Goal: Task Accomplishment & Management: Manage account settings

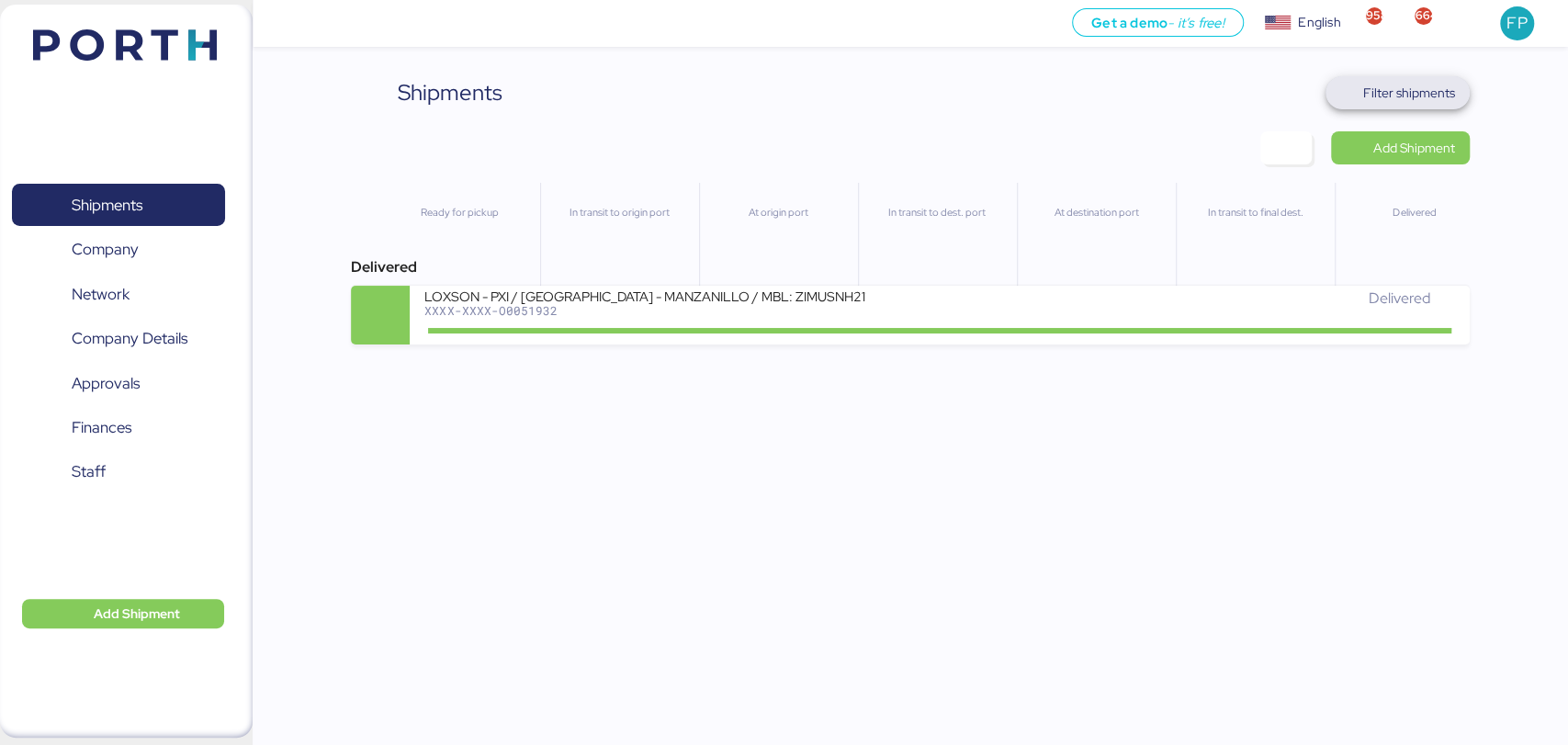
click at [1379, 87] on span "Filter shipments" at bounding box center [1408, 92] width 92 height 22
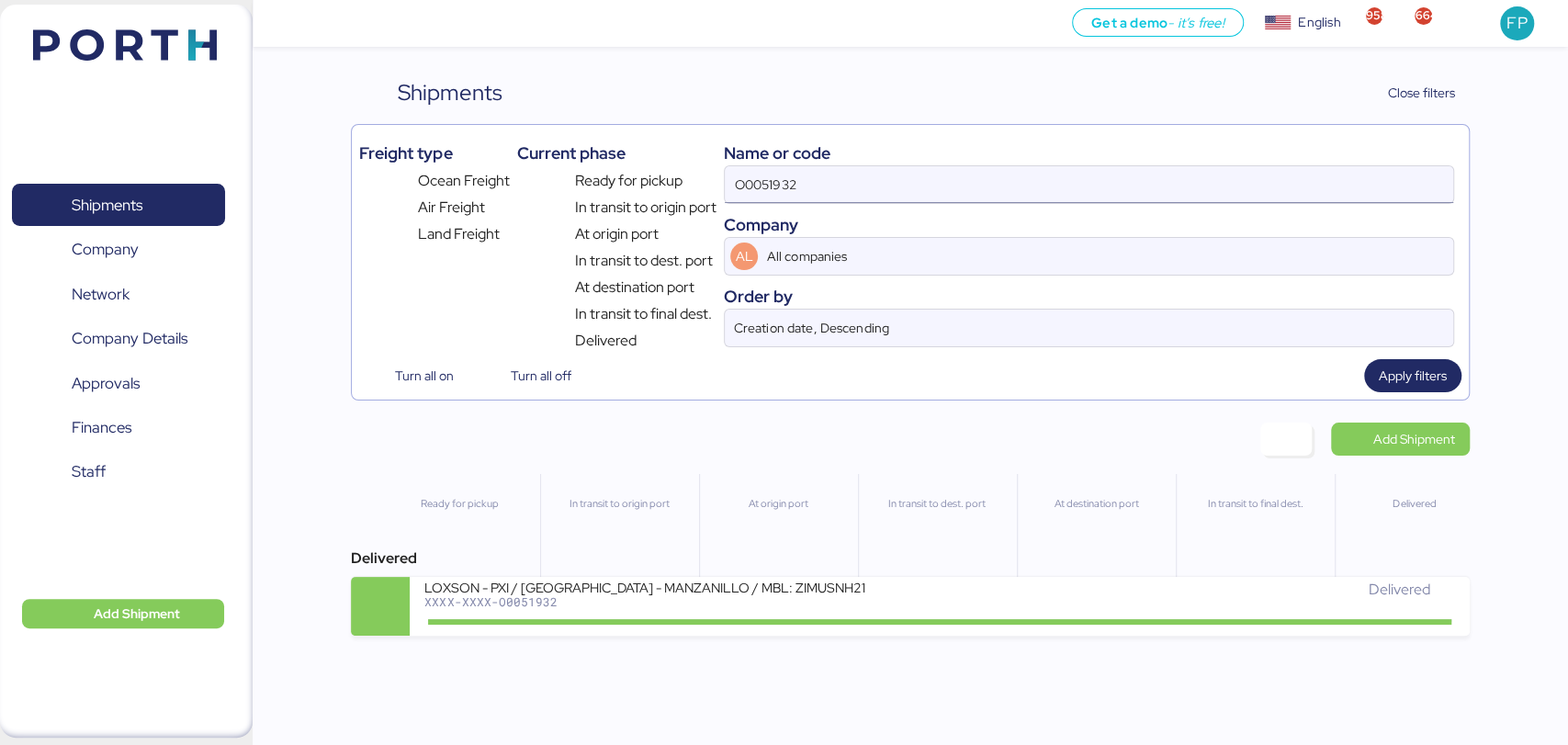
click at [774, 192] on input "O0051932" at bounding box center [1088, 185] width 727 height 37
paste input "2074"
type input "O0052074"
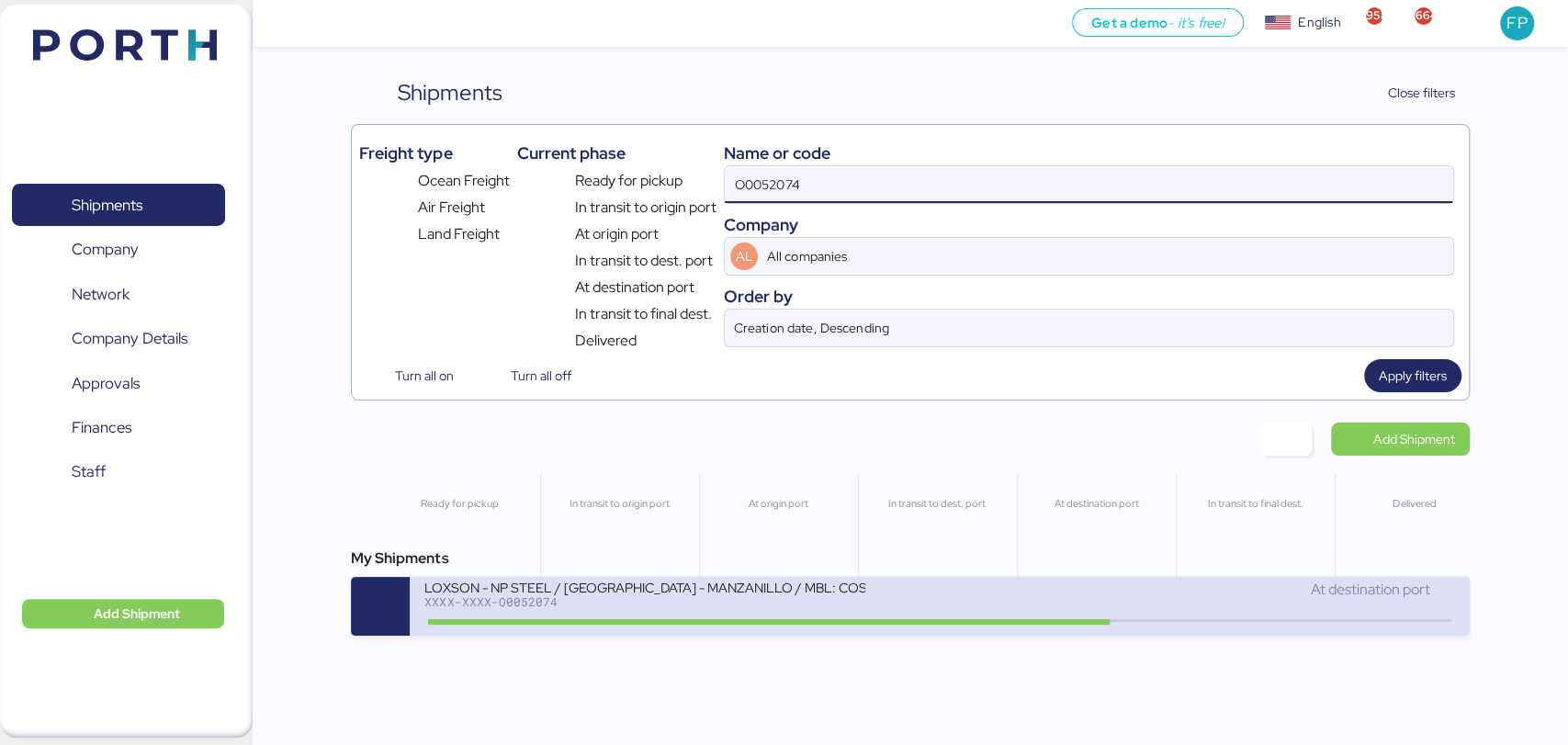
click at [668, 593] on div "LOXSON - NP STEEL / SHANGHAI - MANZANILLO / MBL: COSU6426653410 - HBL: SZML2508…" at bounding box center [644, 586] width 441 height 15
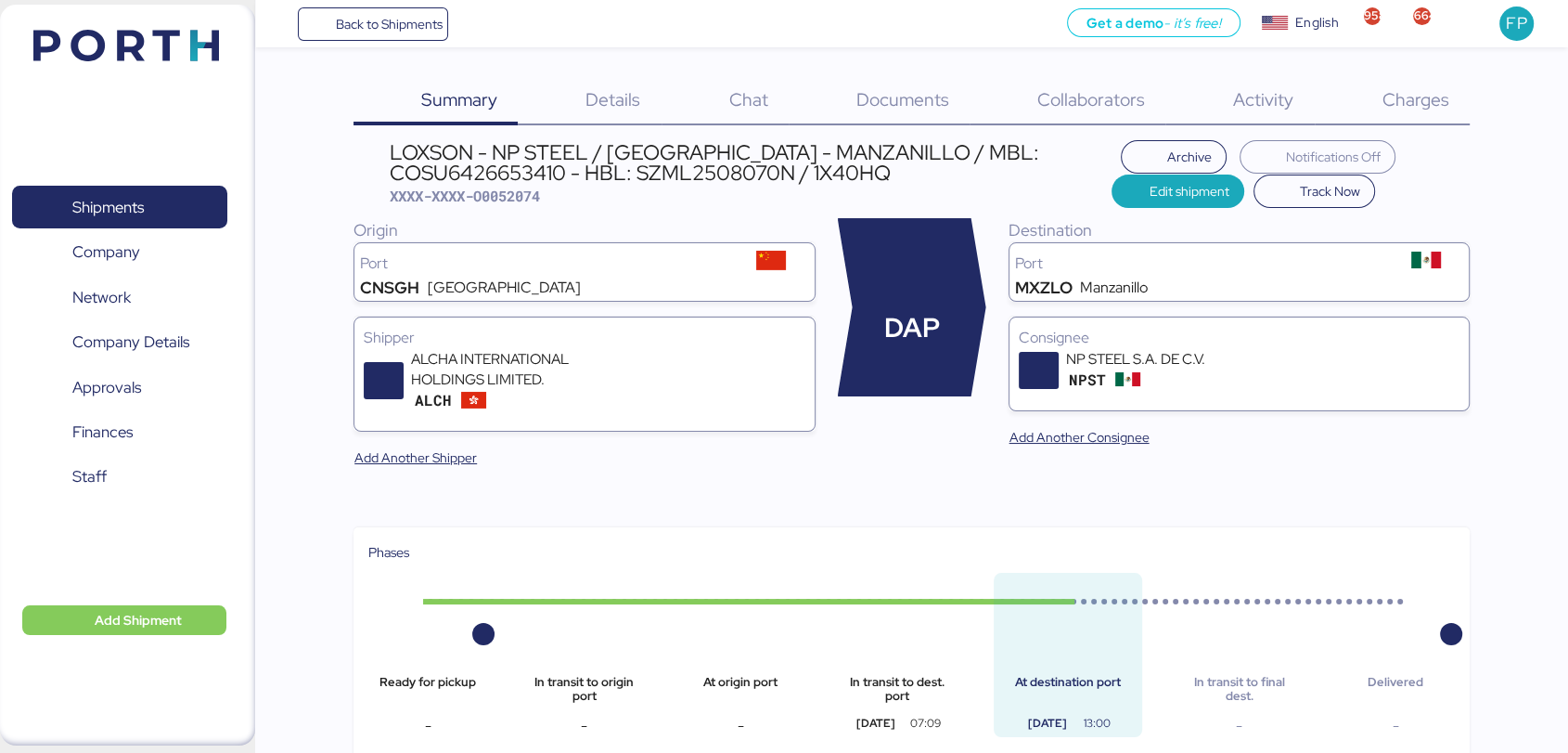
click at [1399, 77] on div "Charges 0" at bounding box center [1392, 101] width 155 height 48
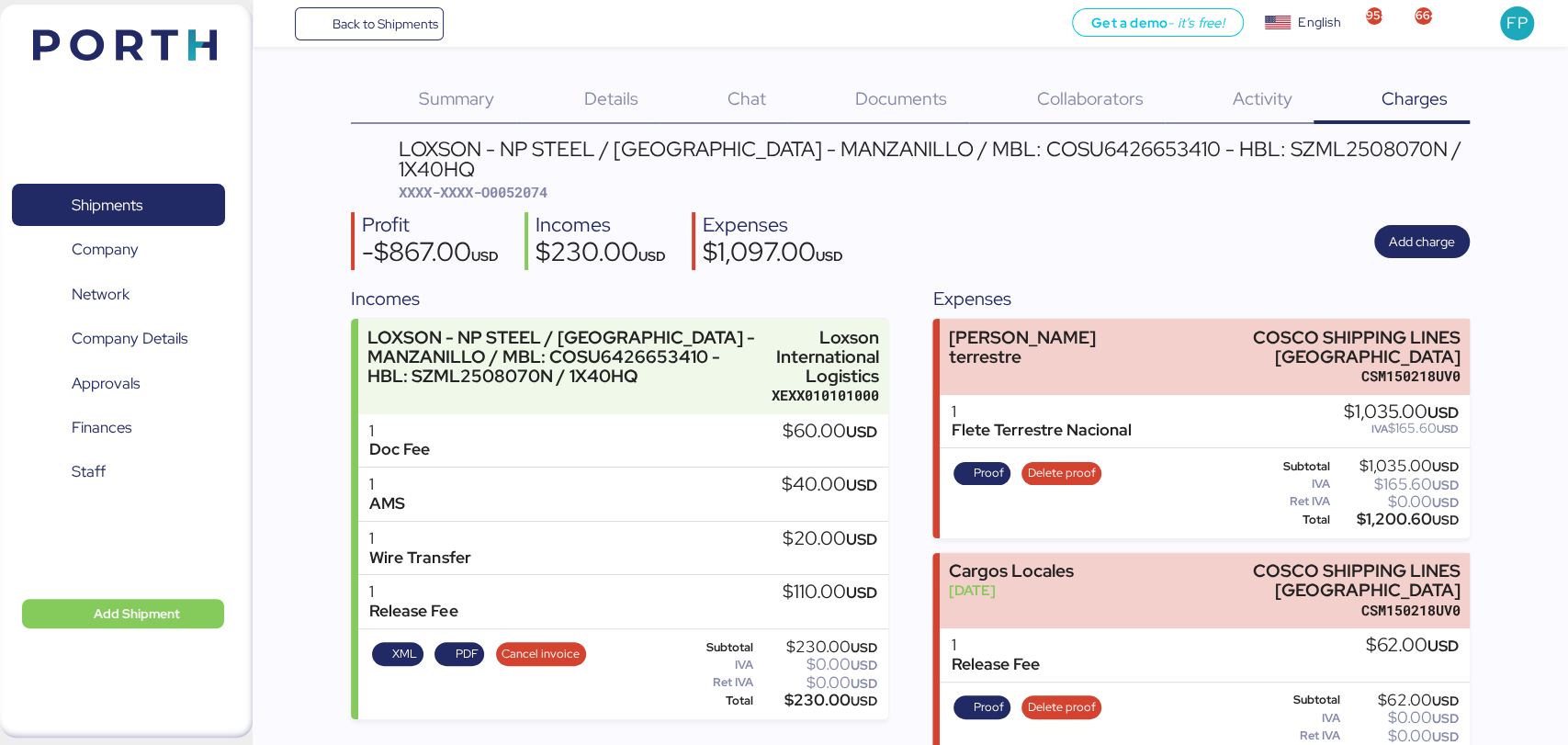
click at [514, 183] on span "XXXX-XXXX-O0052074" at bounding box center [473, 191] width 148 height 18
copy span "O0052074"
click at [973, 456] on div "Proof Delete proof" at bounding box center [1027, 493] width 160 height 75
click at [979, 462] on span "Proof" at bounding box center [989, 472] width 30 height 20
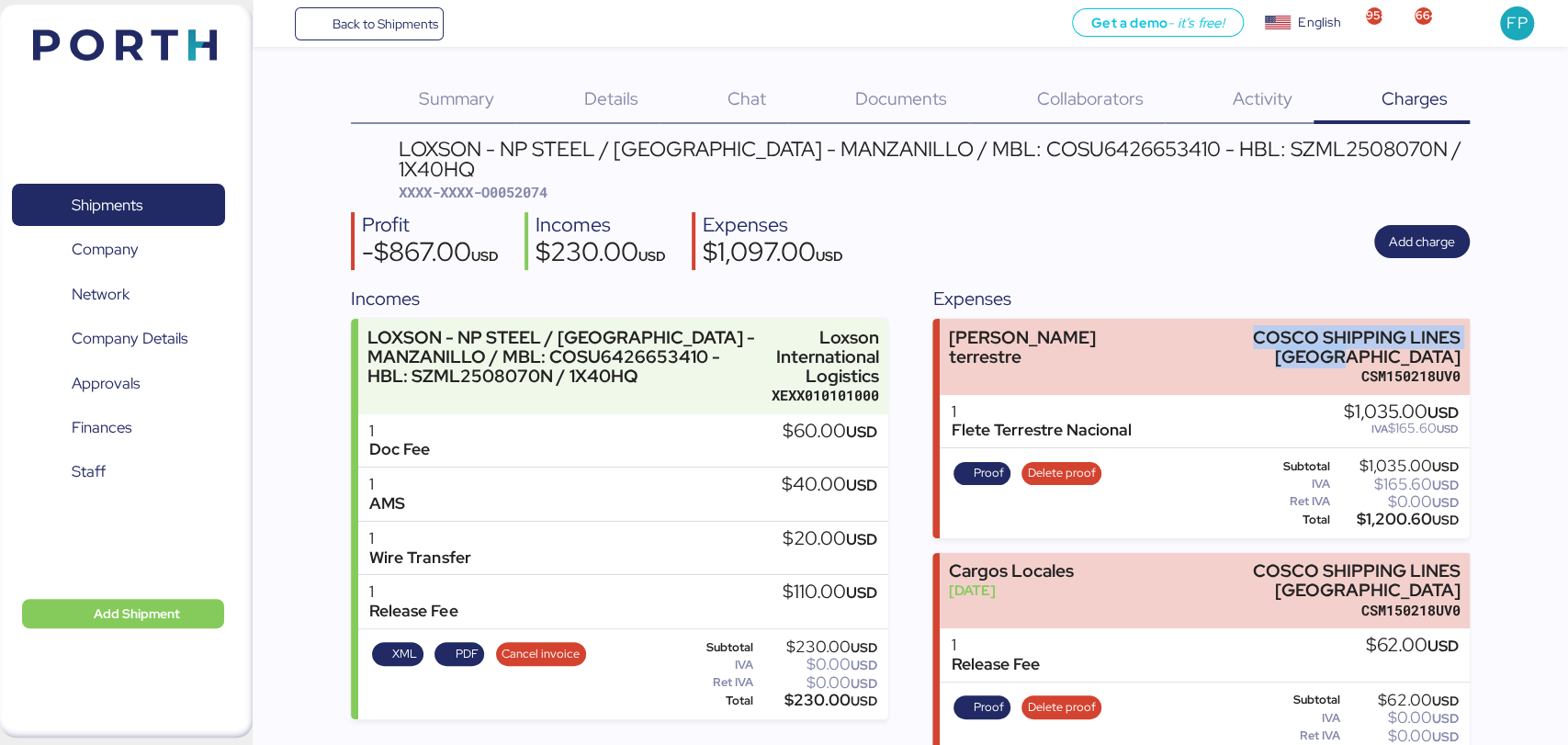
drag, startPoint x: 1175, startPoint y: 310, endPoint x: 1499, endPoint y: 301, distance: 324.1
click at [1499, 301] on div "Summary 0 Details 0 Chat 0 Documents 0 Collaborators 0 Activity 0 Charges 0 LOX…" at bounding box center [784, 386] width 1568 height 773
copy div "COSCO SHIPPING LINES MEXICO"
click at [1393, 513] on div "$1,200.60 USD" at bounding box center [1395, 520] width 125 height 13
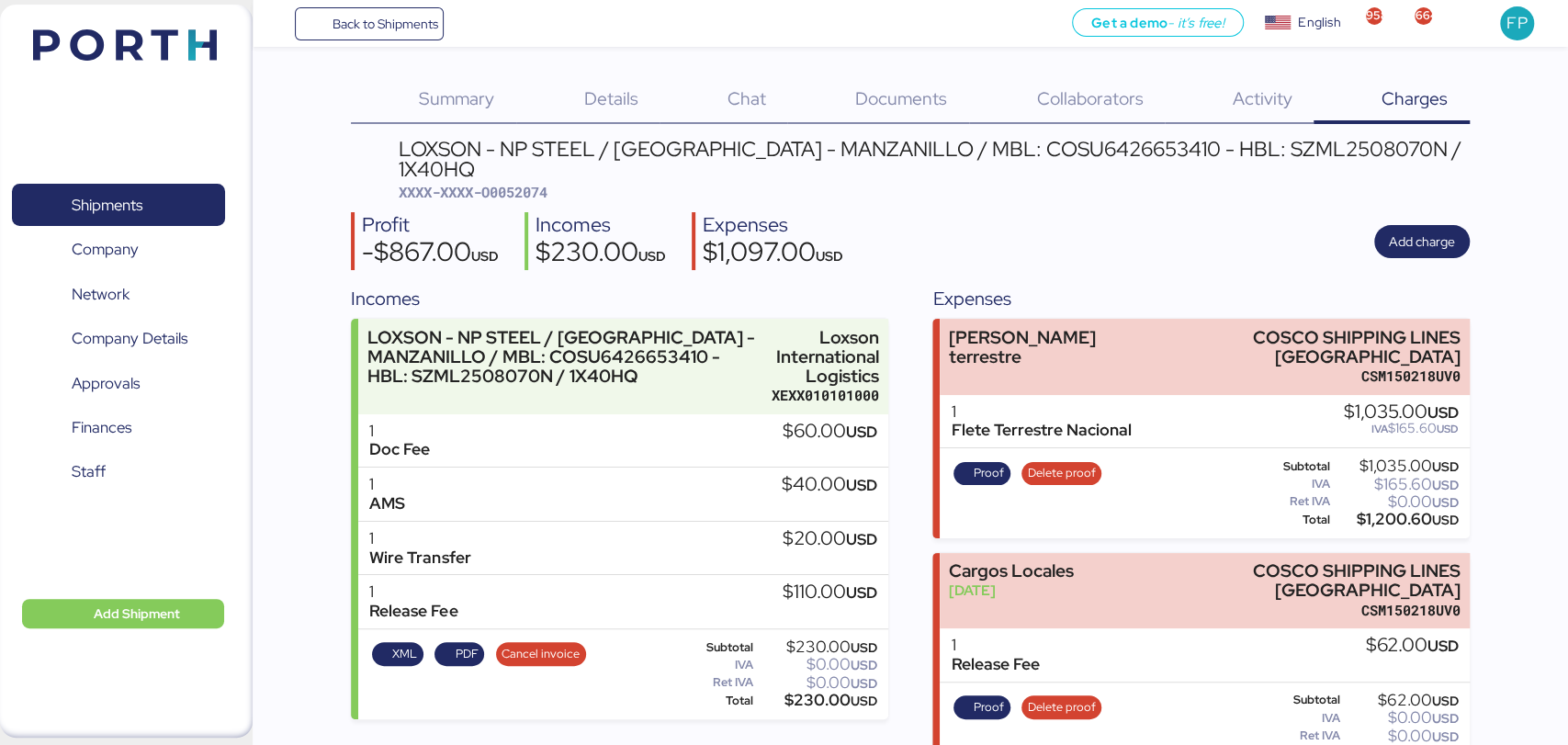
copy div "1,200.60"
click at [1041, 150] on div "LOXSON - NP STEEL / SHANGHAI - MANZANILLO / MBL: COSU6426653410 - HBL: SZML2508…" at bounding box center [933, 159] width 1070 height 41
copy div "COSU6426653410"
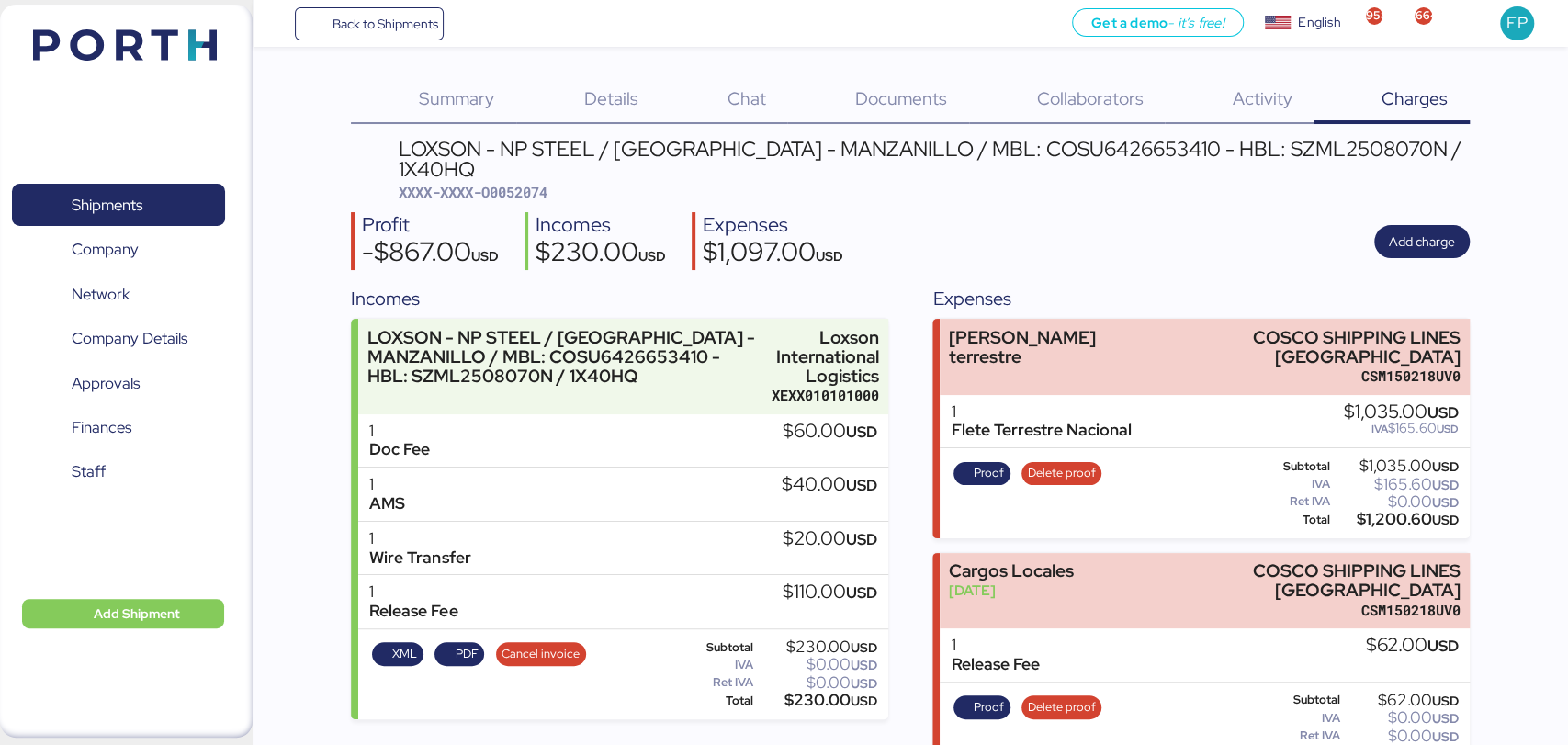
click at [1388, 513] on div "$1,200.60 USD" at bounding box center [1395, 520] width 125 height 13
copy div "1,200.60"
click at [153, 198] on span "Shipments" at bounding box center [118, 206] width 198 height 27
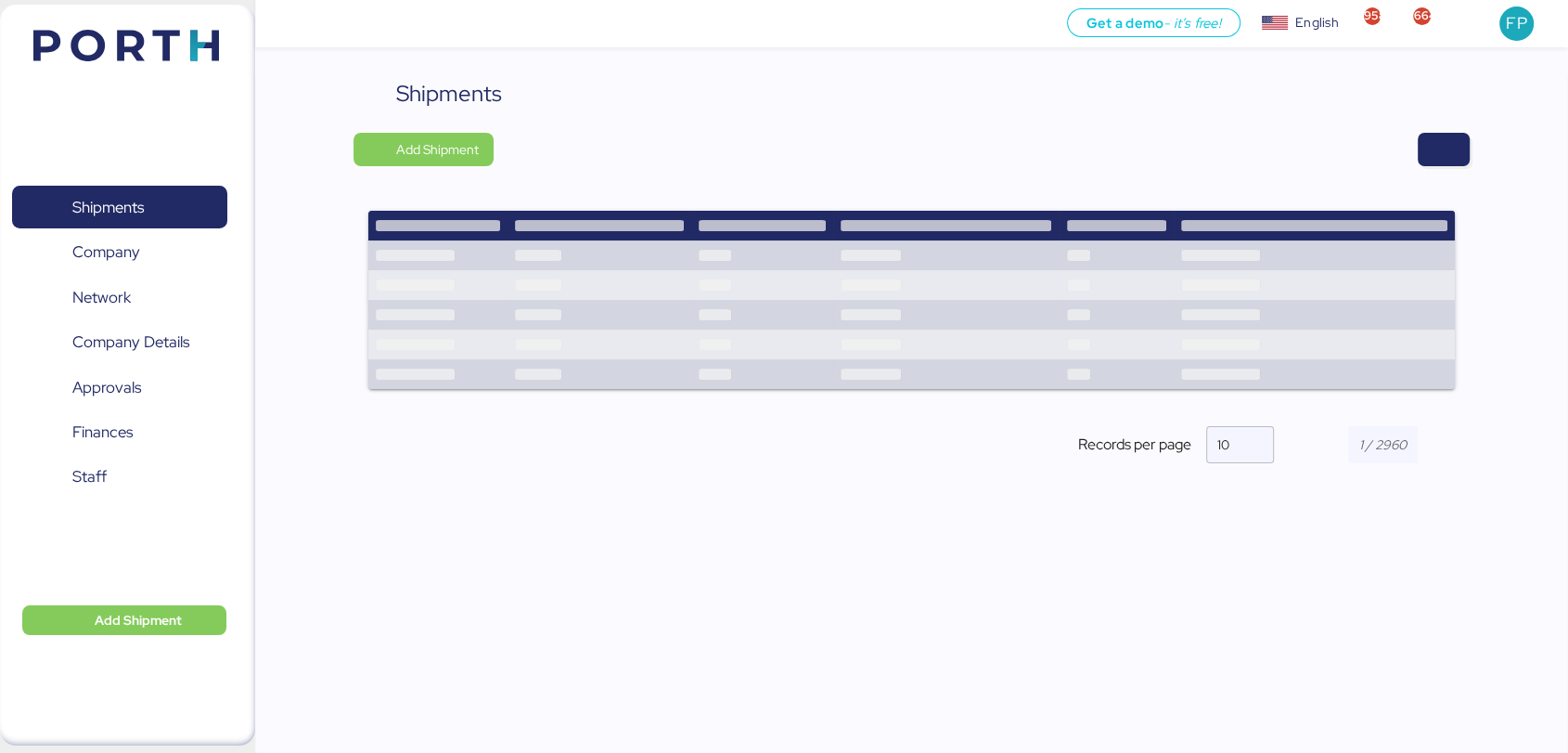
click at [1415, 150] on div at bounding box center [988, 149] width 963 height 34
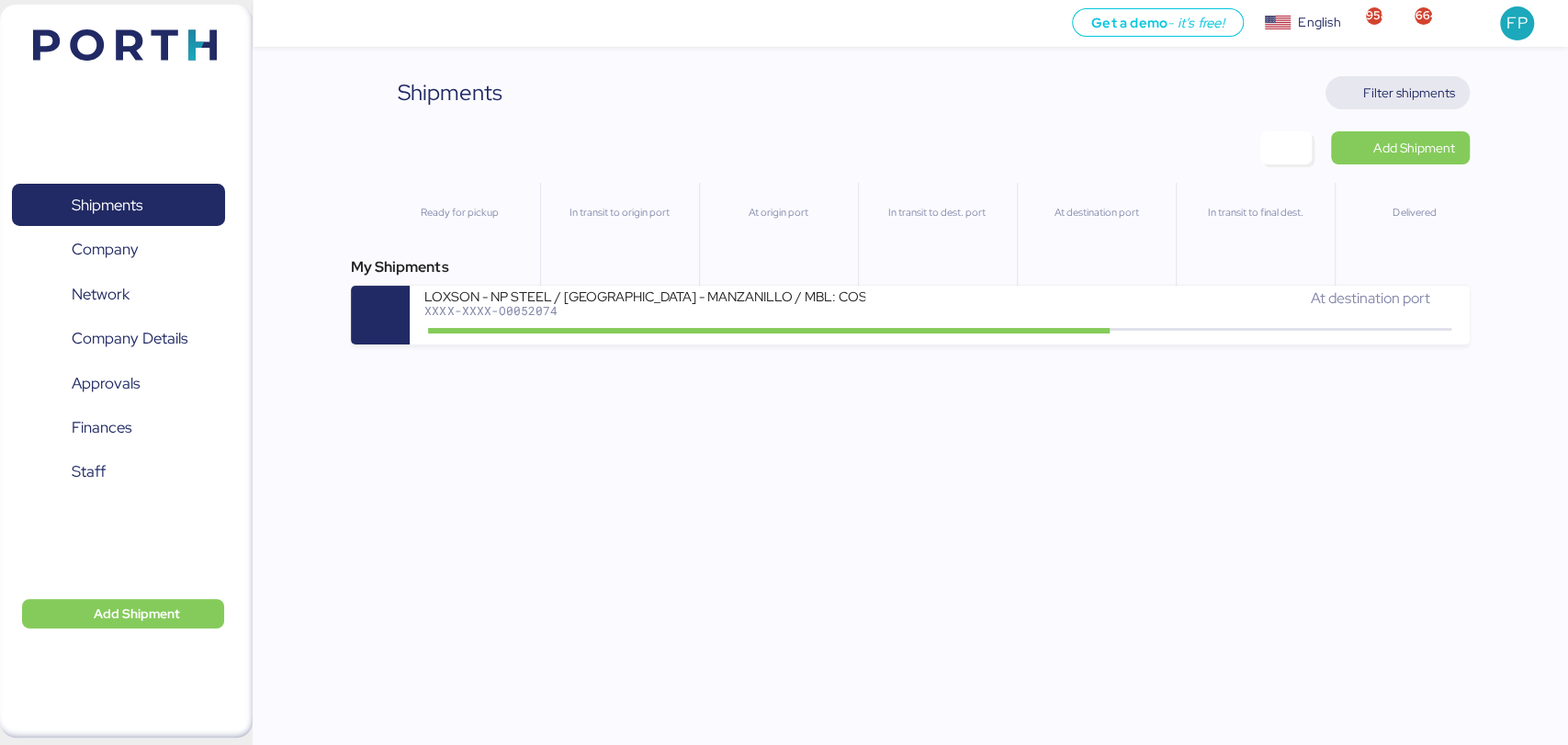
click at [1387, 77] on span "Filter shipments" at bounding box center [1398, 92] width 145 height 33
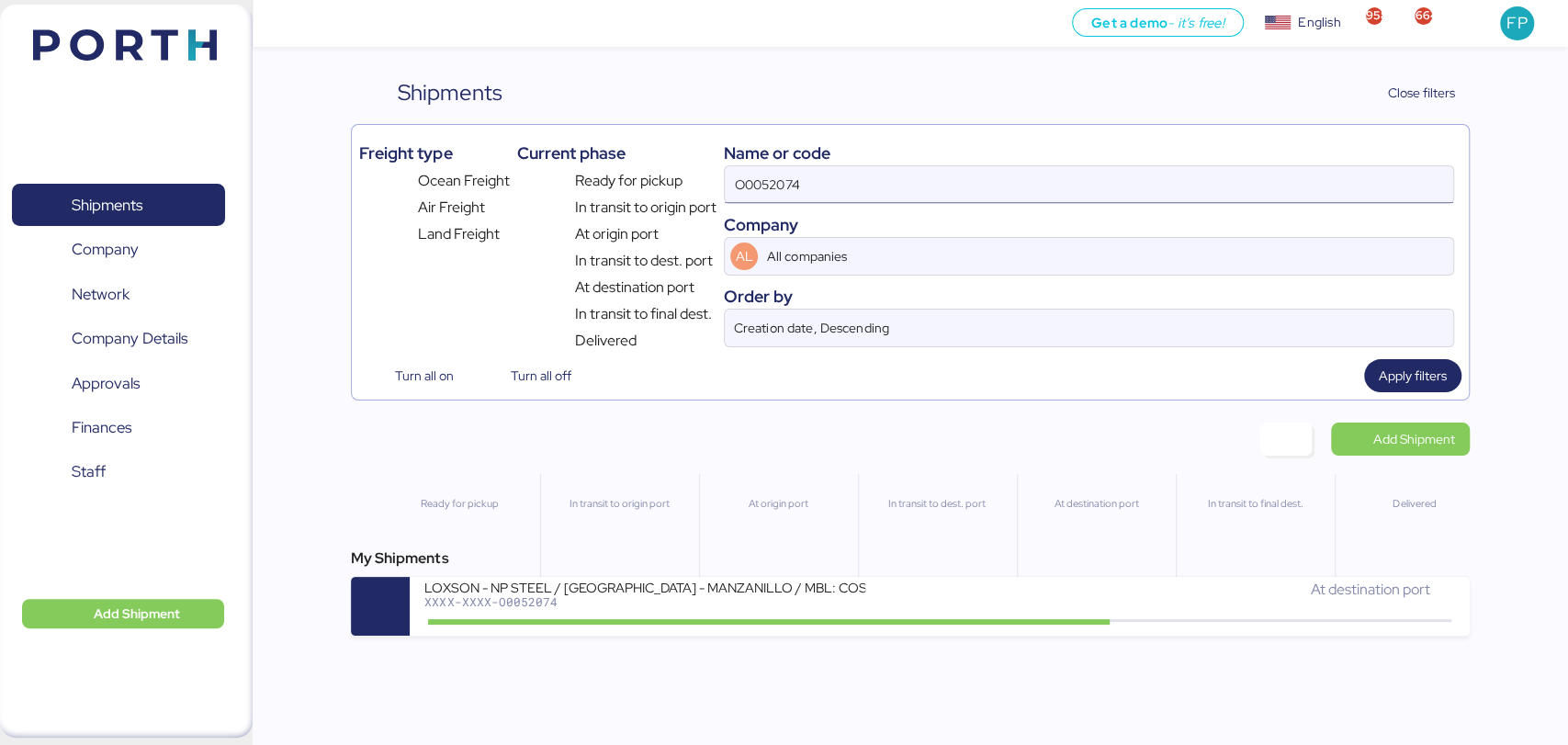
click at [769, 199] on input "O0052074" at bounding box center [1088, 185] width 727 height 37
paste input "55"
type input "O0052055"
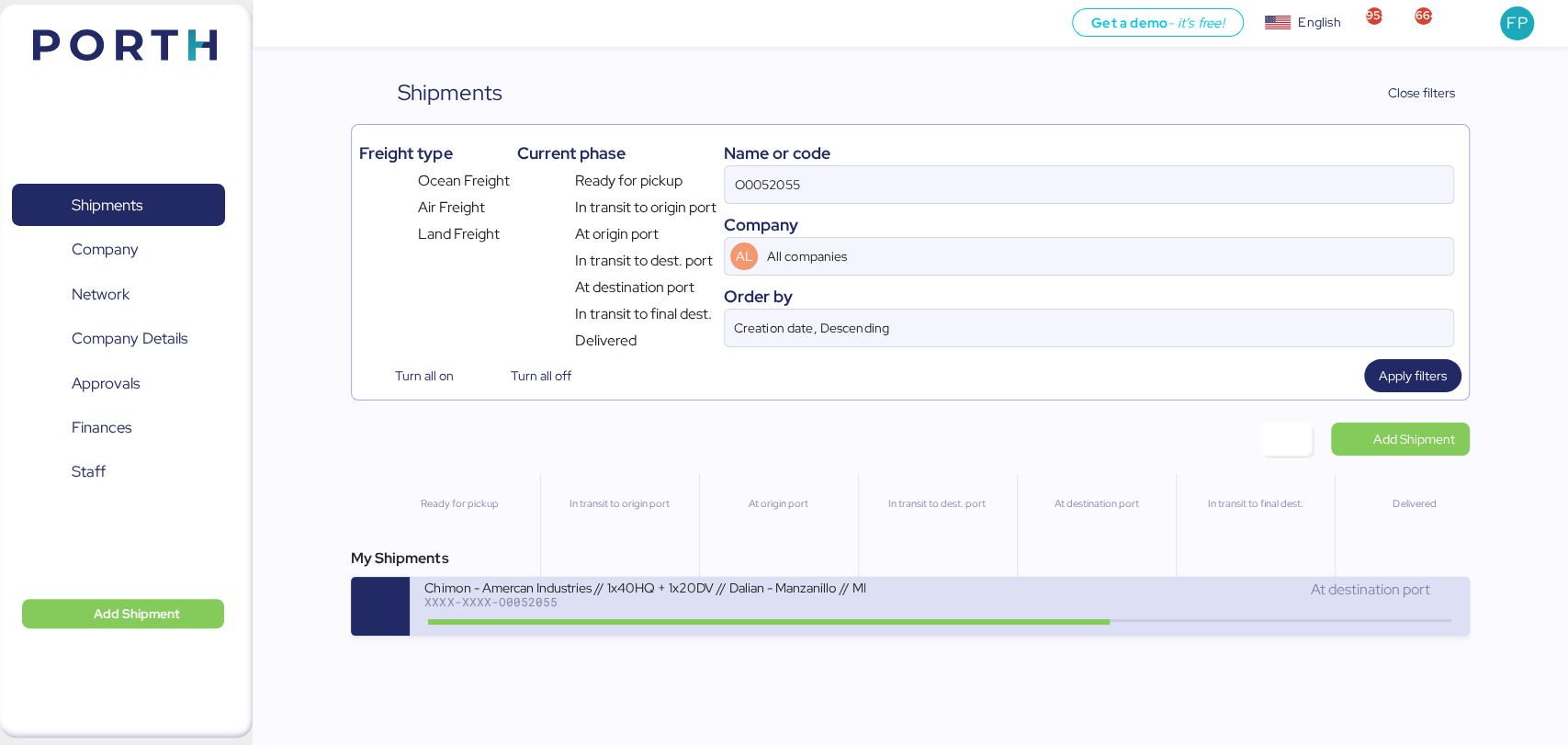
click at [692, 618] on div "Chimon - Amercan Industries // 1x40HQ + 1x20DV // Dalian - Manzanillo // MBL: M…" at bounding box center [681, 598] width 515 height 40
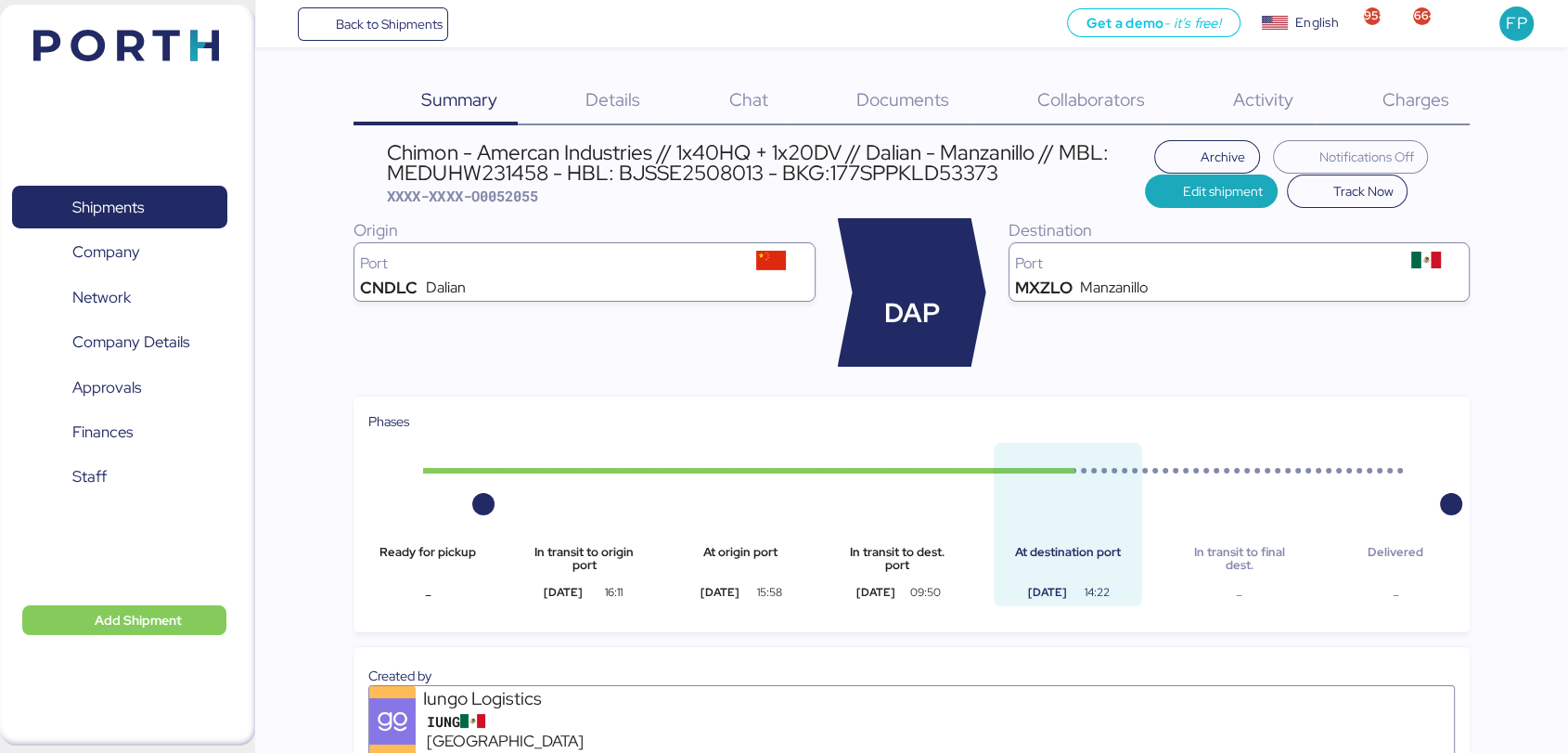
click at [1404, 118] on div "Charges 0" at bounding box center [1392, 101] width 155 height 48
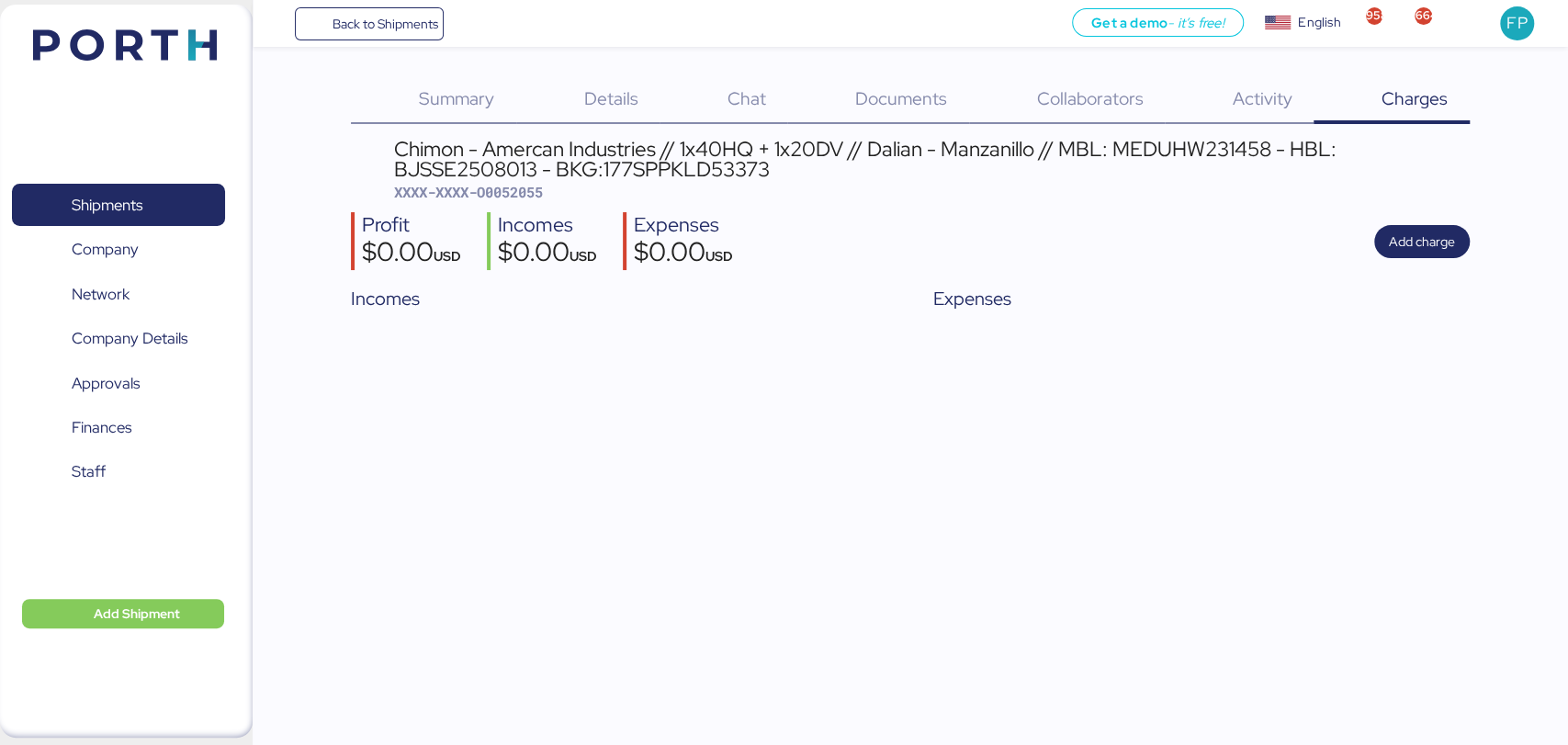
click at [530, 193] on span "XXXX-XXXX-O0052055" at bounding box center [468, 191] width 148 height 18
copy span "O0052055"
click at [174, 200] on span "Shipments" at bounding box center [118, 206] width 198 height 27
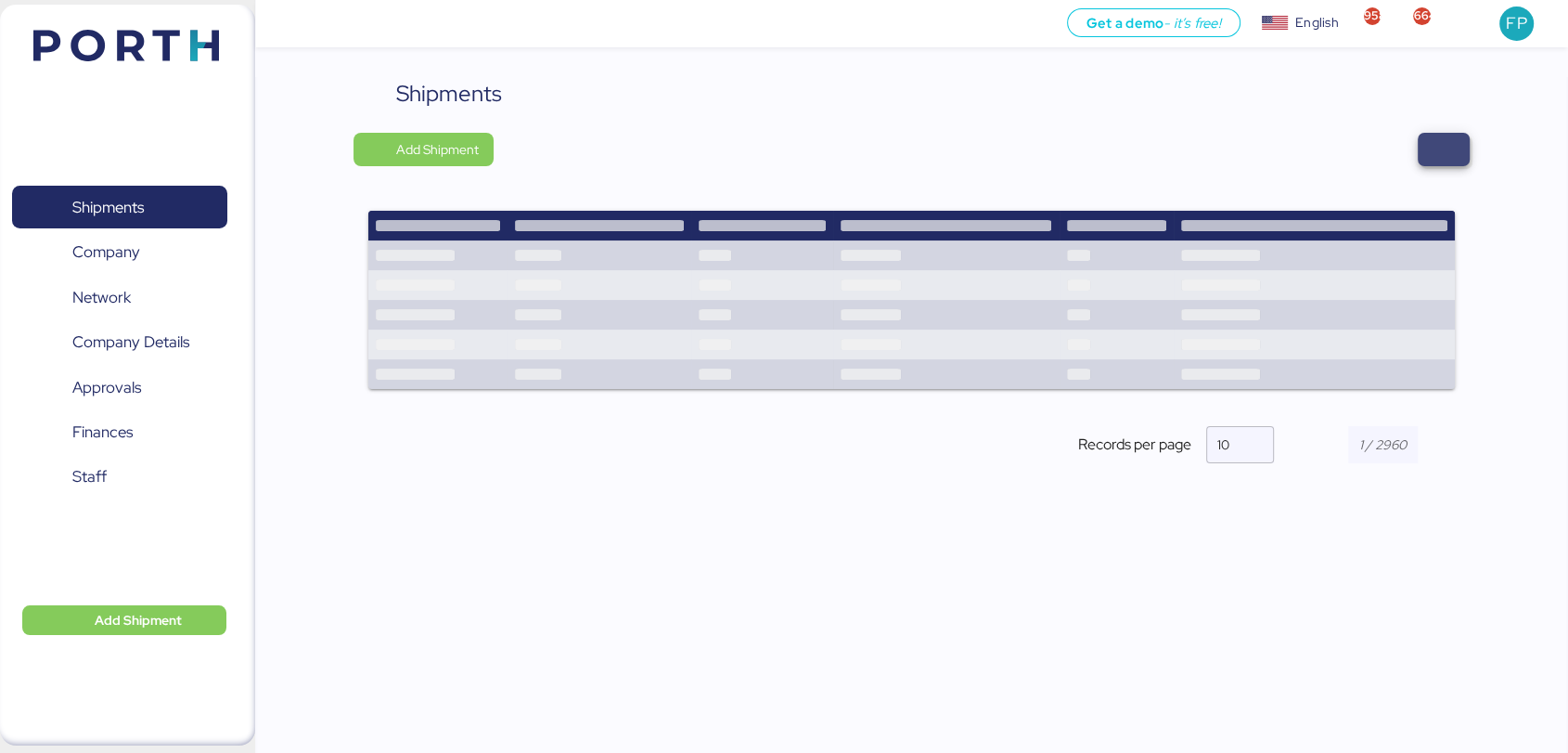
click at [1448, 163] on span "button" at bounding box center [1444, 149] width 52 height 34
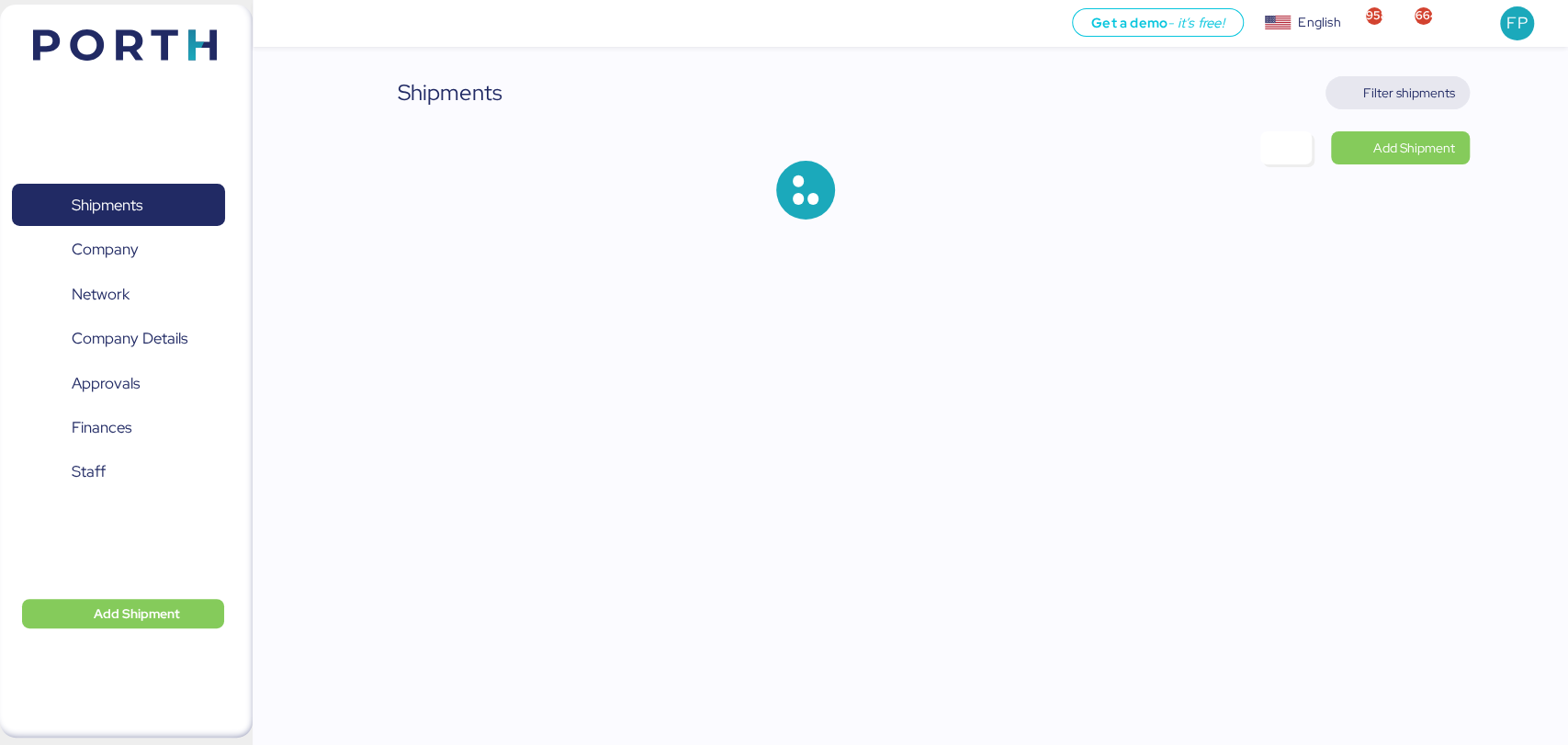
click at [1436, 105] on span "Filter shipments" at bounding box center [1397, 92] width 115 height 26
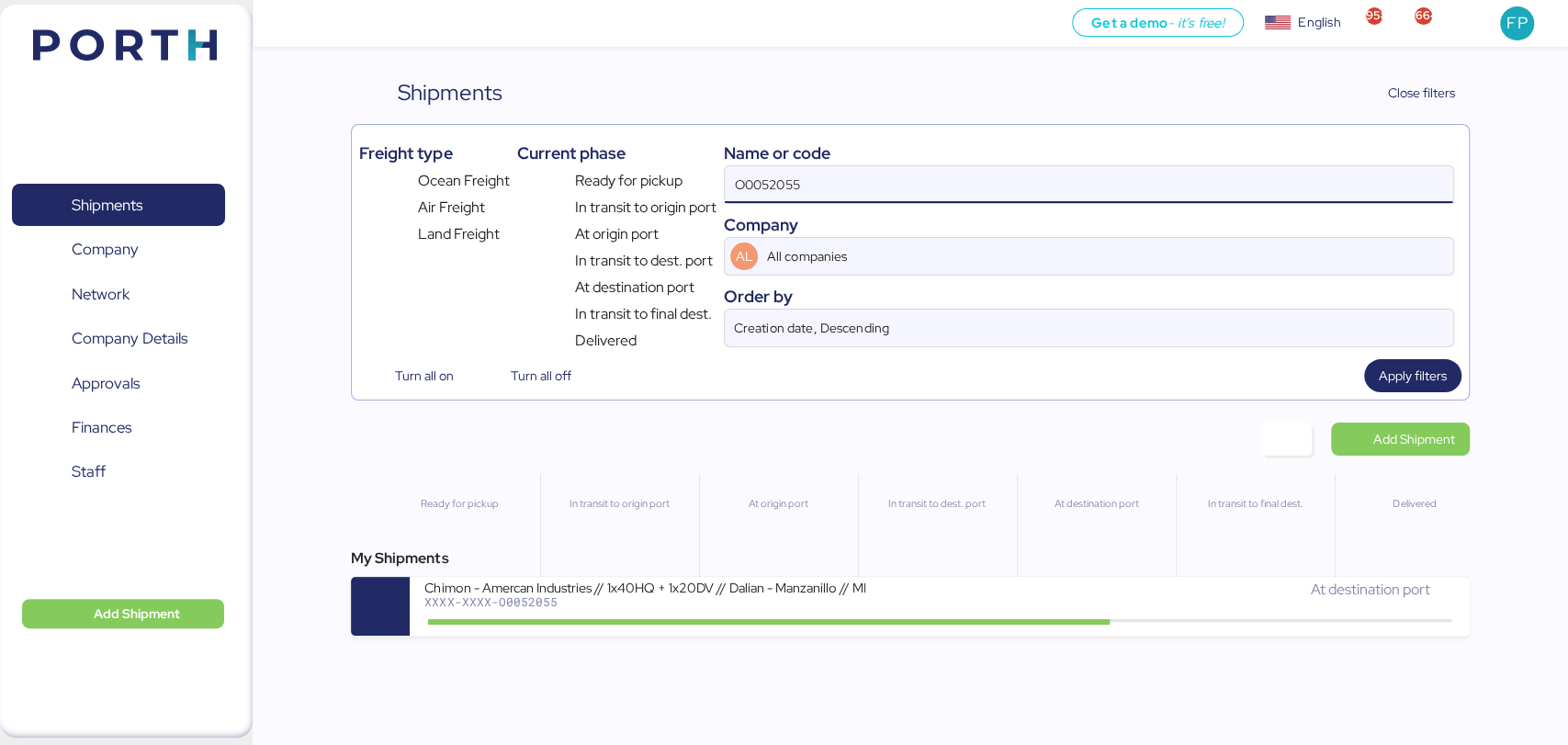
click at [775, 185] on input "O0052055" at bounding box center [1088, 185] width 727 height 37
paste input "203"
type input "O0052203"
click at [725, 580] on div "My Shipments LOXSON - PXI / SHANGHAI - MANZANILLO / MBL: ZIMUSNH21169331 - HBL:…" at bounding box center [910, 591] width 1118 height 88
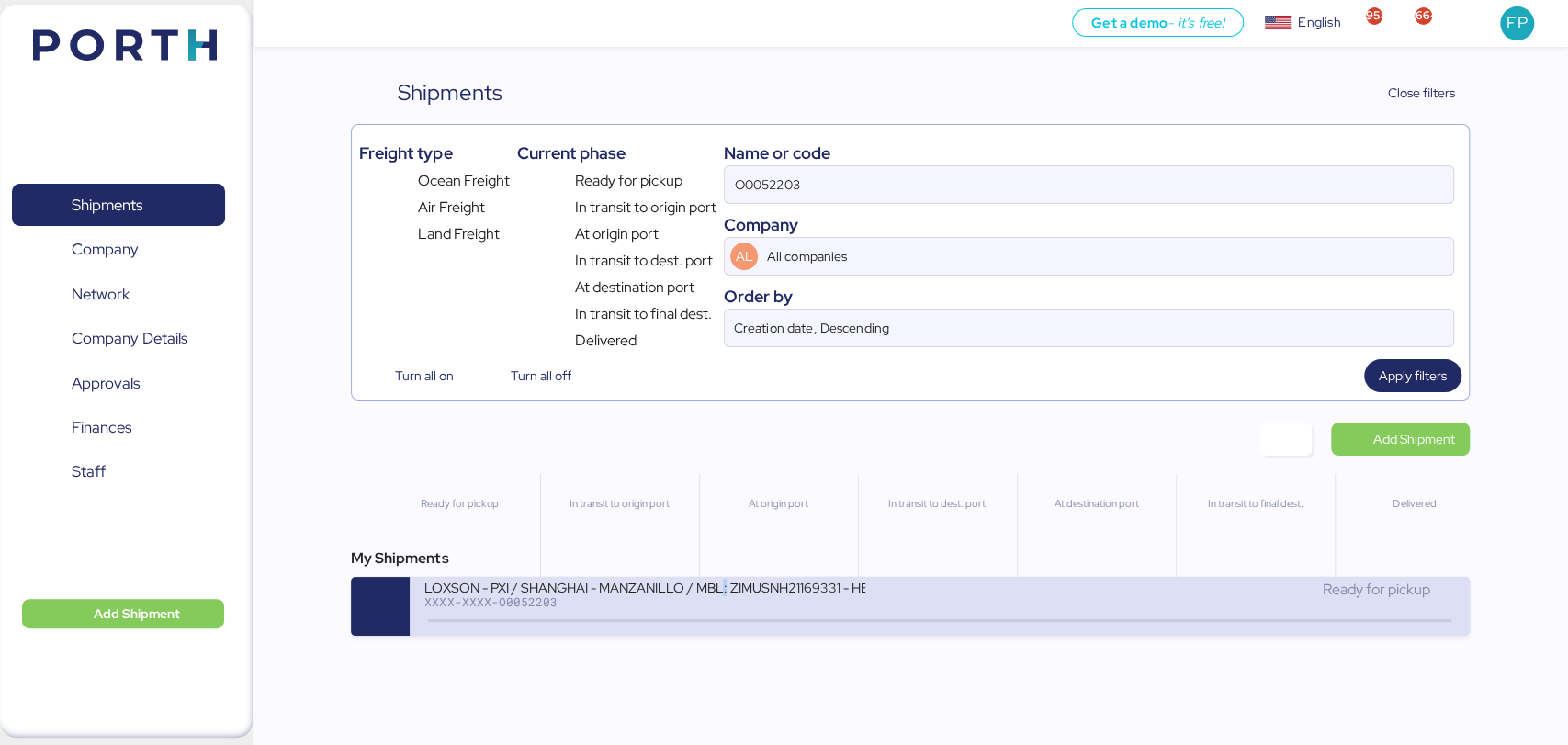
click at [726, 590] on div "LOXSON - PXI / SHANGHAI - MANZANILLO / MBL: ZIMUSNH21169331 - HBL: CSSE25081289…" at bounding box center [644, 586] width 441 height 15
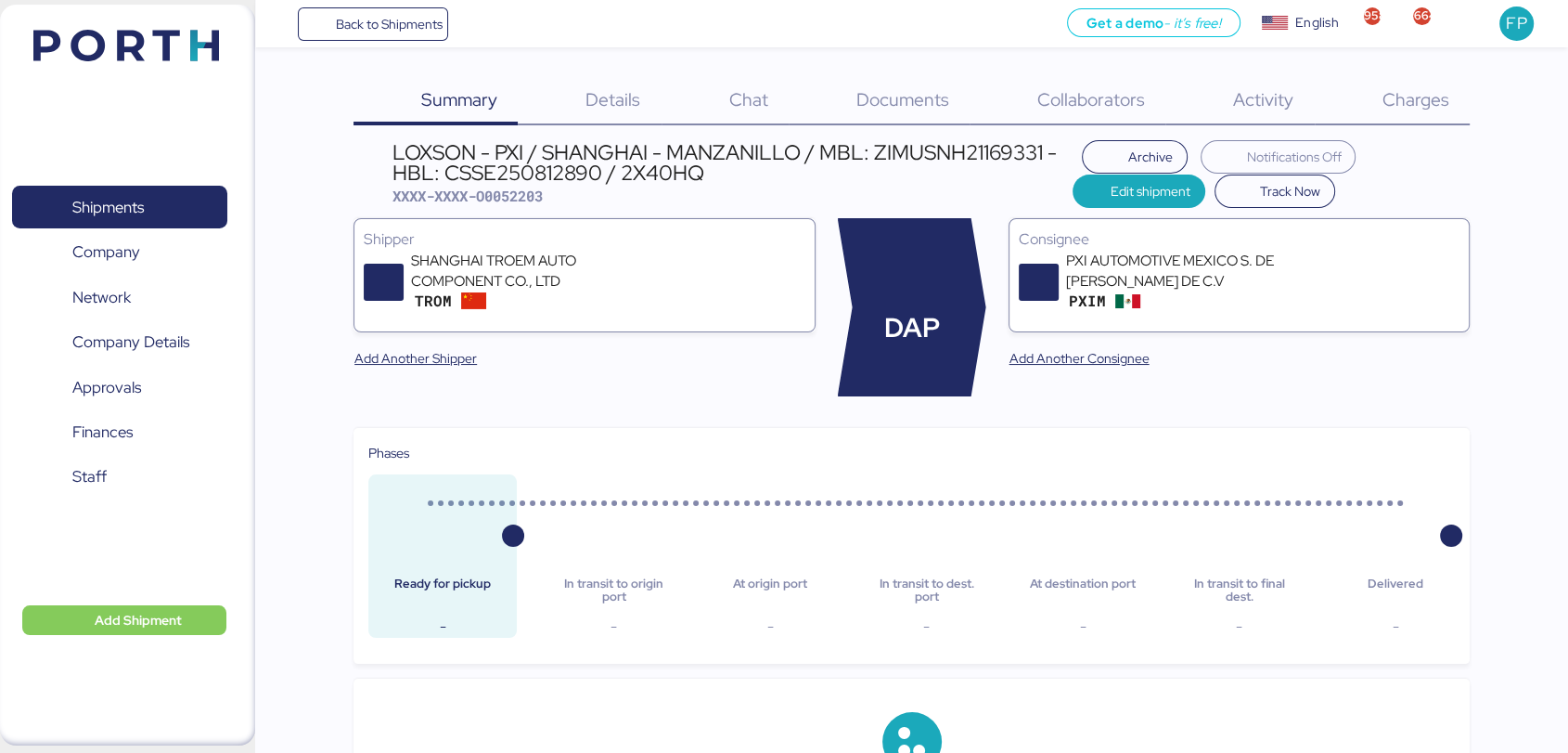
click at [1392, 128] on div "Summary 0 Details 0 Chat 0 Documents 0 Collaborators 0 Activity 0 Charges 0 LOX…" at bounding box center [911, 727] width 1116 height 1300
click at [1439, 91] on span "Charges" at bounding box center [1414, 99] width 66 height 24
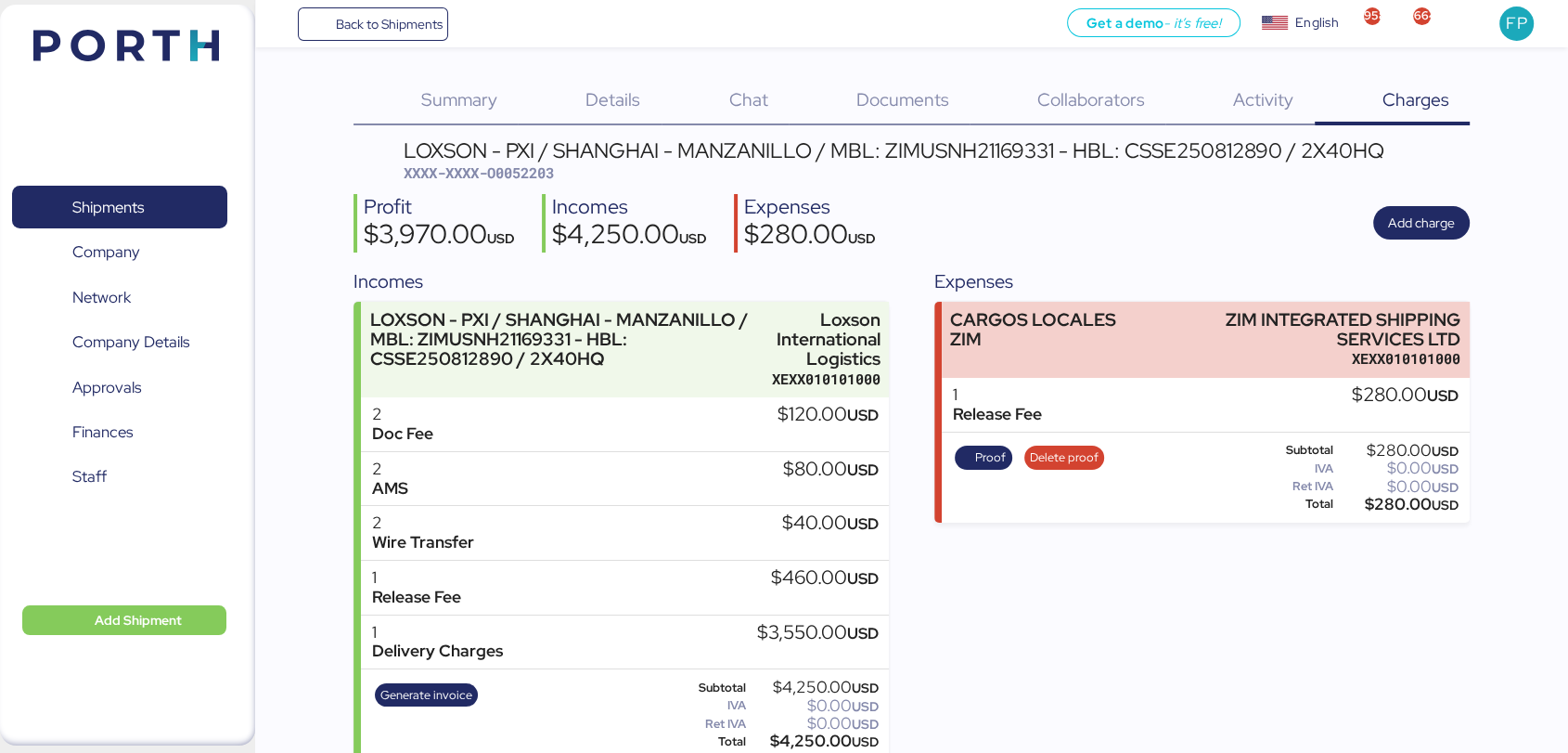
click at [530, 171] on span "XXXX-XXXX-O0052203" at bounding box center [479, 172] width 150 height 18
copy span "O0052203"
click at [1387, 499] on div "$280.00 USD" at bounding box center [1398, 504] width 121 height 13
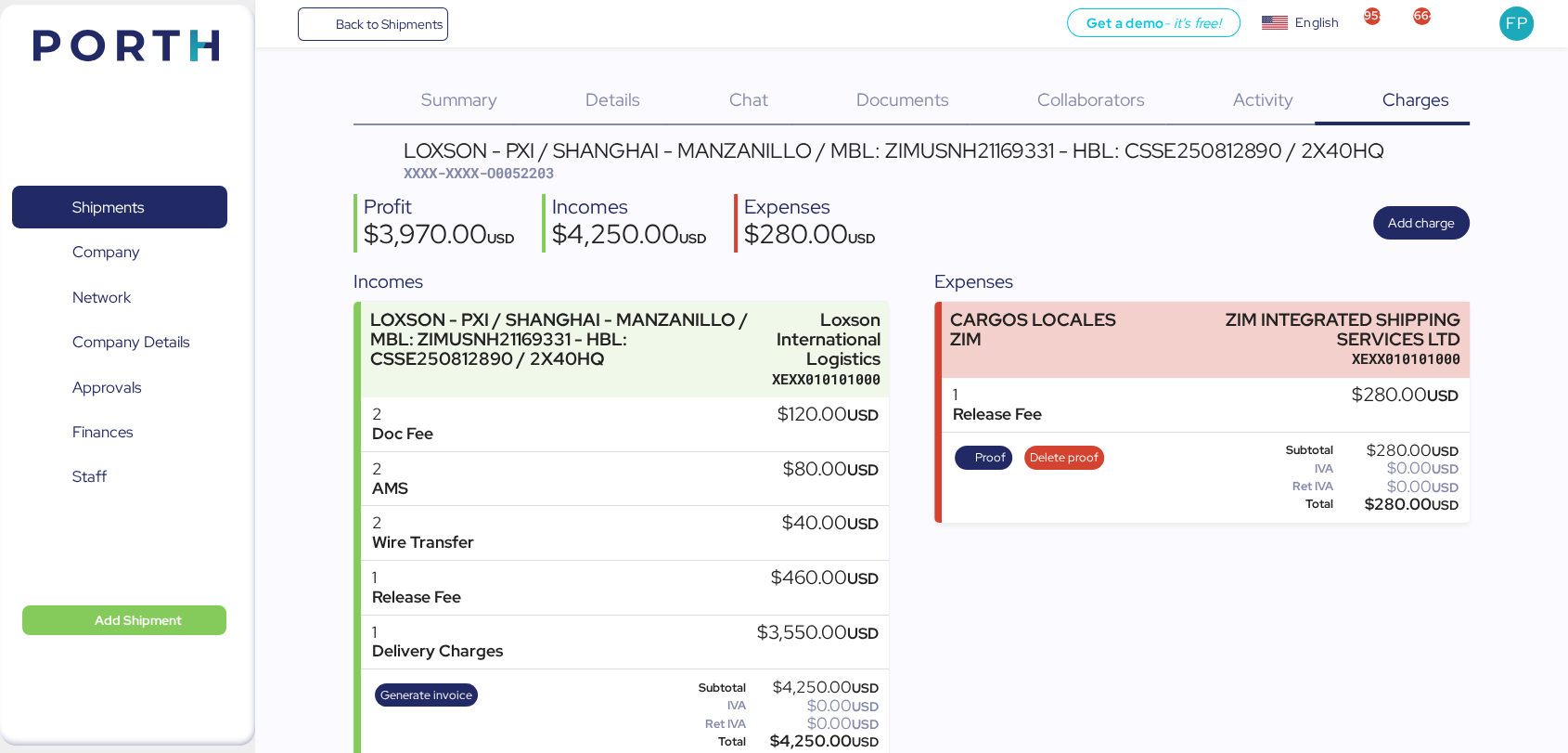
copy div "280.00"
drag, startPoint x: 1214, startPoint y: 322, endPoint x: 1486, endPoint y: 313, distance: 272.1
click at [1486, 313] on div "Summary 0 Details 0 Chat 0 Documents 0 Collaborators 0 Activity 0 Charges 0 LOX…" at bounding box center [784, 380] width 1568 height 760
copy div "ZIM INTEGRATED SHIPPING"
click at [1381, 498] on div "$280.00 USD" at bounding box center [1398, 504] width 121 height 13
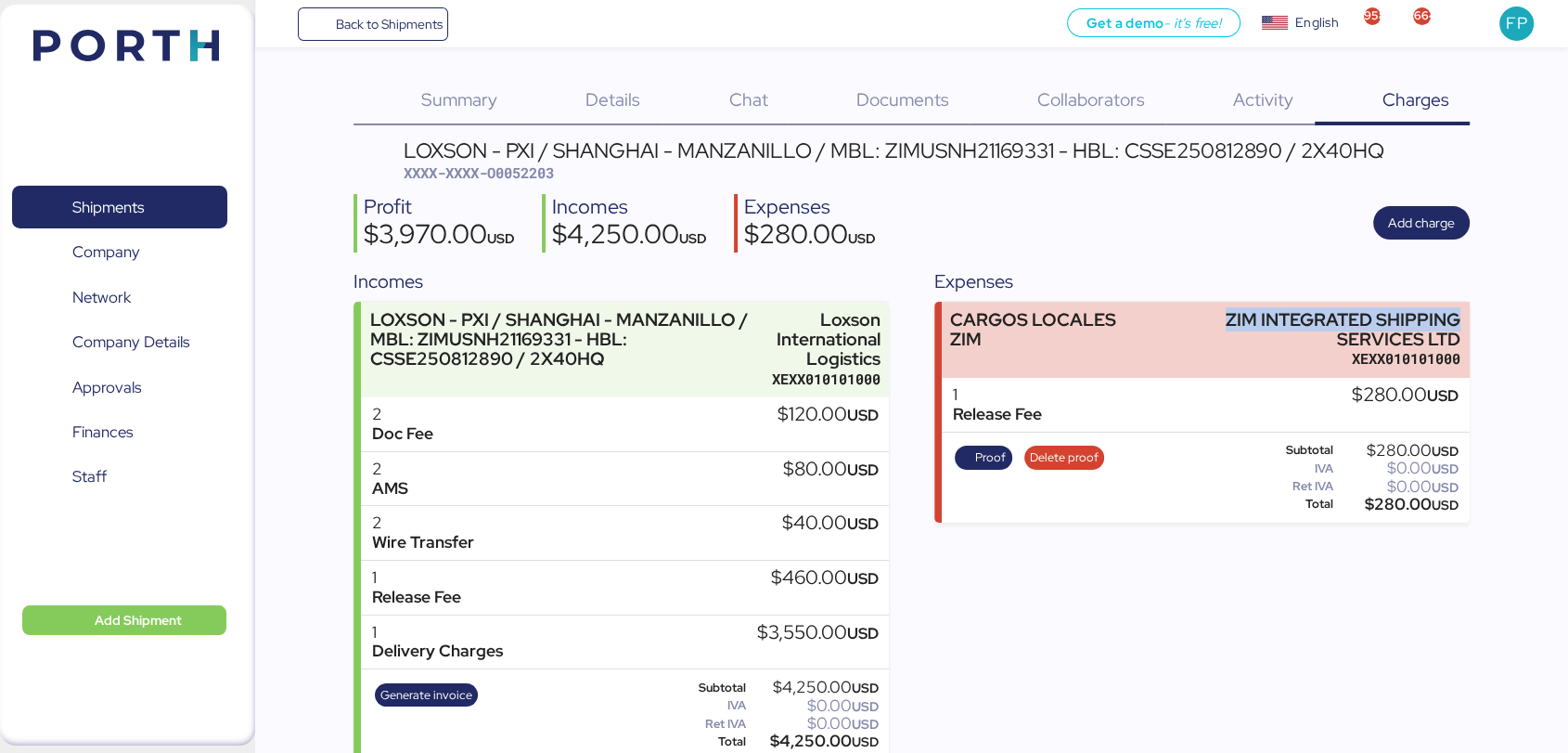
click at [1381, 498] on div "$280.00 USD" at bounding box center [1398, 504] width 121 height 13
click at [983, 455] on span "Proof" at bounding box center [990, 457] width 31 height 20
drag, startPoint x: 89, startPoint y: 208, endPoint x: 114, endPoint y: 206, distance: 25.1
click at [89, 208] on span "Shipments" at bounding box center [108, 208] width 71 height 27
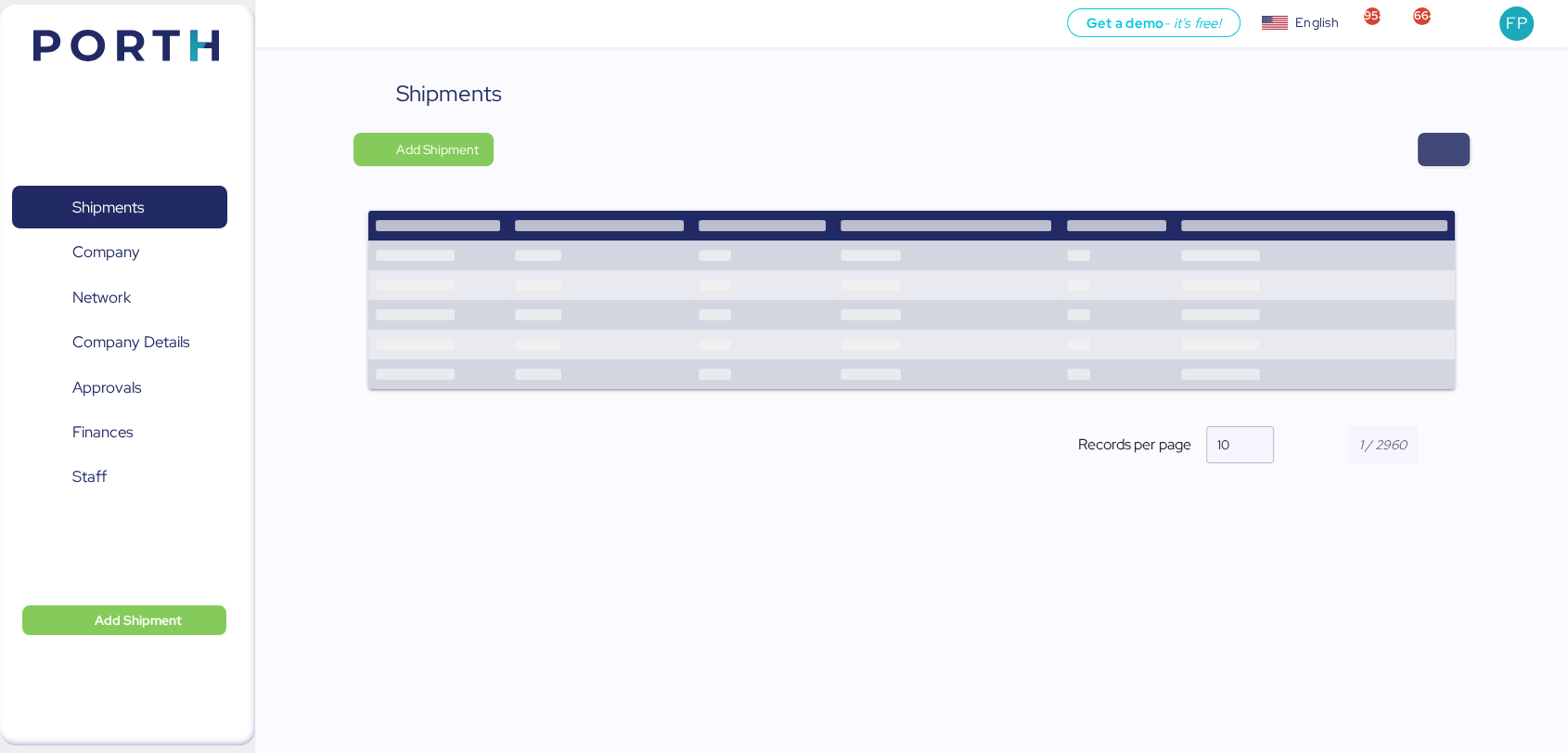
click at [1441, 148] on span "button" at bounding box center [1443, 149] width 22 height 26
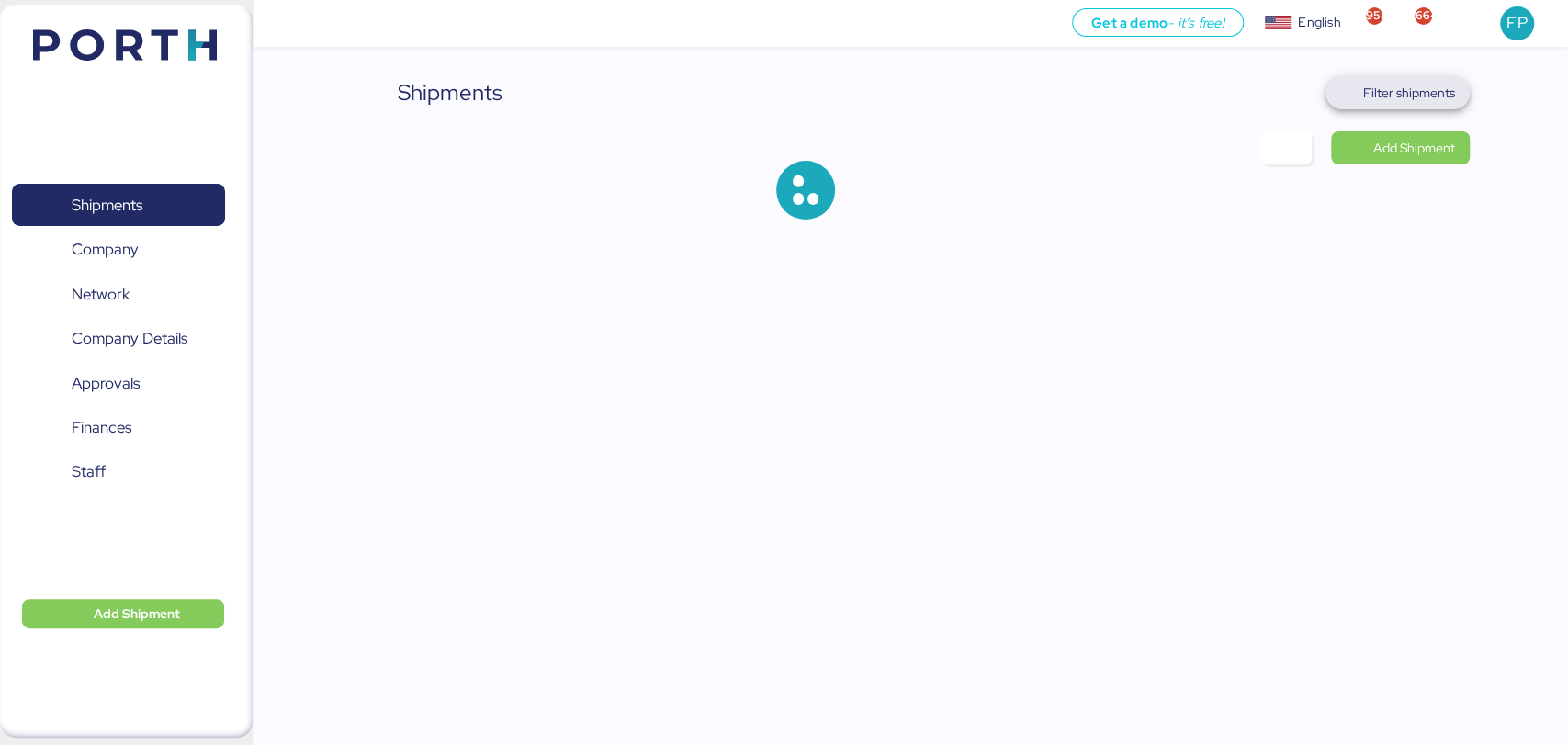
click at [1400, 89] on span "Filter shipments" at bounding box center [1408, 92] width 92 height 22
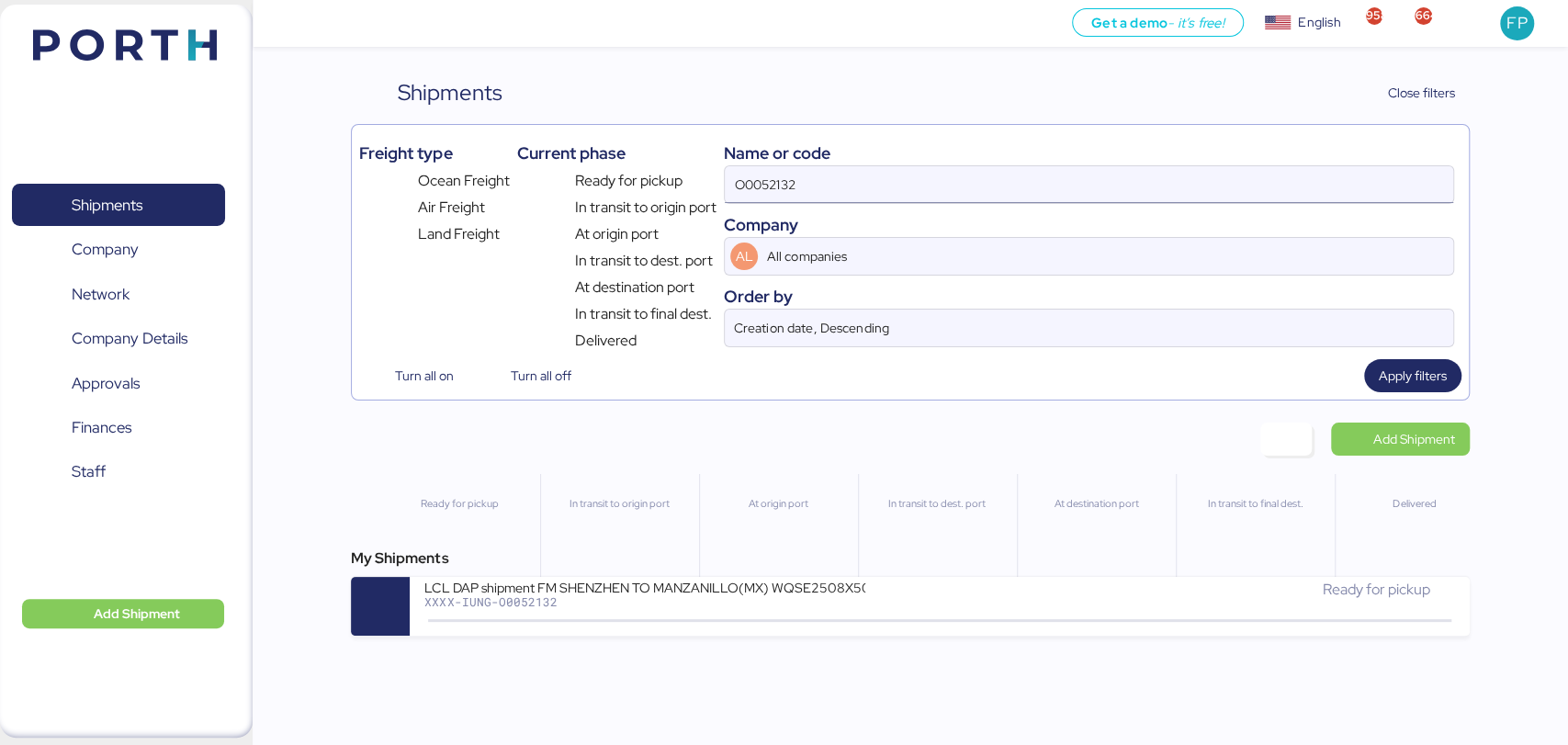
click at [751, 177] on input "O0052132" at bounding box center [1088, 185] width 727 height 37
paste input "059"
type input "O0052059"
click at [756, 194] on input "O0052059" at bounding box center [1088, 185] width 727 height 37
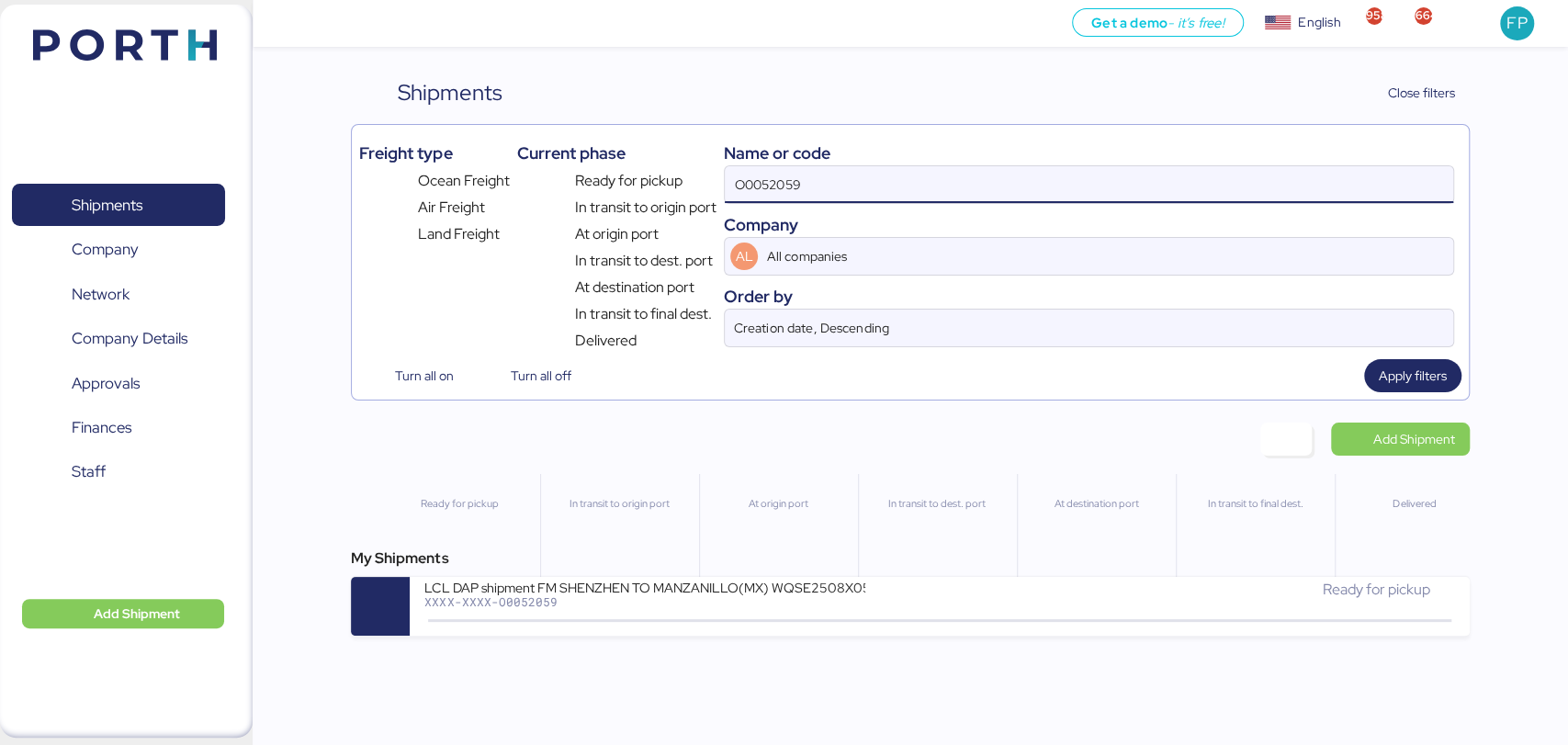
click at [756, 194] on input "O0052059" at bounding box center [1088, 185] width 727 height 37
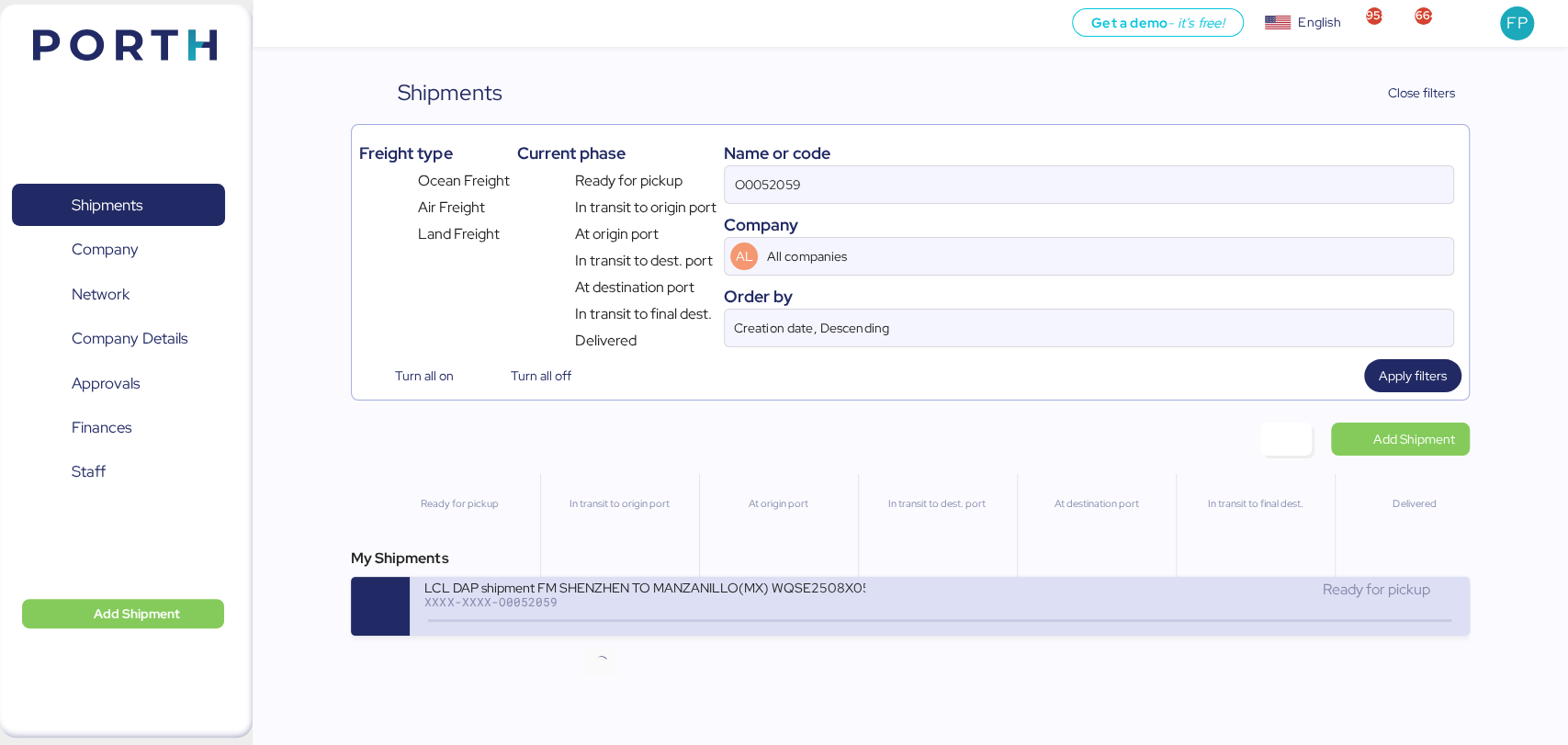
click at [608, 619] on icon at bounding box center [601, 620] width 88 height 20
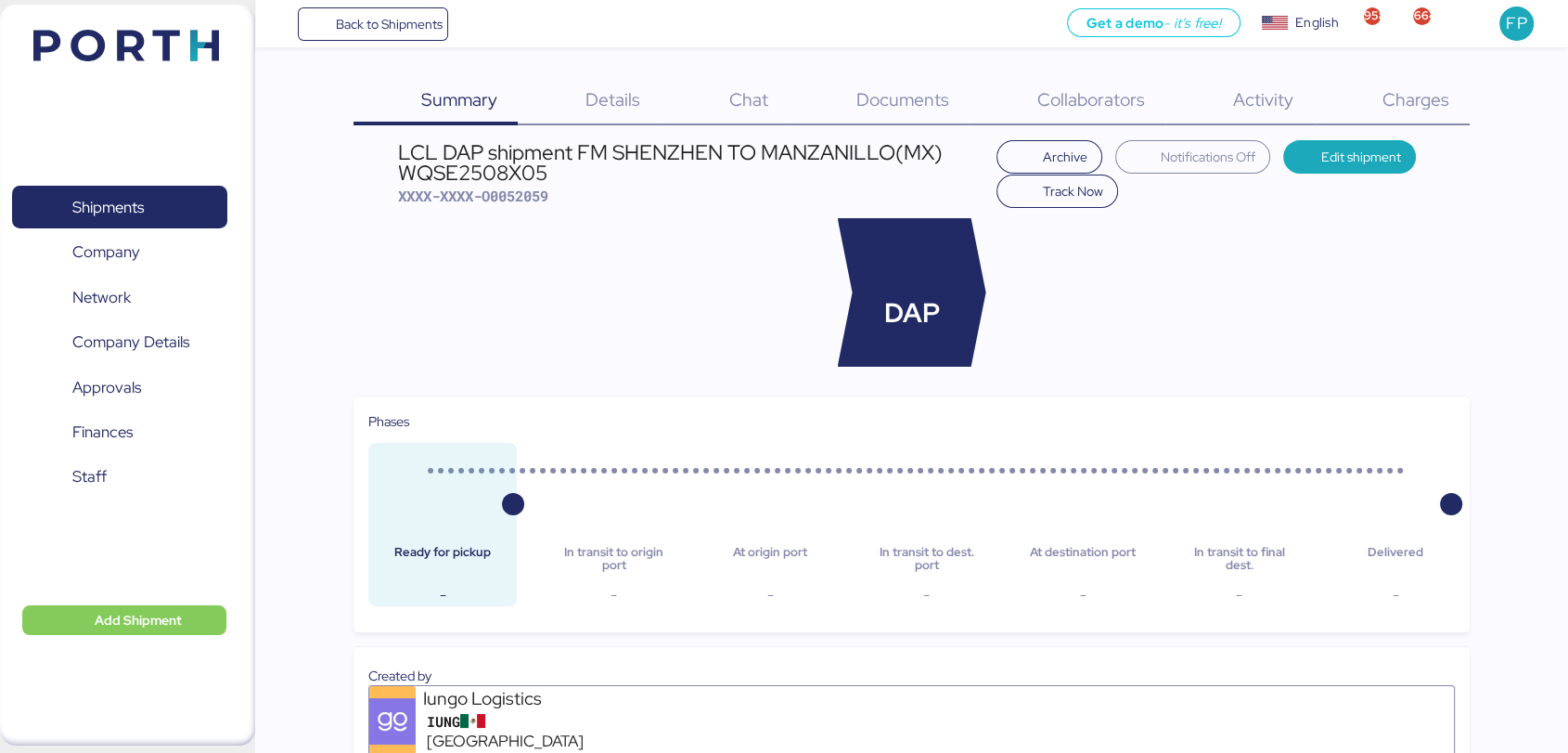
click at [1413, 79] on div "Charges 0" at bounding box center [1392, 101] width 155 height 48
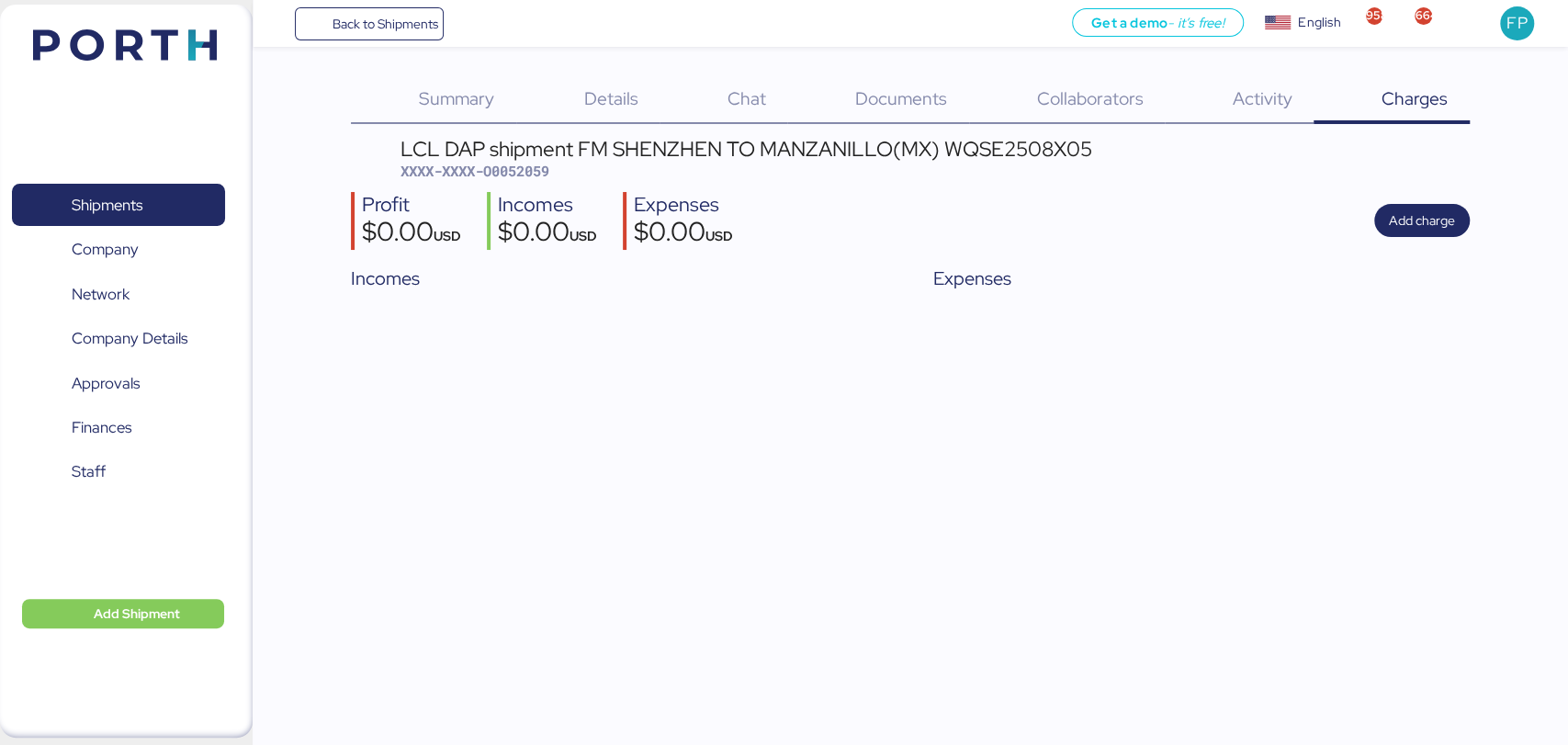
click at [539, 170] on span "XXXX-XXXX-O0052059" at bounding box center [475, 170] width 148 height 18
click at [1437, 222] on span "Add charge" at bounding box center [1421, 220] width 66 height 22
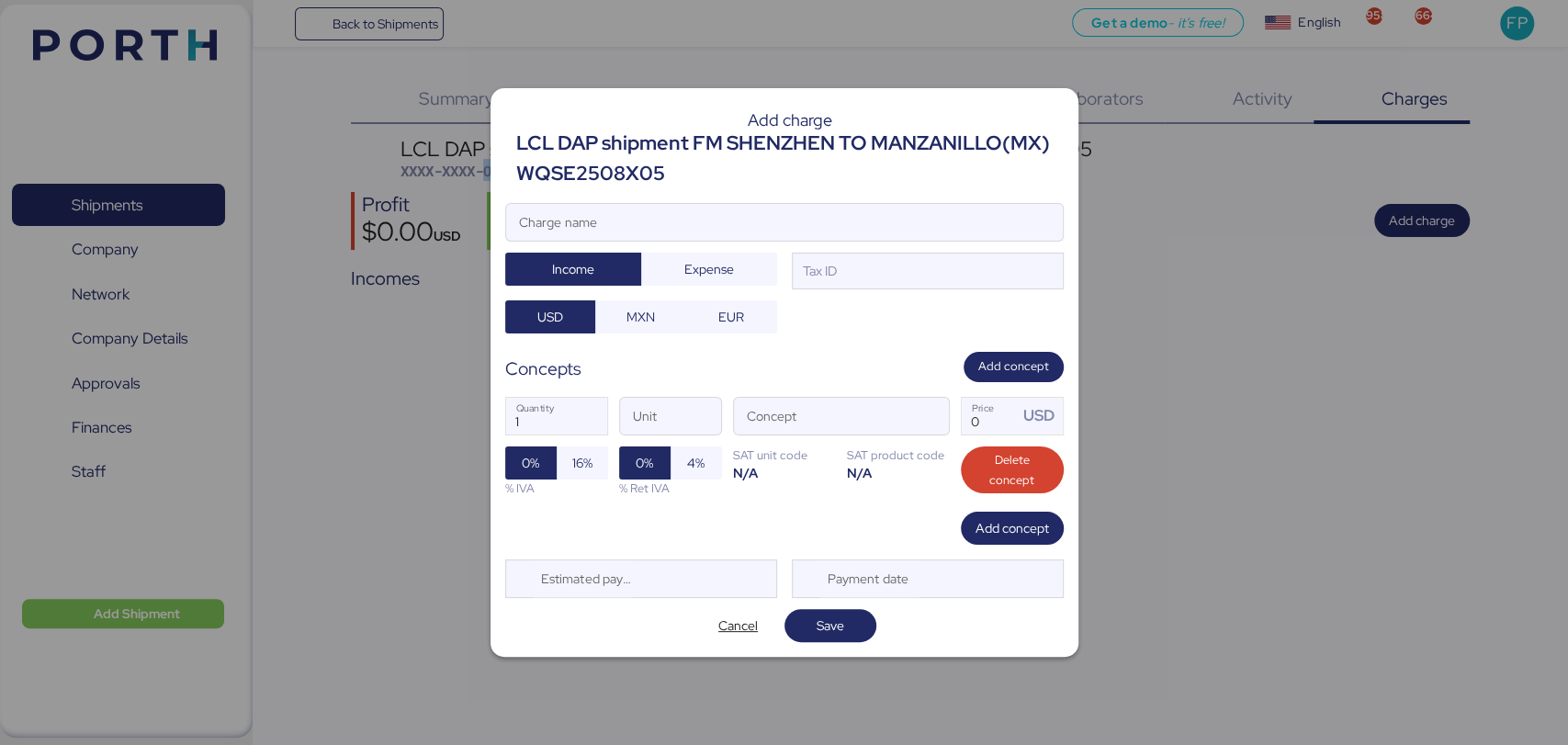
click at [603, 242] on div at bounding box center [784, 249] width 557 height 18
click at [603, 241] on input "Charge name" at bounding box center [784, 222] width 557 height 37
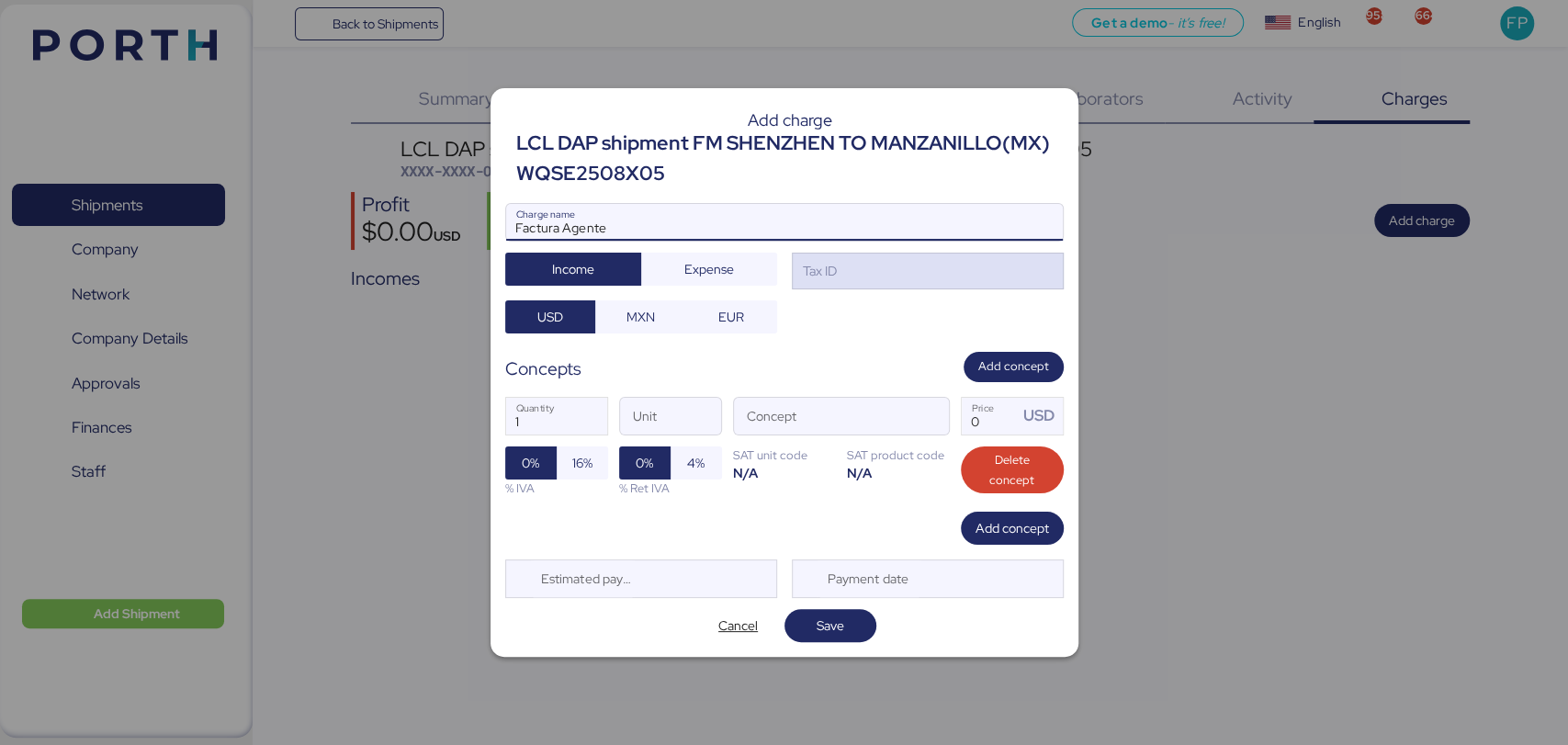
type input "Factura Agente"
click at [843, 286] on div "Tax ID" at bounding box center [928, 270] width 272 height 37
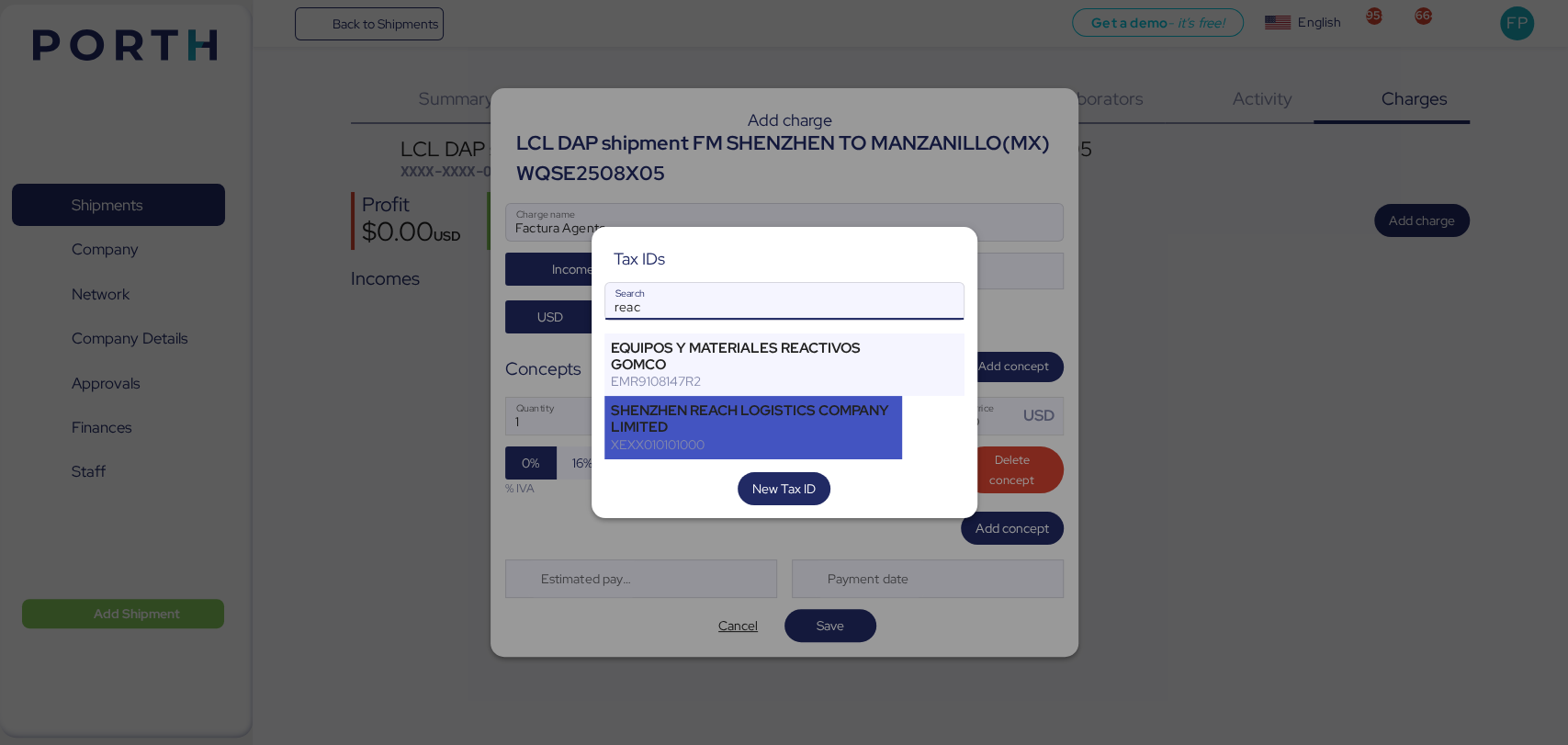
type input "reac"
click at [705, 421] on div "SHENZHEN REACH LOGISTICS COMPANY LIMITED" at bounding box center [754, 419] width 285 height 33
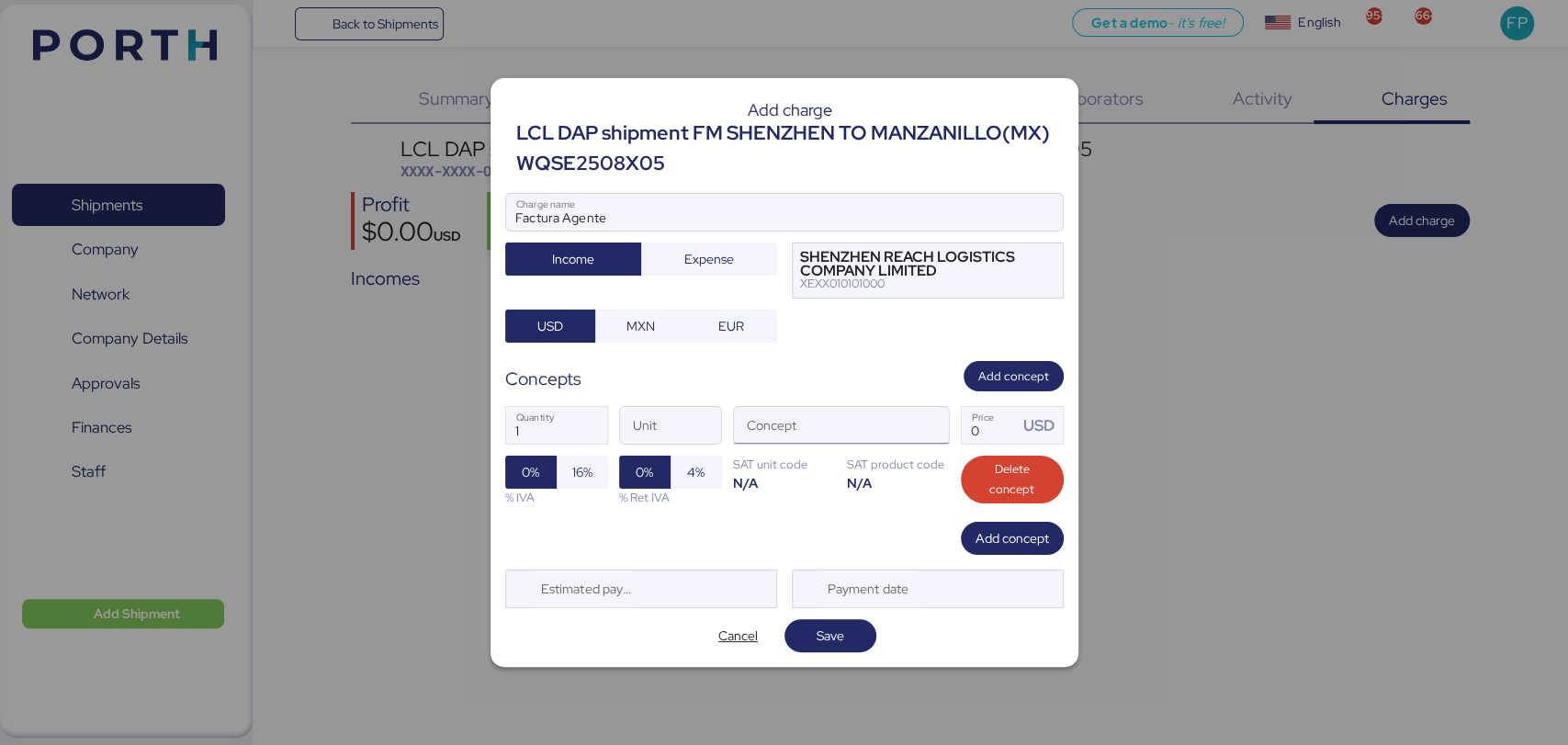
click at [901, 440] on input "Concept" at bounding box center [819, 425] width 171 height 37
click at [873, 429] on input "Concept" at bounding box center [819, 425] width 171 height 37
type input "r"
click at [816, 647] on span "Save" at bounding box center [830, 636] width 92 height 33
click at [1415, 413] on div at bounding box center [784, 372] width 1568 height 745
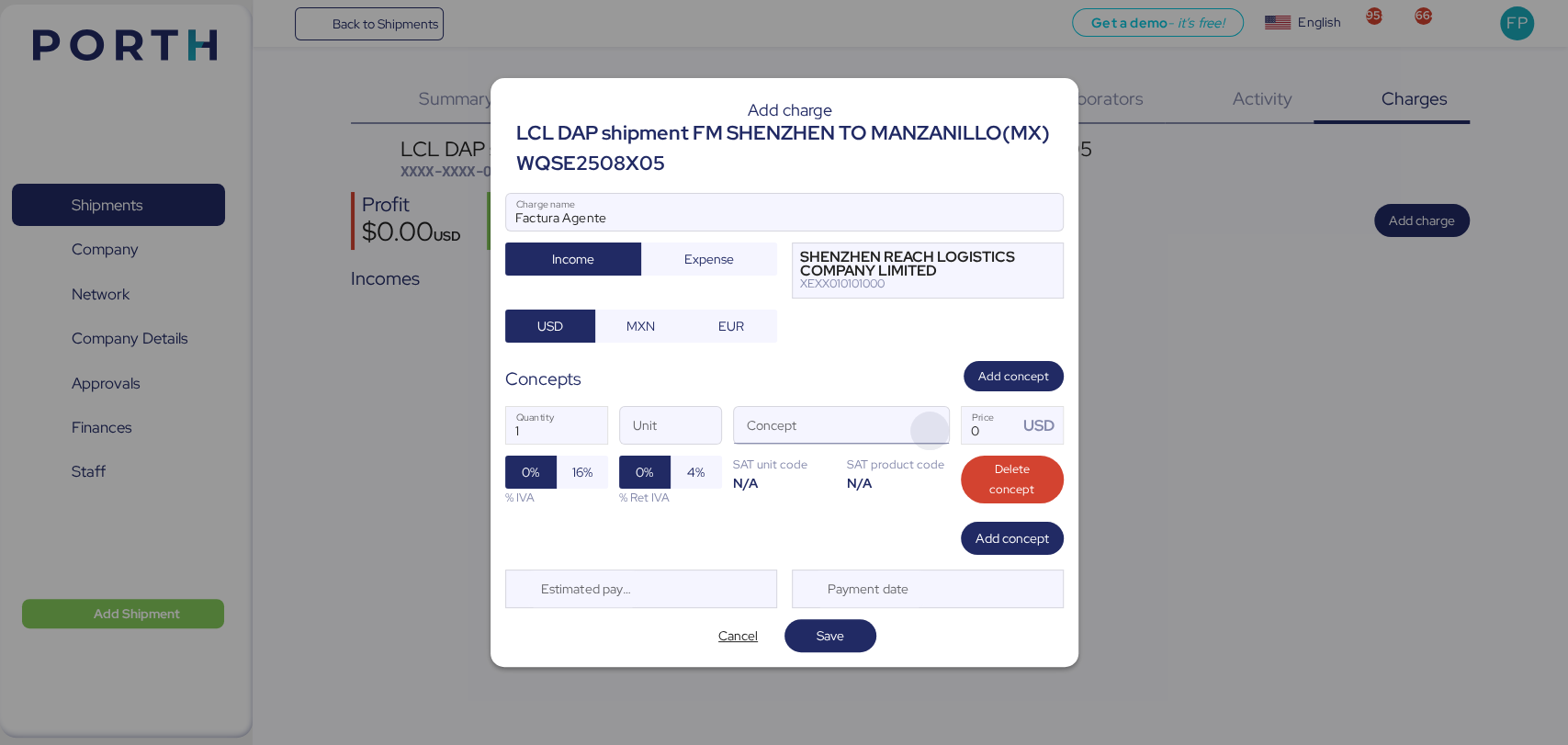
click at [926, 411] on span "button" at bounding box center [929, 430] width 39 height 39
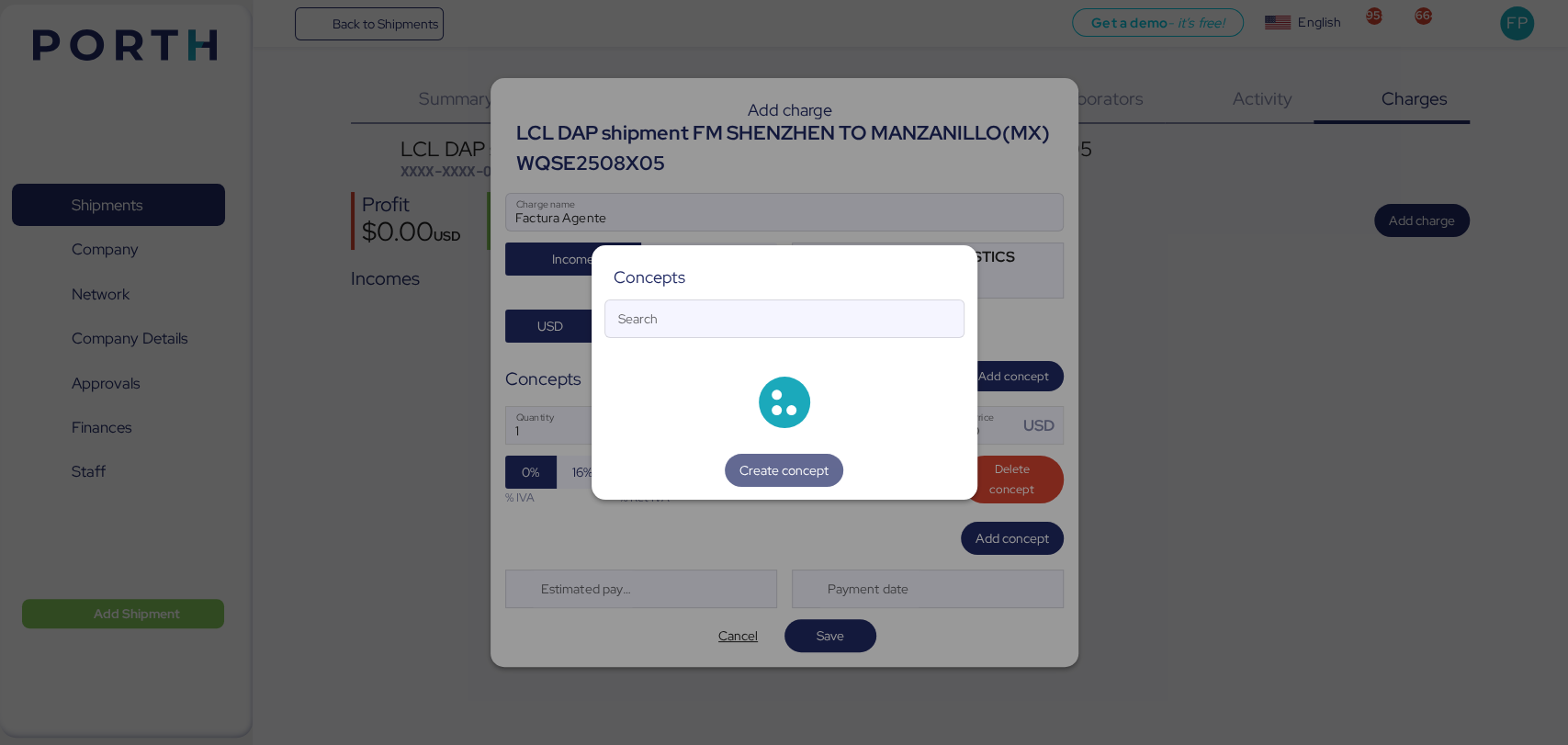
click at [933, 431] on div "Concepts Search Create concept" at bounding box center [784, 373] width 385 height 255
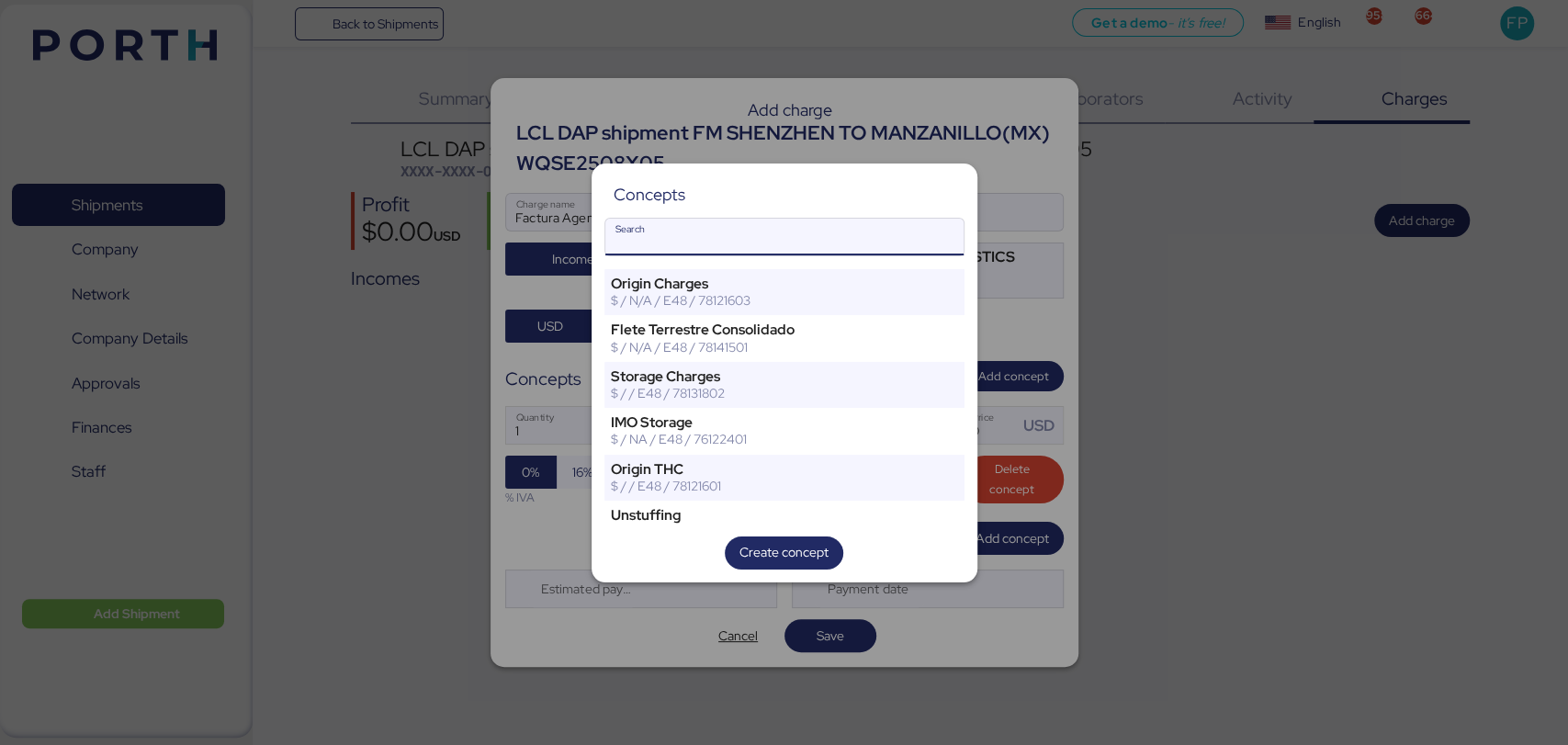
click at [687, 229] on input "Search" at bounding box center [784, 237] width 358 height 37
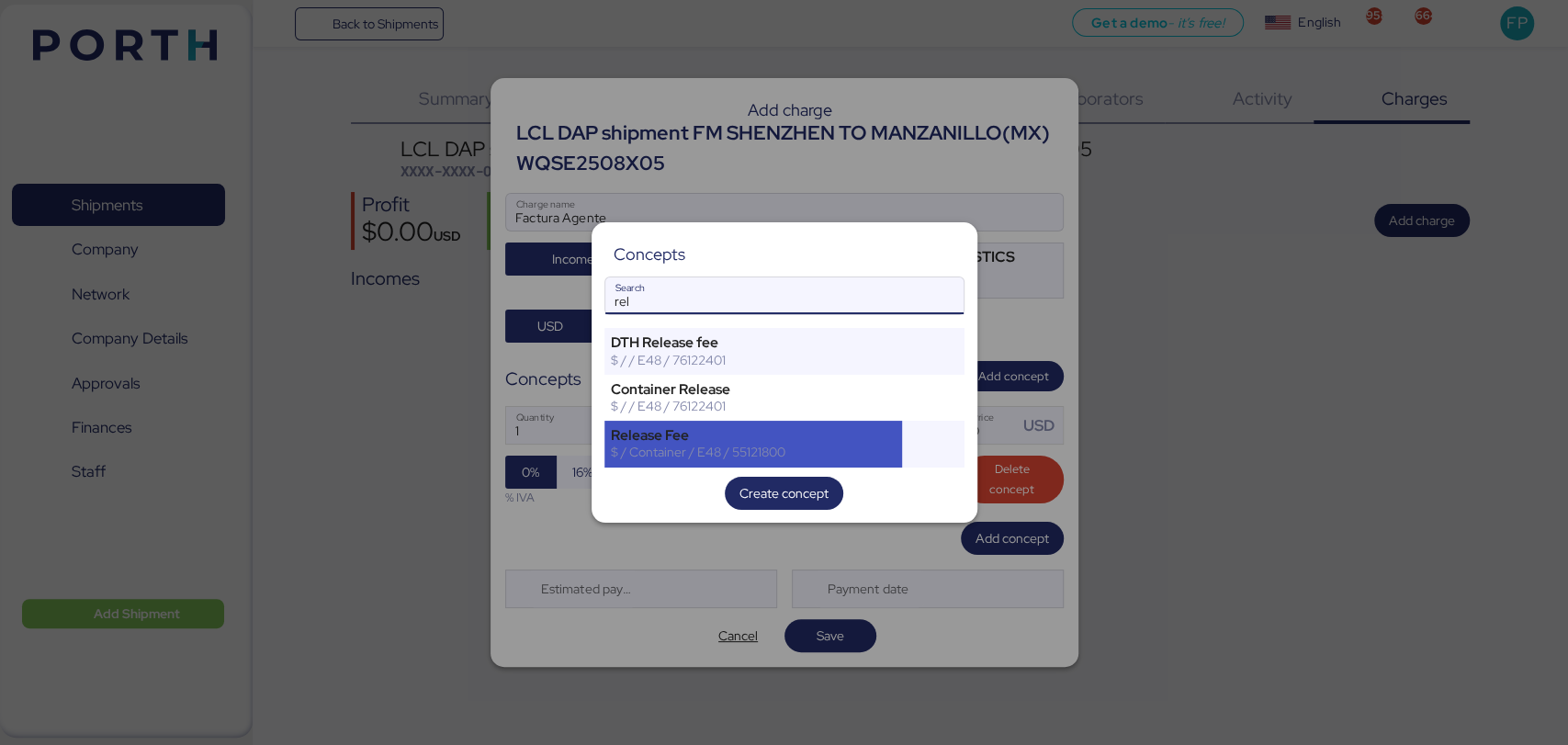
type input "rel"
click at [710, 434] on div "Release Fee" at bounding box center [754, 435] width 285 height 16
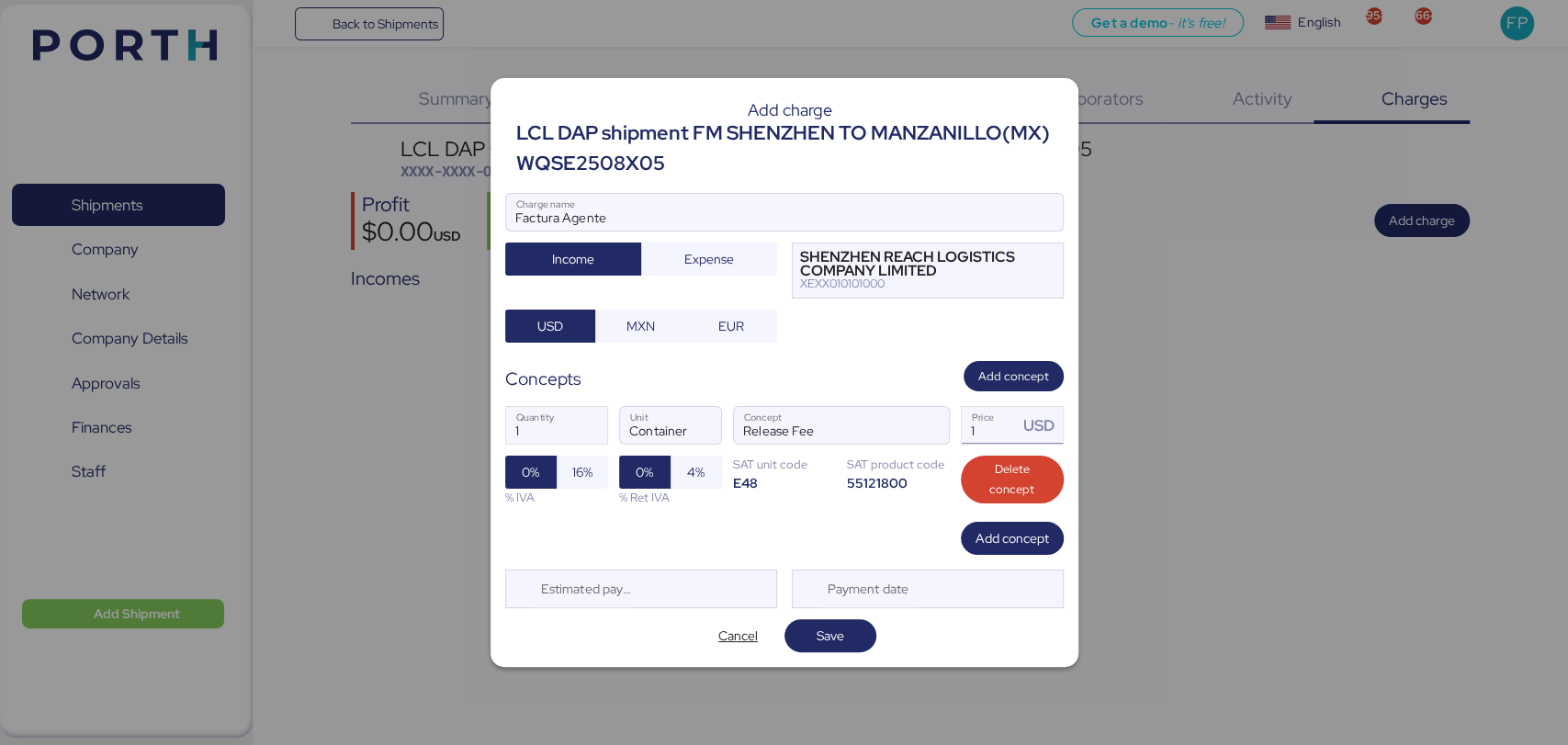
click at [989, 435] on input "1" at bounding box center [990, 425] width 57 height 37
type input "150"
click at [1000, 540] on span "Add concept" at bounding box center [1011, 538] width 73 height 22
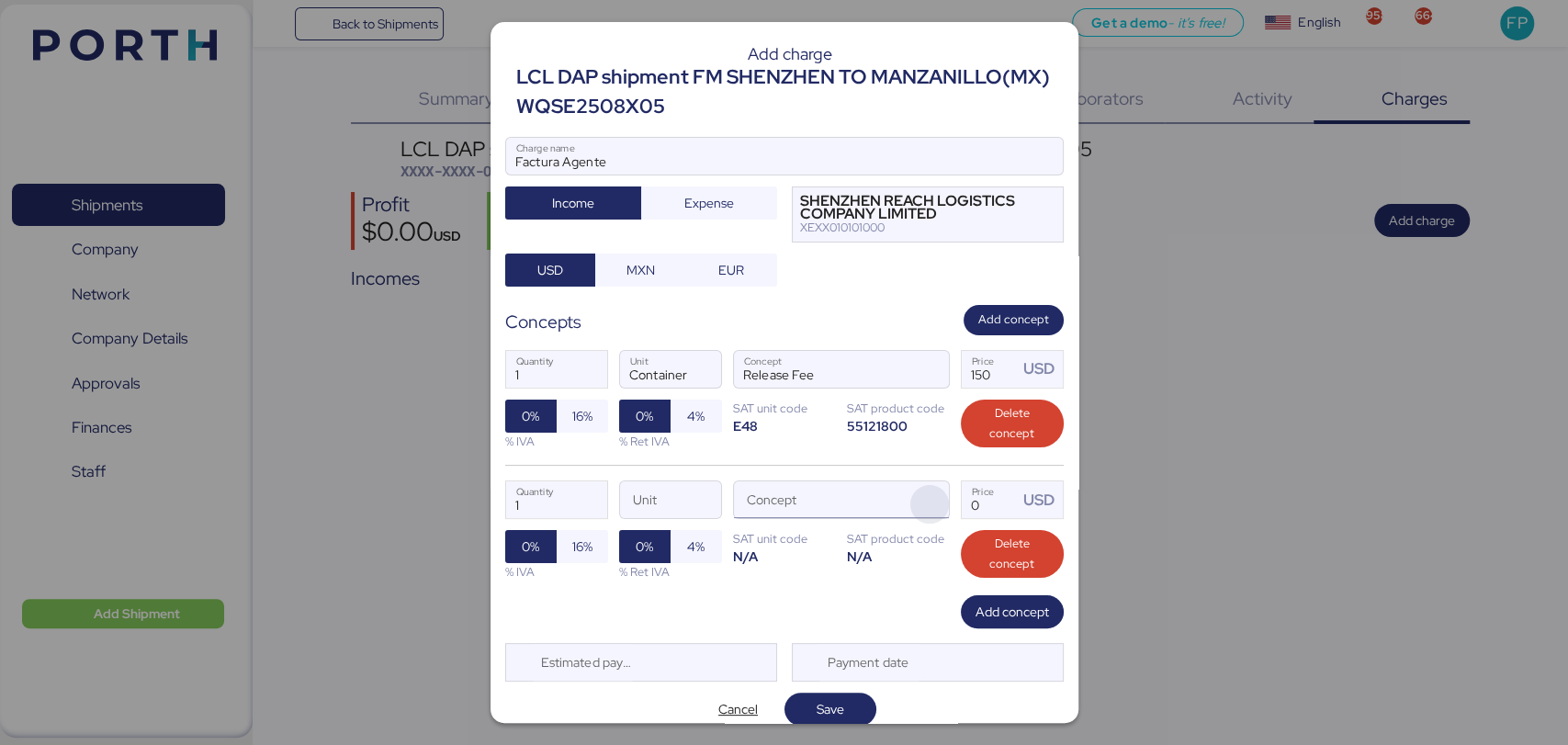
click at [910, 503] on span "button" at bounding box center [929, 504] width 39 height 39
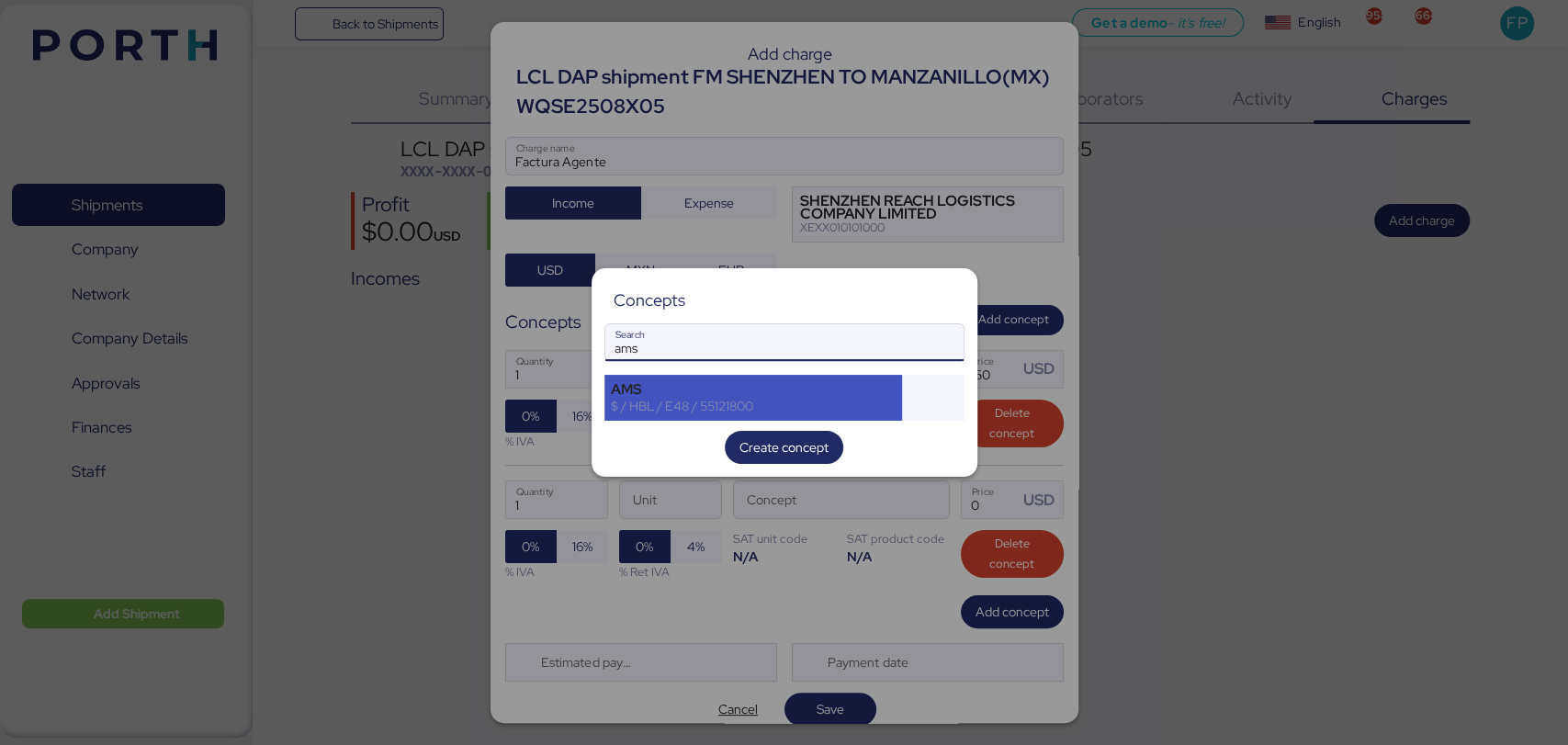
type input "ams"
click at [654, 399] on div "$ / HBL / E48 / 55121800" at bounding box center [754, 405] width 285 height 16
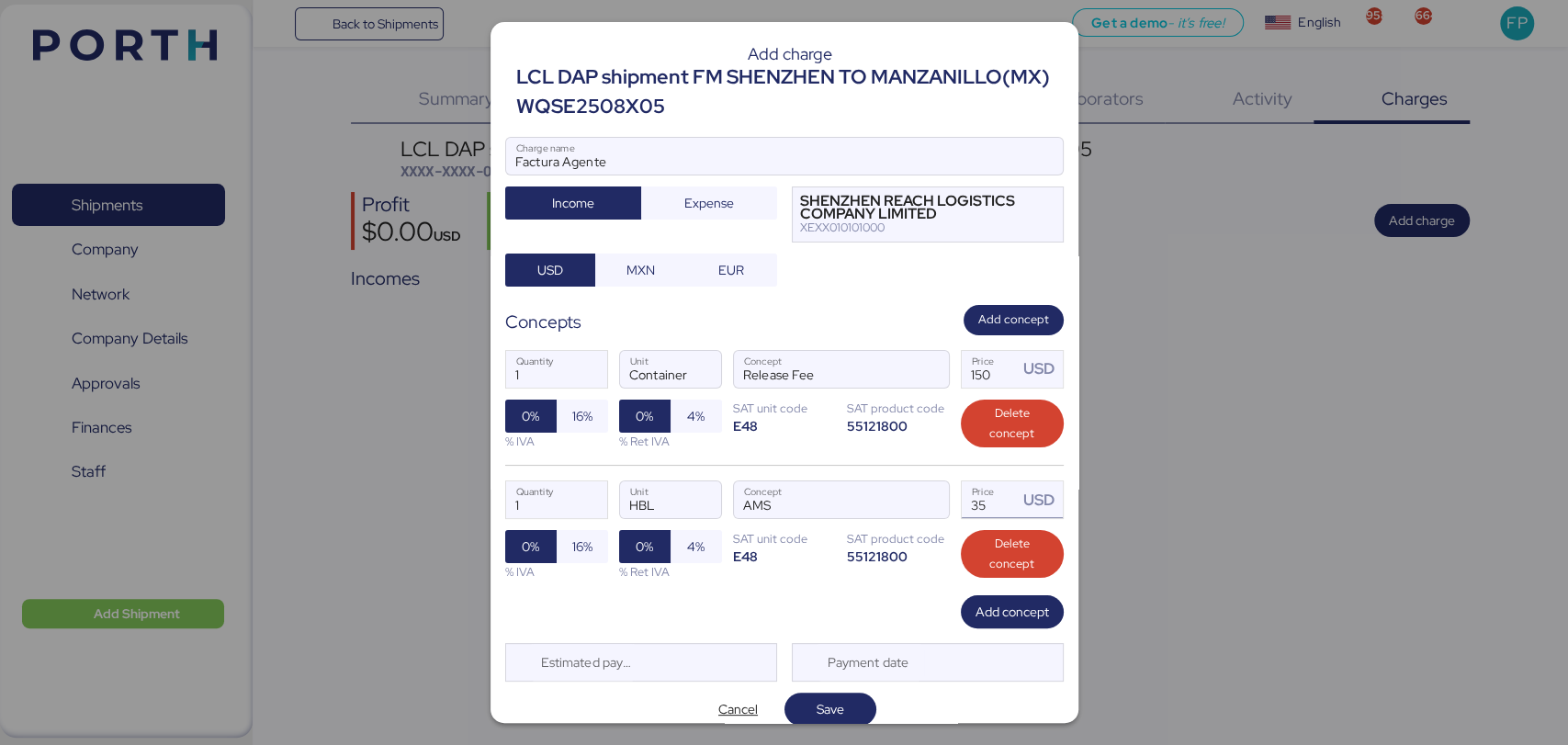
click at [984, 514] on input "35" at bounding box center [990, 500] width 57 height 37
type input "30"
click at [1014, 608] on span "Add concept" at bounding box center [1011, 611] width 73 height 22
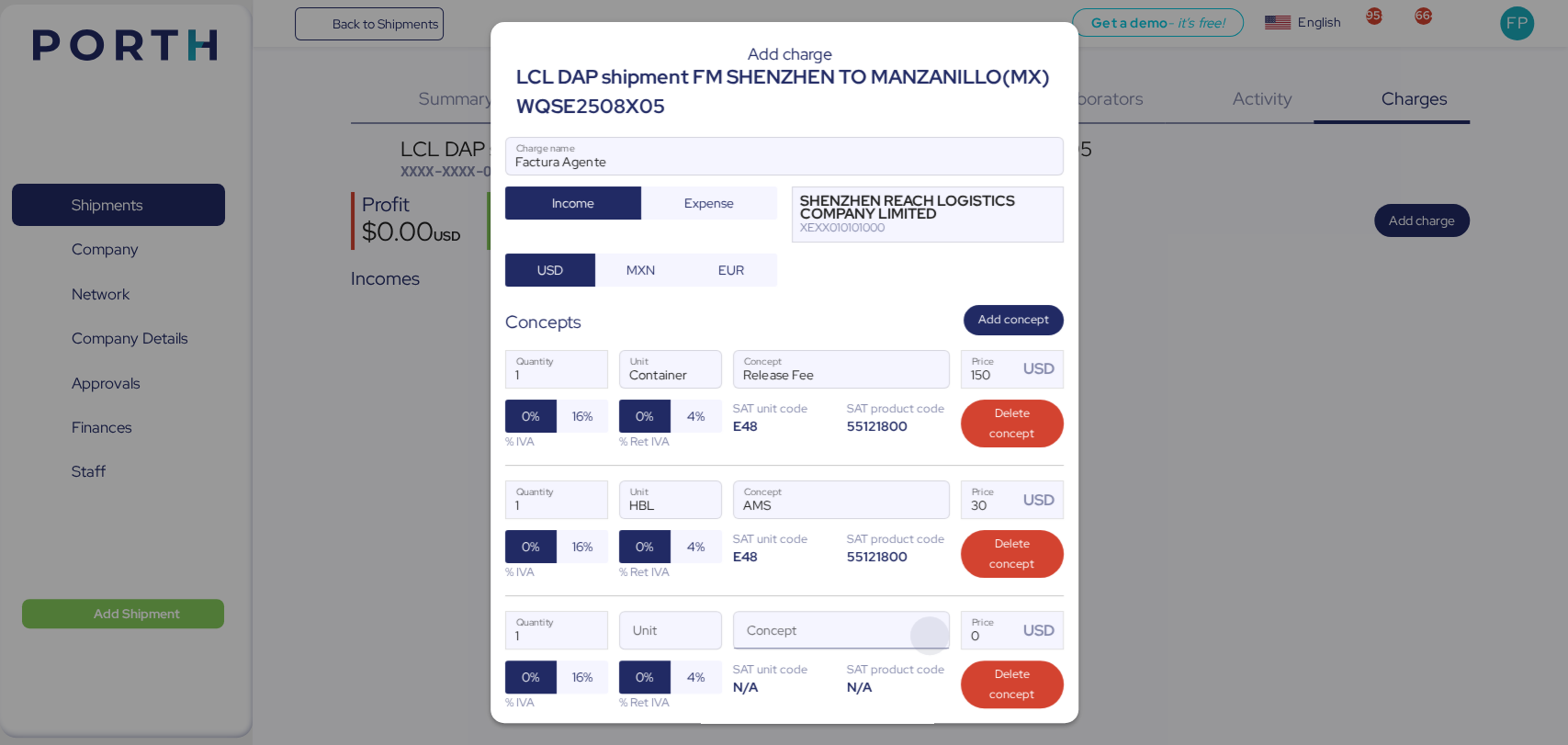
click at [921, 628] on span "button" at bounding box center [929, 636] width 39 height 39
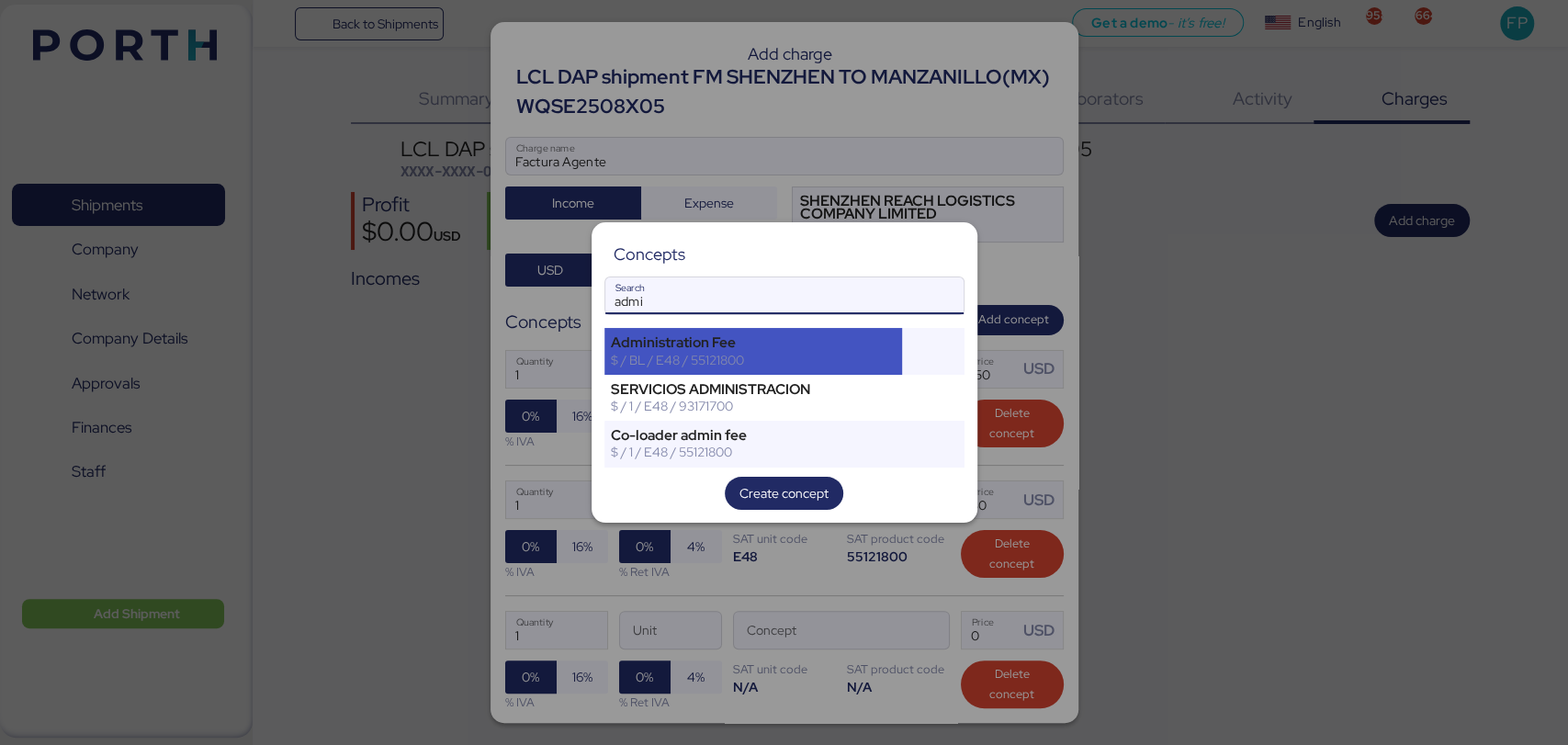
type input "admi"
click at [752, 345] on div "Administration Fee" at bounding box center [754, 342] width 285 height 16
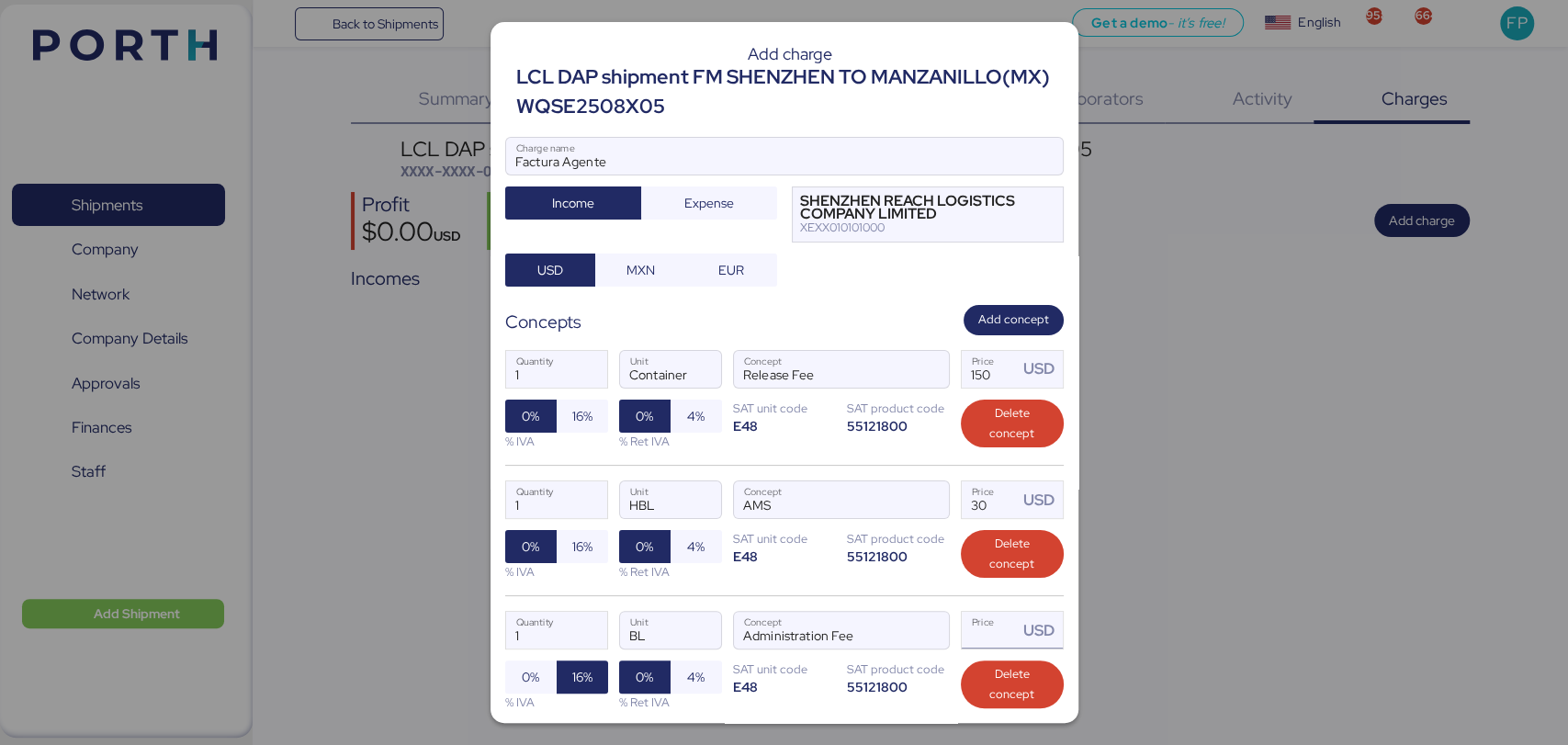
click at [977, 628] on input "Price USD" at bounding box center [990, 630] width 57 height 37
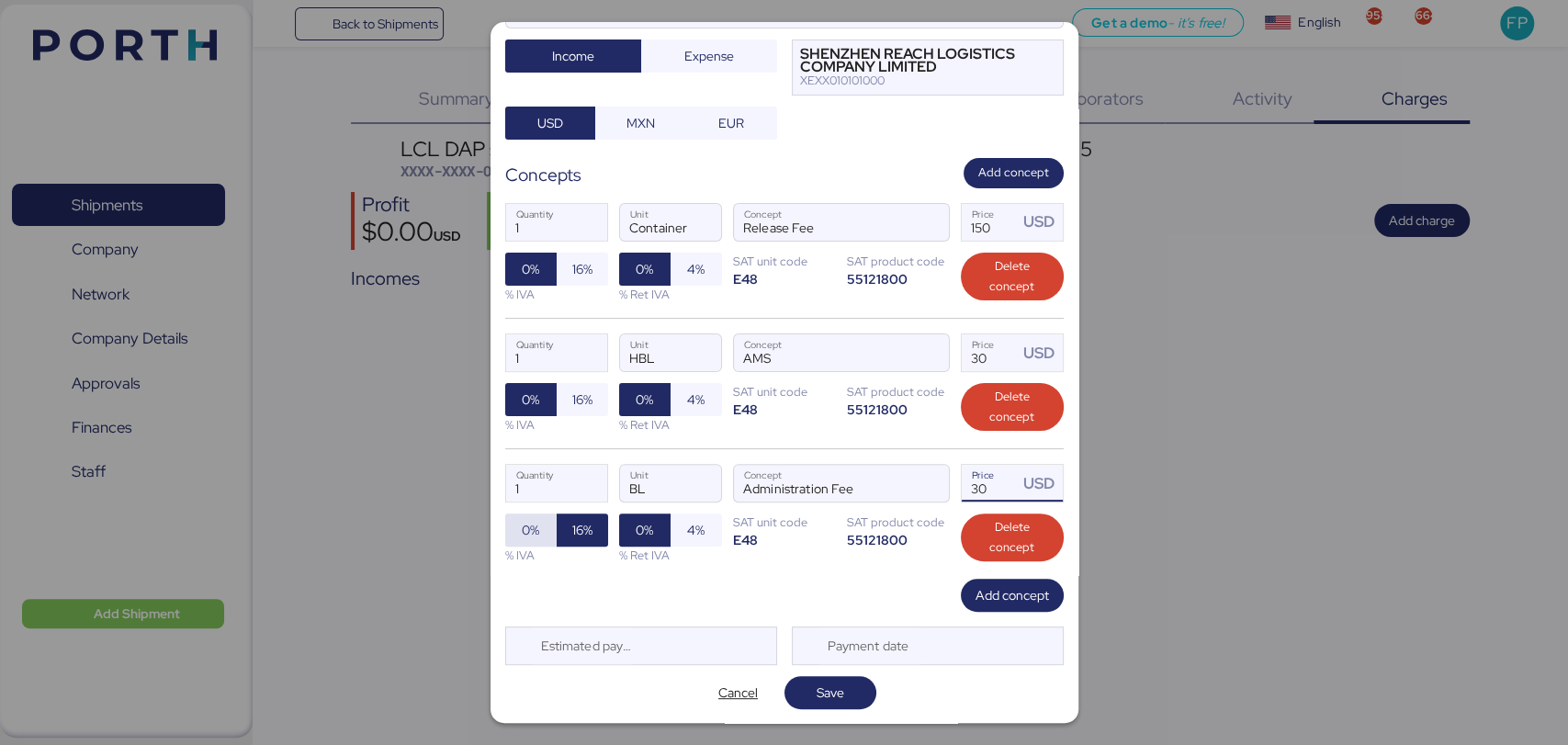
type input "30"
click at [514, 528] on span "0%" at bounding box center [531, 530] width 51 height 33
click at [819, 686] on span "Save" at bounding box center [830, 692] width 28 height 22
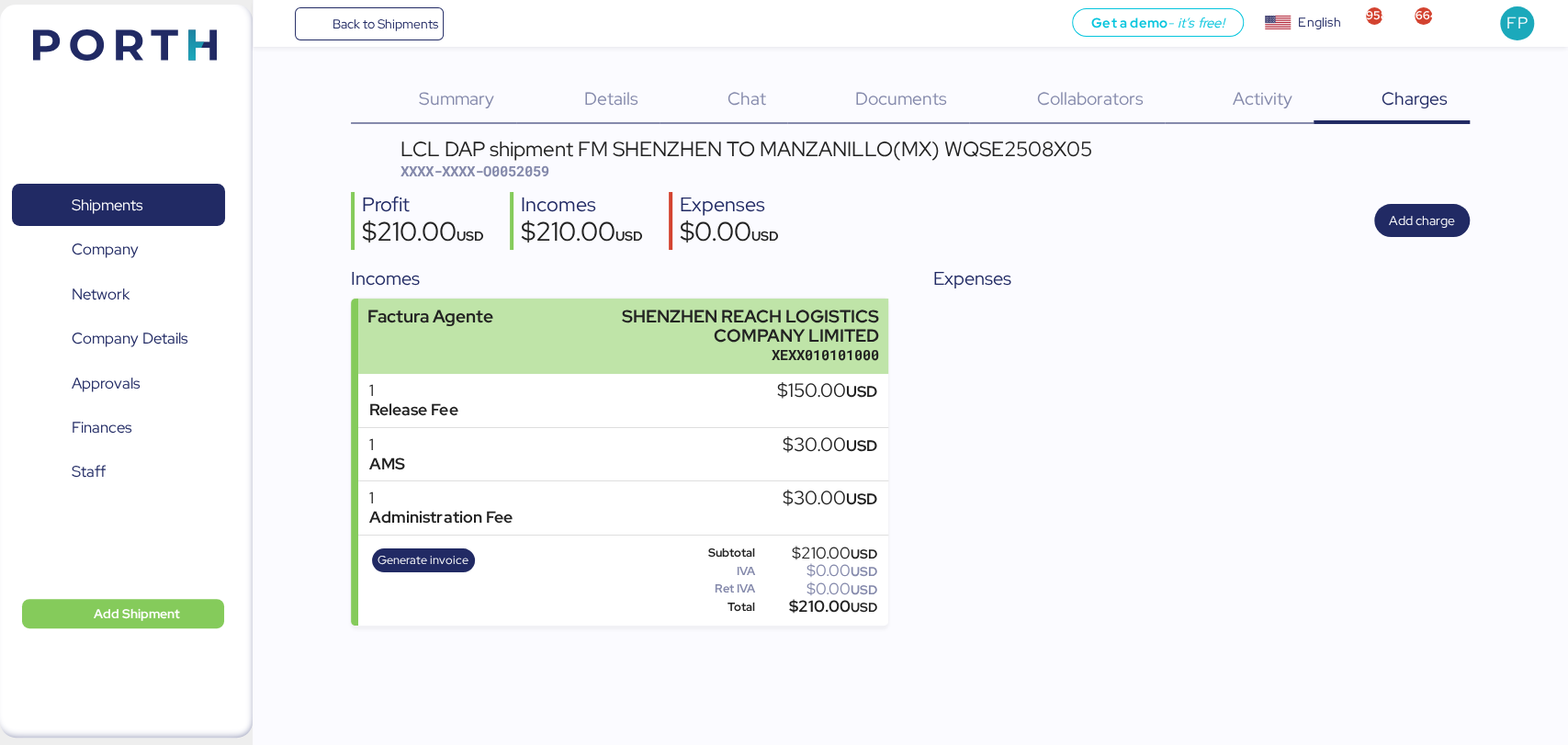
click at [651, 353] on div "XEXX010101000" at bounding box center [725, 355] width 306 height 19
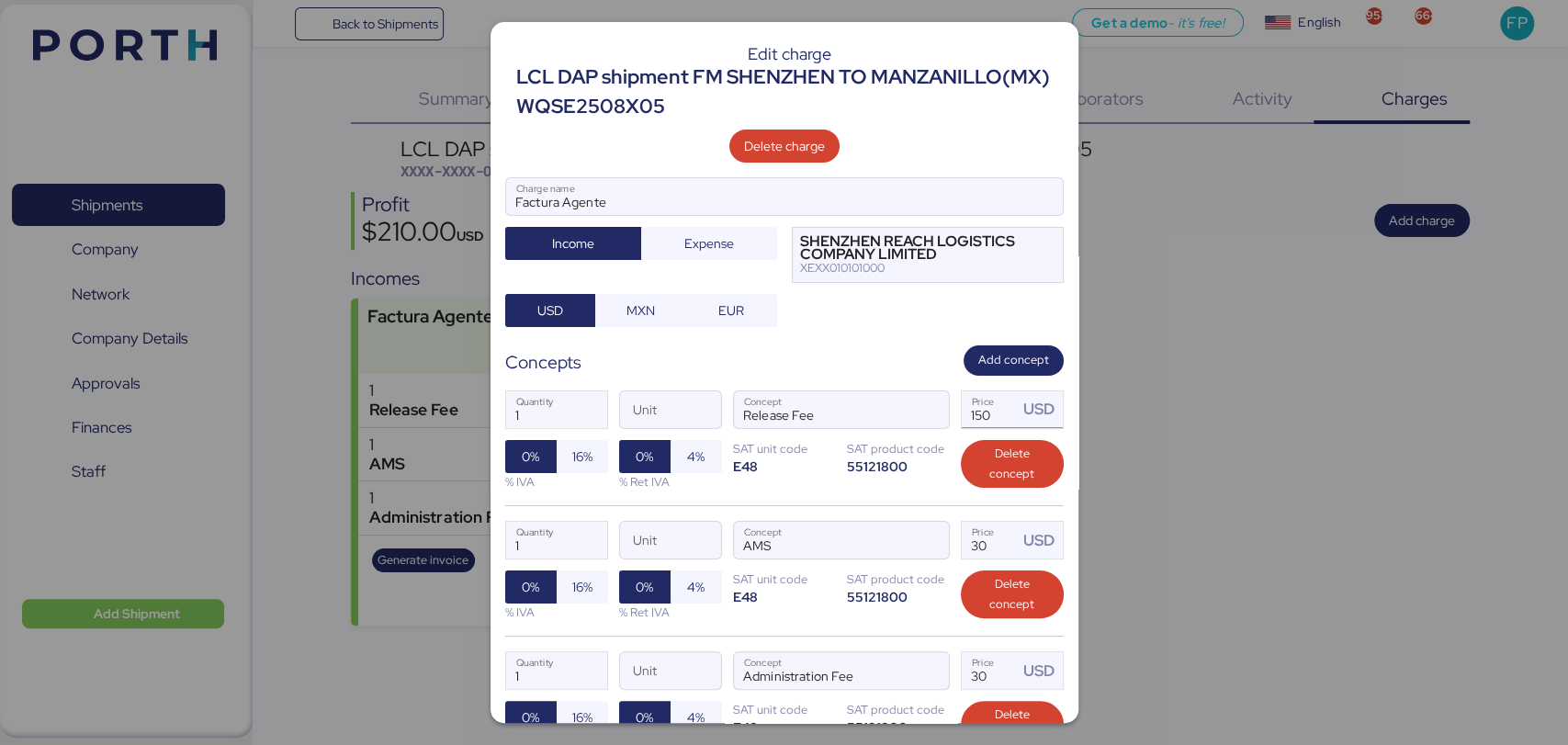
click at [962, 423] on input "150" at bounding box center [990, 409] width 57 height 37
type input "50"
click at [1201, 441] on div at bounding box center [784, 372] width 1568 height 745
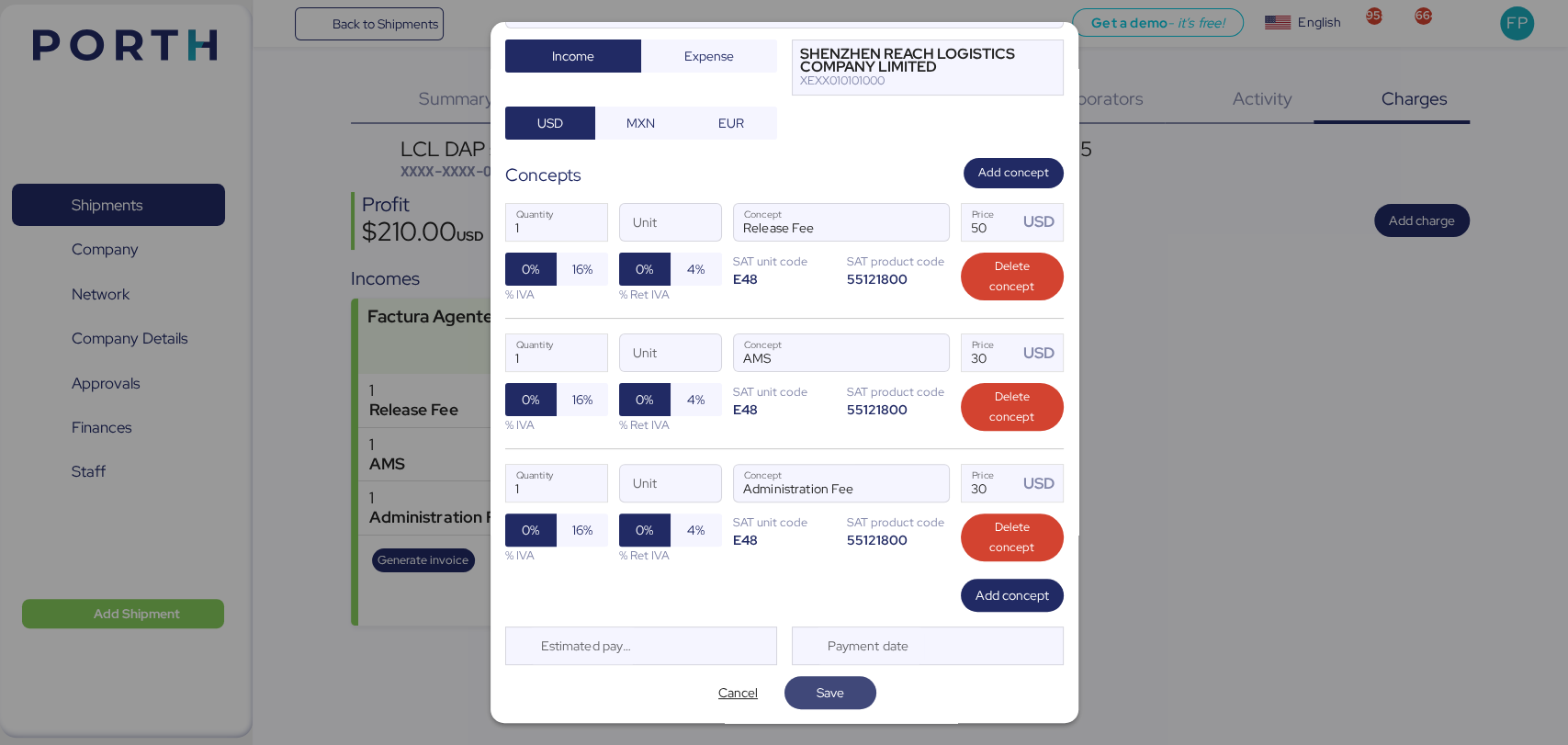
click at [818, 697] on span "Save" at bounding box center [830, 692] width 28 height 22
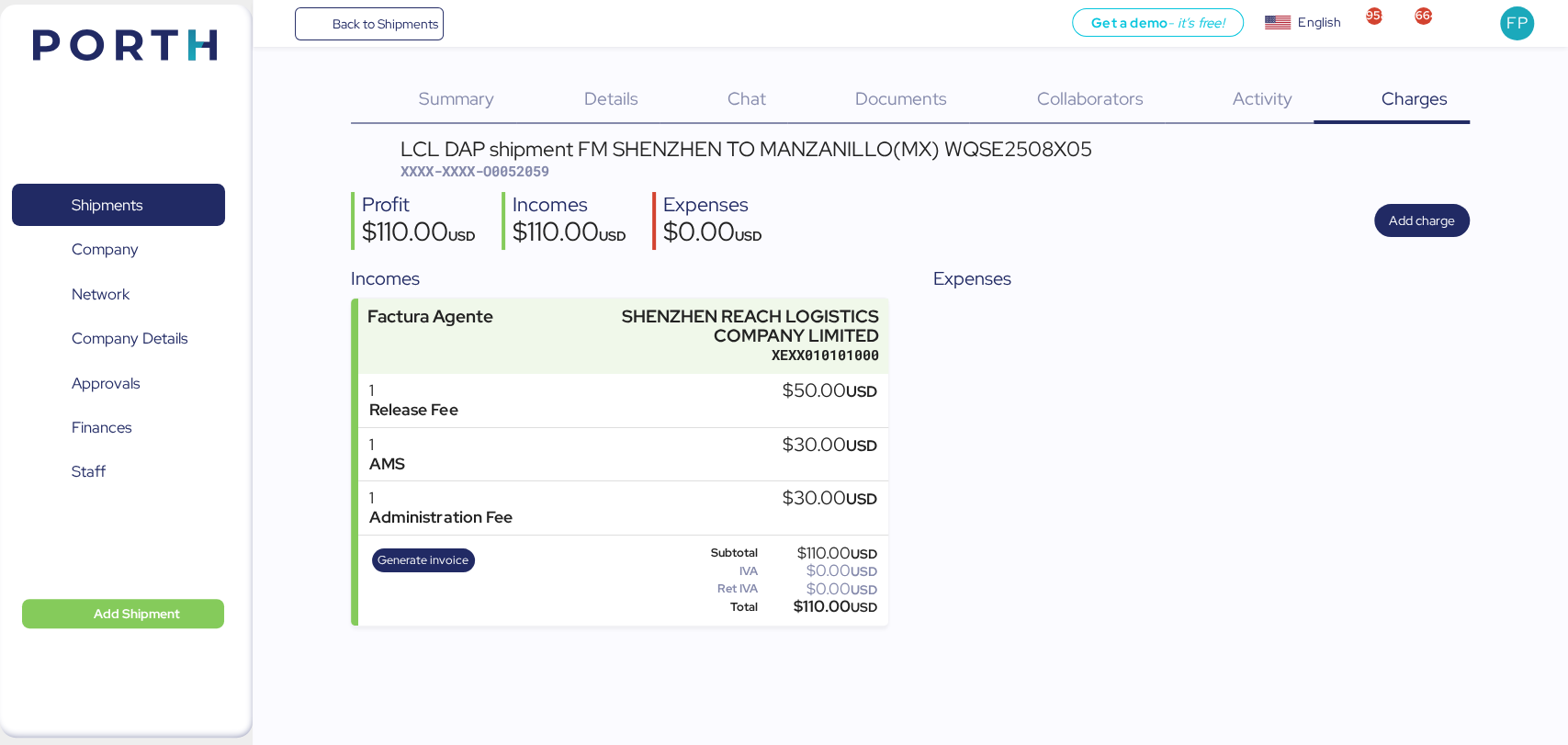
click at [419, 546] on div "Generate invoice" at bounding box center [422, 579] width 115 height 75
click at [441, 560] on span "Generate invoice" at bounding box center [423, 559] width 91 height 20
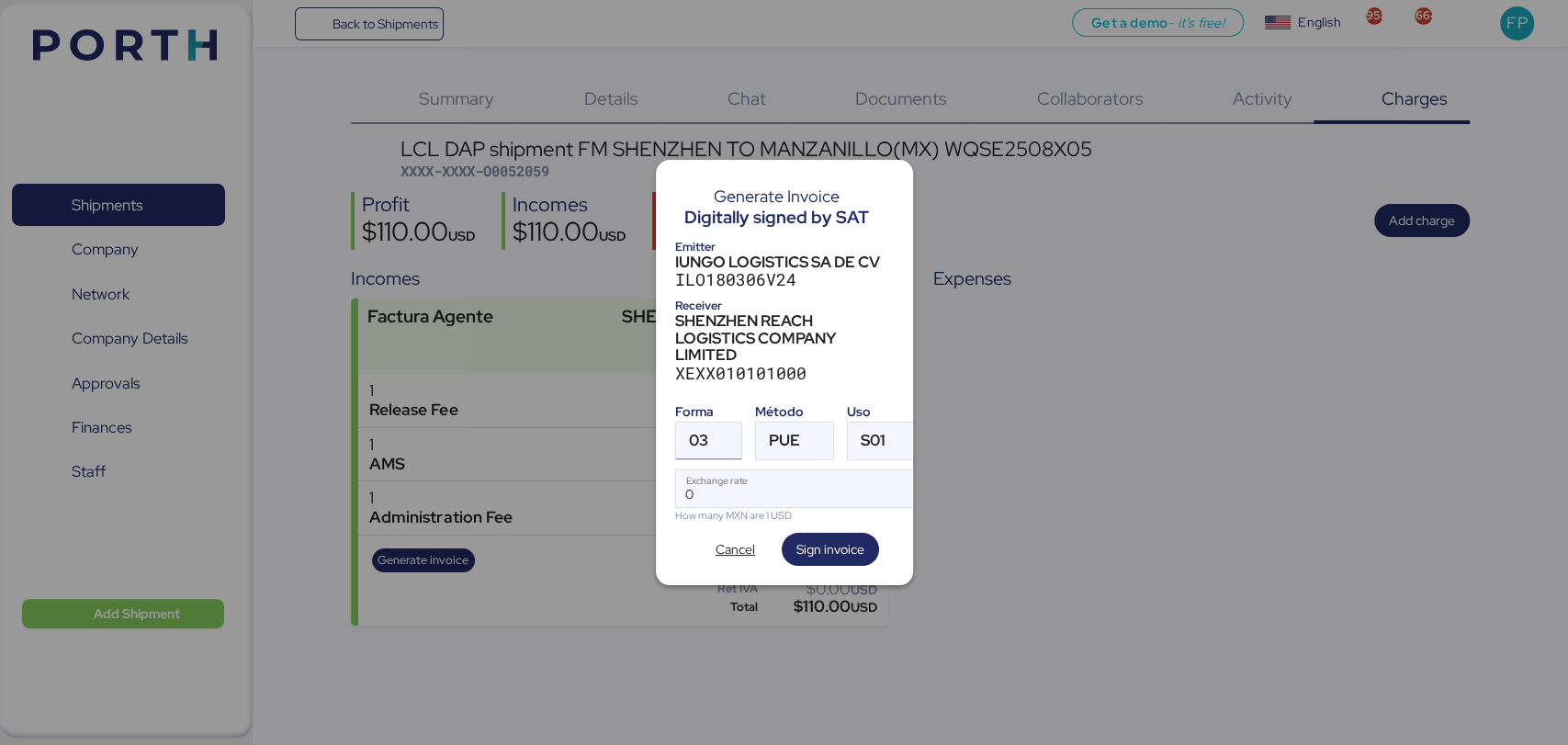
click at [713, 441] on div at bounding box center [724, 441] width 33 height 37
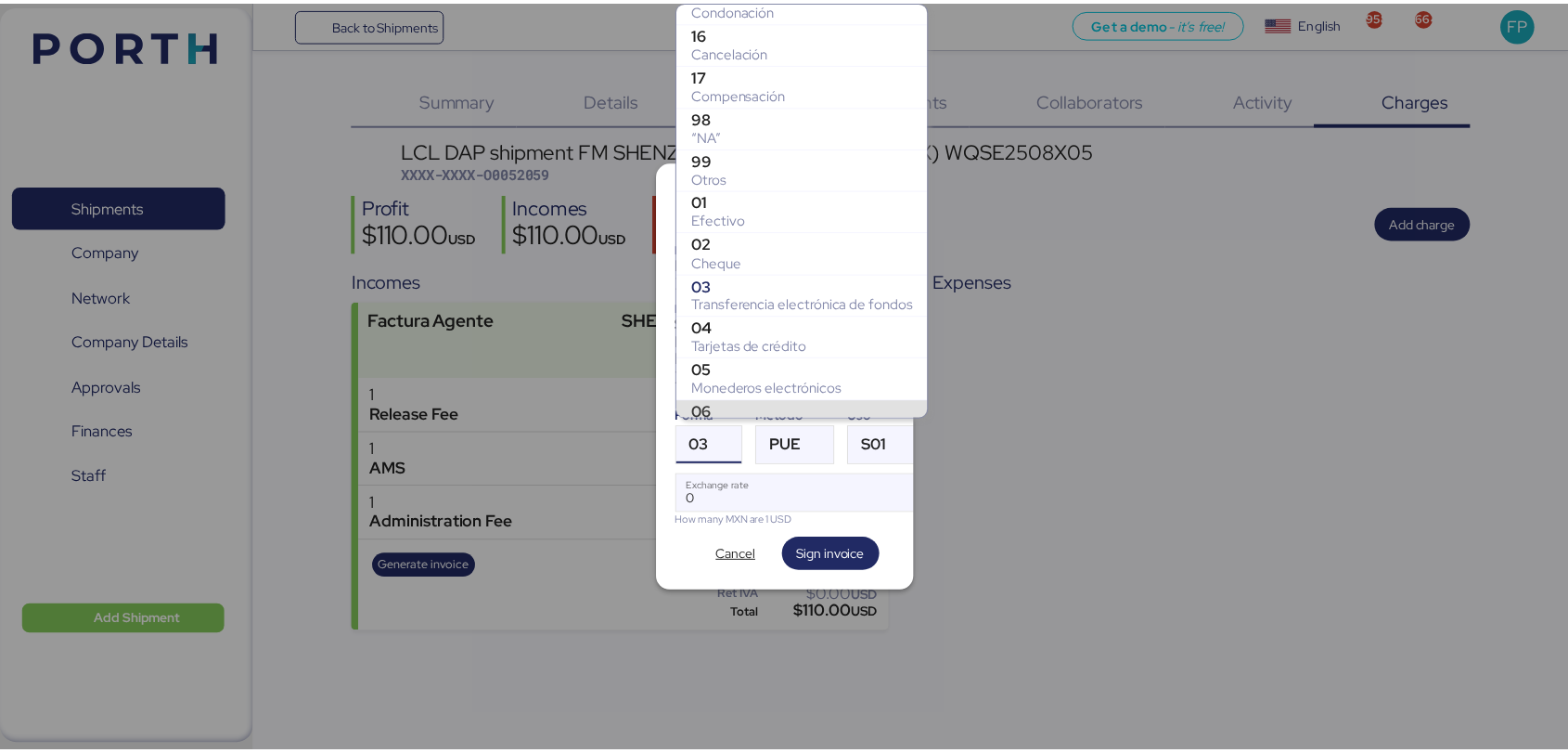
scroll to position [230, 0]
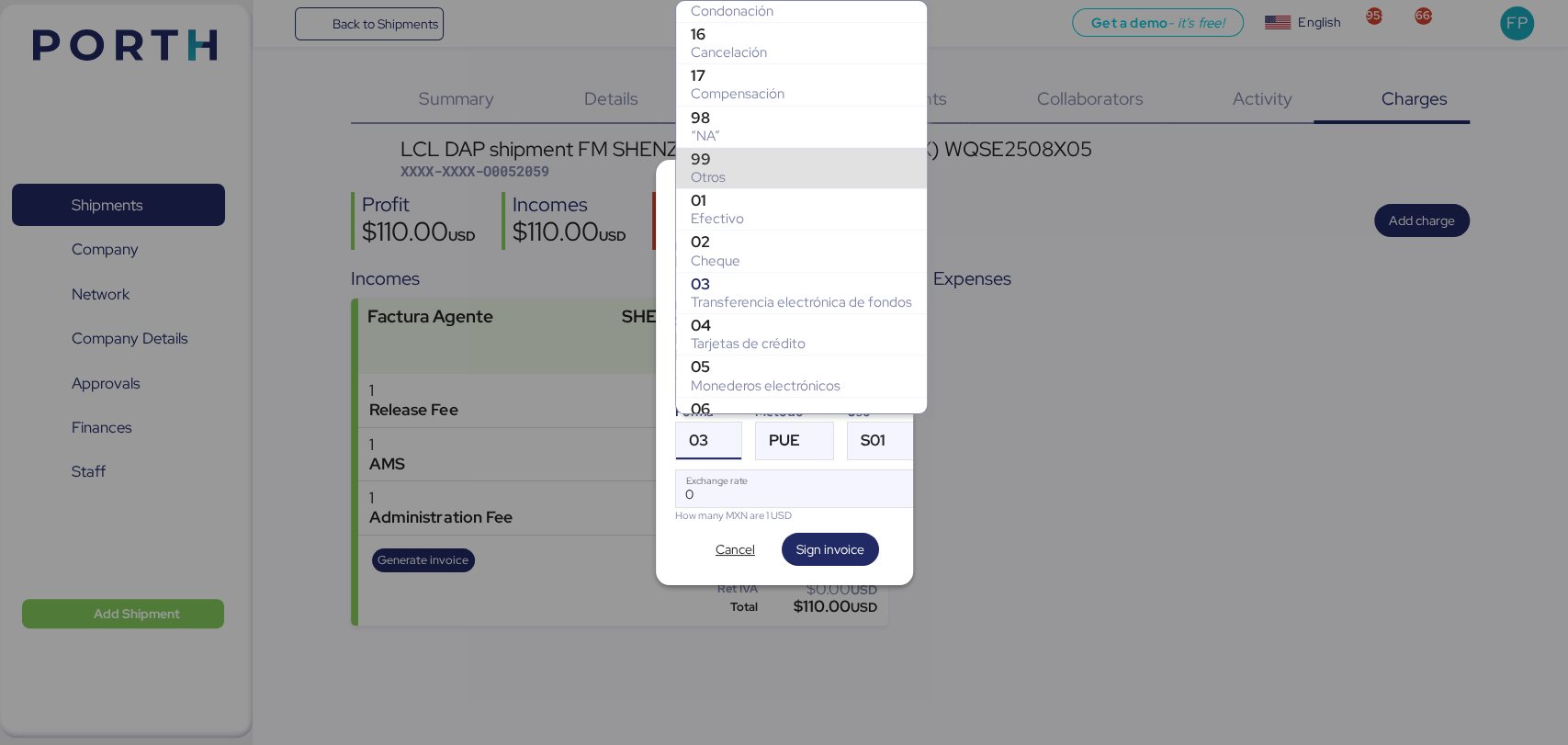
click at [740, 175] on div "Otros" at bounding box center [801, 177] width 222 height 18
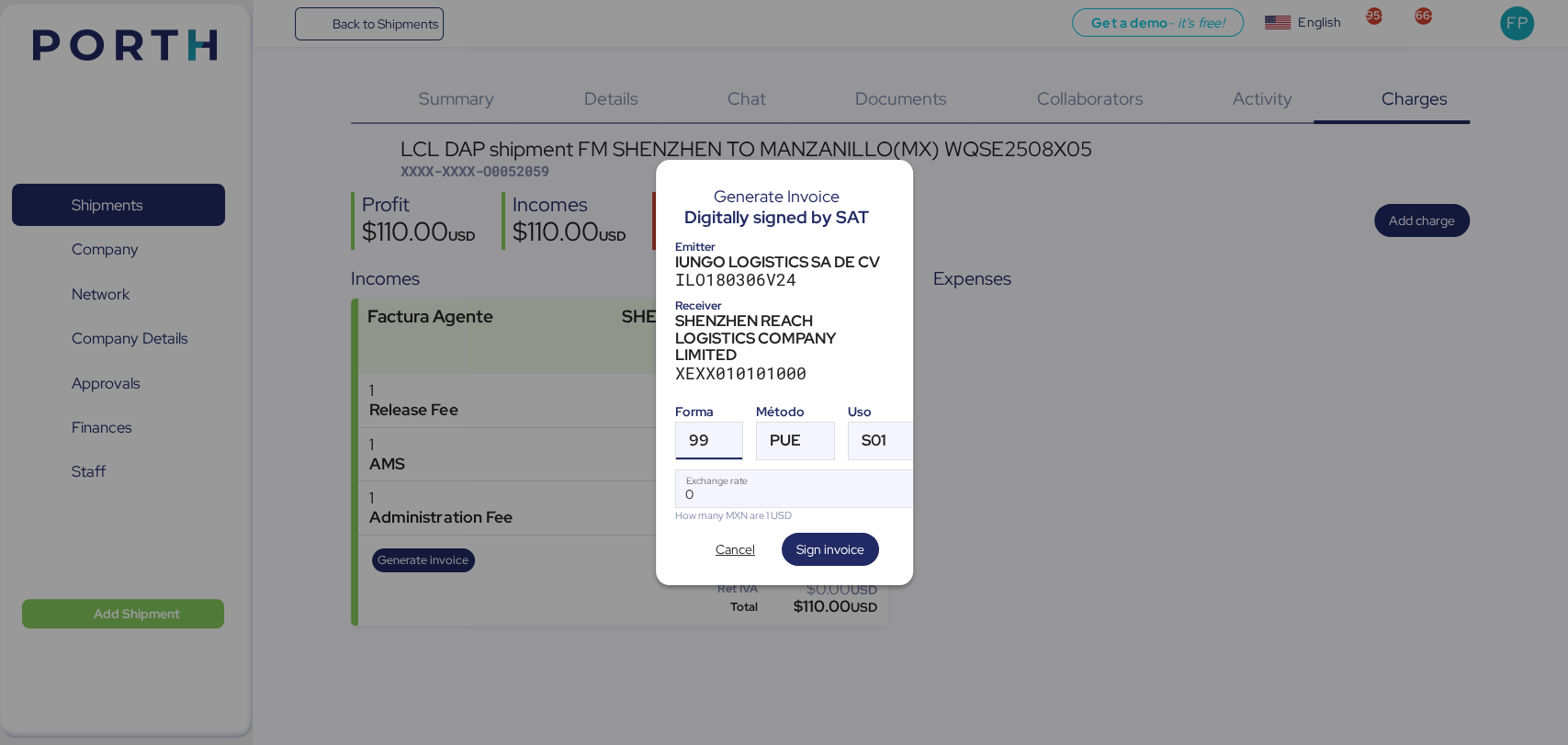
click at [794, 456] on div "Forma 99 Método PUE Uso S01 0 Exchange rate How many MXN are 1 USD" at bounding box center [784, 460] width 219 height 127
click at [794, 433] on span "PUE" at bounding box center [785, 441] width 31 height 15
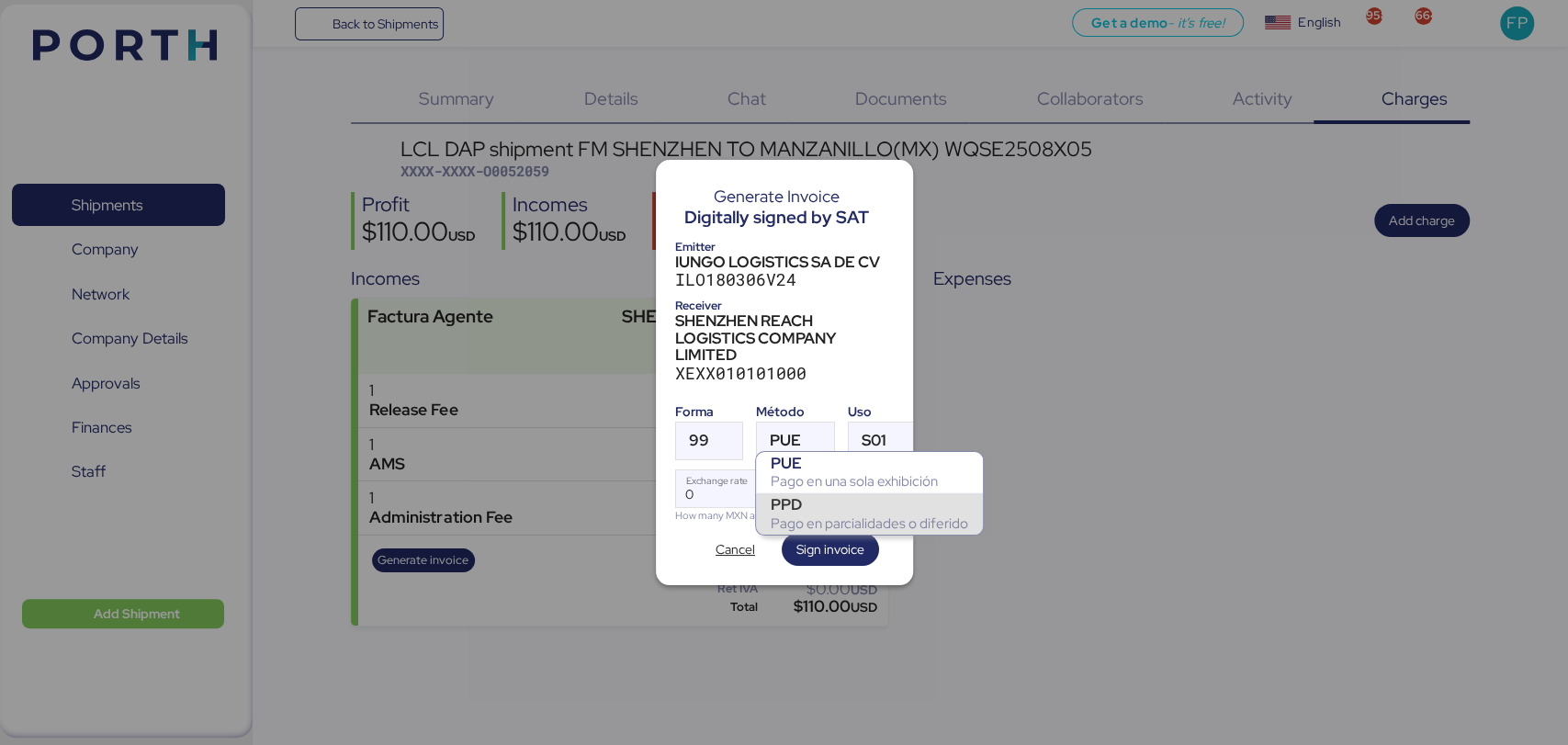
click at [808, 500] on div "PPD" at bounding box center [870, 503] width 198 height 18
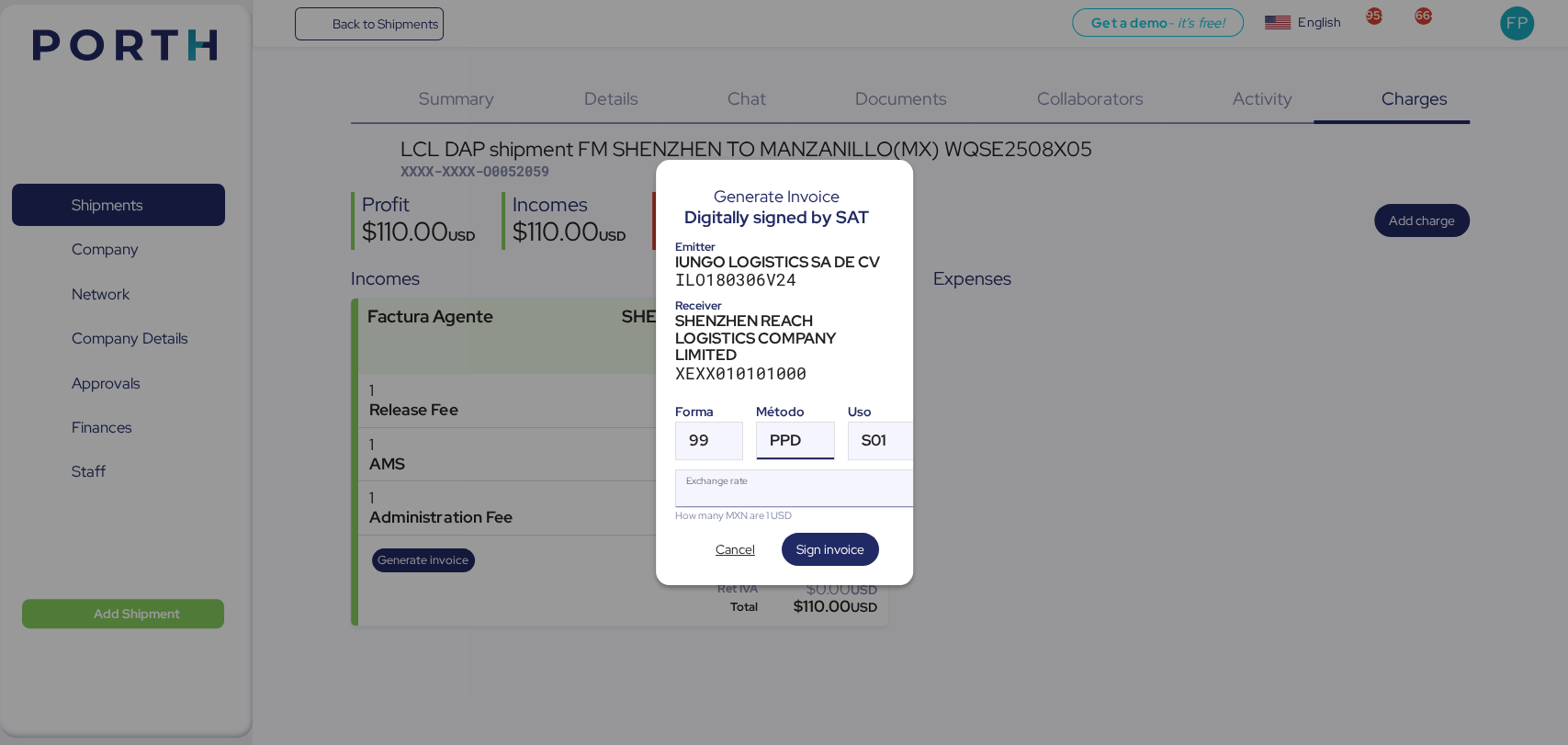
click at [707, 473] on input "Exchange rate" at bounding box center [797, 488] width 245 height 37
type input "0"
paste input "18.3878"
type input "18.3878"
click at [817, 553] on span "Sign invoice" at bounding box center [830, 549] width 68 height 26
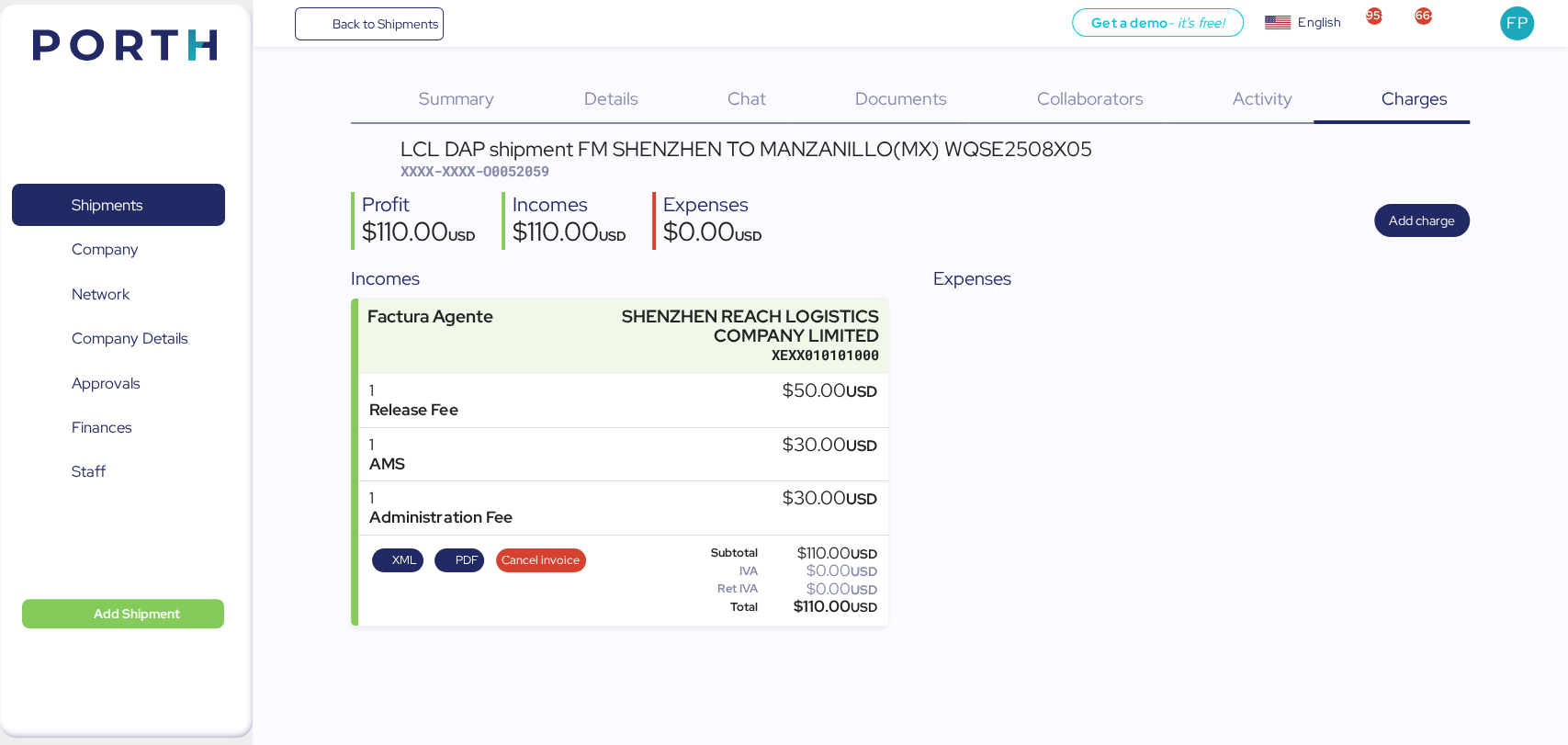
click at [532, 175] on span "XXXX-XXXX-O0052059" at bounding box center [475, 170] width 148 height 18
click at [1068, 153] on div "LCL DAP shipment FM SHENZHEN TO MANZANILLO(MX) WQSE2508X05" at bounding box center [746, 148] width 692 height 20
click at [154, 209] on span "Shipments" at bounding box center [118, 206] width 198 height 27
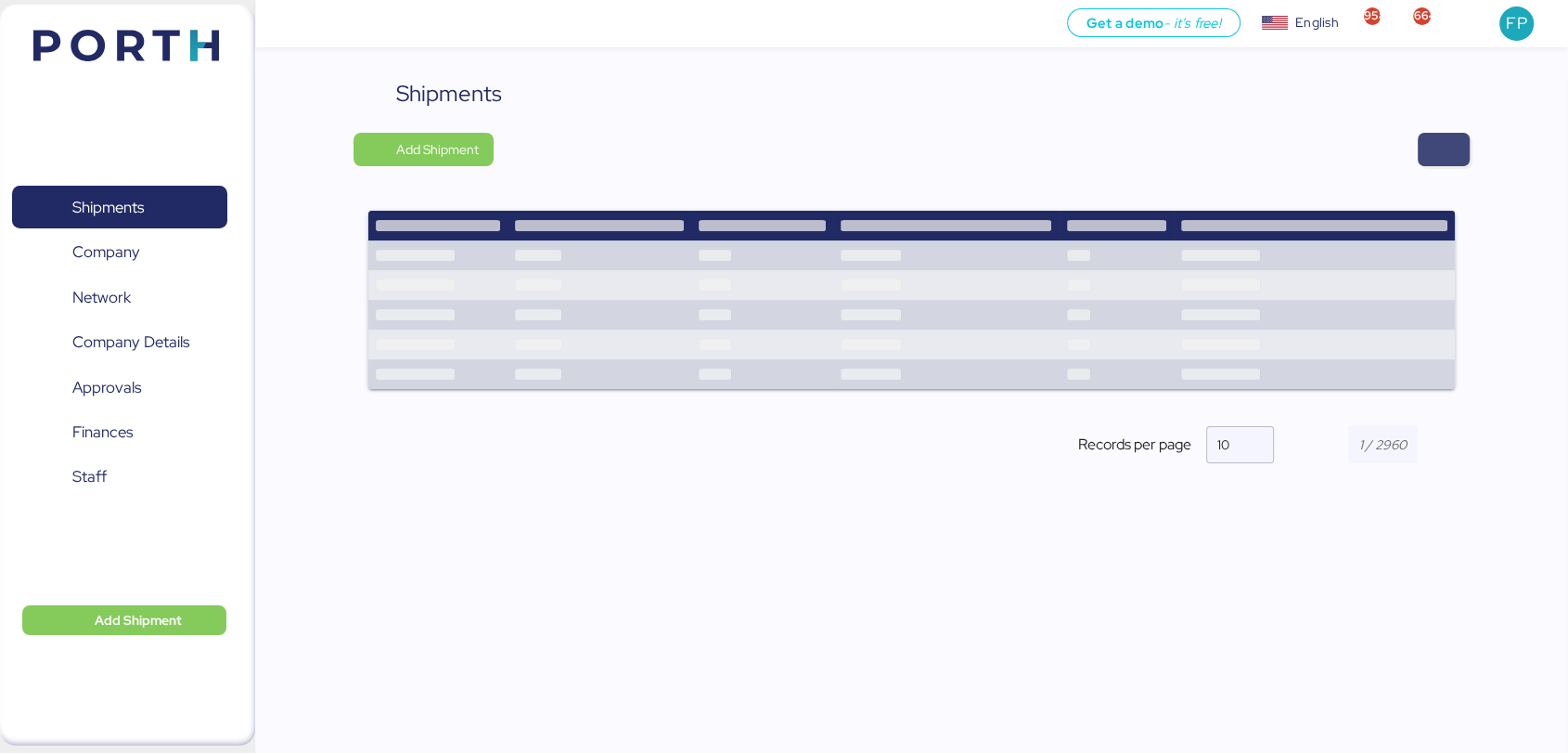
click at [1455, 151] on span "button" at bounding box center [1444, 149] width 52 height 34
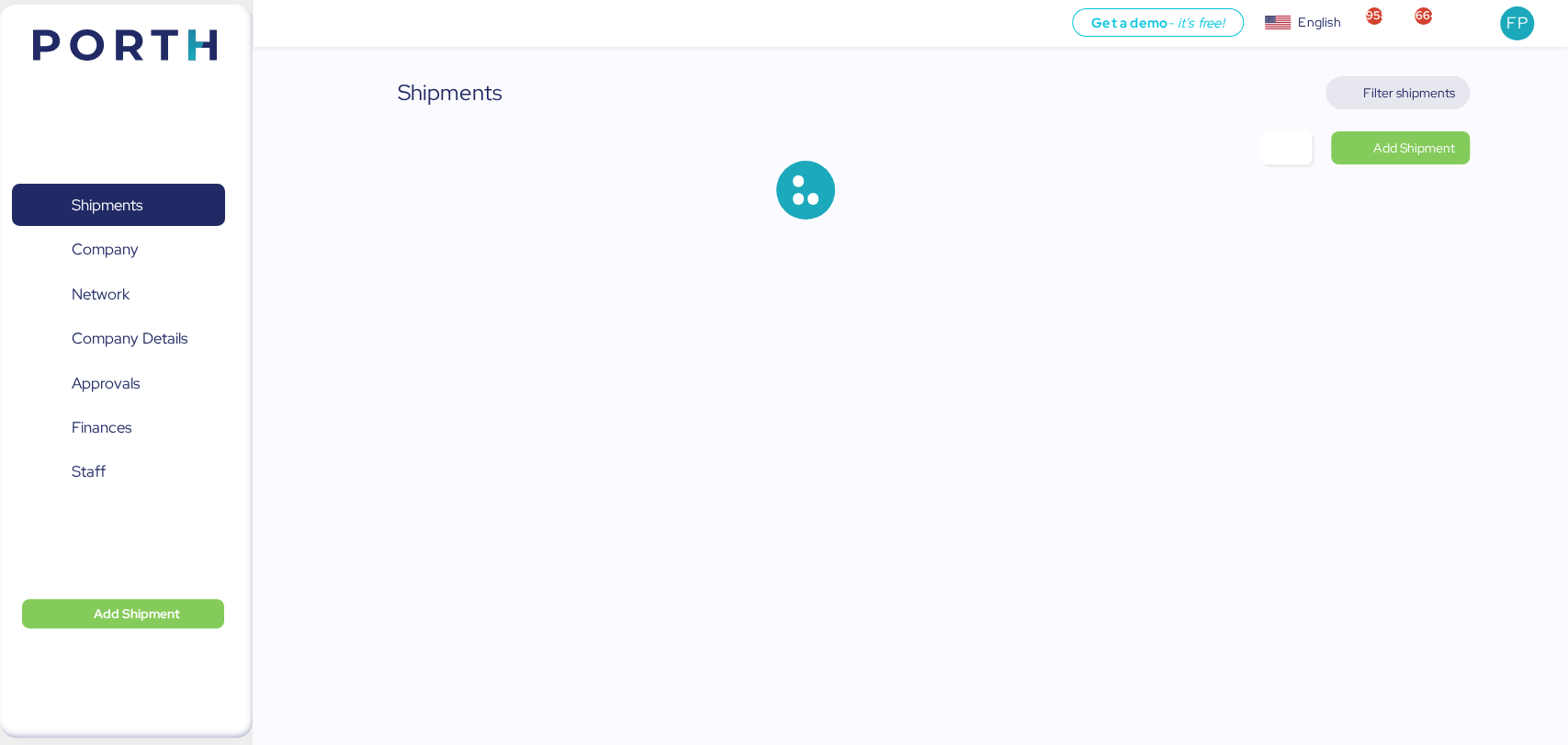
click at [1421, 102] on span "Filter shipments" at bounding box center [1408, 92] width 92 height 22
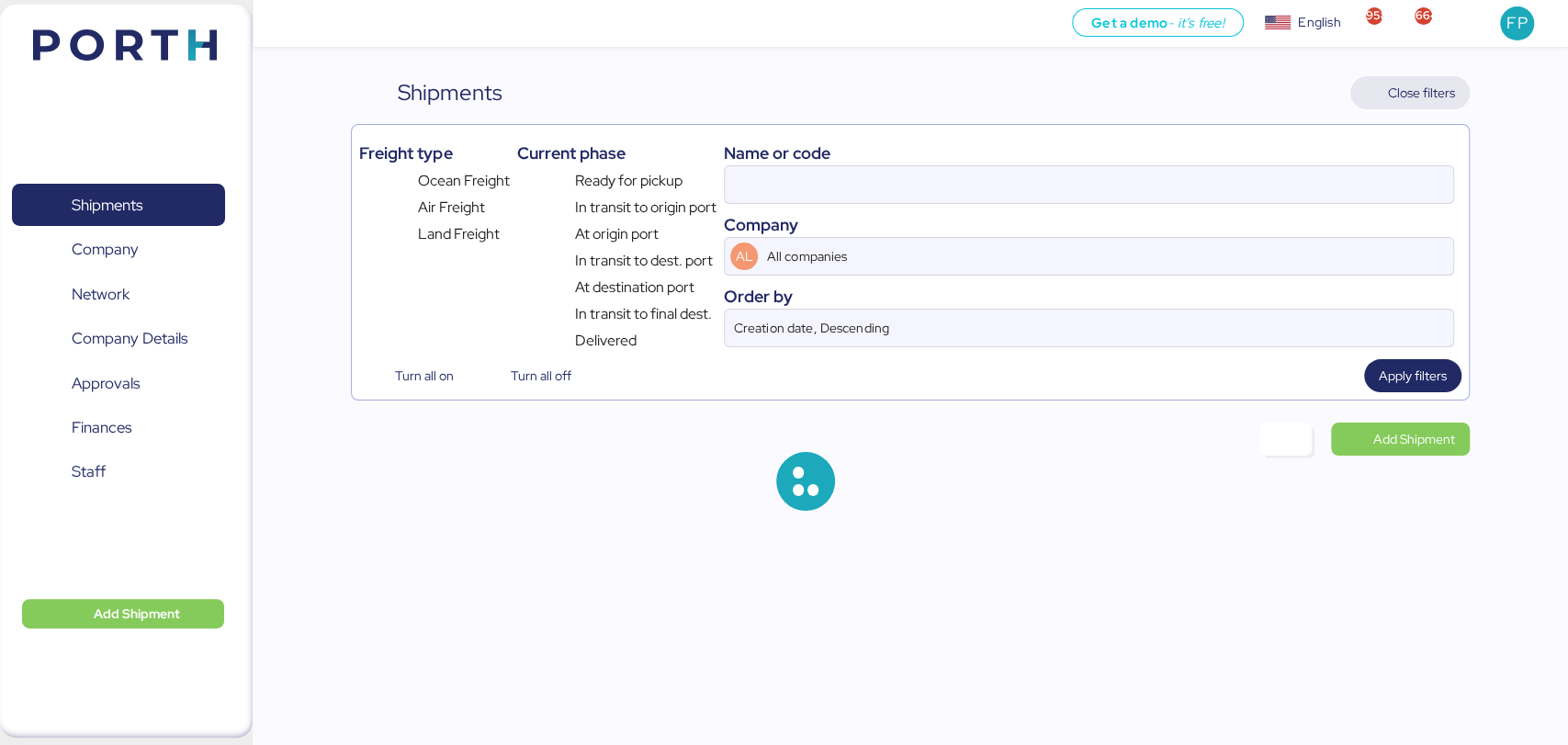
type input "O0052055"
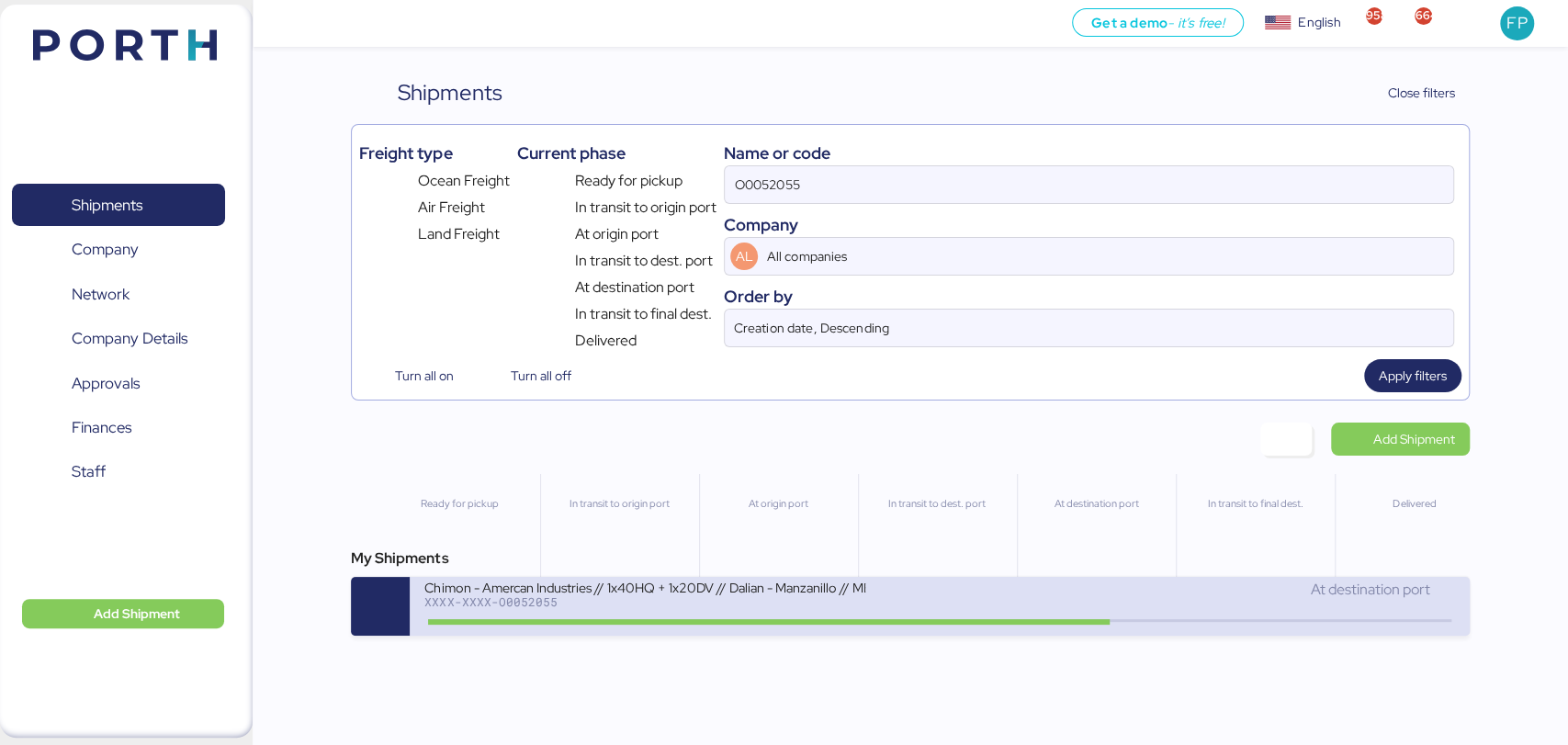
click at [718, 605] on div "XXXX-XXXX-O0052055" at bounding box center [644, 601] width 441 height 13
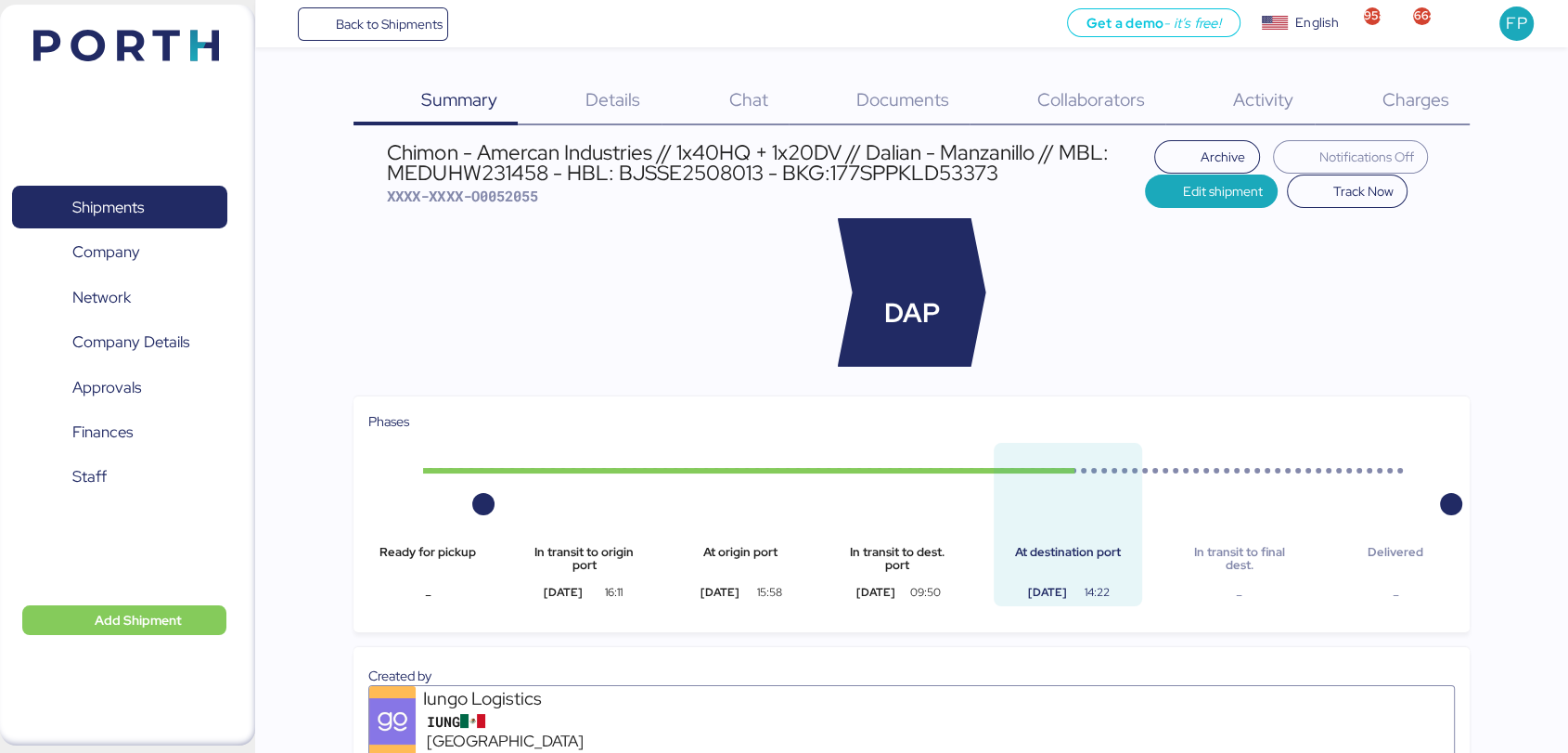
click at [1390, 93] on span "Charges" at bounding box center [1414, 99] width 66 height 24
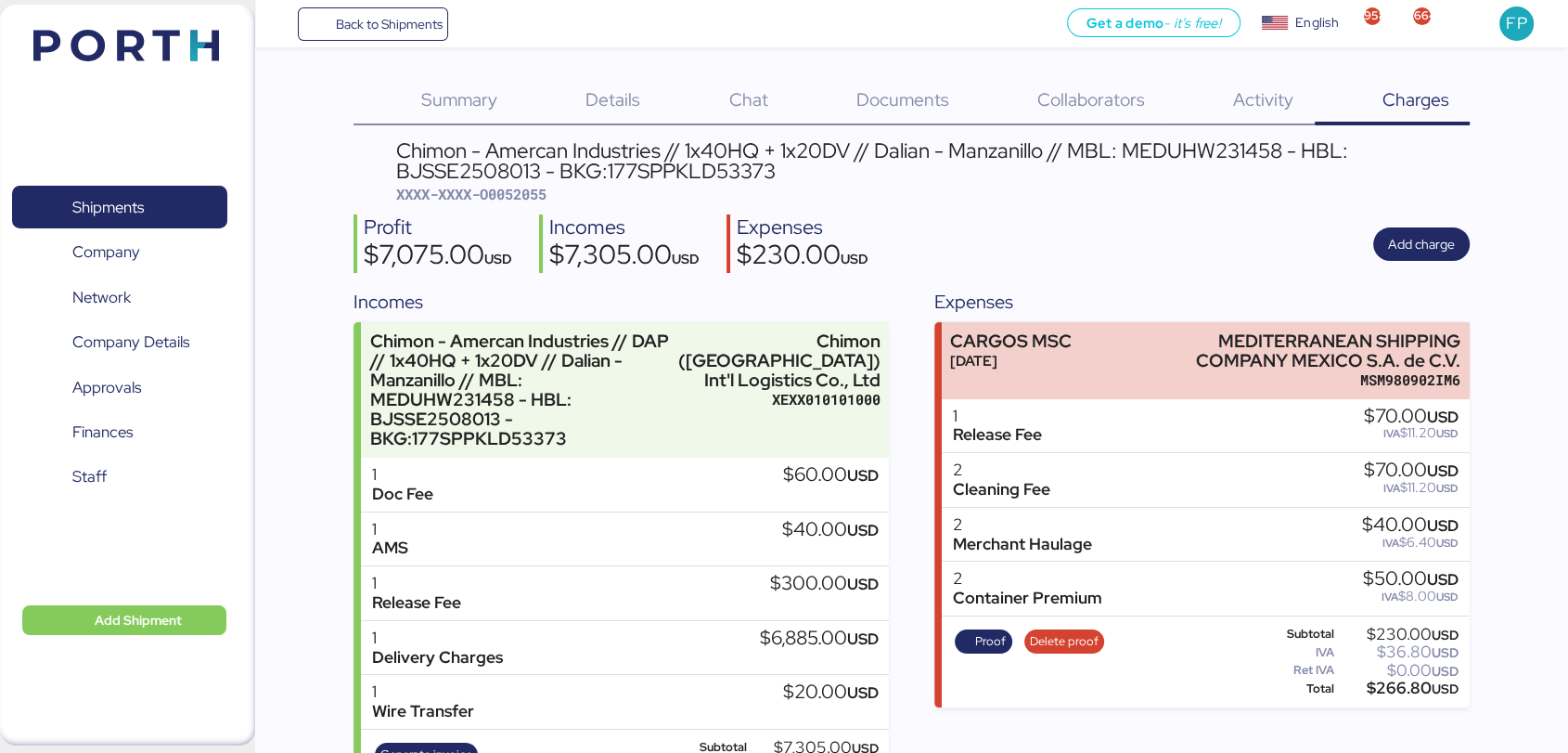
scroll to position [64, 0]
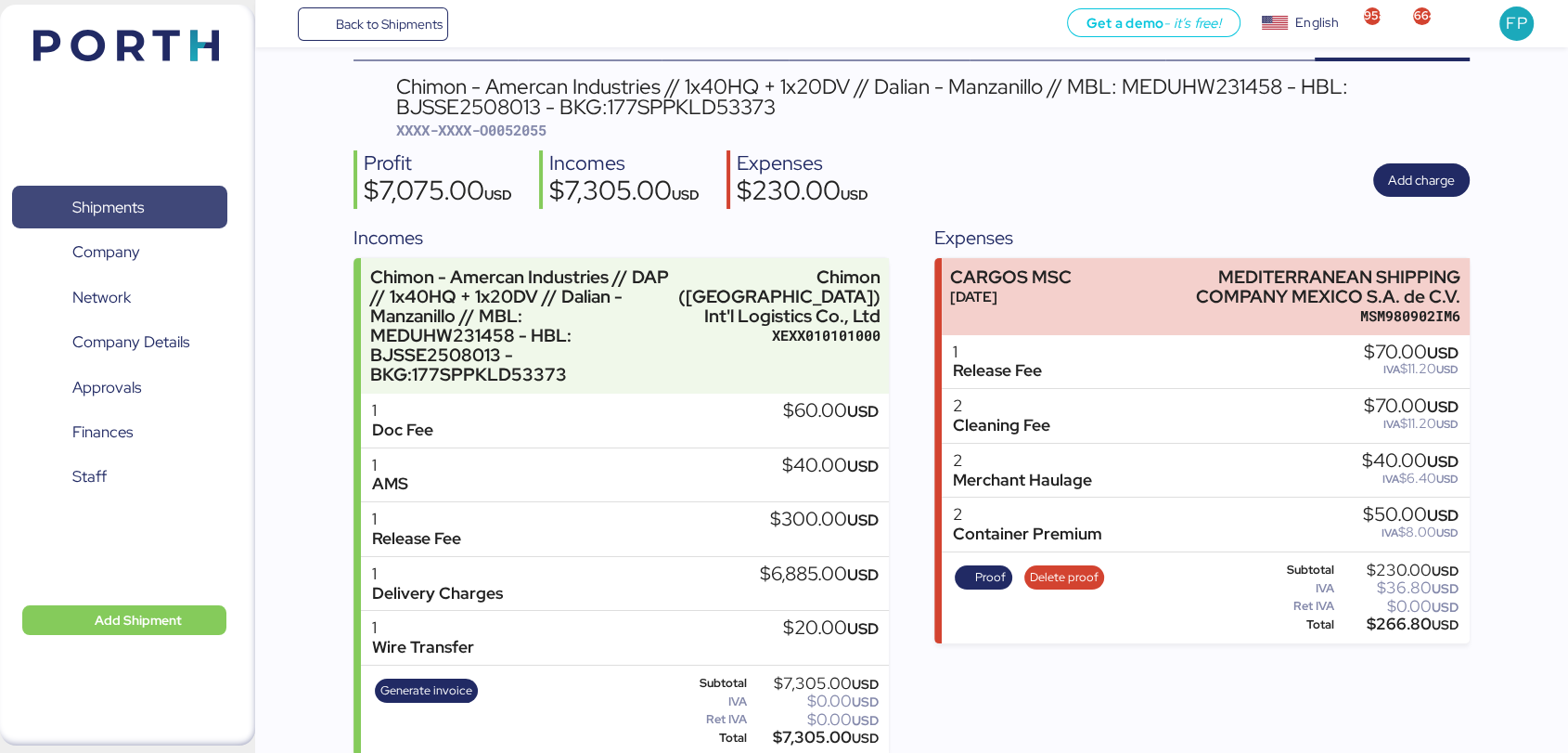
click at [146, 207] on span "Shipments" at bounding box center [119, 208] width 200 height 27
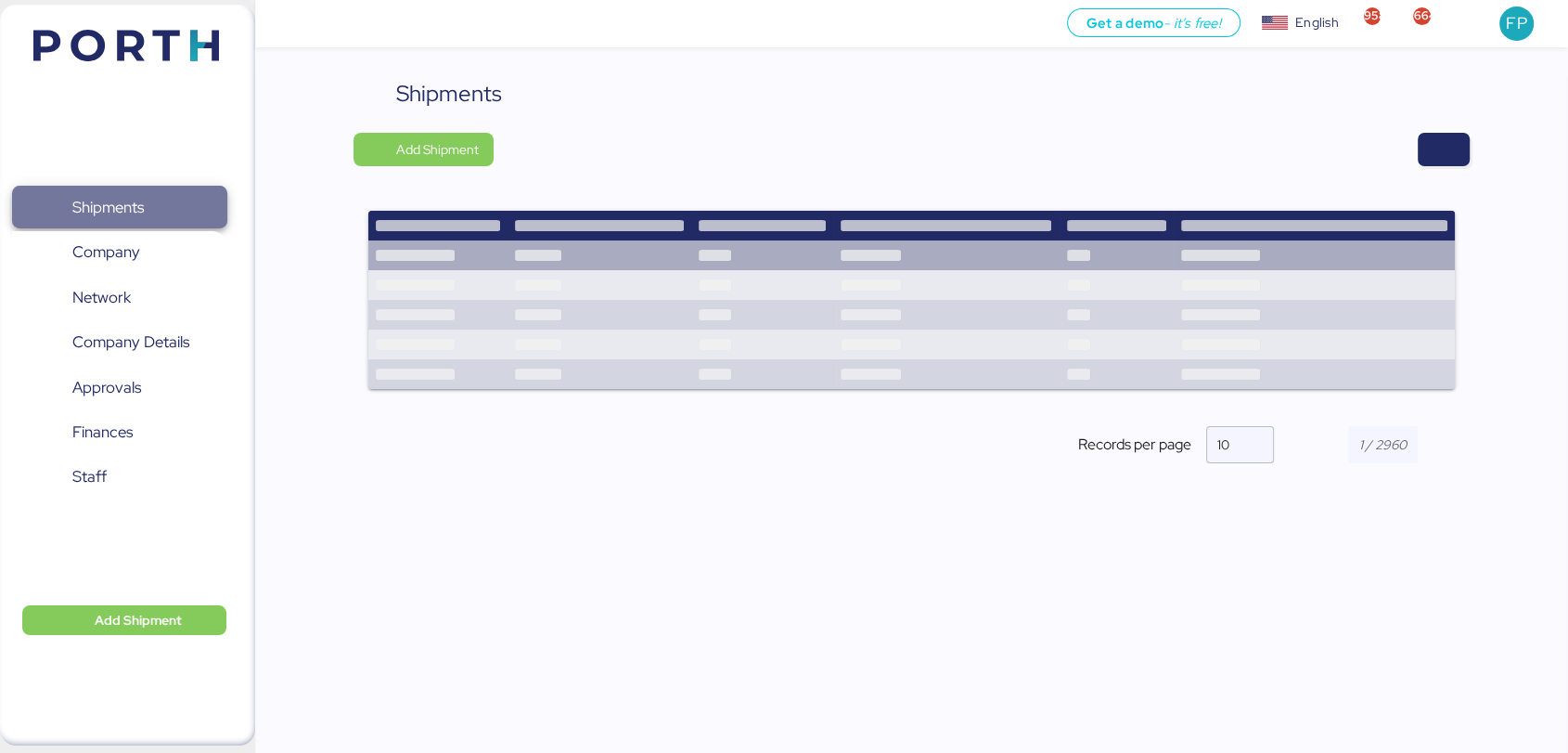
drag, startPoint x: 146, startPoint y: 208, endPoint x: 462, endPoint y: 243, distance: 317.9
click at [158, 207] on span "Shipments" at bounding box center [119, 208] width 200 height 27
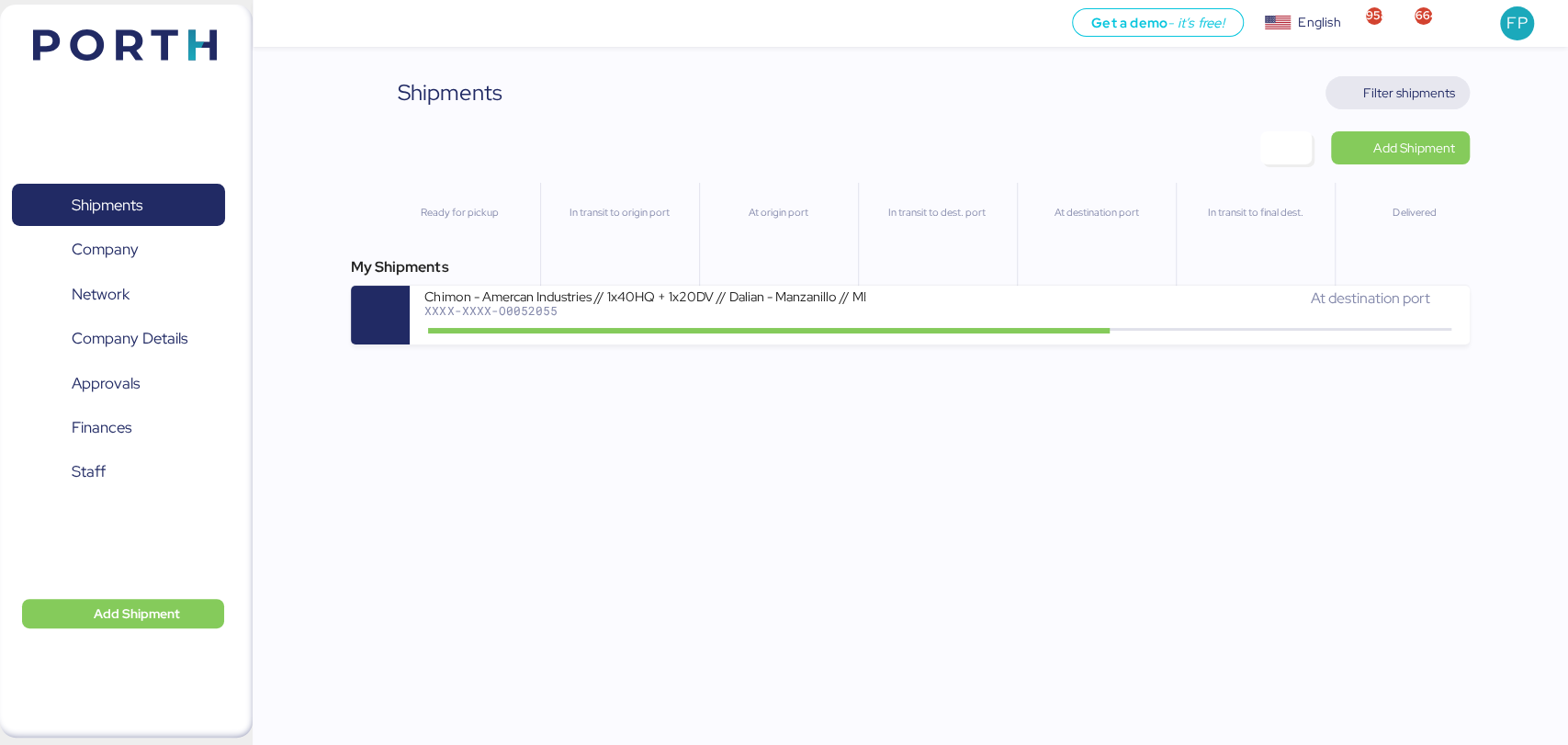
click at [1393, 105] on span "Filter shipments" at bounding box center [1397, 92] width 115 height 26
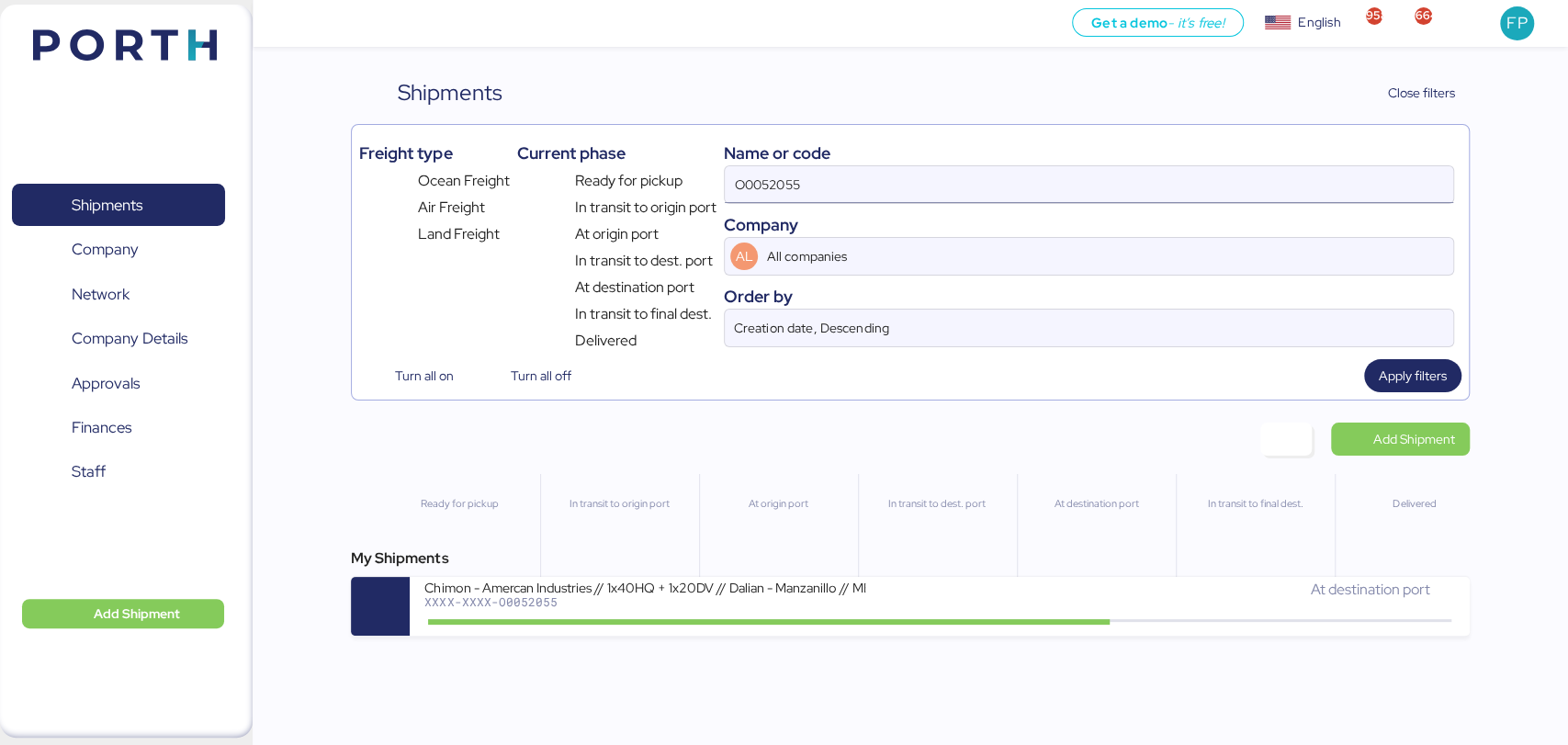
click at [794, 189] on input "O0052055" at bounding box center [1088, 185] width 727 height 37
type input "O"
paste input "O0052105"
type input "O0052105"
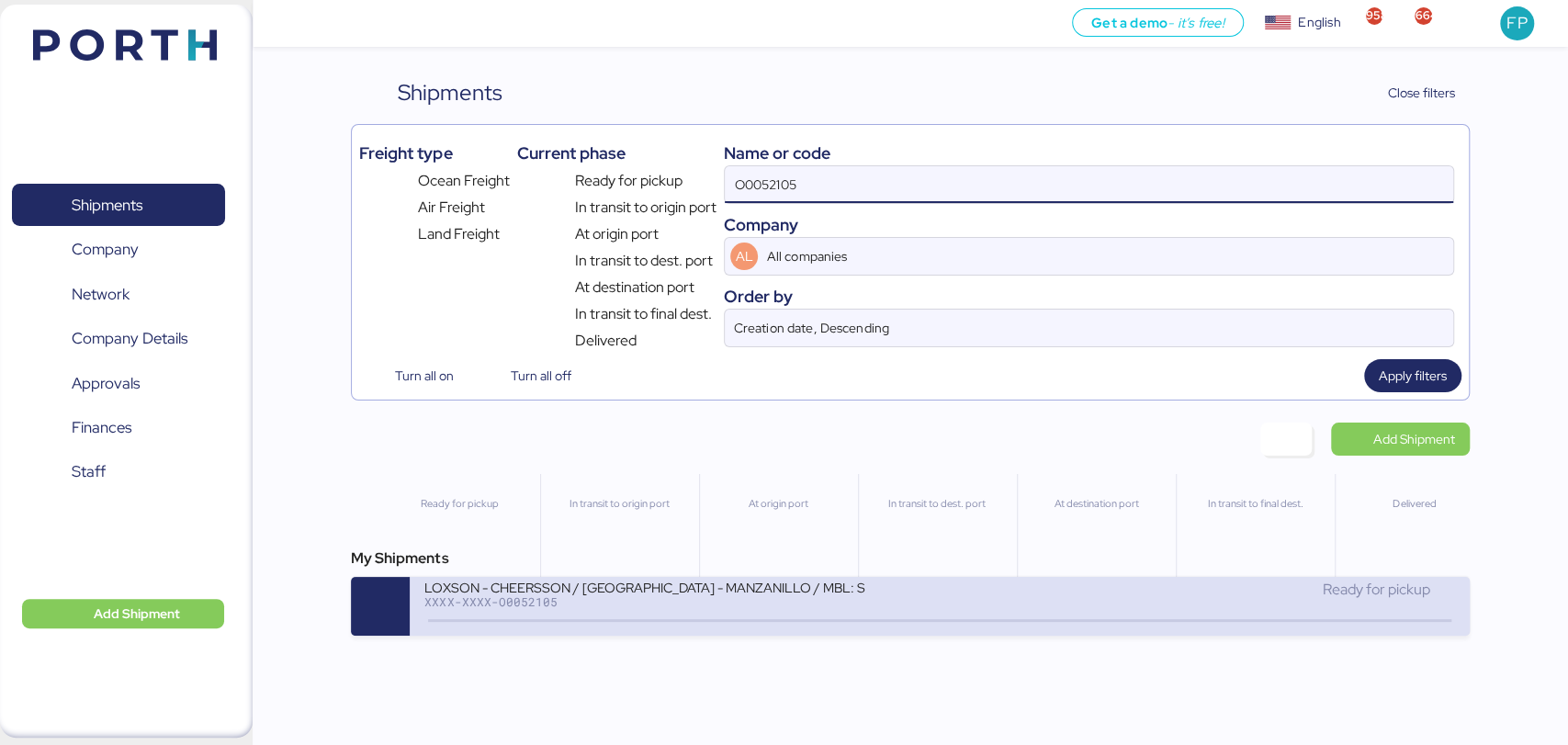
click at [588, 603] on div "XXXX-XXXX-O0052105" at bounding box center [644, 601] width 441 height 13
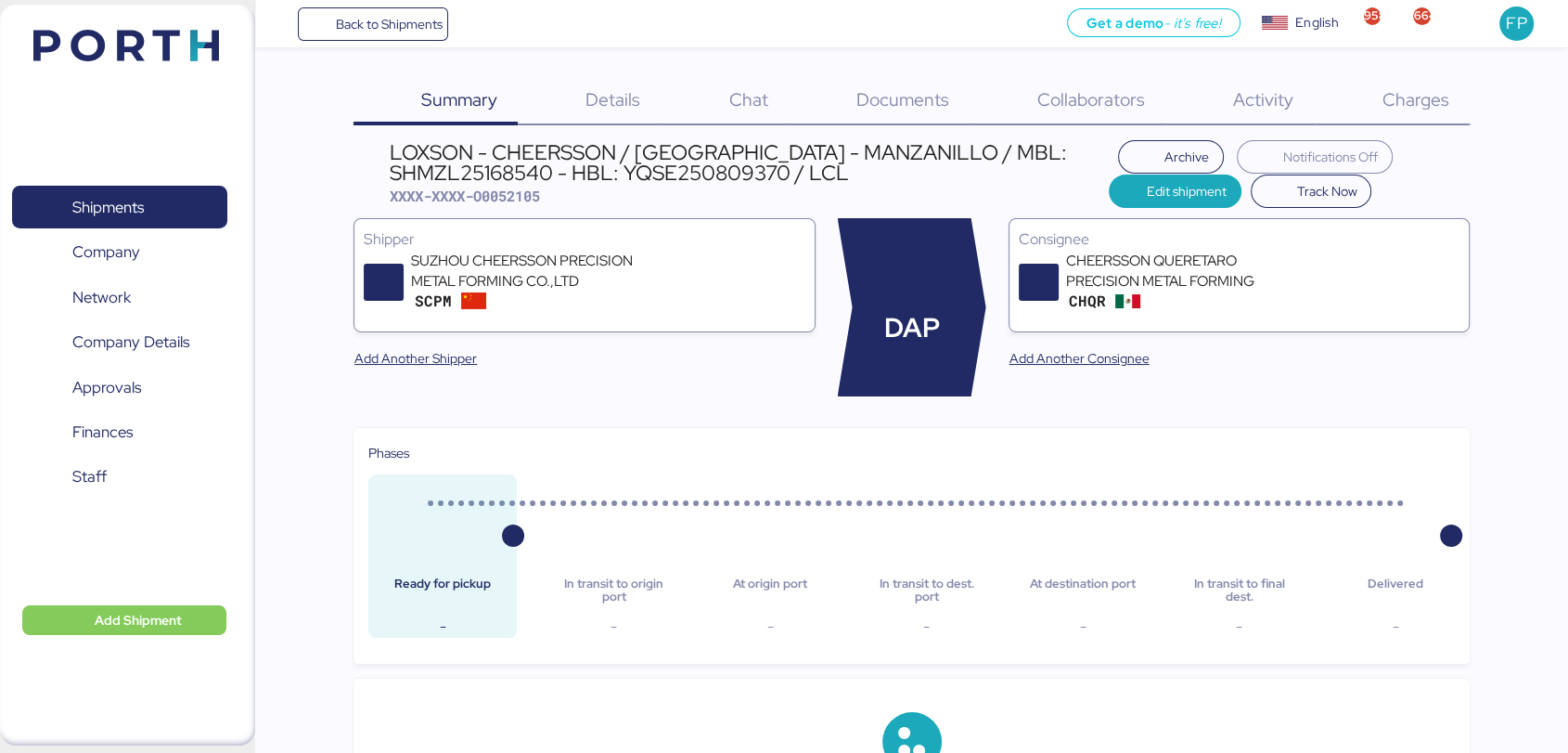
click at [1390, 95] on span "Charges" at bounding box center [1414, 99] width 66 height 24
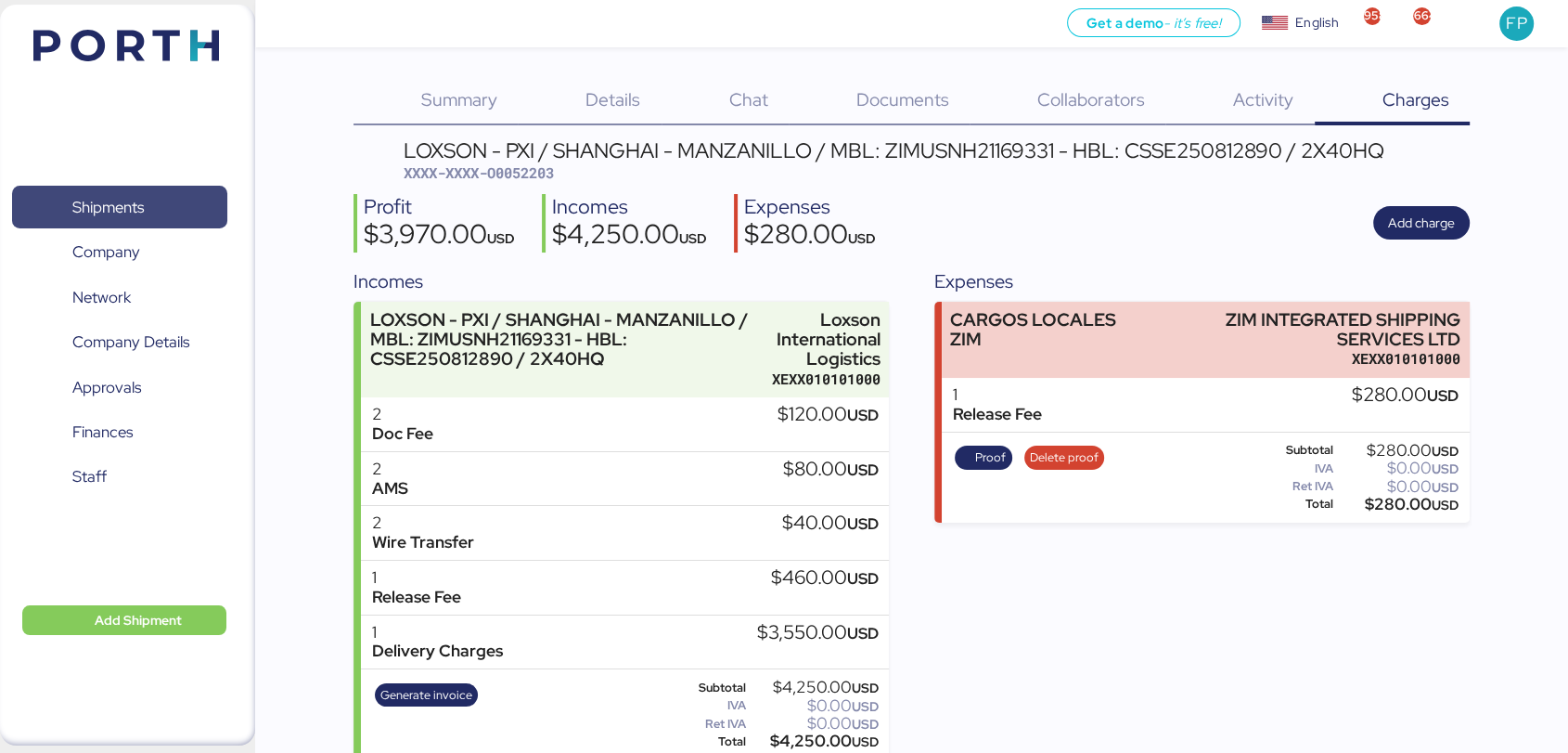
click at [119, 219] on span "Shipments" at bounding box center [108, 208] width 71 height 27
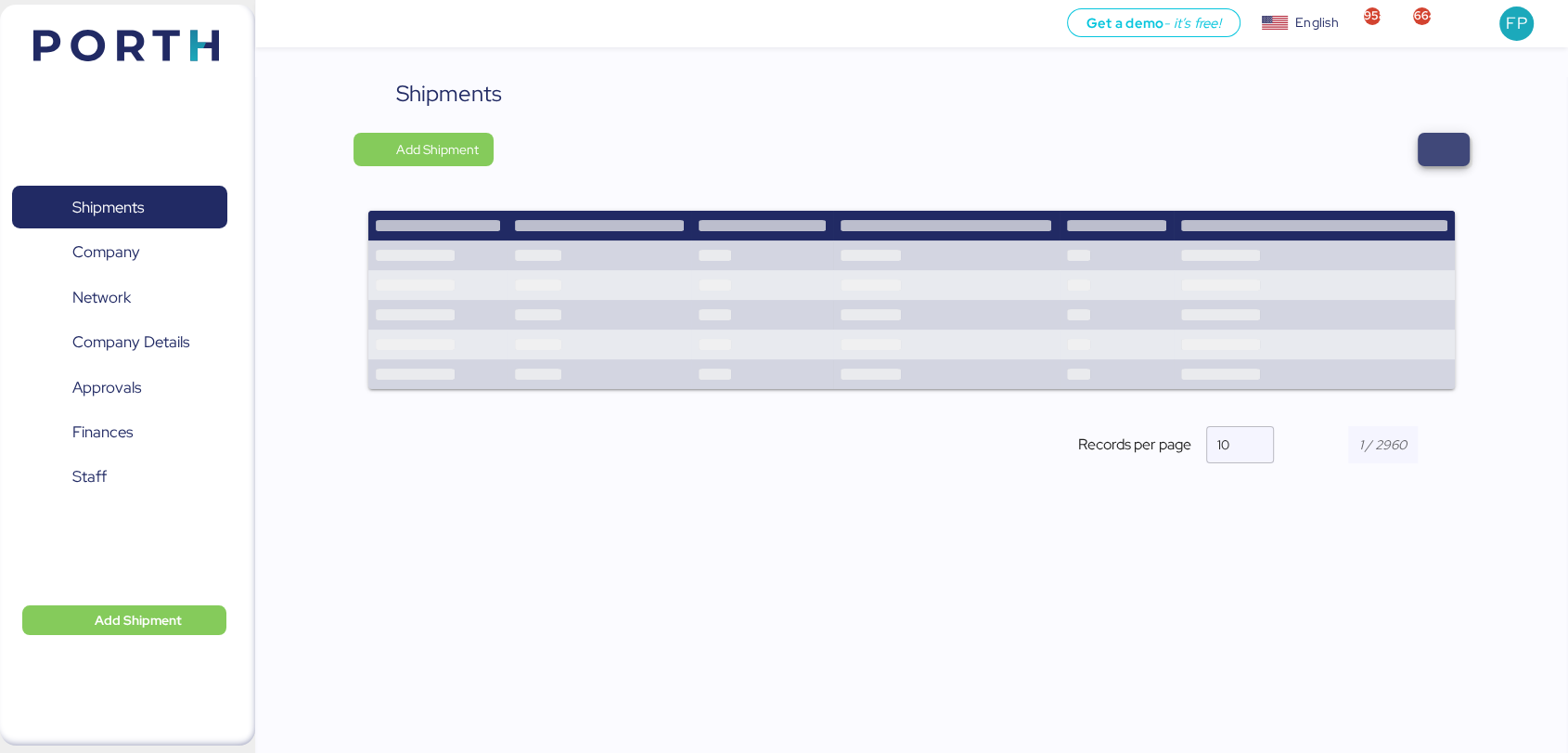
click at [1440, 150] on span "button" at bounding box center [1443, 149] width 22 height 26
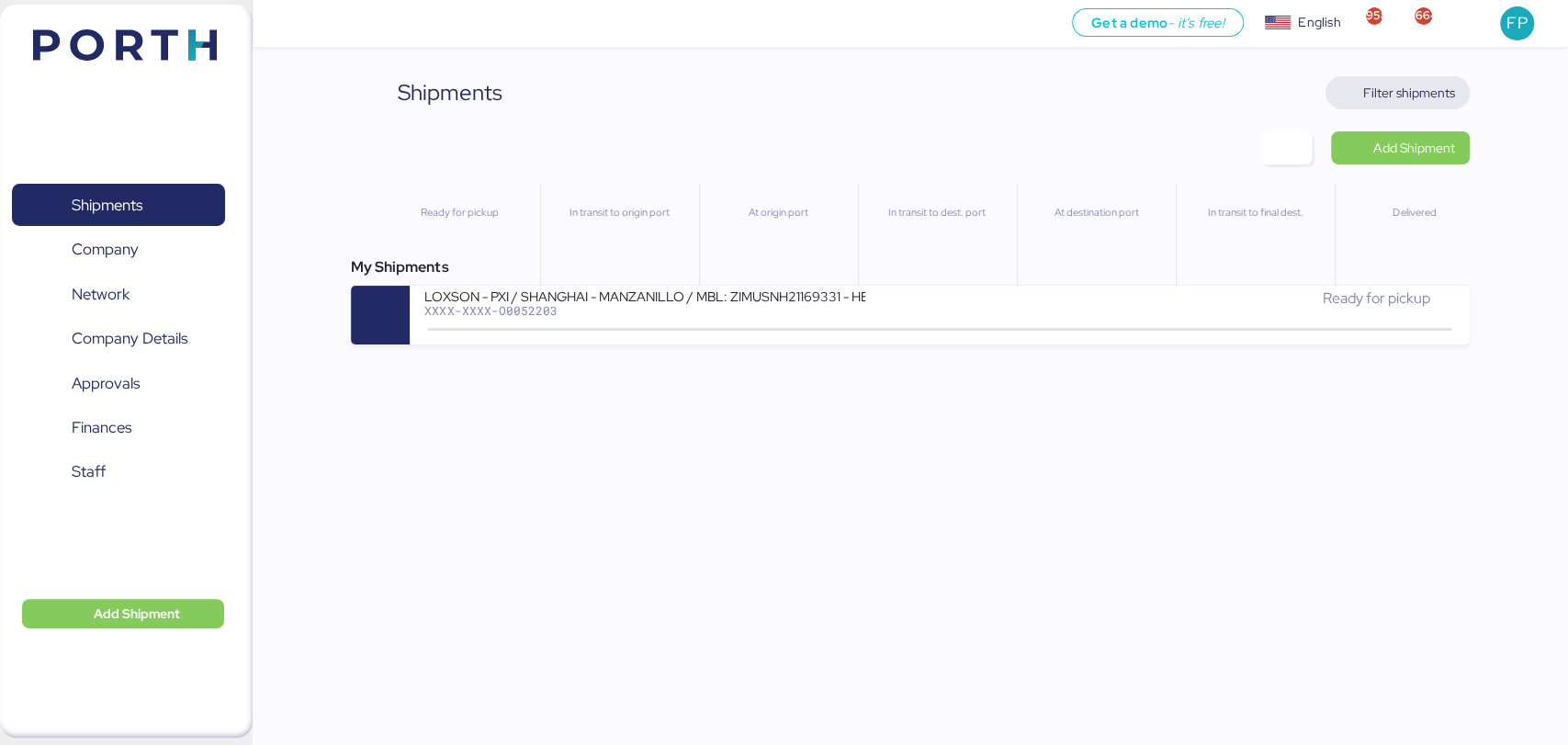
click at [1416, 98] on span "Filter shipments" at bounding box center [1408, 92] width 92 height 22
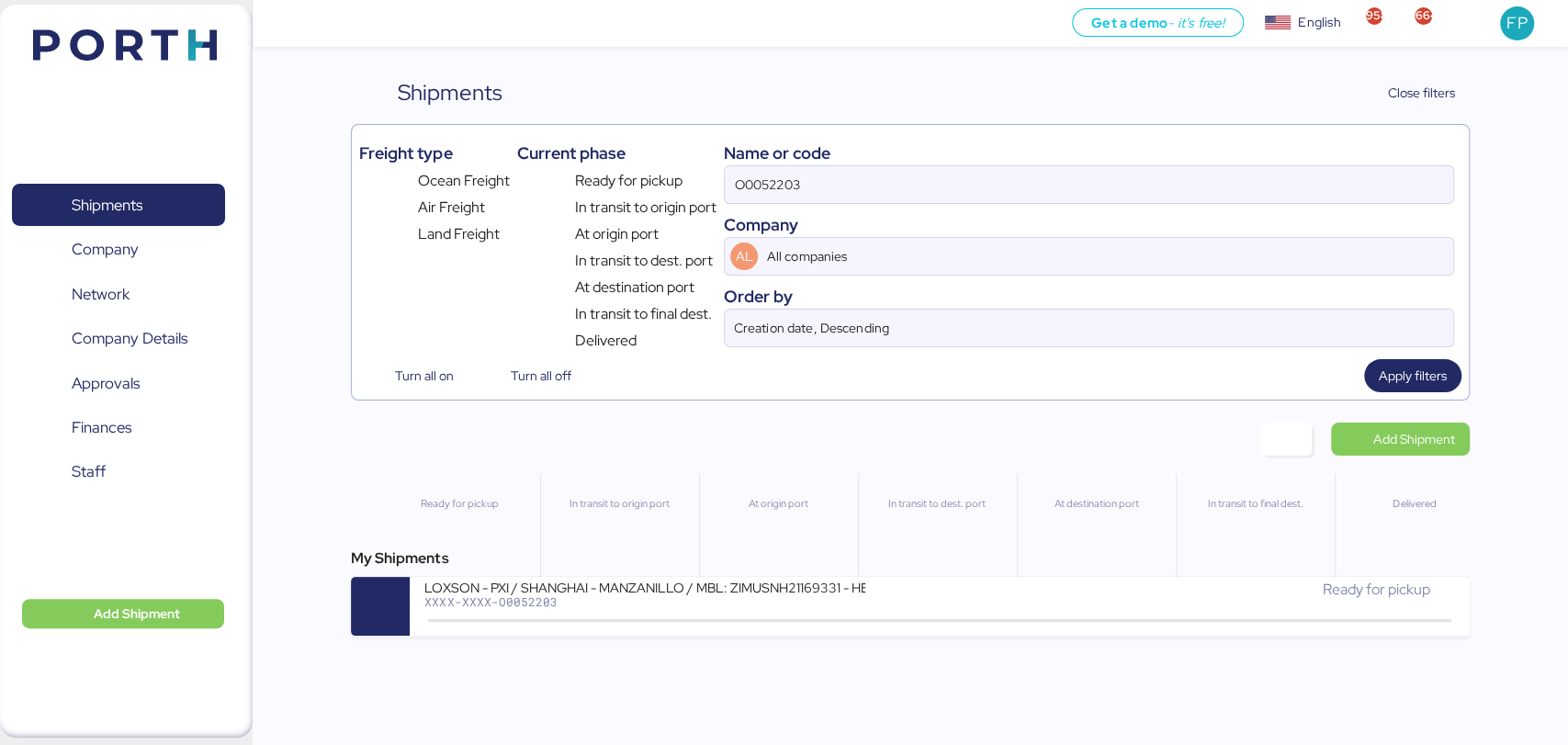
click at [781, 163] on div "Name or code" at bounding box center [1088, 153] width 729 height 25
click at [784, 200] on input "O0052203" at bounding box center [1088, 185] width 727 height 37
paste input "4"
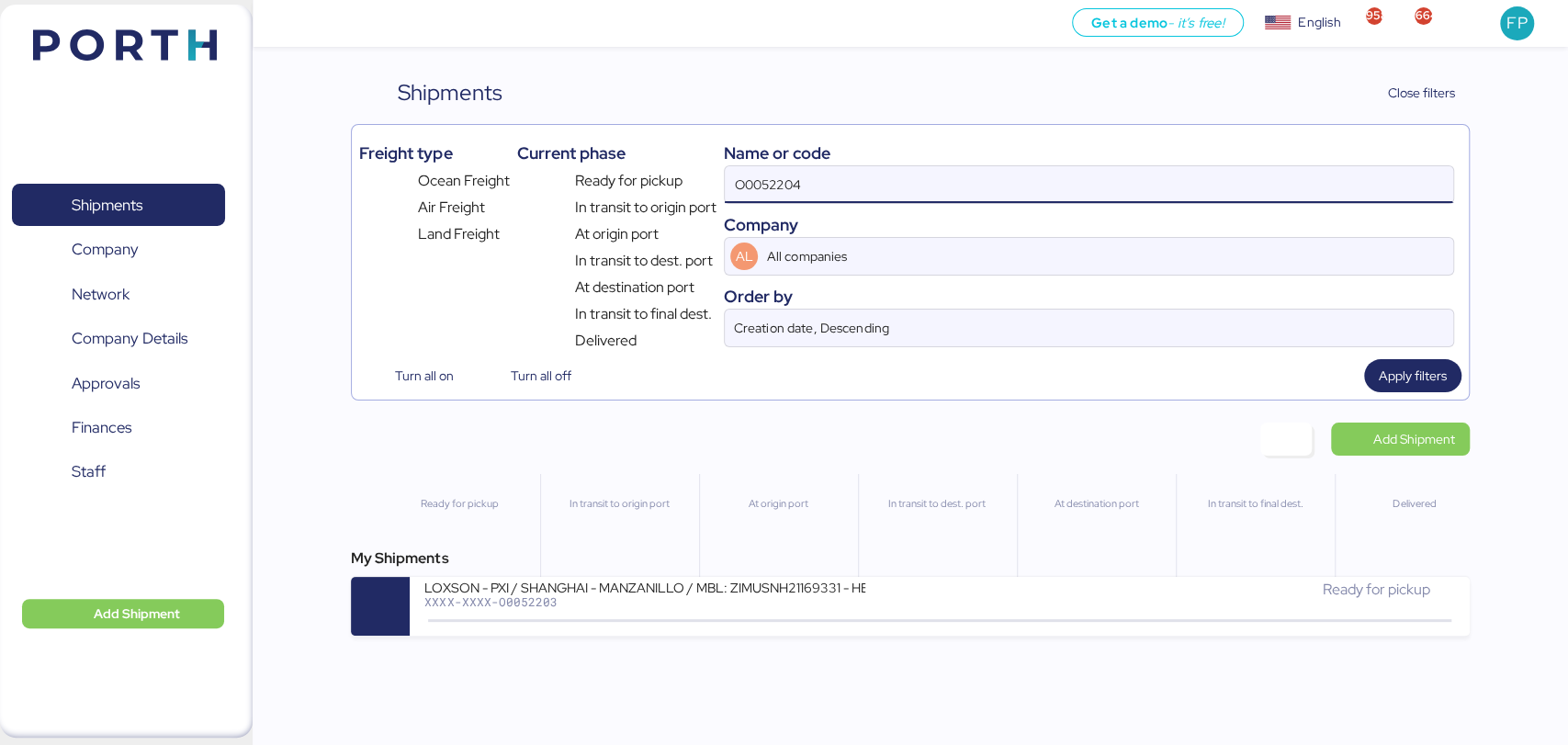
type input "O0052204"
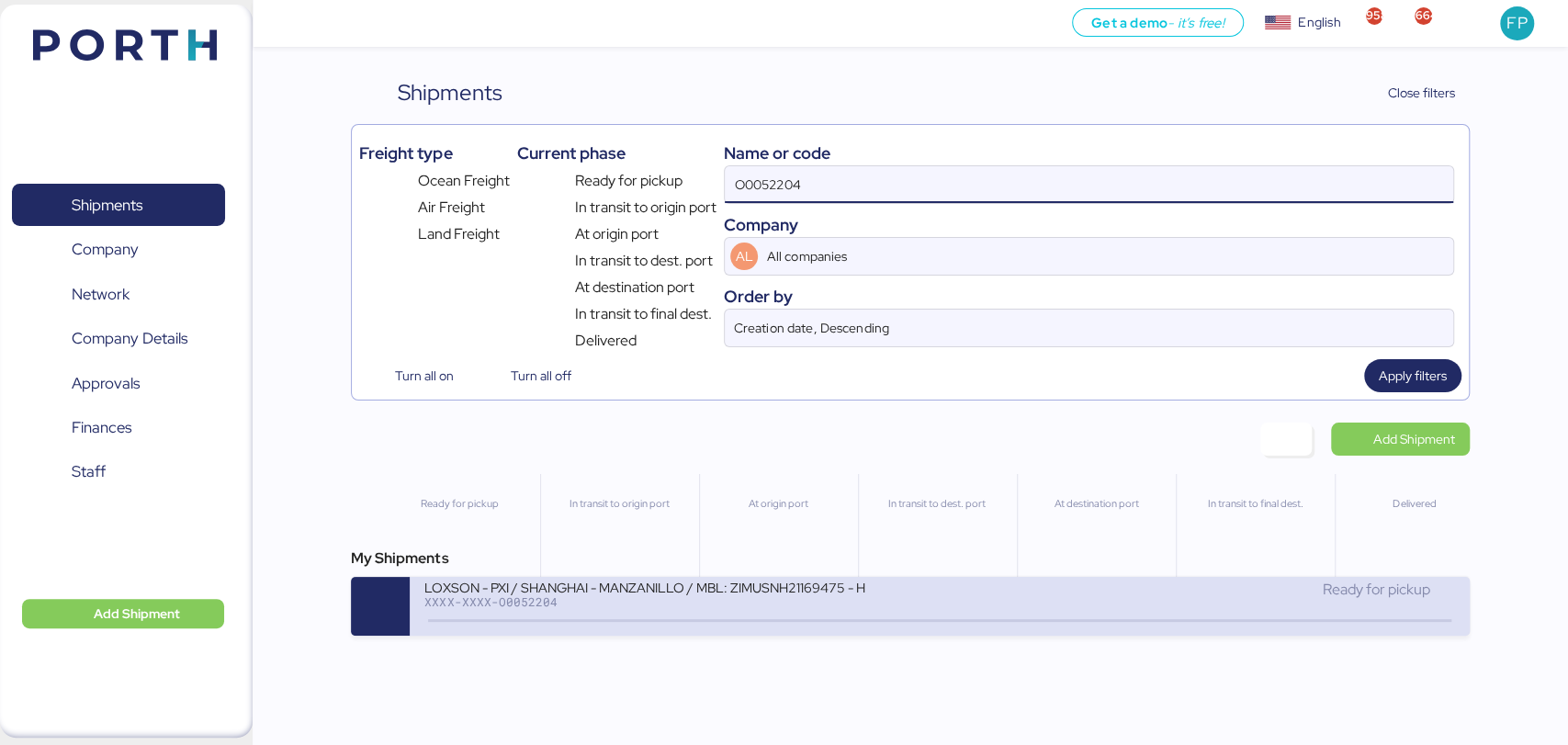
click at [604, 626] on icon at bounding box center [601, 620] width 88 height 20
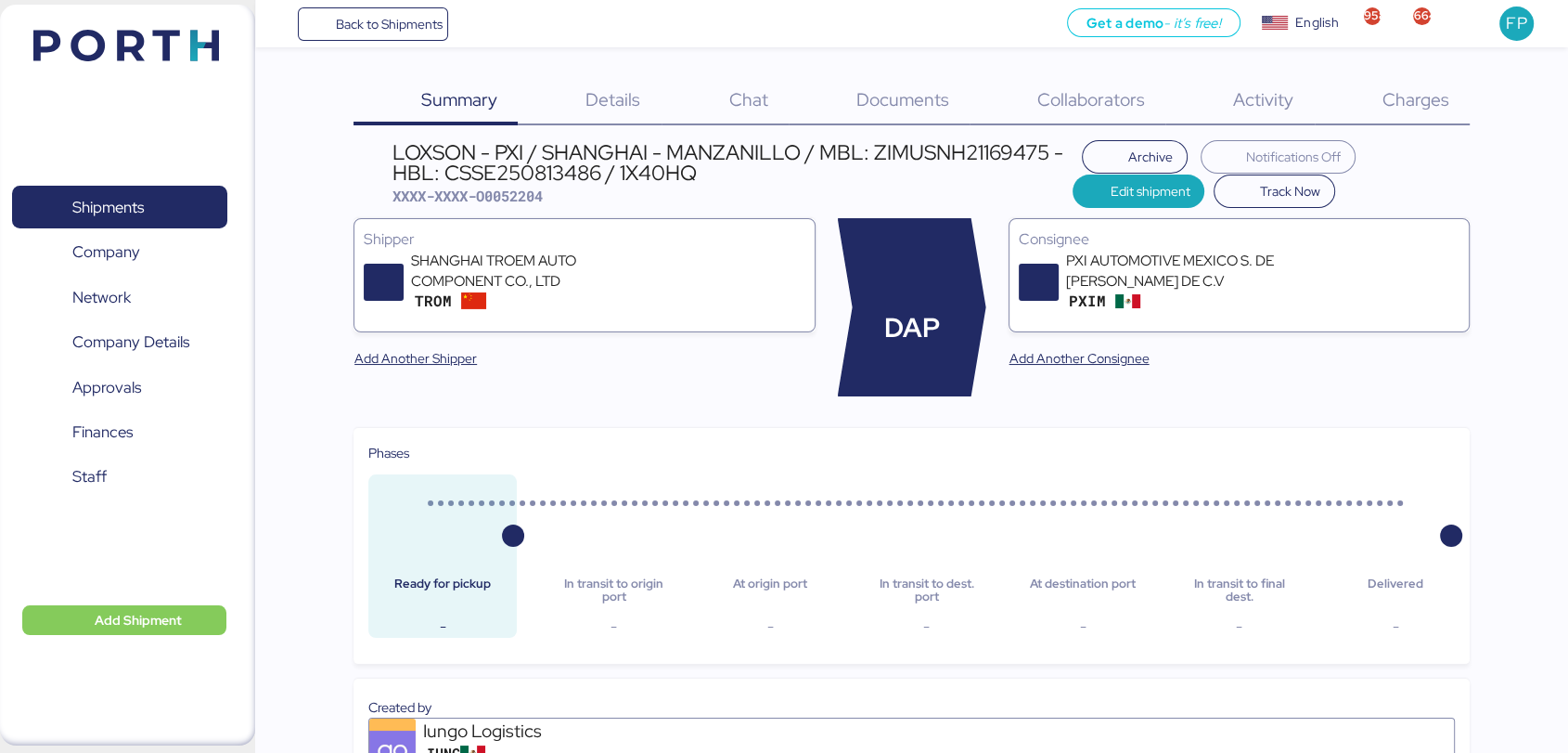
click at [1406, 120] on div "Charges 0" at bounding box center [1392, 101] width 155 height 48
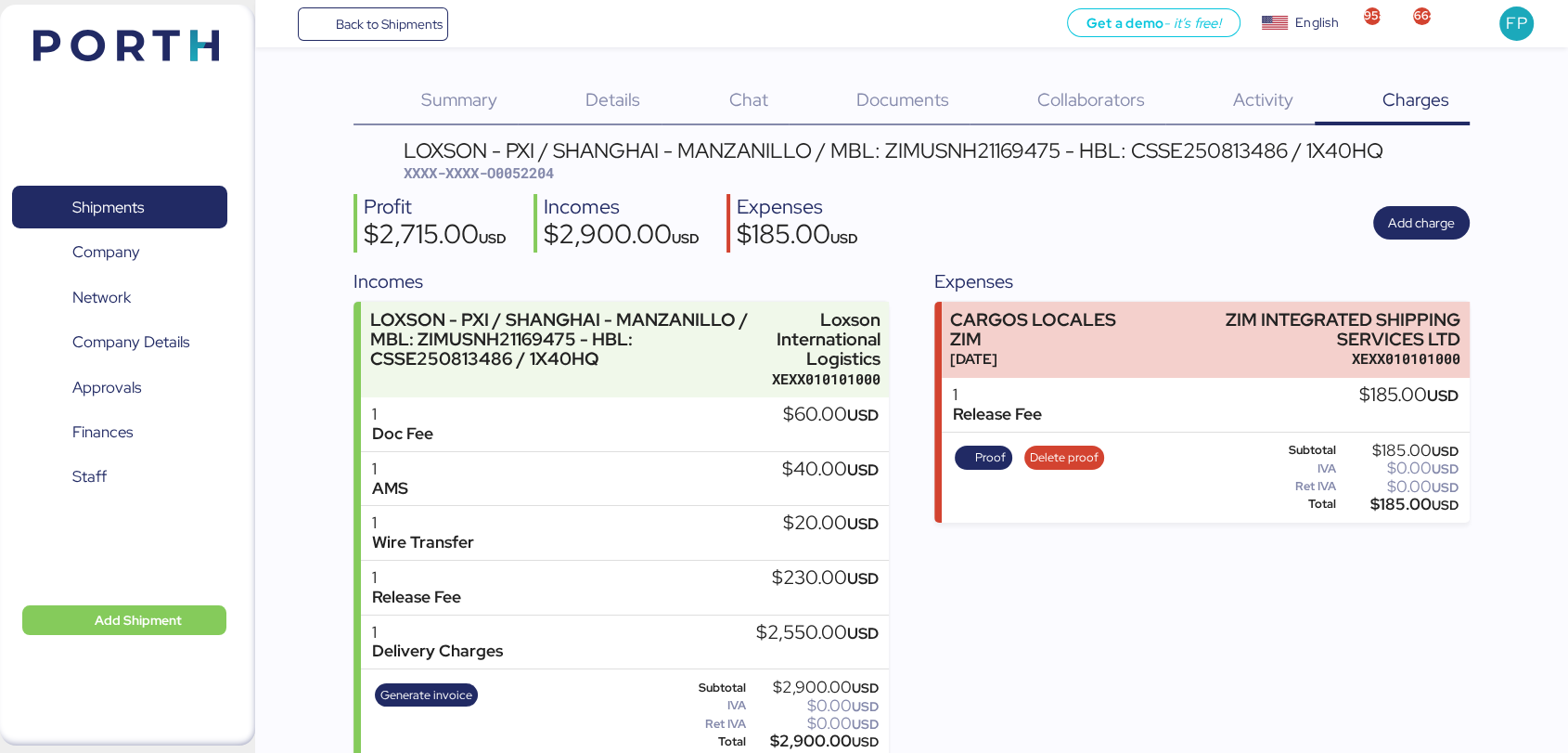
click at [549, 173] on span "XXXX-XXXX-O0052204" at bounding box center [479, 172] width 150 height 18
copy span "O0052204"
click at [1401, 512] on div "$185.00 USD" at bounding box center [1400, 504] width 119 height 13
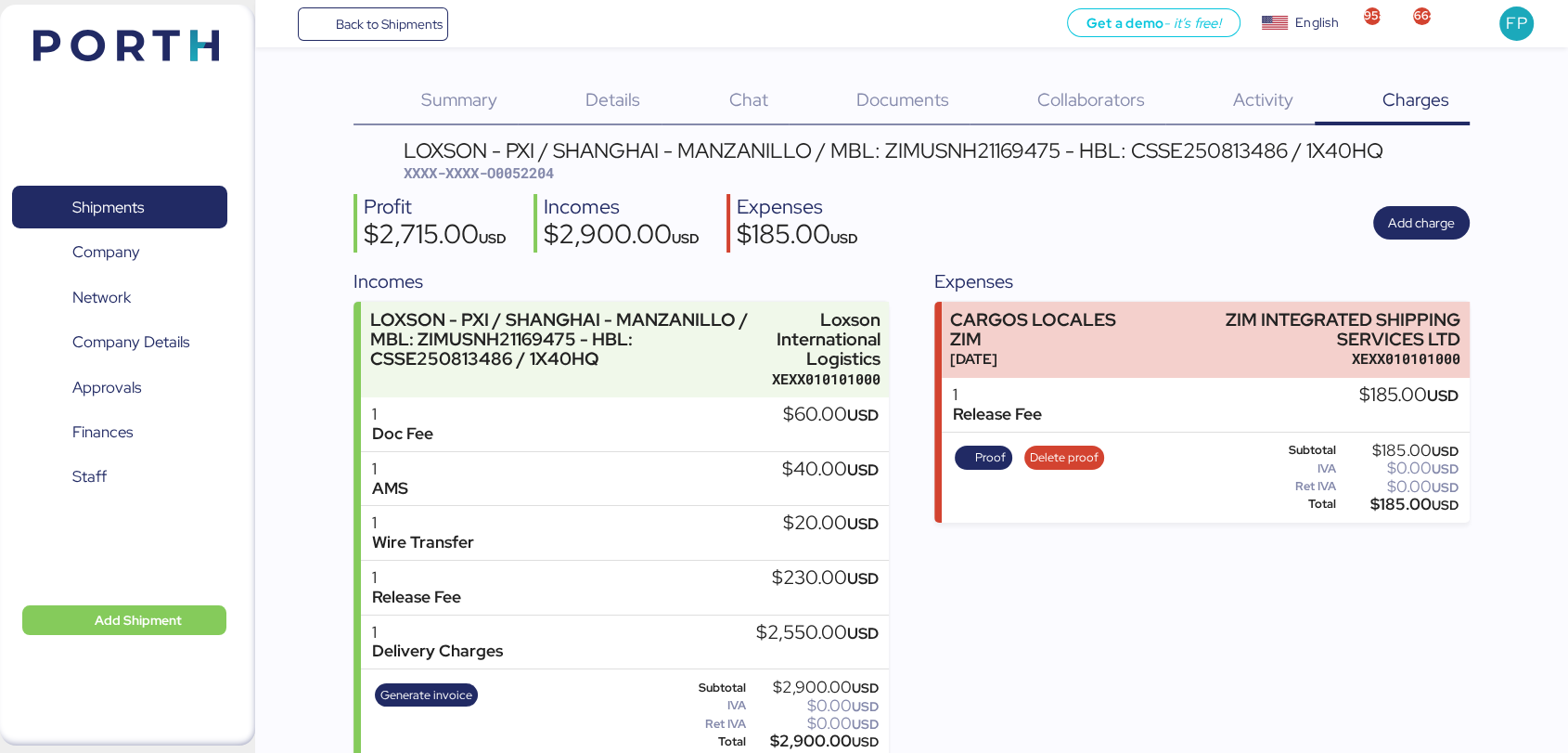
copy div "185.00"
click at [999, 472] on div "Proof Delete proof" at bounding box center [1030, 477] width 162 height 76
click at [981, 445] on span "Proof" at bounding box center [983, 457] width 58 height 24
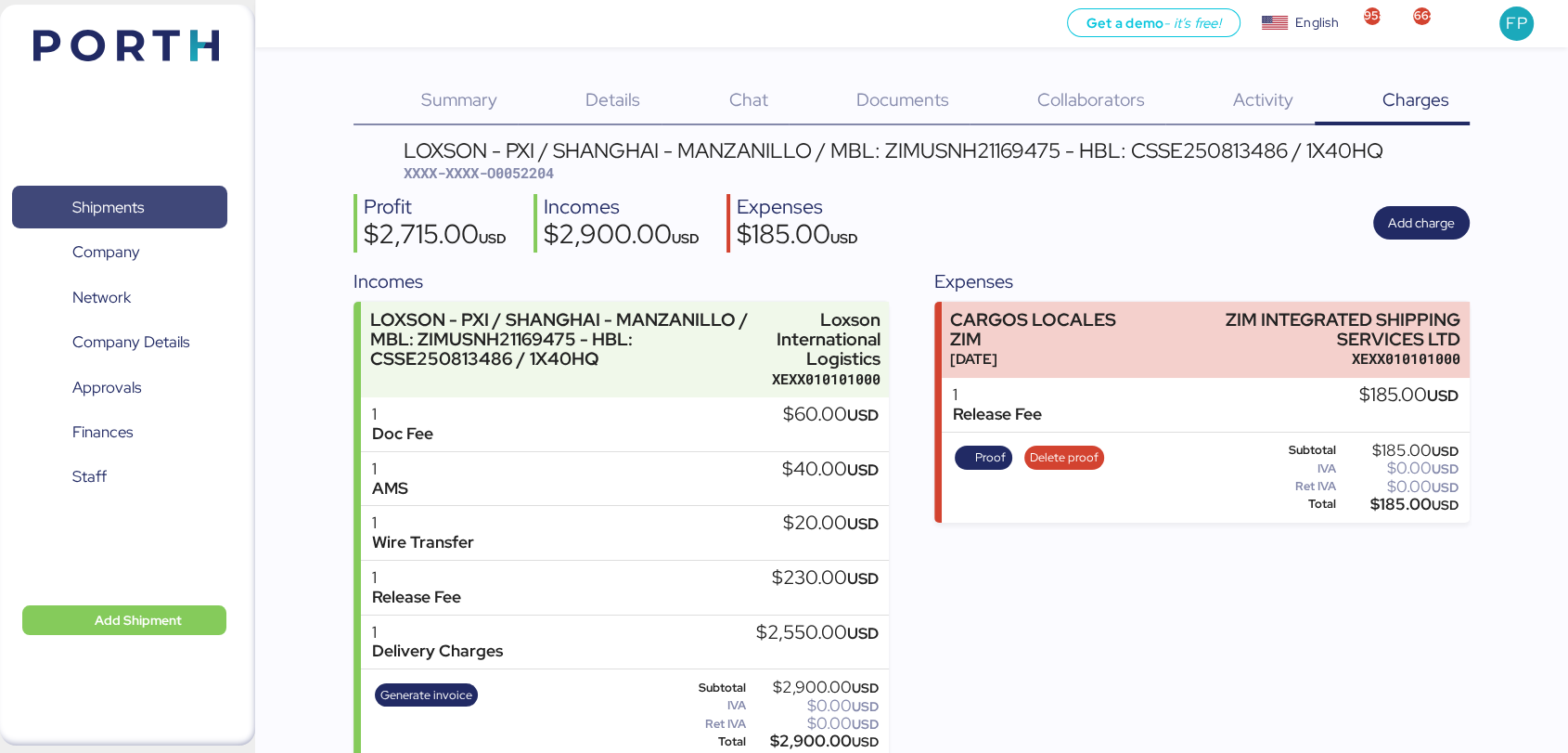
click at [78, 219] on span "Shipments" at bounding box center [108, 208] width 71 height 27
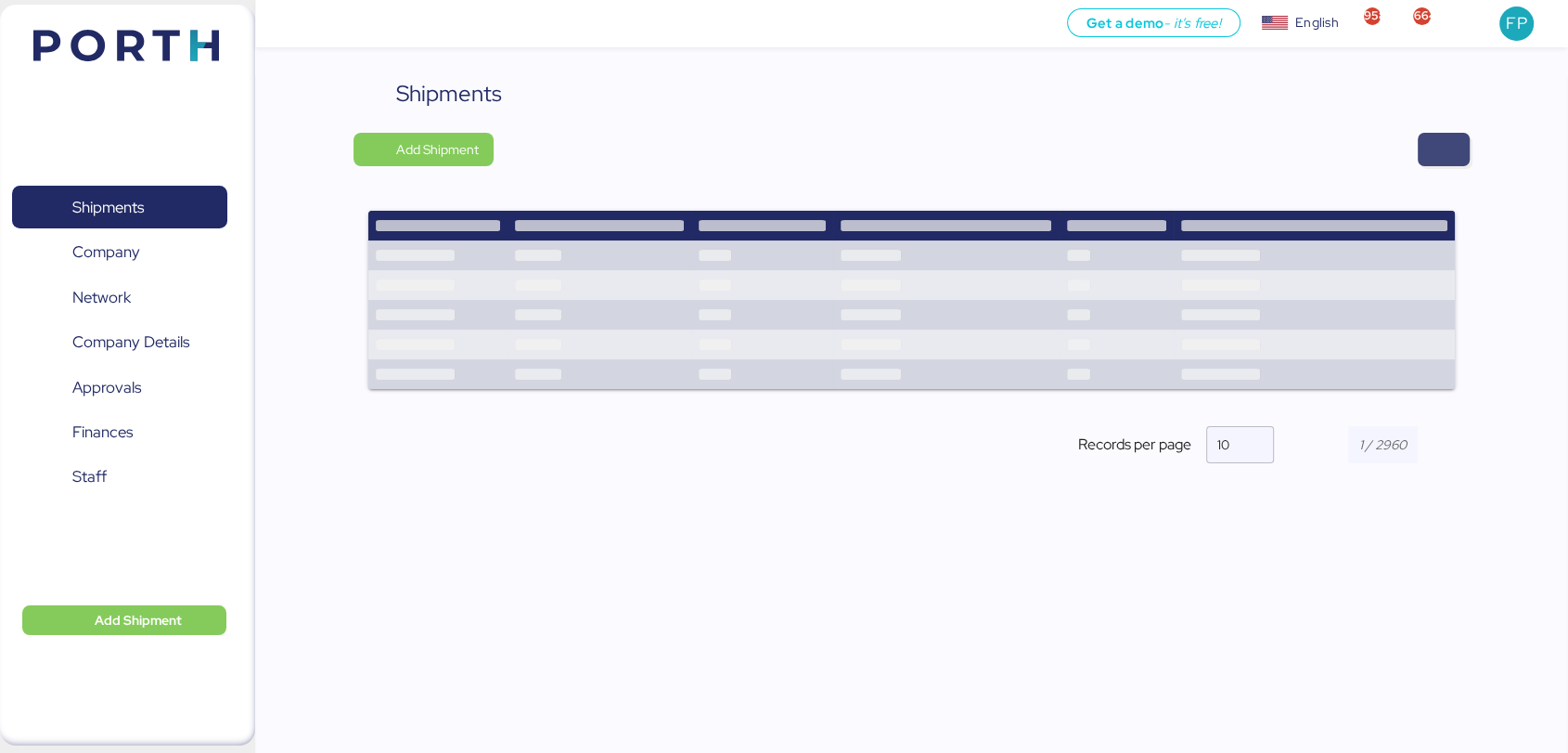
click at [1425, 158] on span "button" at bounding box center [1444, 149] width 52 height 34
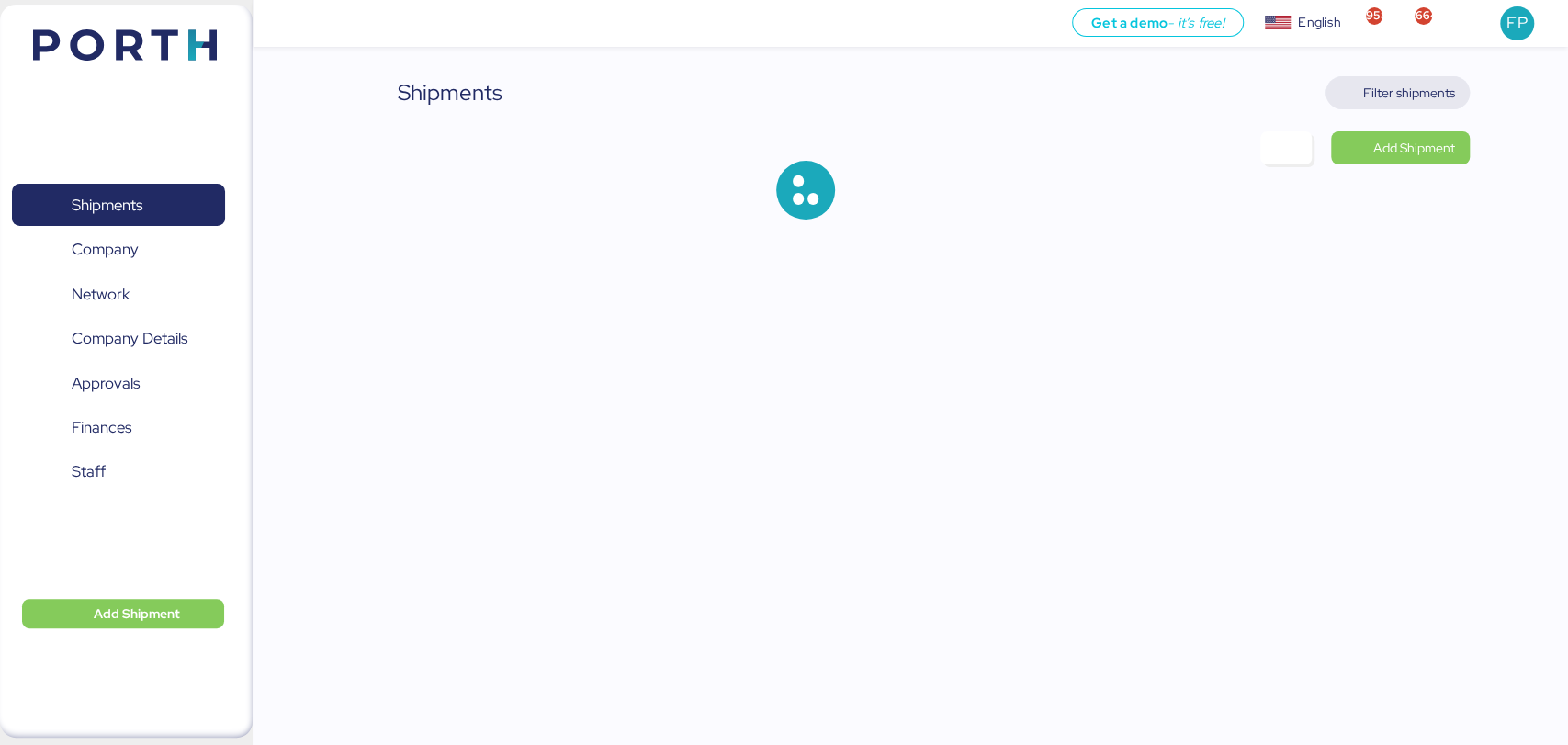
click at [1393, 95] on span "Filter shipments" at bounding box center [1408, 92] width 92 height 22
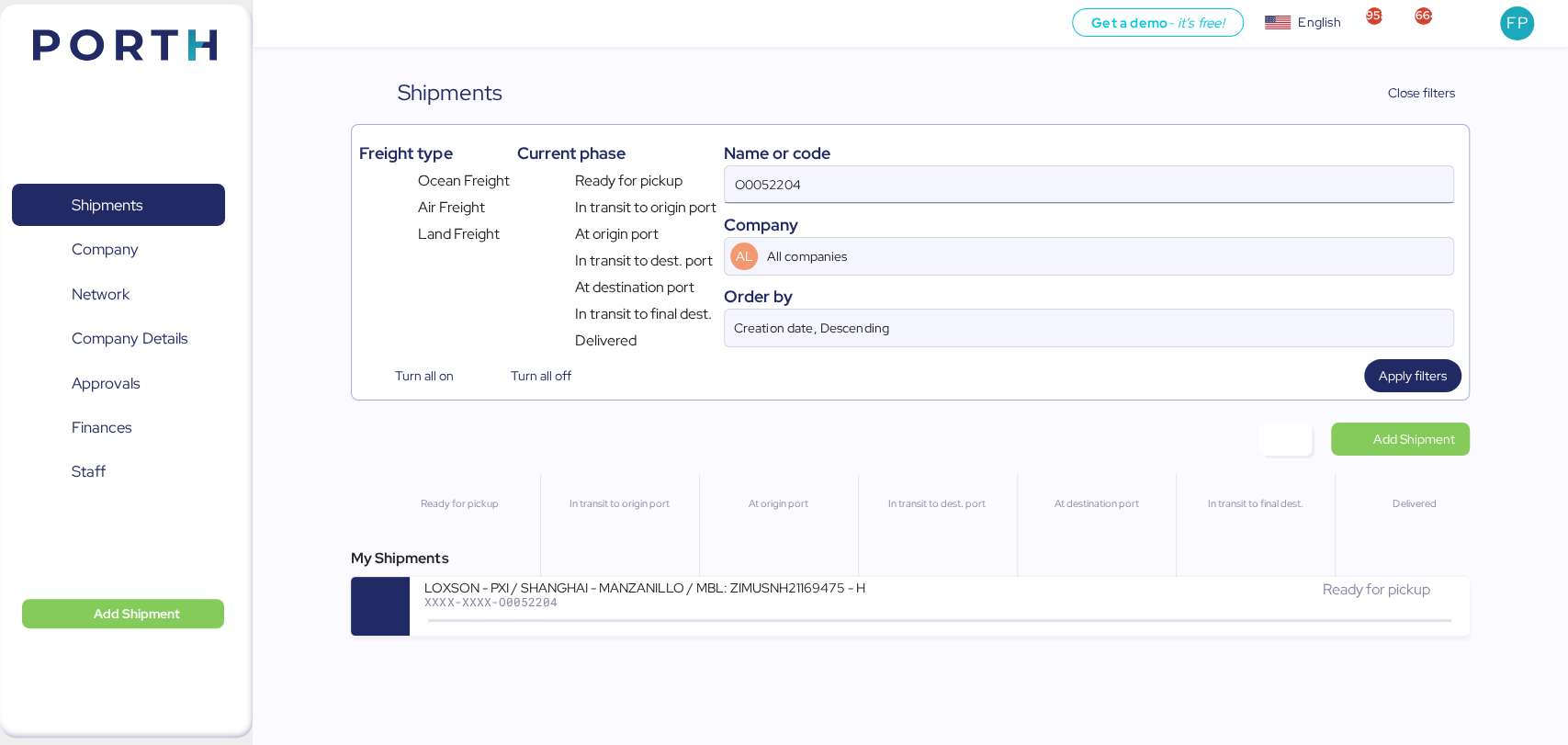
click at [744, 181] on input "O0052204" at bounding box center [1088, 185] width 727 height 37
paste input "132"
type input "O0052132"
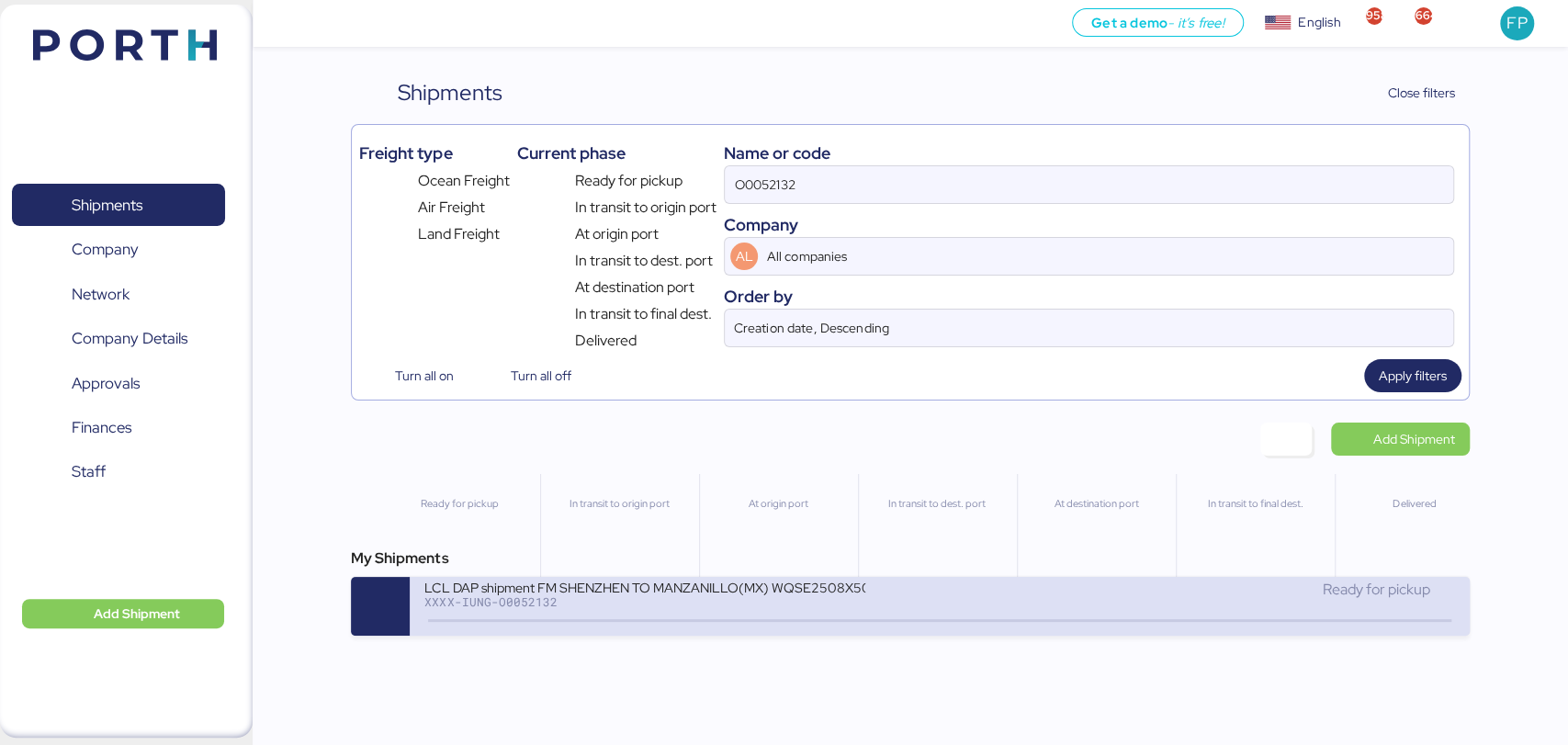
click at [725, 601] on div "XXXX-IUNG-O0052132" at bounding box center [644, 601] width 441 height 13
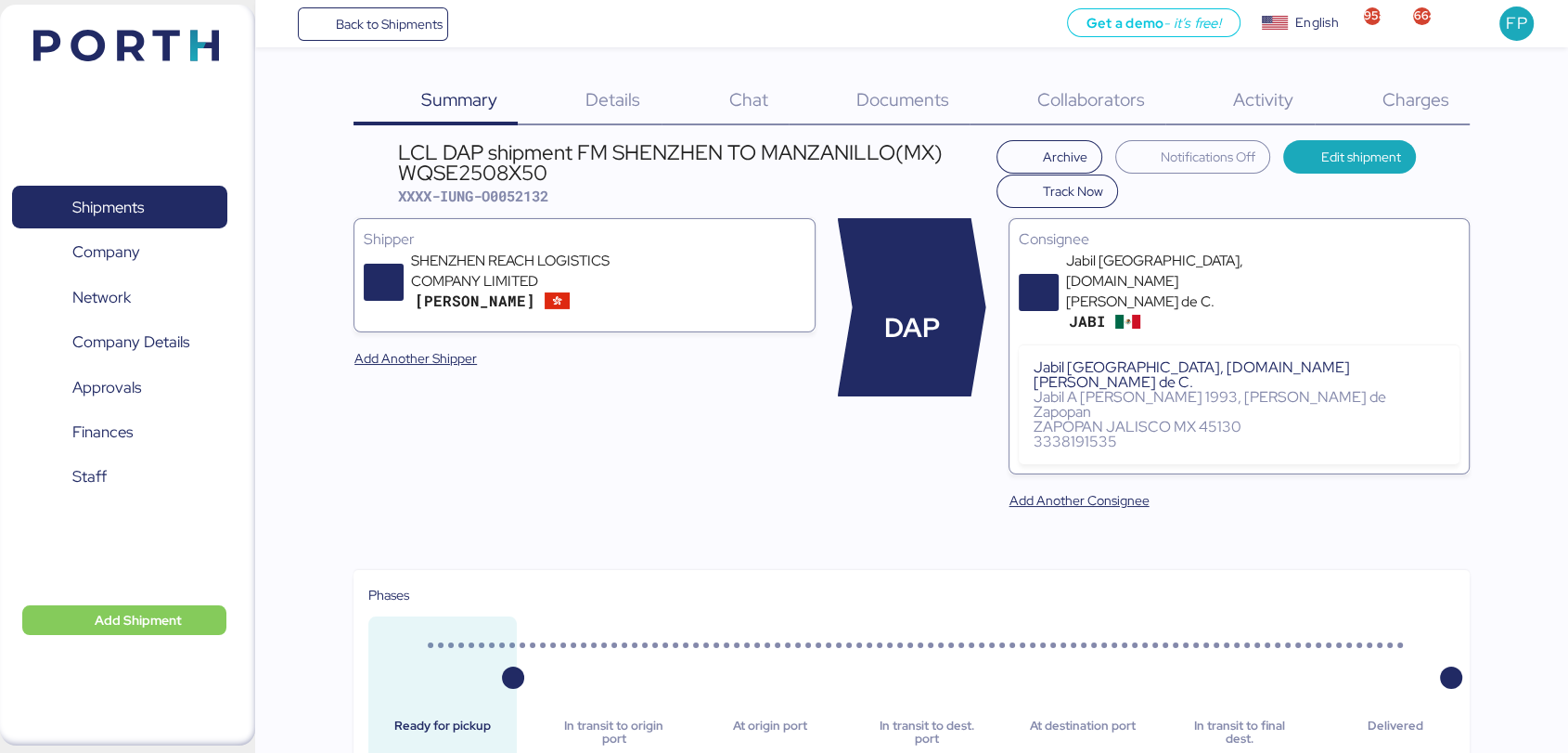
click at [1440, 117] on div "Charges 0" at bounding box center [1392, 101] width 155 height 48
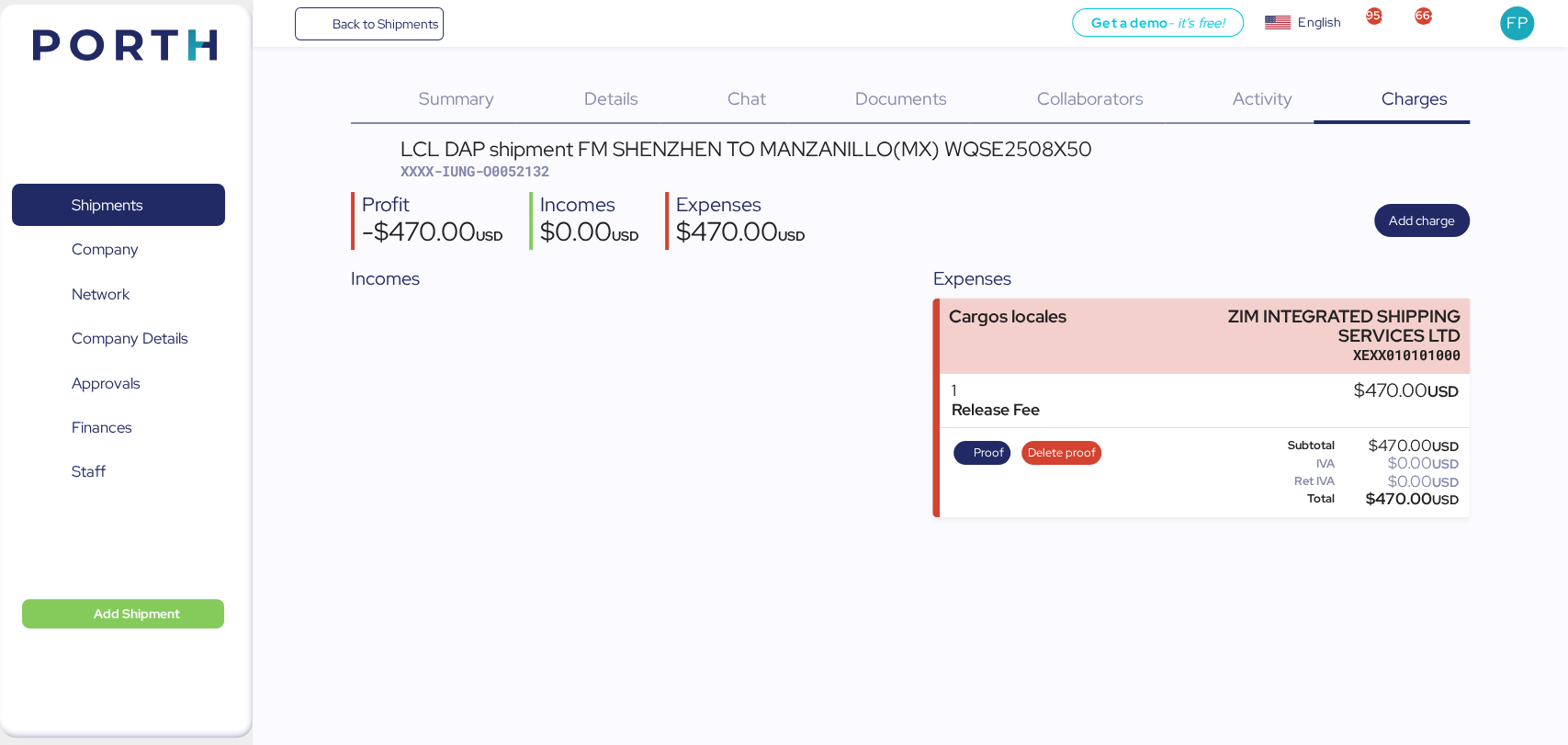
click at [519, 164] on span "XXXX-IUNG-O0052132" at bounding box center [475, 170] width 148 height 18
copy span "O0052132"
click at [1411, 206] on span "Add charge" at bounding box center [1421, 220] width 95 height 33
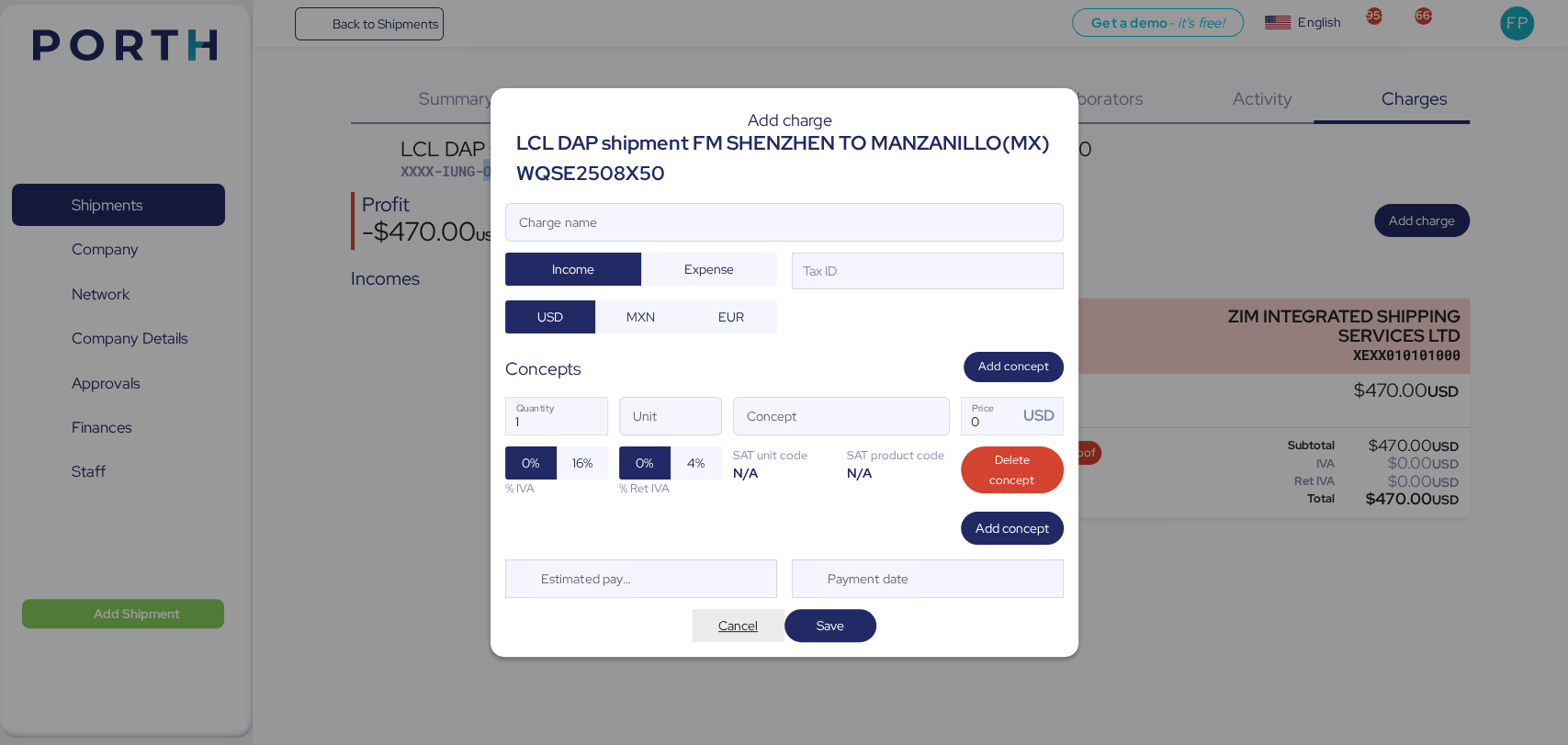
click at [725, 624] on span "Cancel" at bounding box center [738, 625] width 40 height 22
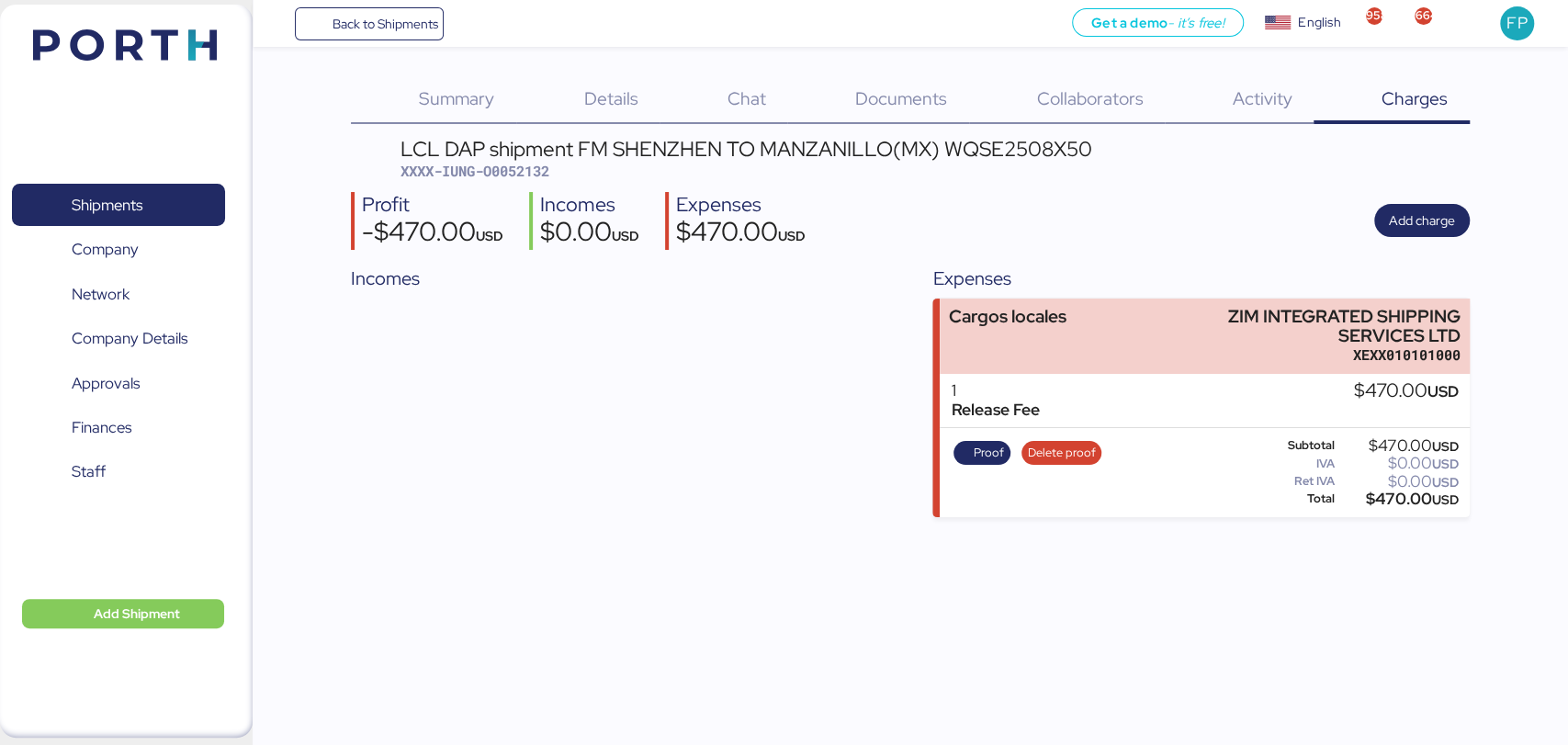
click at [1409, 498] on div "$470.00 USD" at bounding box center [1398, 499] width 120 height 13
copy div "470.00"
click at [171, 192] on span "Shipments" at bounding box center [118, 206] width 198 height 27
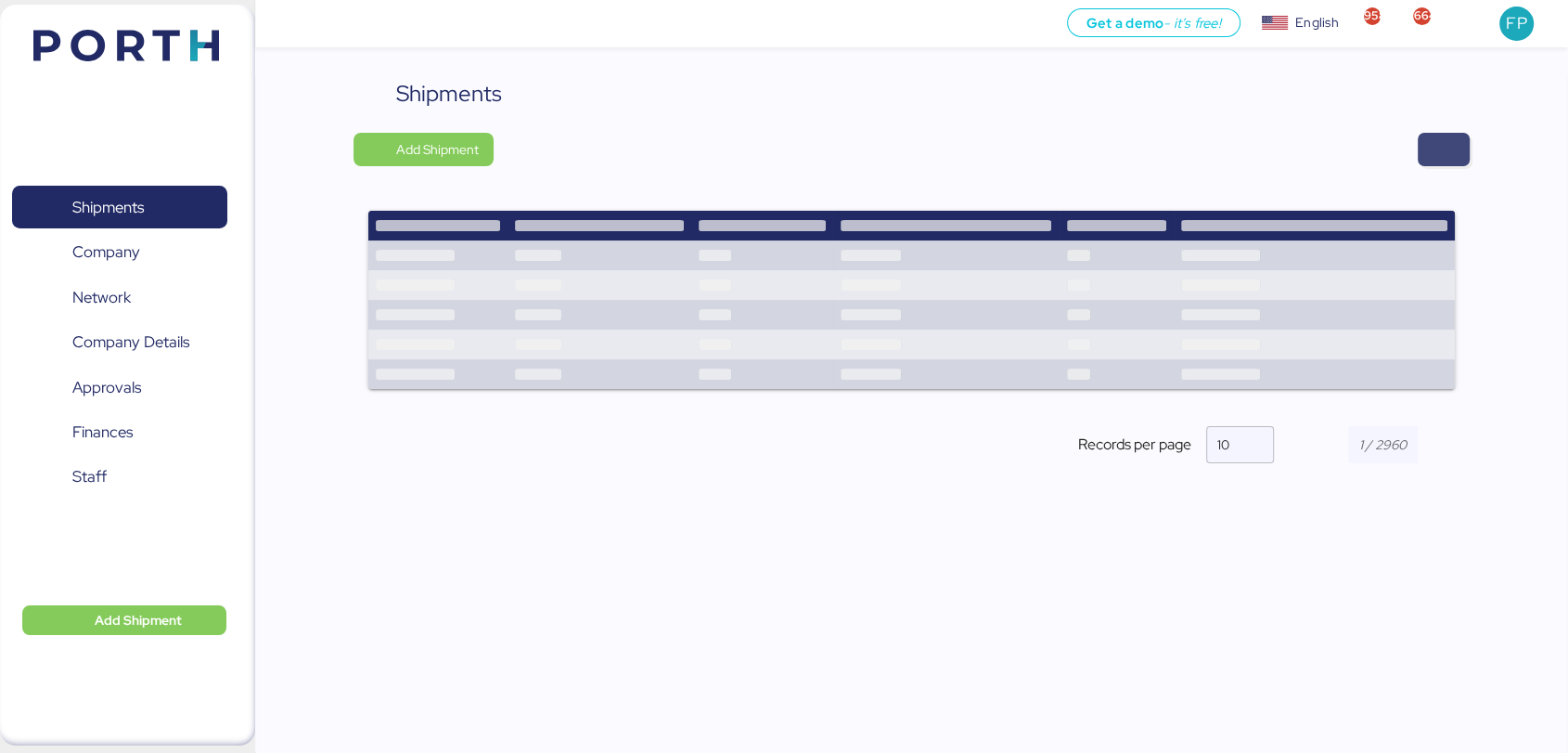
click at [1435, 153] on span "button" at bounding box center [1443, 149] width 22 height 26
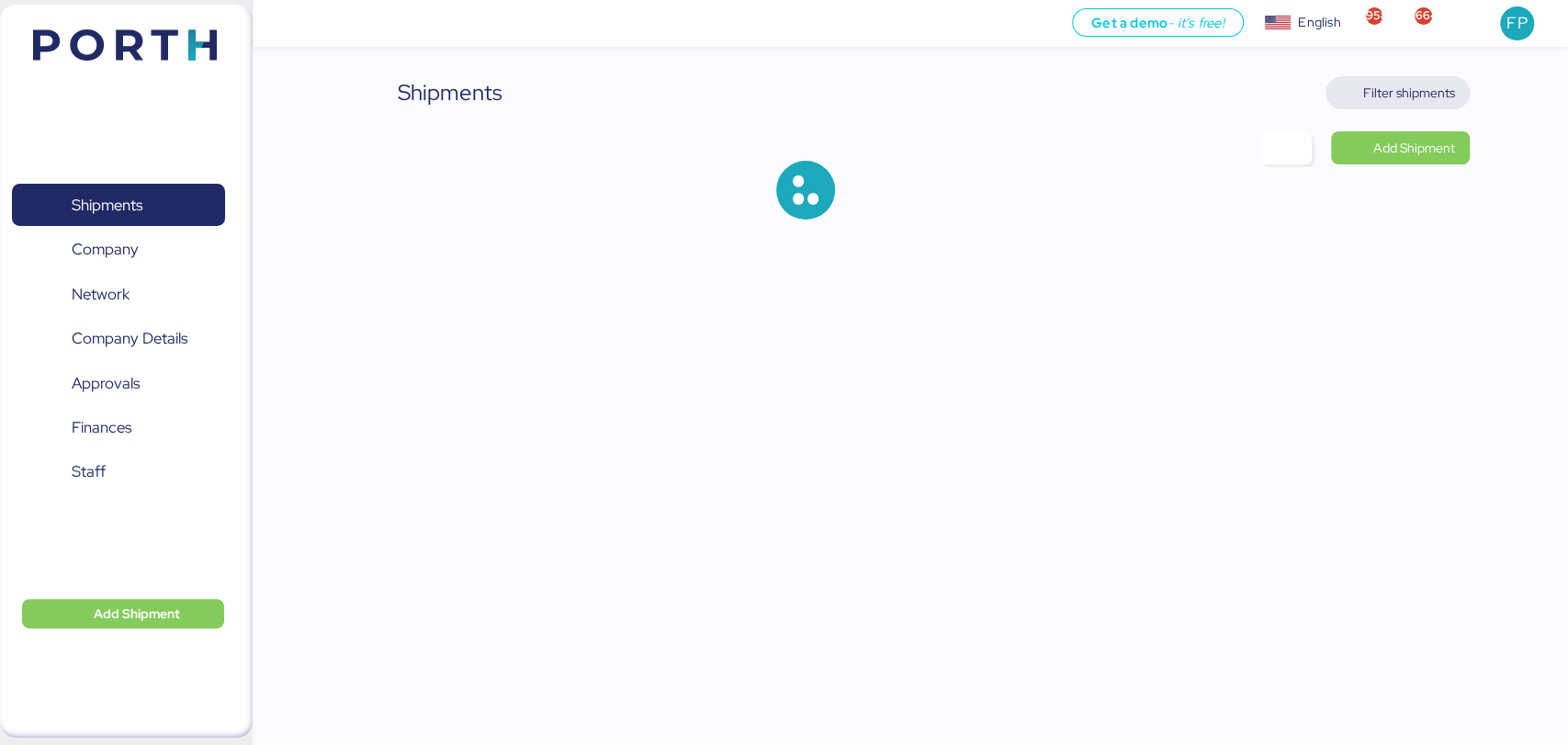
click at [1410, 92] on span "Filter shipments" at bounding box center [1408, 92] width 92 height 22
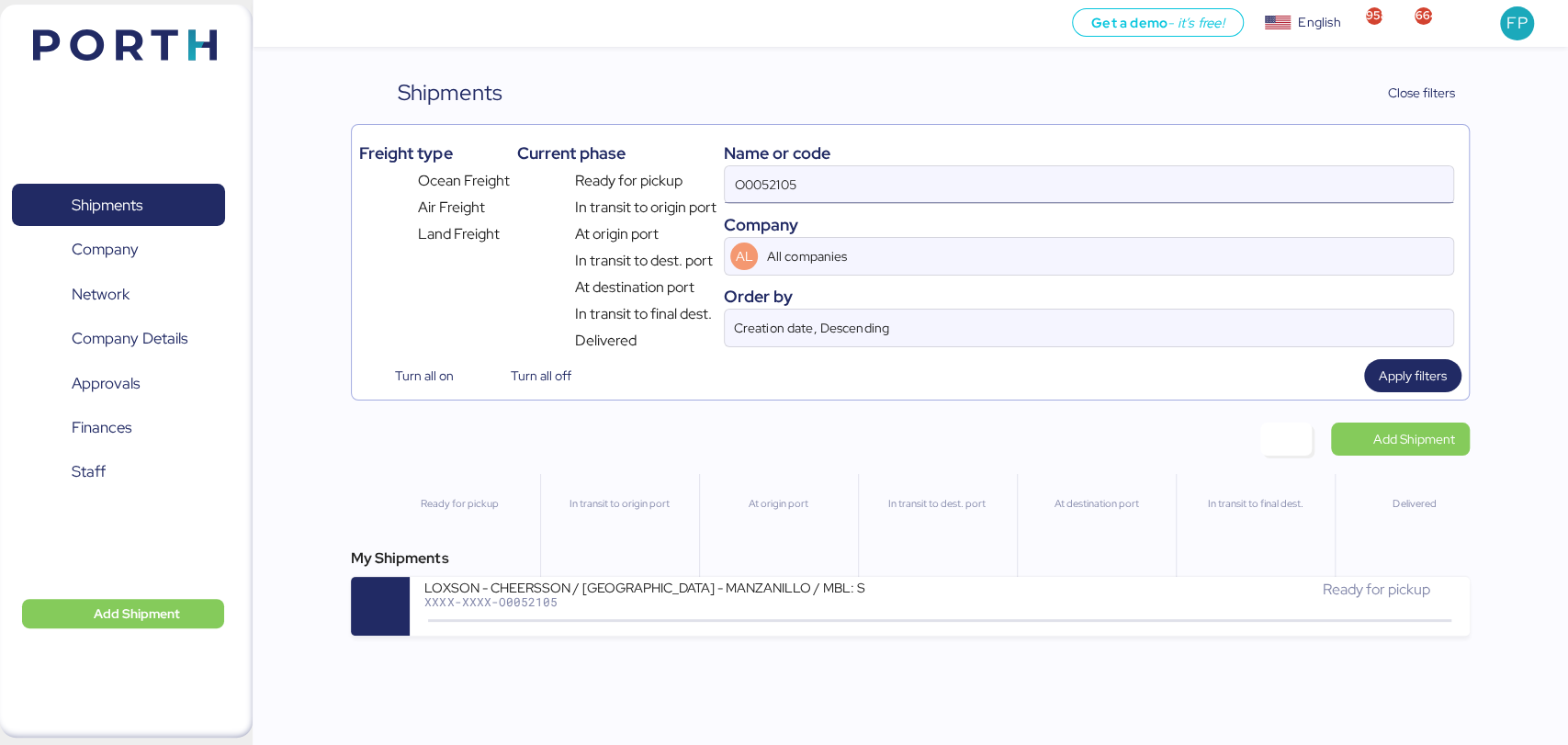
click at [752, 180] on input "O0052105" at bounding box center [1088, 185] width 727 height 37
paste input "75"
type input "O0052175"
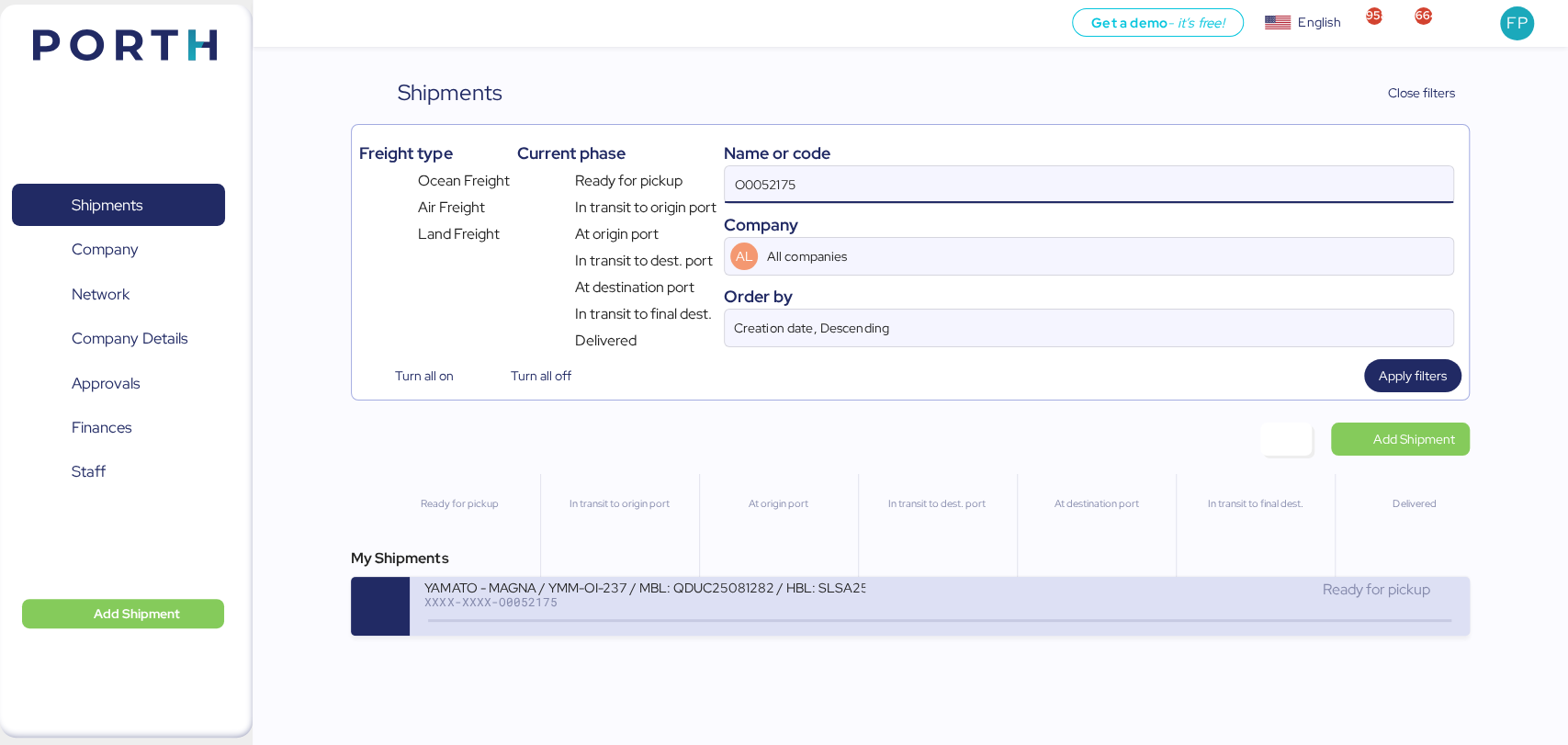
click at [680, 621] on div at bounding box center [939, 620] width 1022 height 3
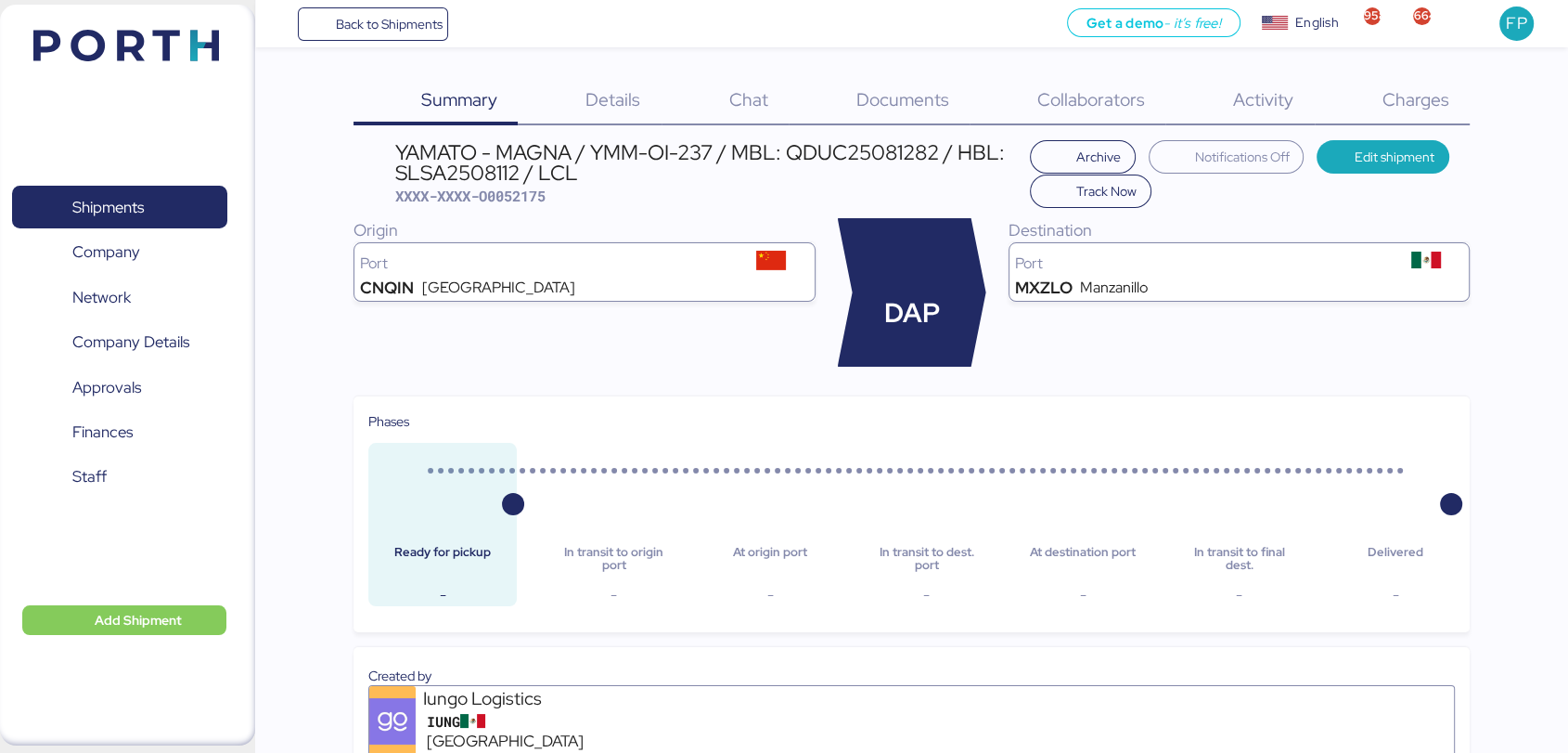
click at [1402, 88] on span "Charges" at bounding box center [1414, 99] width 66 height 24
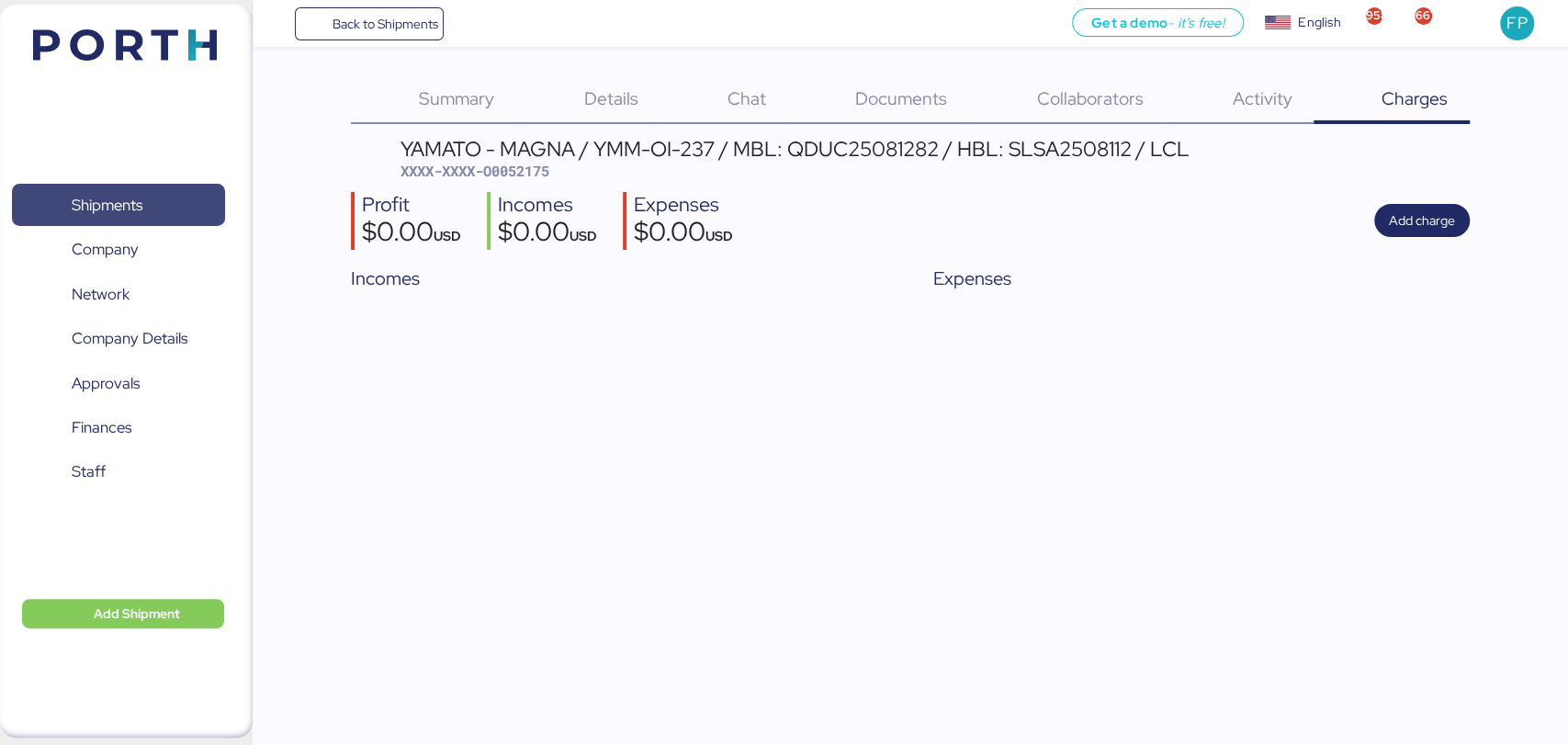
click at [112, 216] on span "Shipments" at bounding box center [107, 206] width 70 height 27
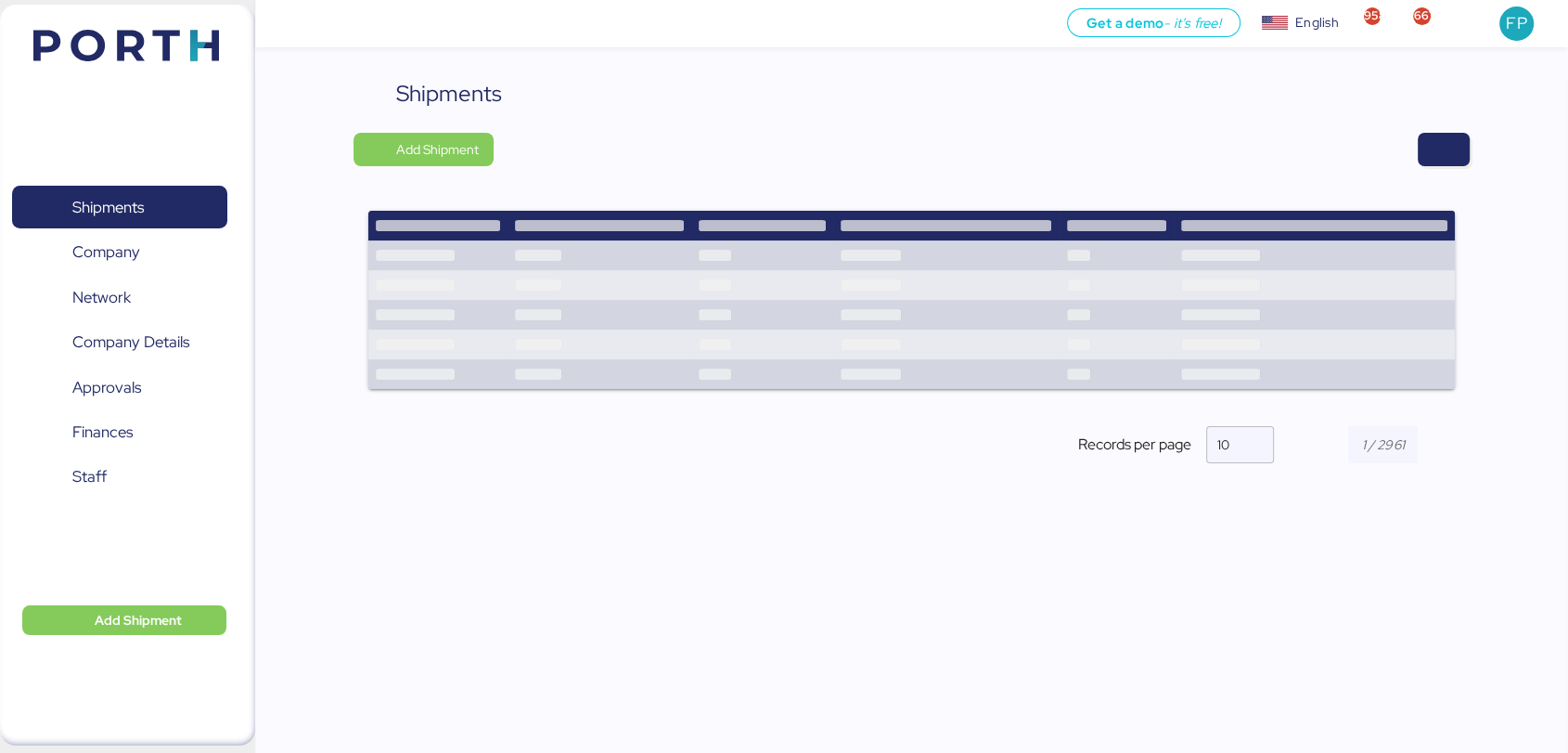
click at [1478, 138] on div "Shipments Add Shipment Shipment Name YAMATO - SUZUKI / YMM-OI-245 / MBL: KMTCJK…" at bounding box center [911, 419] width 1313 height 685
click at [1449, 150] on span "button" at bounding box center [1443, 149] width 22 height 26
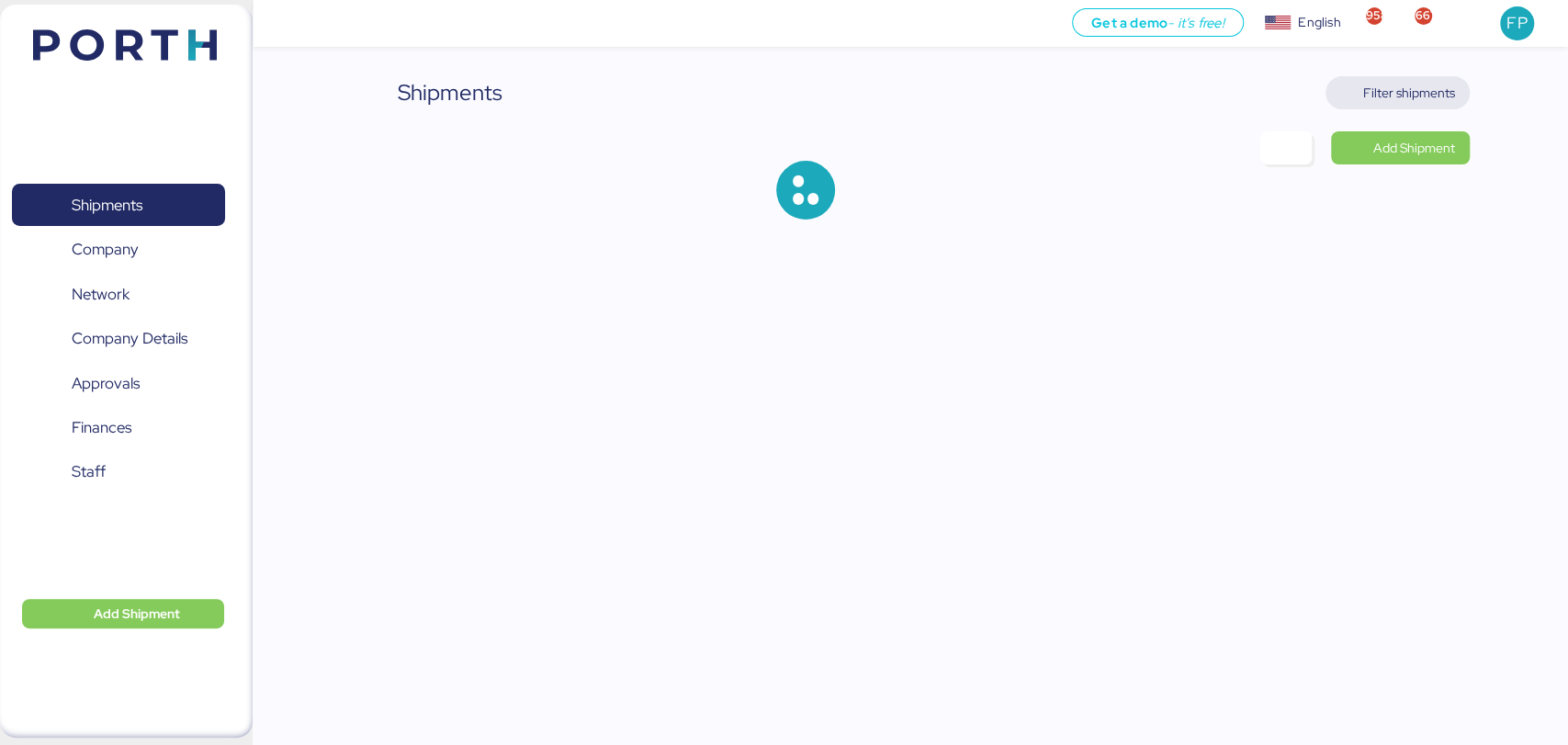
click at [1429, 88] on span "Filter shipments" at bounding box center [1408, 92] width 92 height 22
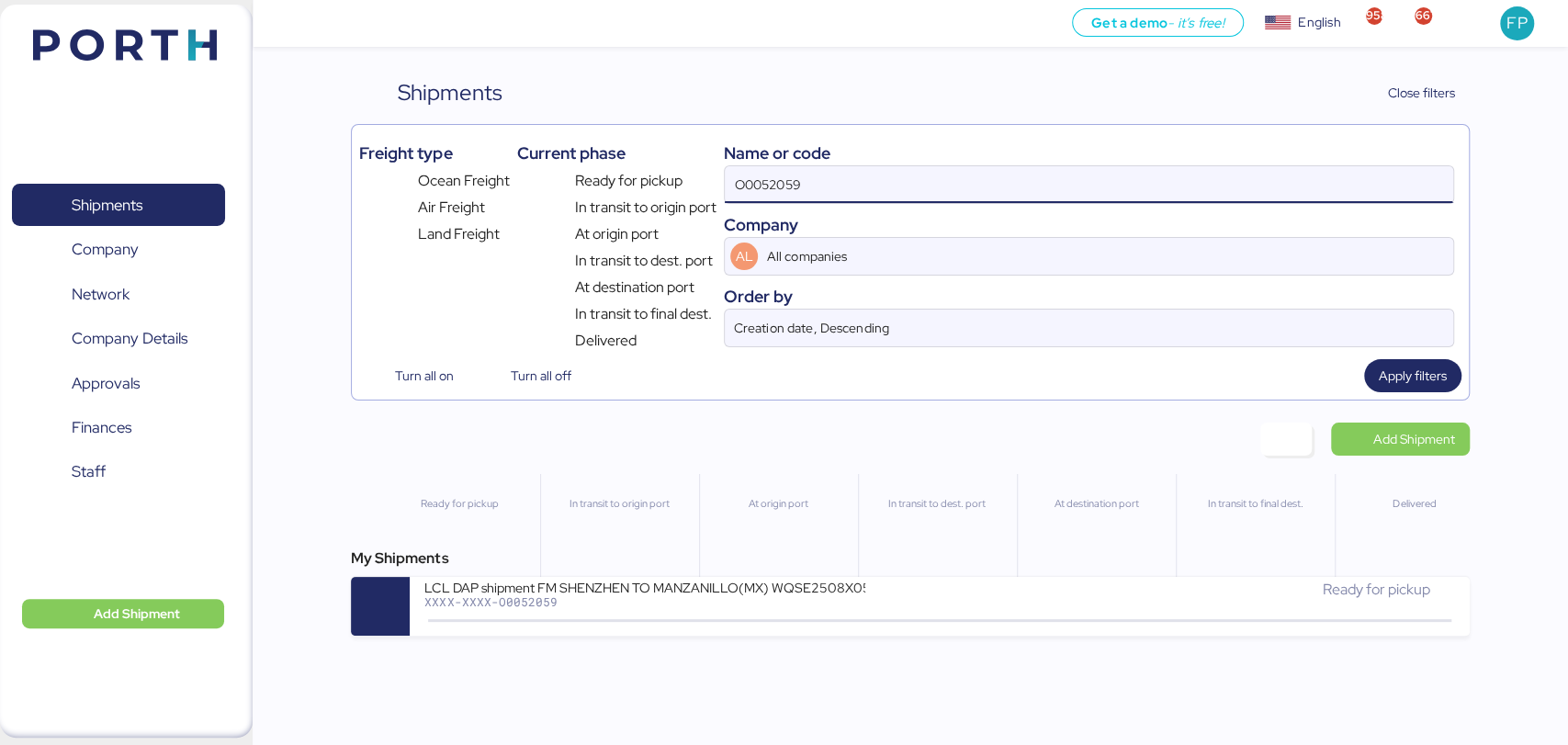
click at [777, 187] on input "O0052059" at bounding box center [1088, 185] width 727 height 37
paste input "03"
type input "O0052003"
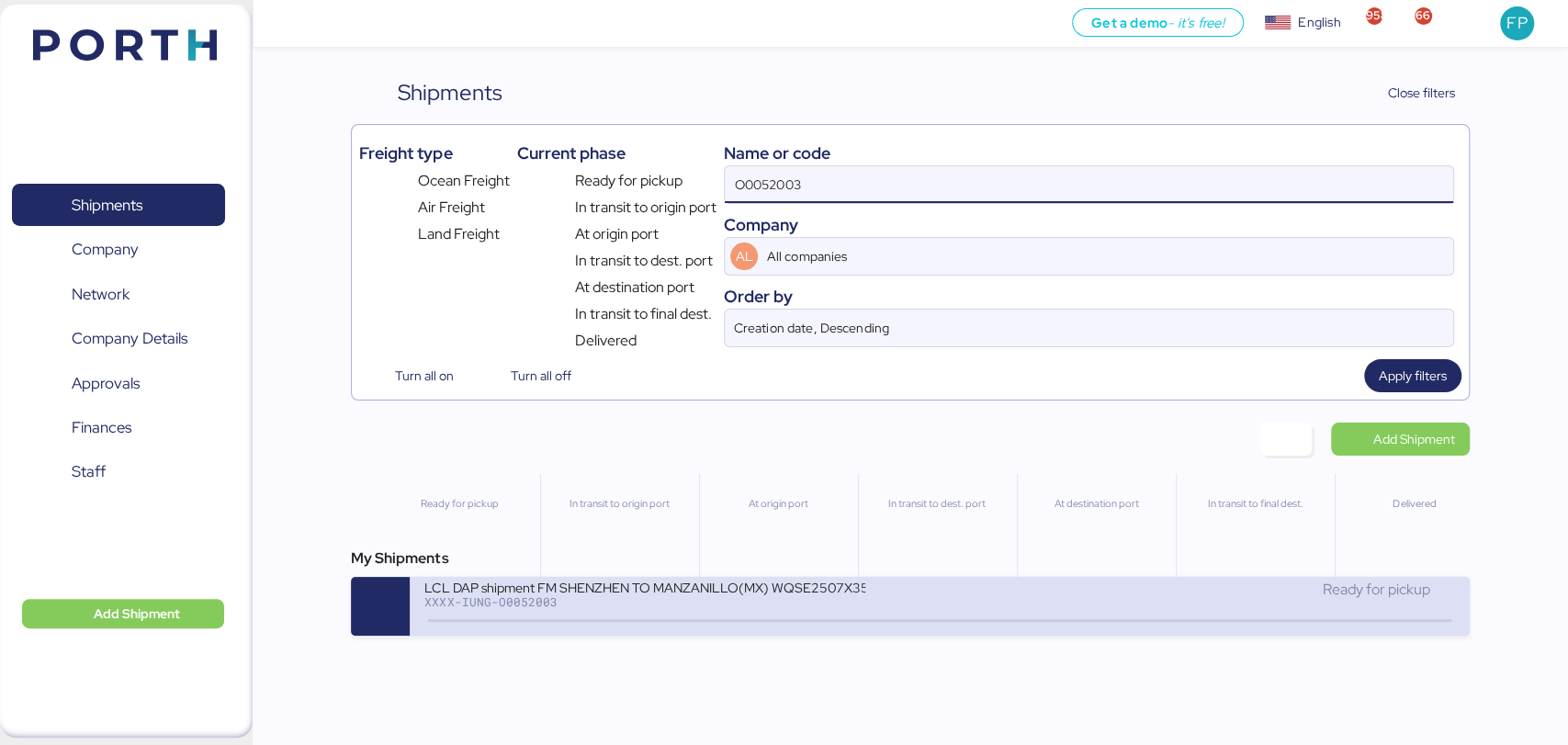
click at [713, 589] on div "LCL DAP shipment FM SHENZHEN TO MANZANILLO(MX) WQSE2507X35" at bounding box center [644, 586] width 441 height 15
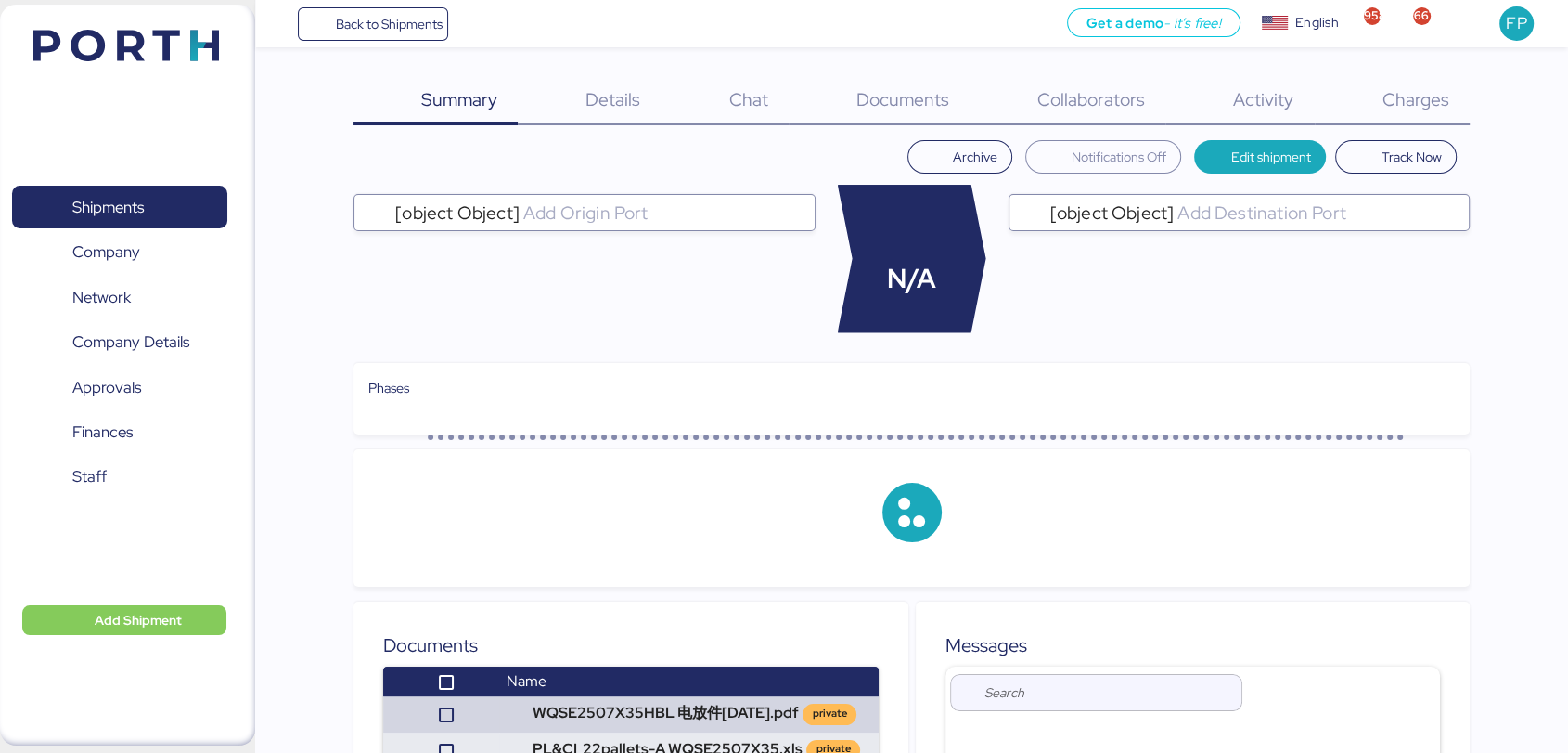
click at [1446, 103] on span "Charges" at bounding box center [1414, 99] width 66 height 24
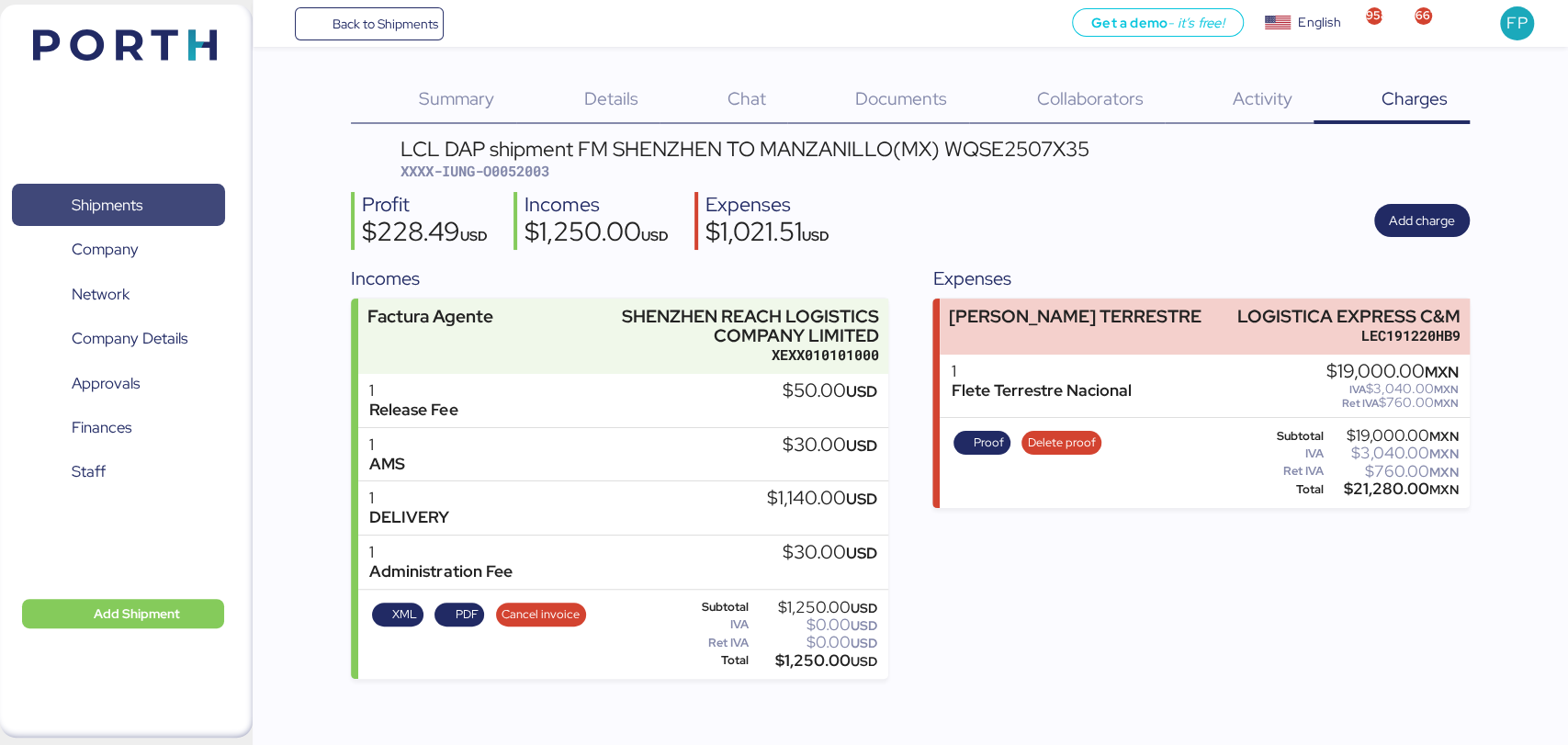
click at [139, 213] on span "Shipments" at bounding box center [107, 206] width 70 height 27
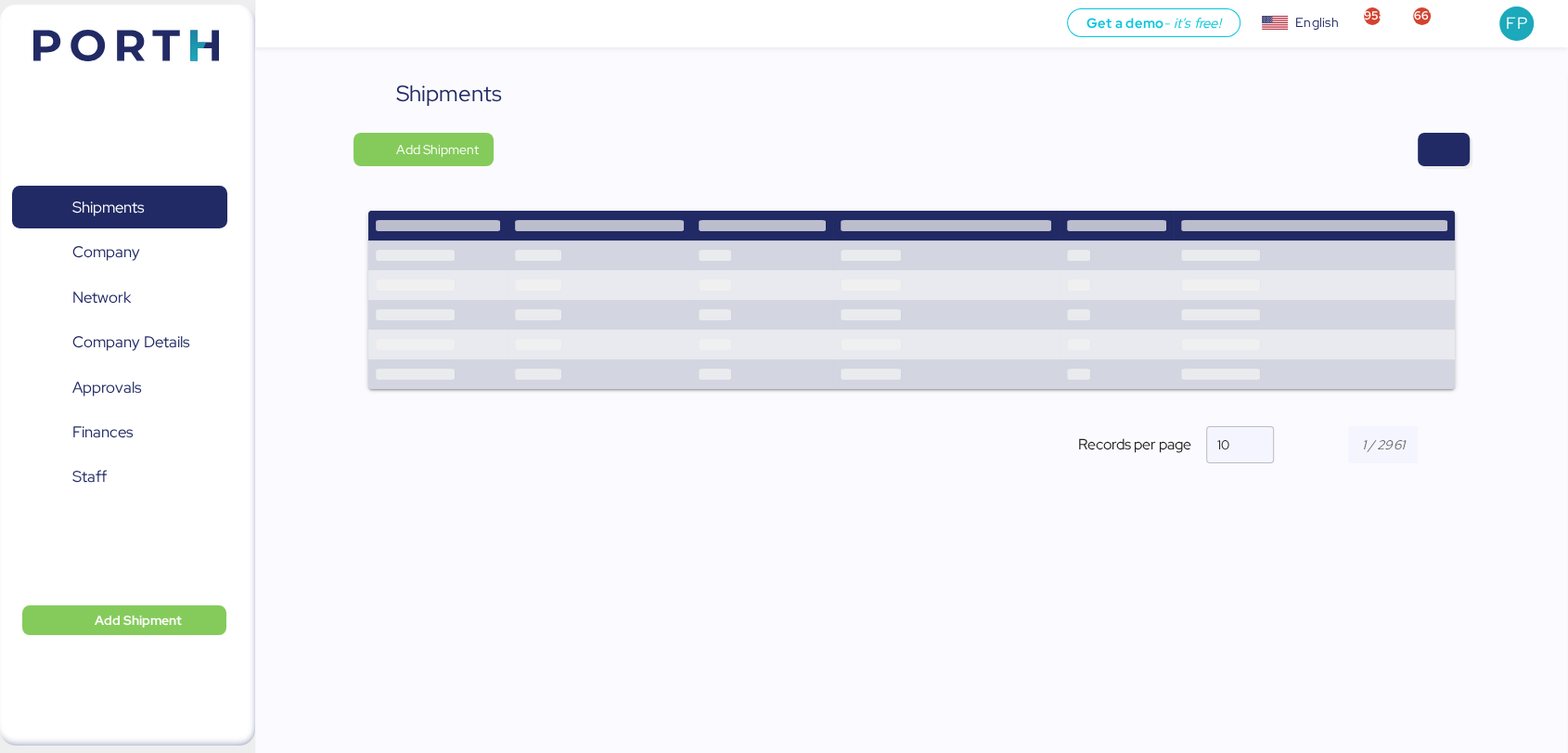
click at [1442, 166] on div "Shipments Add Shipment Shipment Name YAMATO - SUZUKI / YMM-OI-245 / MBL: KMTCJK…" at bounding box center [911, 286] width 1116 height 417
click at [1443, 158] on span "button" at bounding box center [1443, 149] width 22 height 26
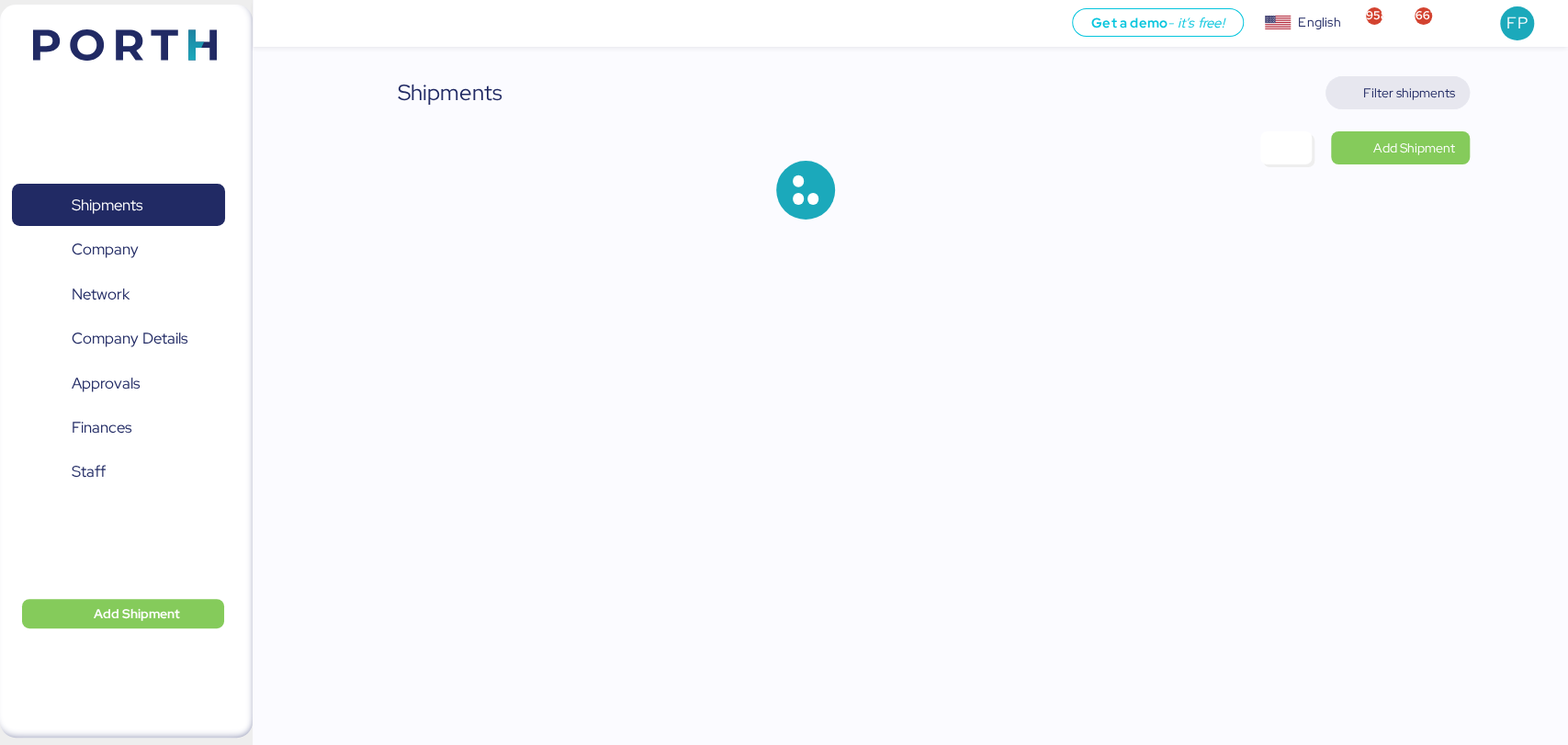
click at [1432, 95] on span "Filter shipments" at bounding box center [1408, 92] width 92 height 22
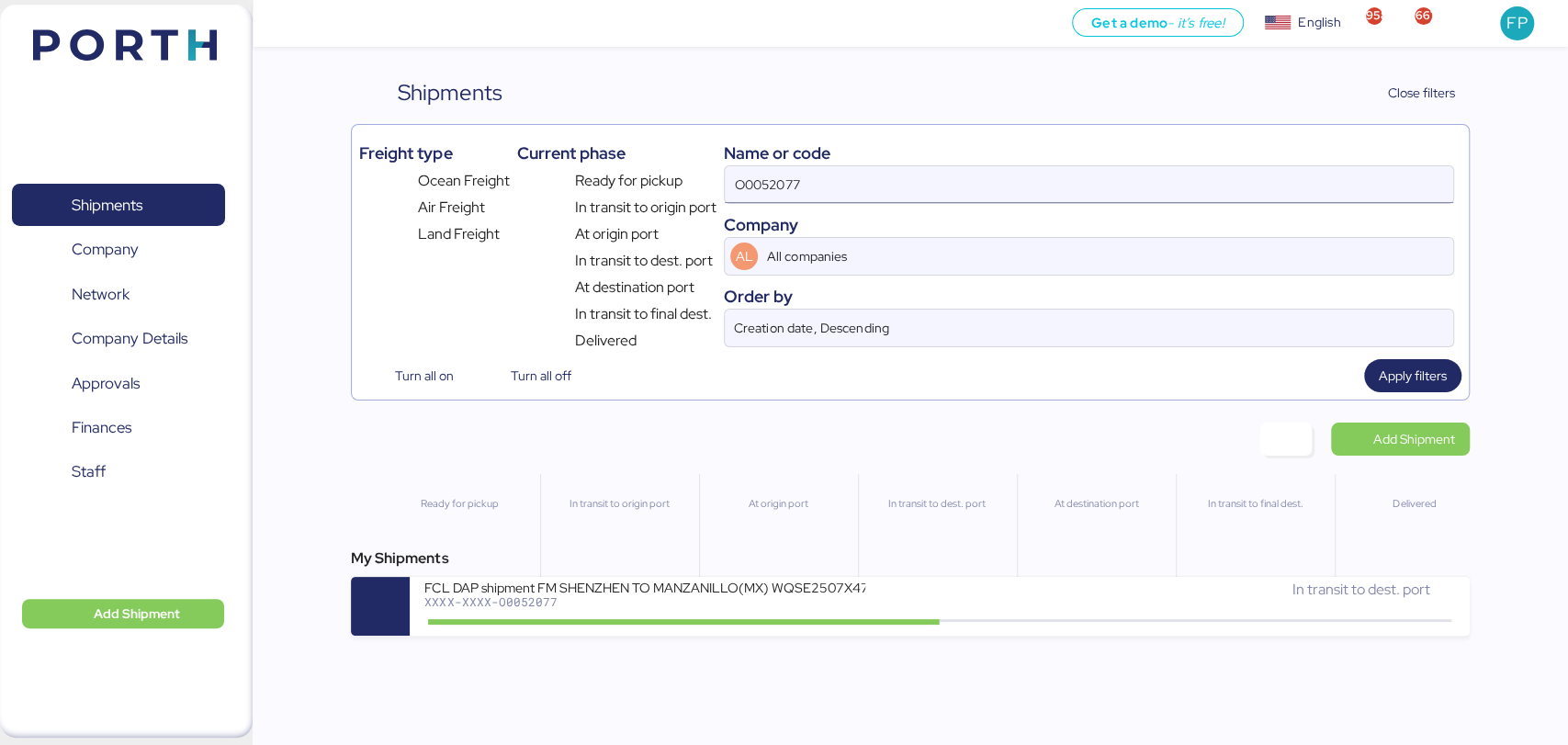
click at [758, 196] on input "O0052077" at bounding box center [1088, 185] width 727 height 37
paste input "26"
type input "O0052026"
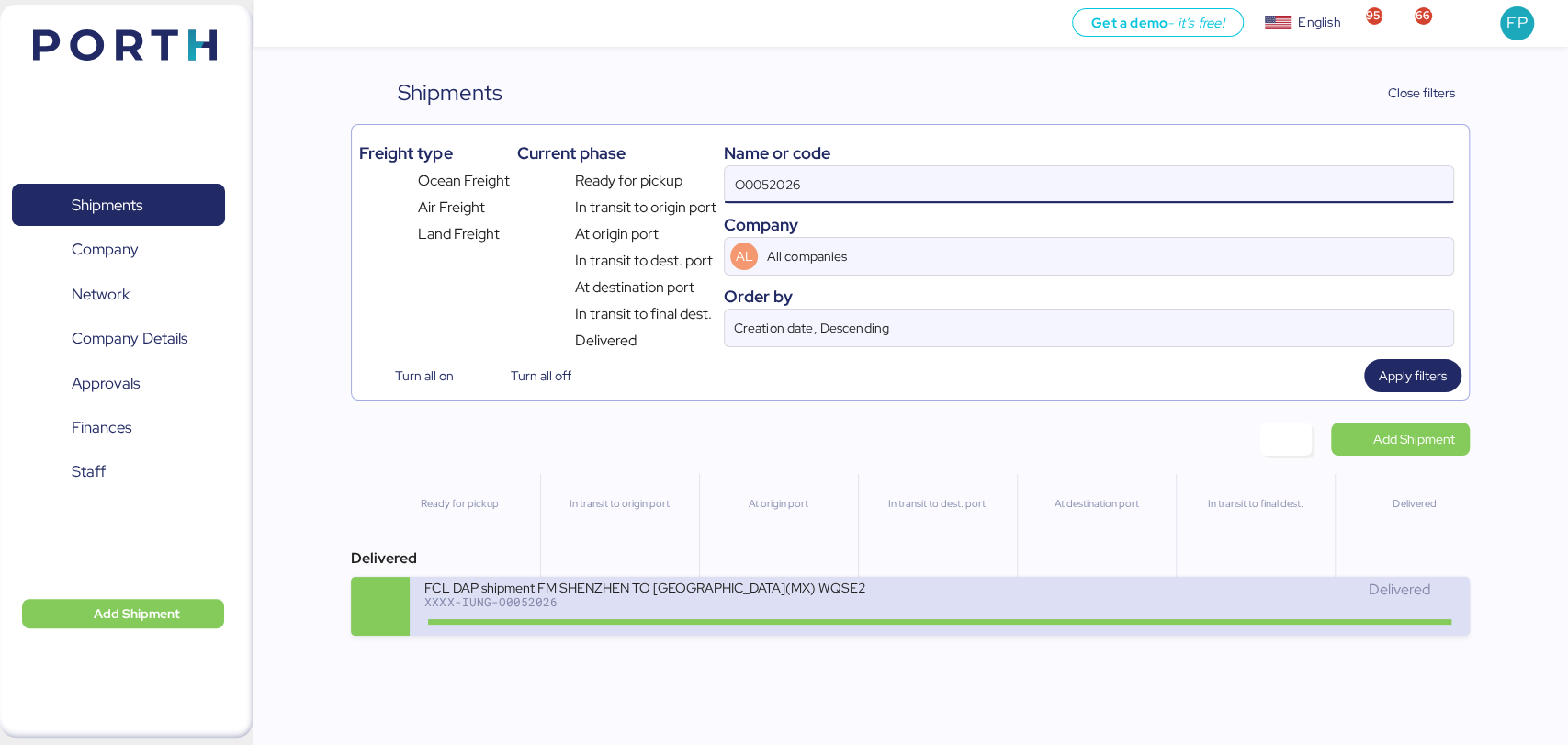
click at [698, 605] on div "XXXX-IUNG-O0052026" at bounding box center [644, 601] width 441 height 13
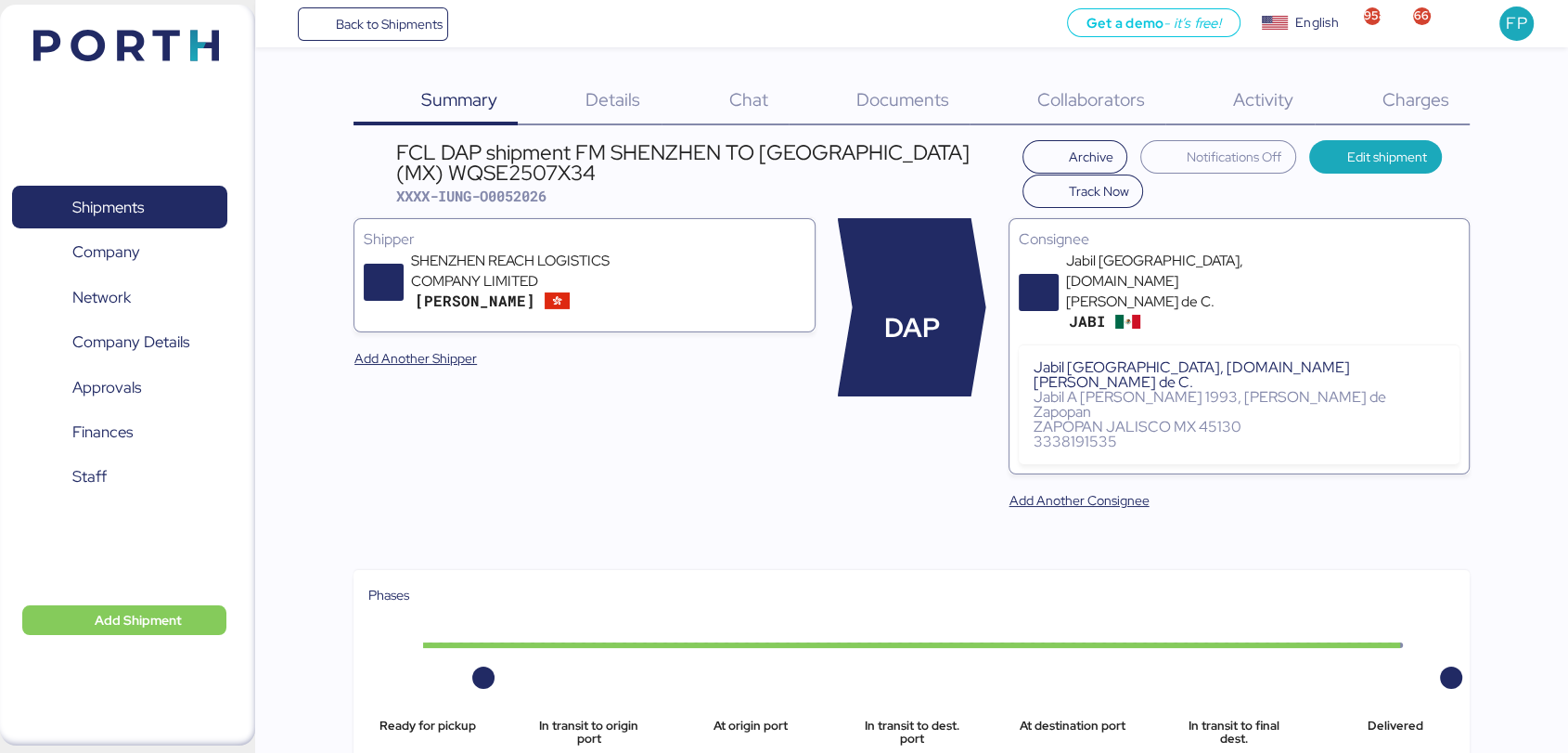
click at [1432, 108] on span "Charges" at bounding box center [1414, 99] width 66 height 24
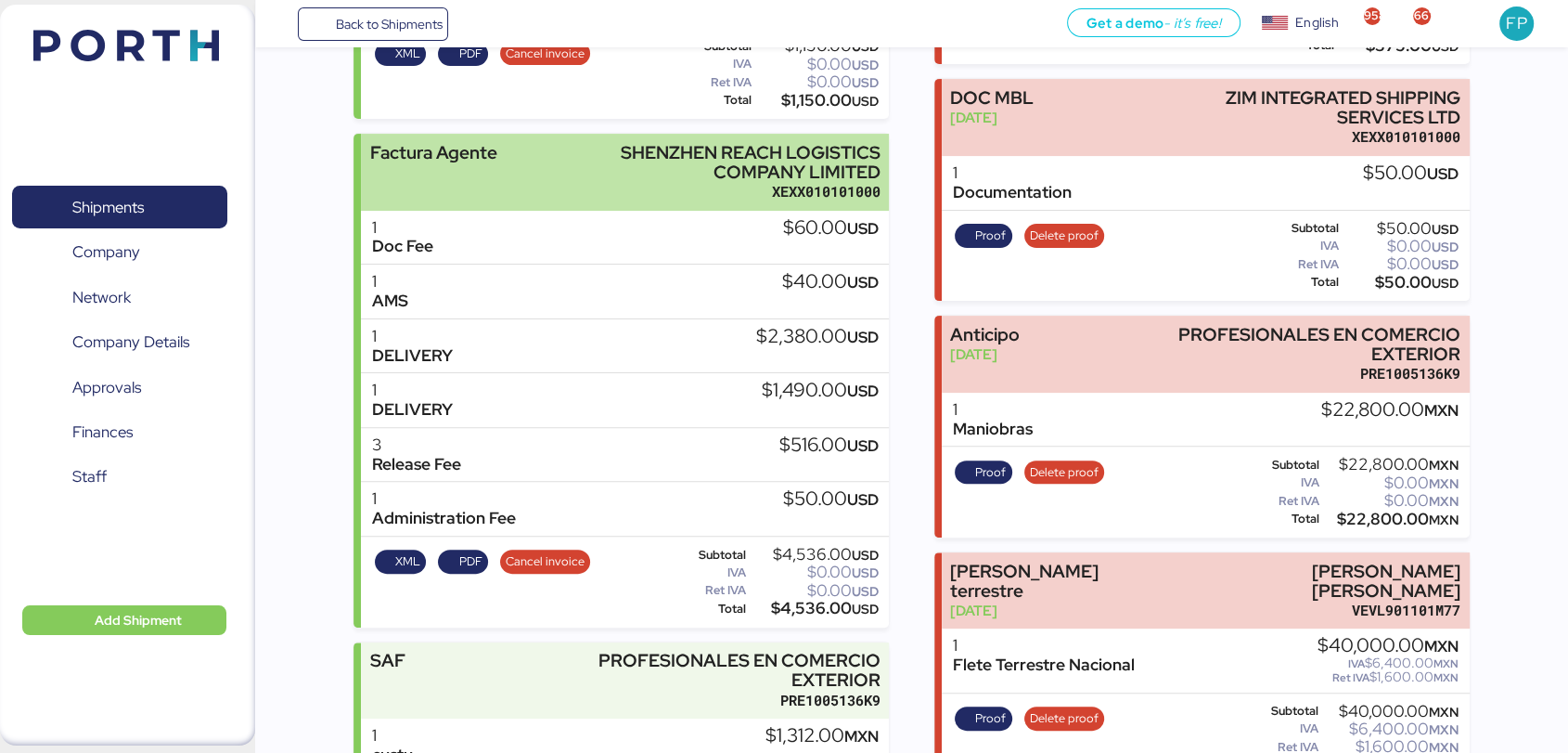
scroll to position [553, 0]
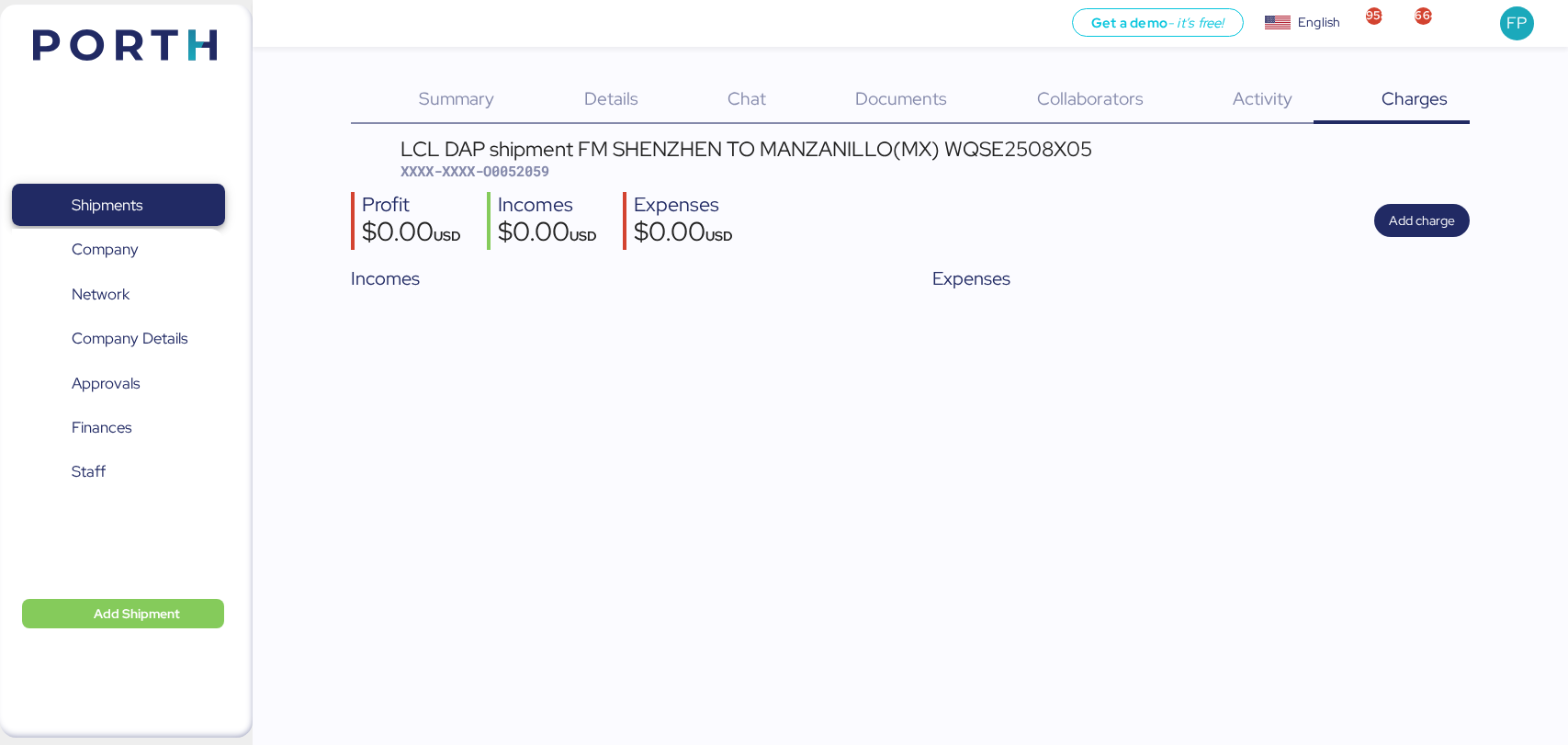
click at [129, 215] on span "Shipments" at bounding box center [107, 206] width 70 height 27
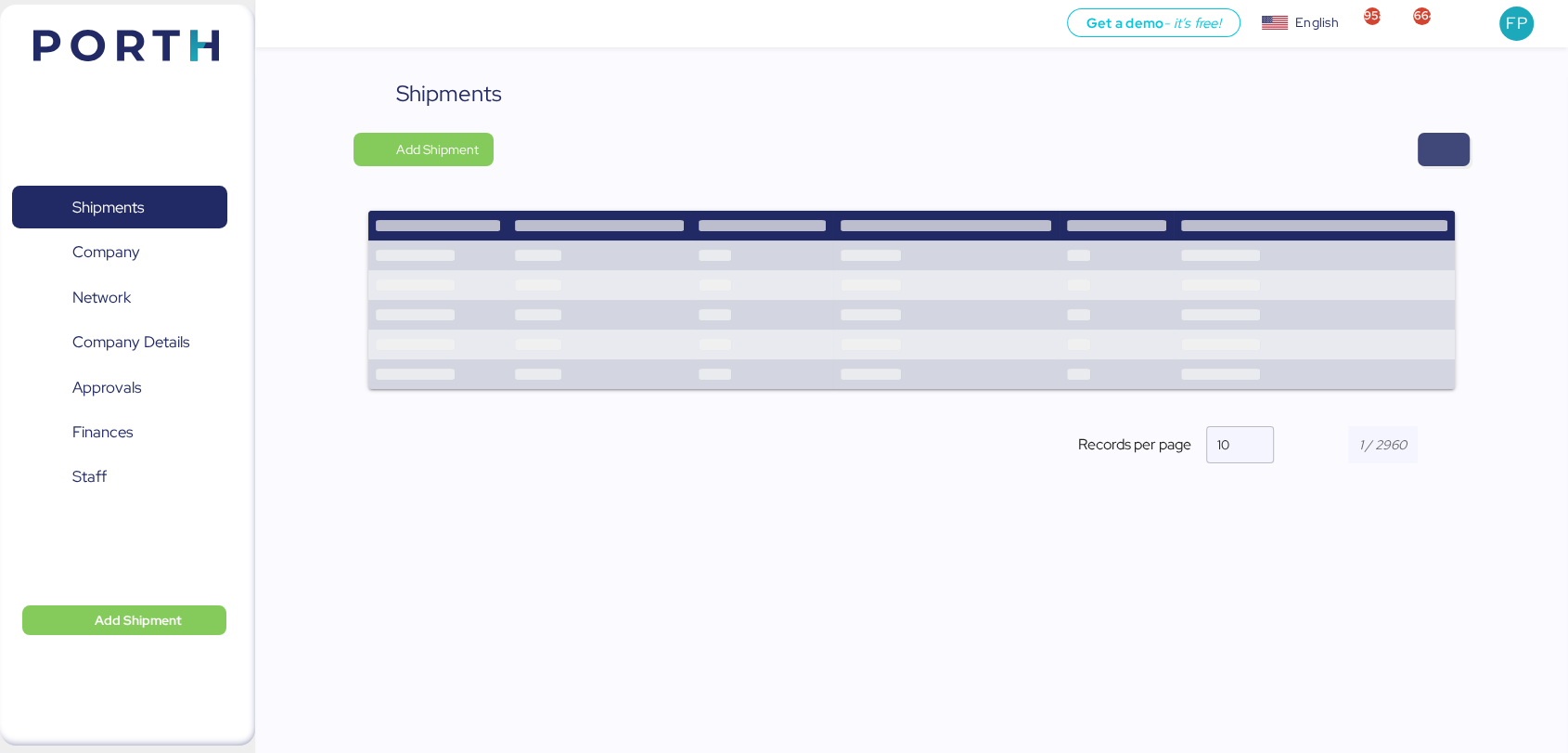
click at [1461, 136] on span "button" at bounding box center [1444, 149] width 52 height 34
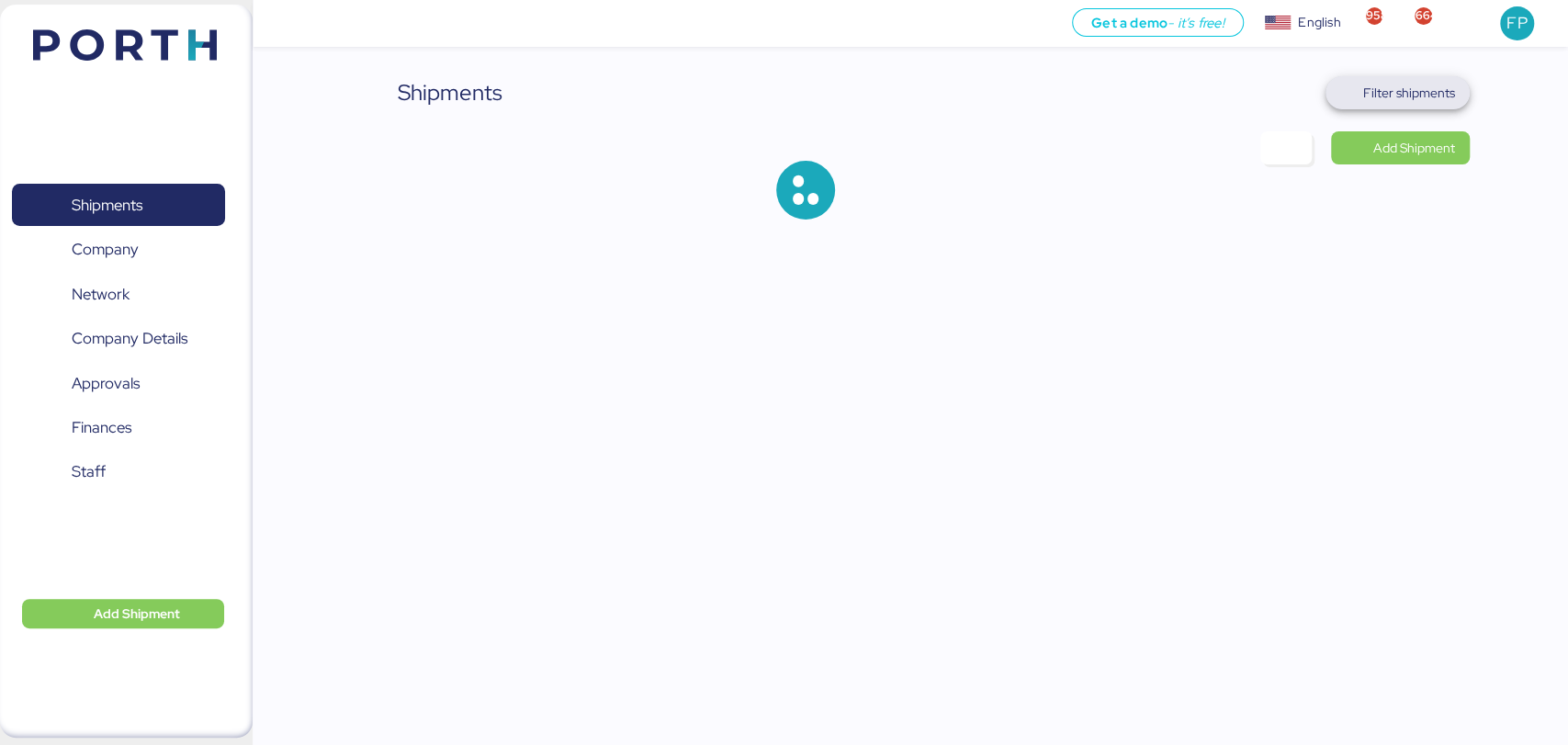
click at [1393, 98] on span "Filter shipments" at bounding box center [1408, 92] width 92 height 22
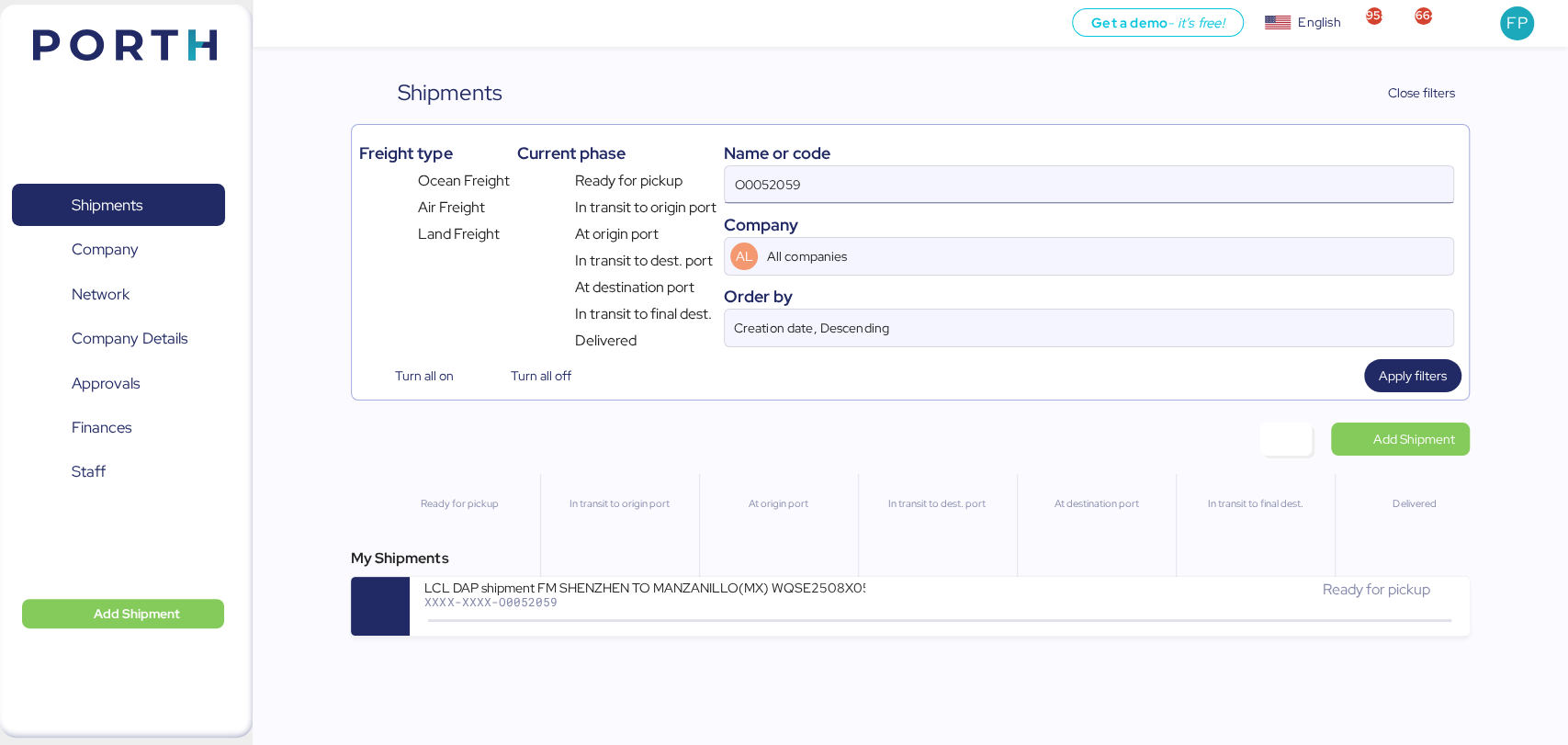
click at [773, 180] on input "O0052059" at bounding box center [1088, 185] width 727 height 37
paste input "5"
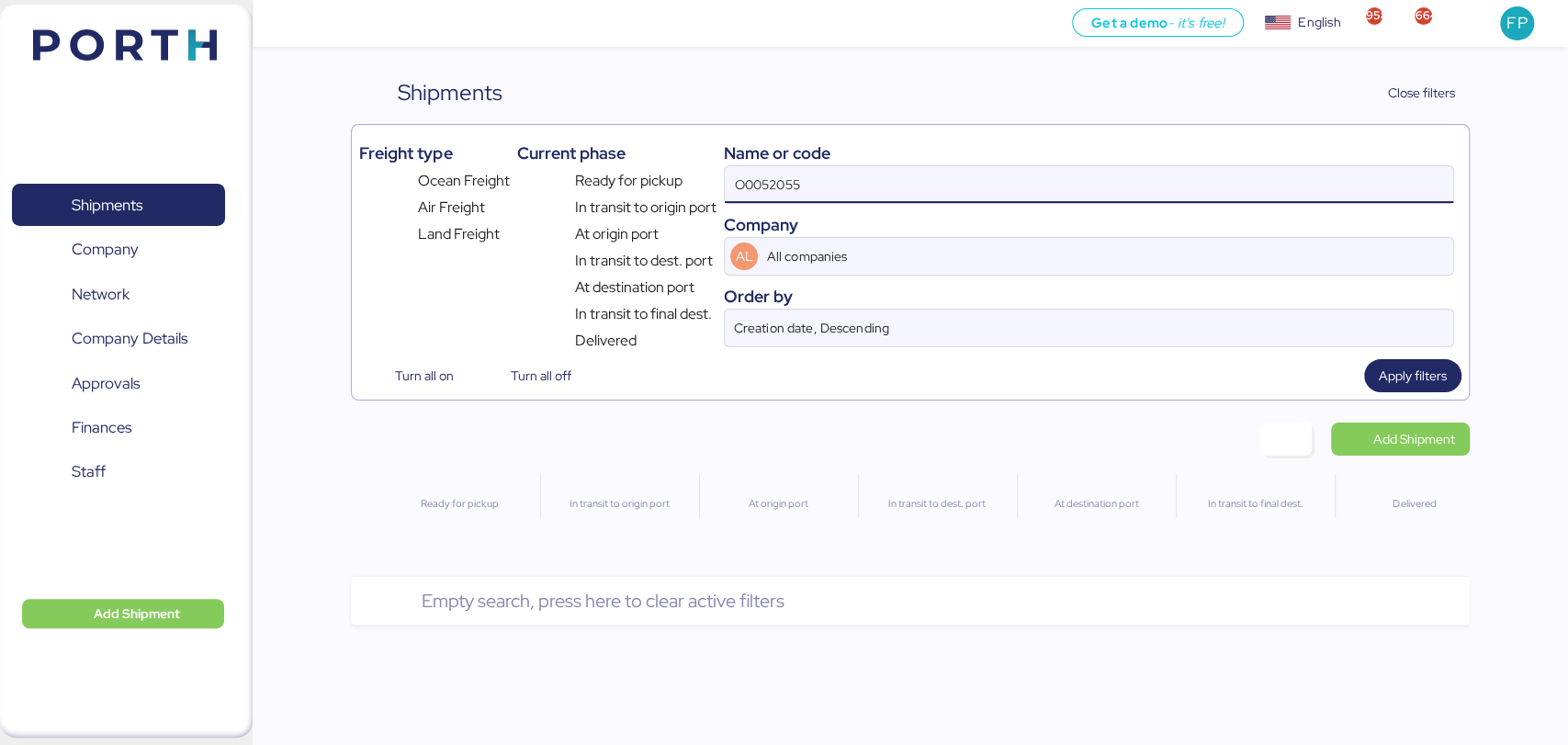
type input "O0052055"
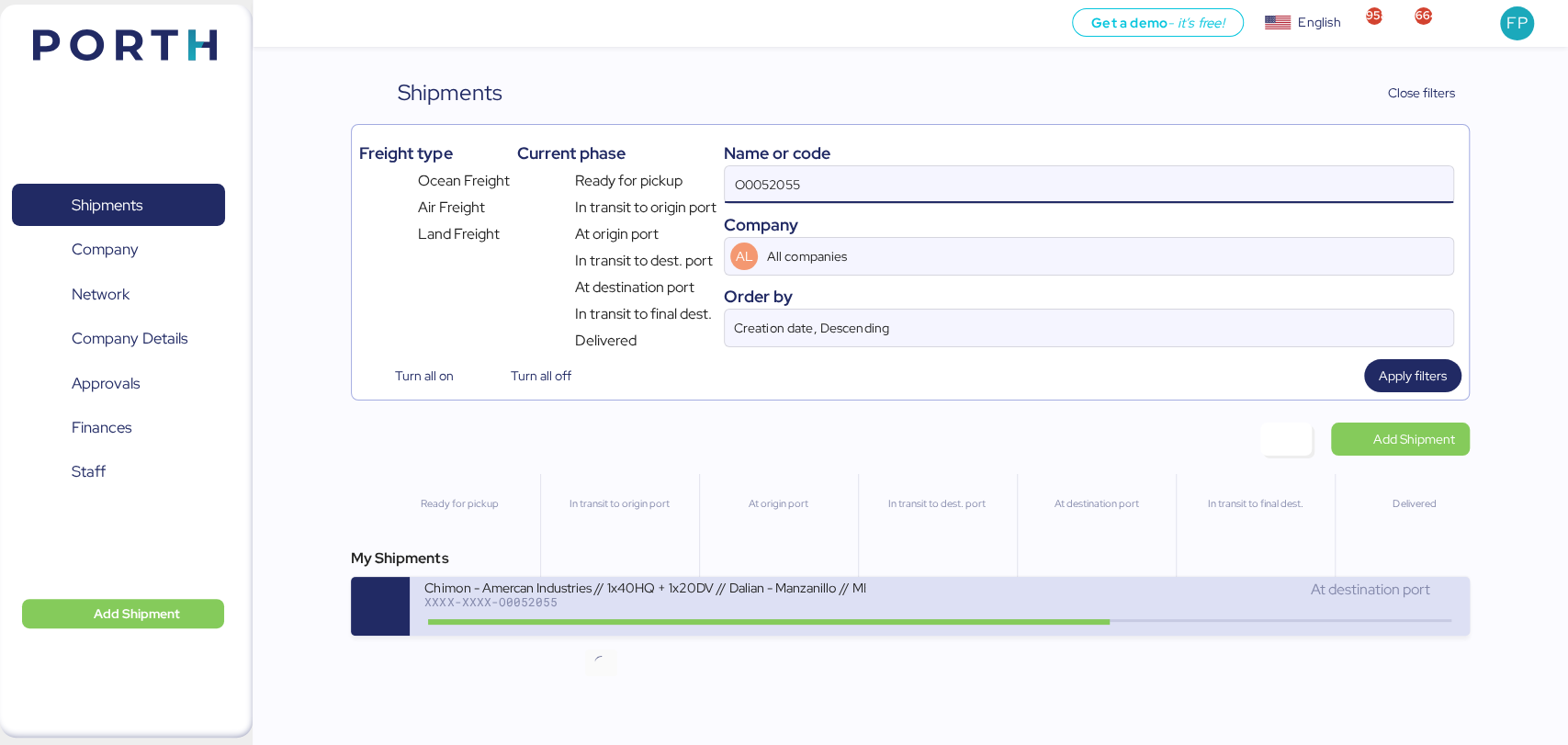
click at [598, 619] on icon at bounding box center [601, 620] width 88 height 20
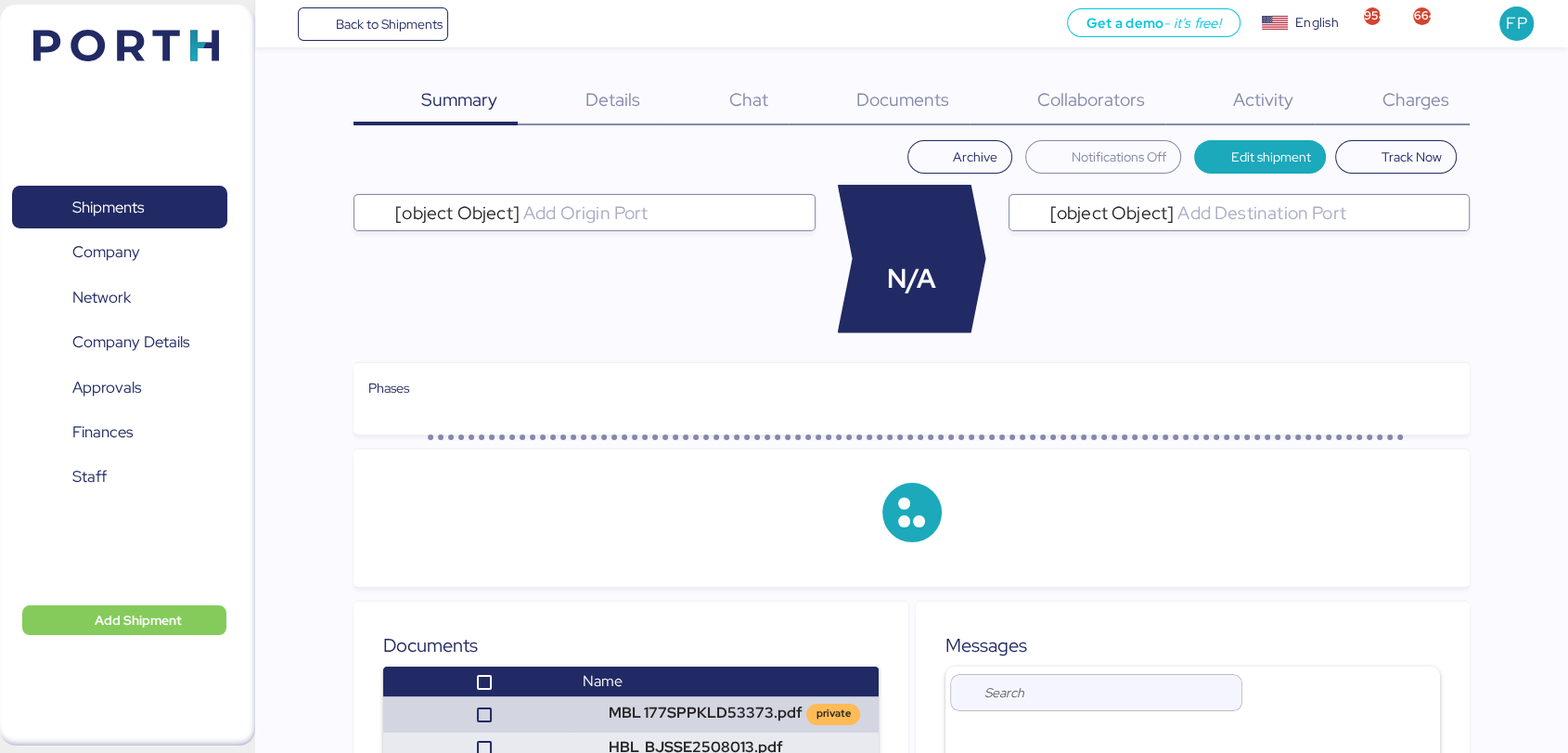
click at [1432, 110] on span "Charges" at bounding box center [1414, 99] width 66 height 24
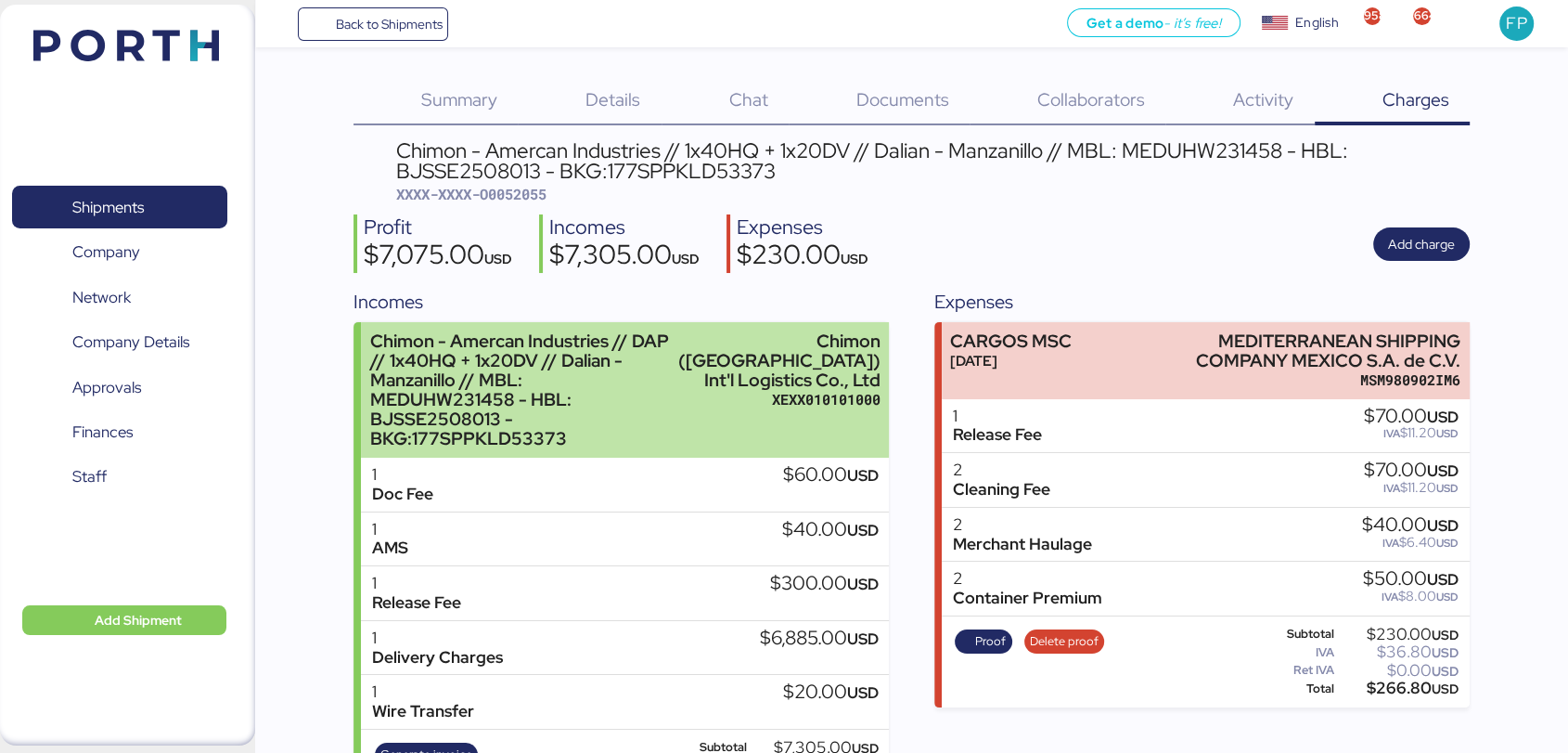
scroll to position [65, 0]
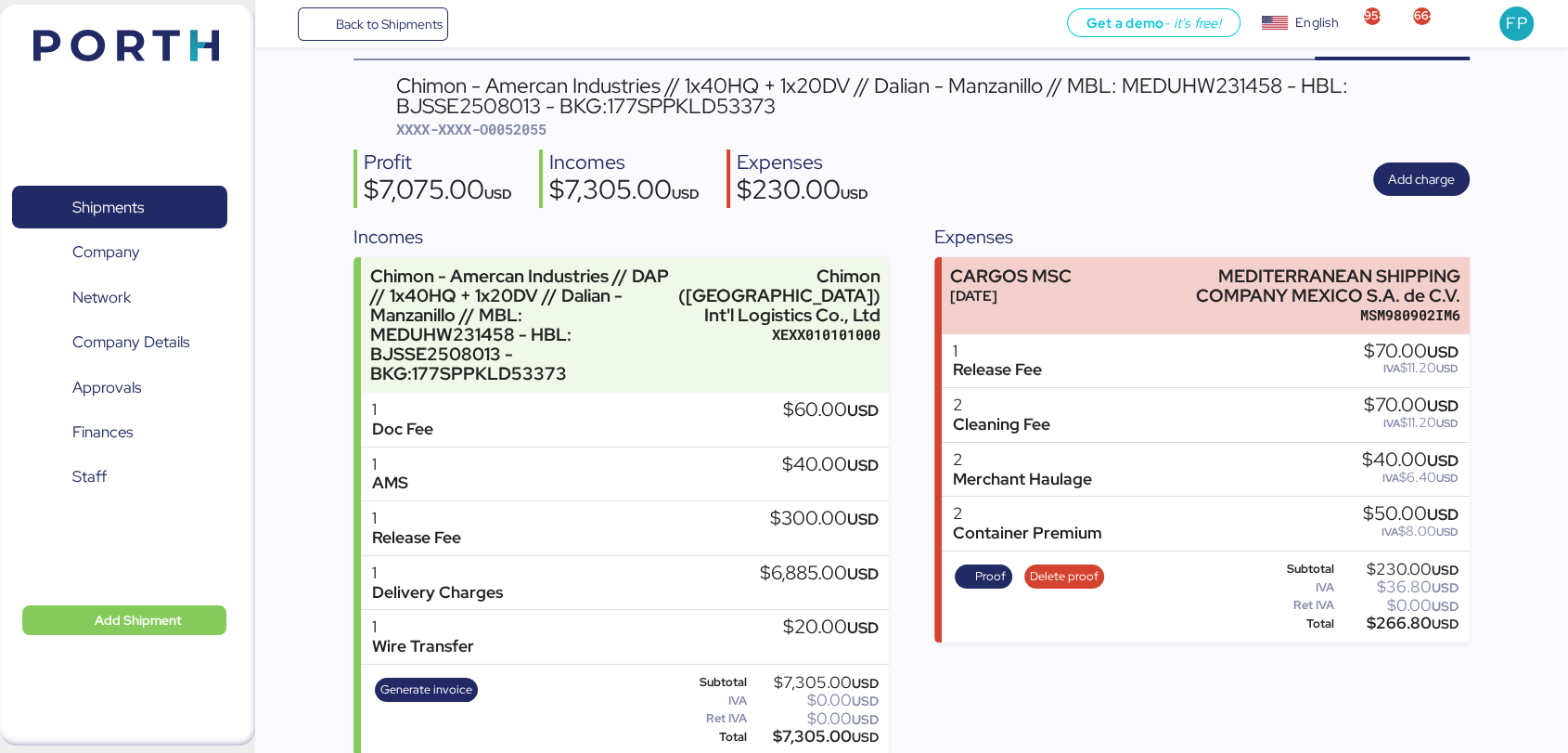
click at [502, 128] on span "XXXX-XXXX-O0052055" at bounding box center [471, 129] width 150 height 18
copy span "O0052055"
drag, startPoint x: 1217, startPoint y: 274, endPoint x: 1480, endPoint y: 296, distance: 263.9
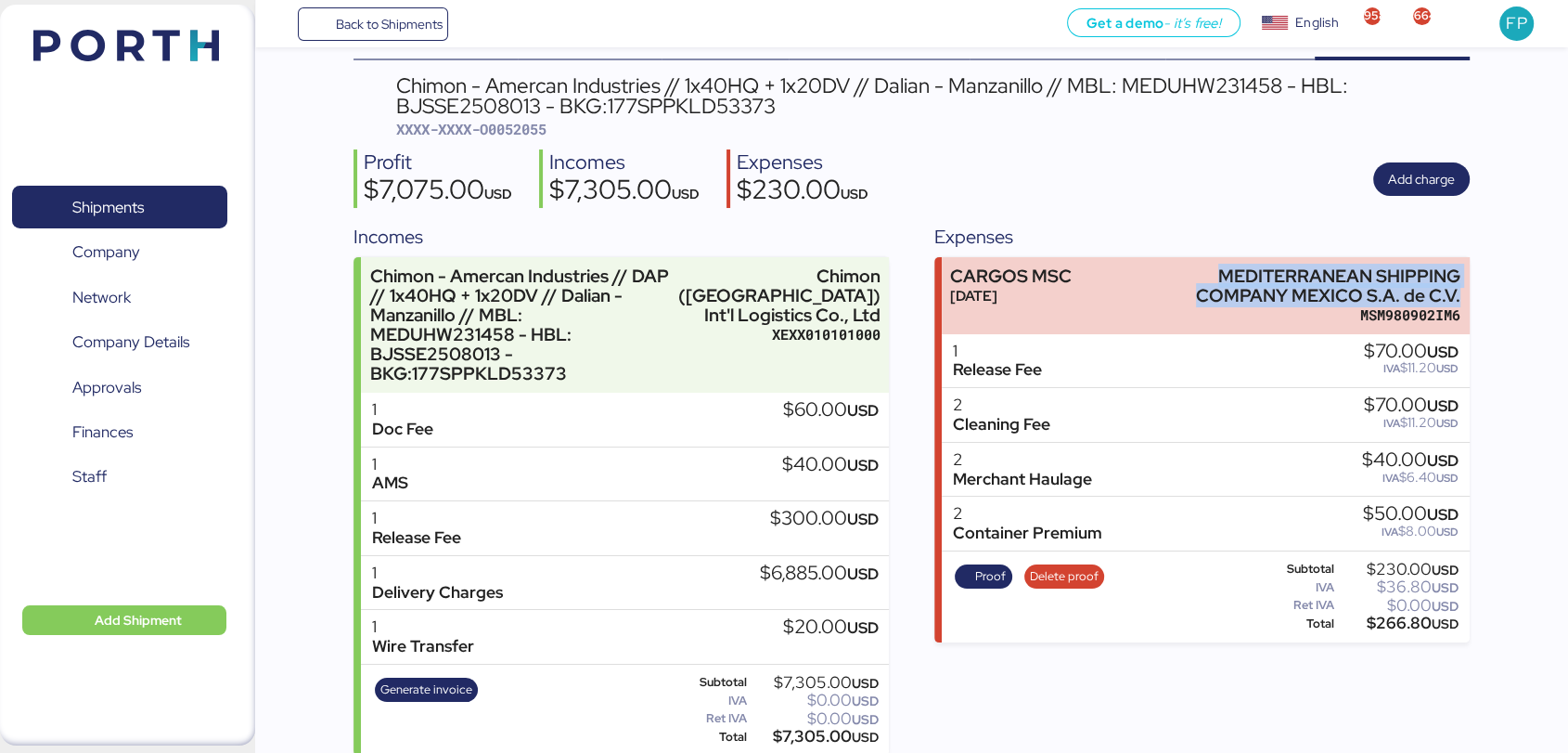
click at [1480, 296] on div "Summary 0 Details 0 Chat 0 Documents 0 Collaborators 0 Activity 0 Charges 0 Chi…" at bounding box center [784, 344] width 1568 height 820
copy div "MEDITERRANEAN SHIPPING COMPANY MEXICO S.A. de C.V."
click at [1392, 625] on div "$266.80 USD" at bounding box center [1398, 623] width 120 height 13
copy div "266.80"
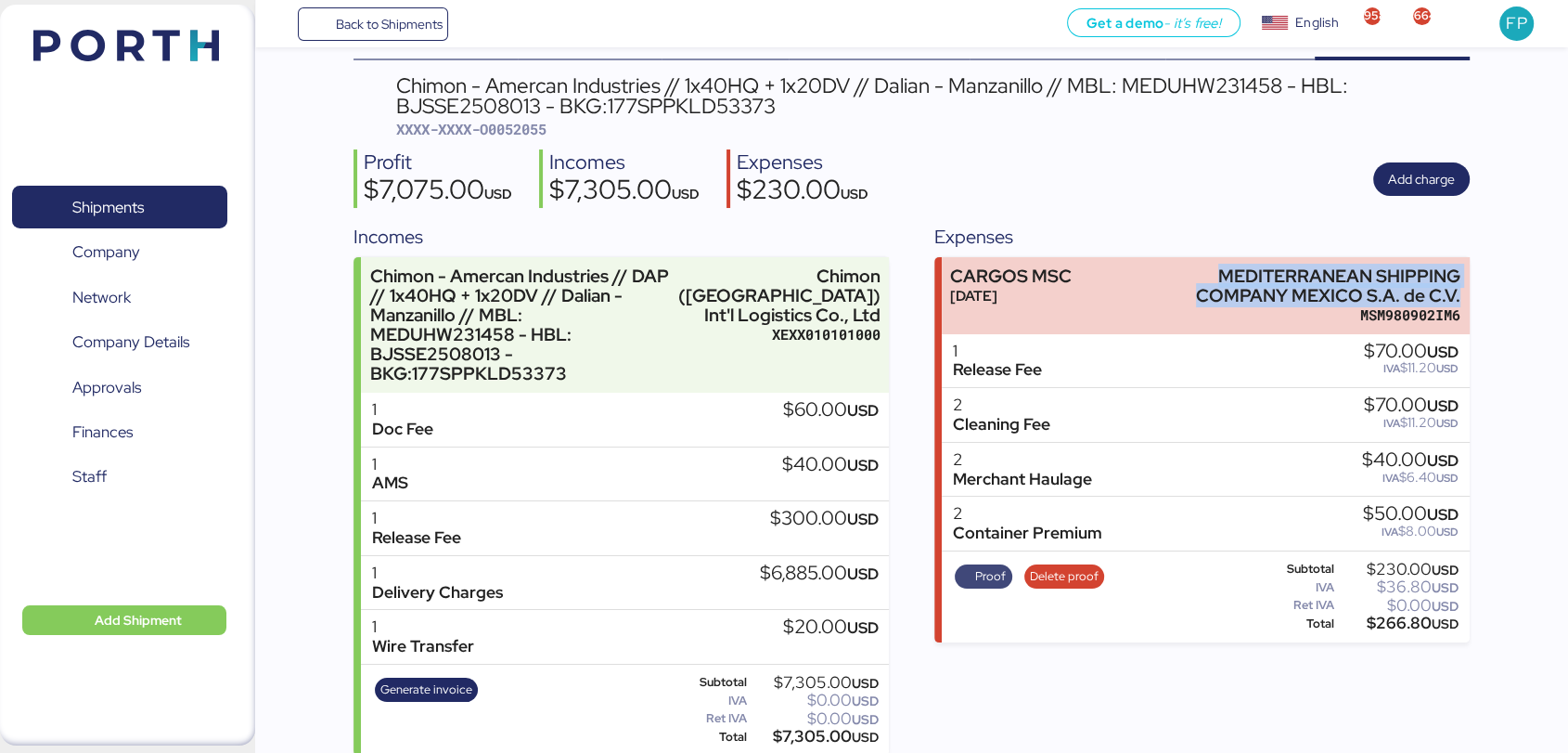
click at [978, 582] on span "Proof" at bounding box center [990, 576] width 31 height 20
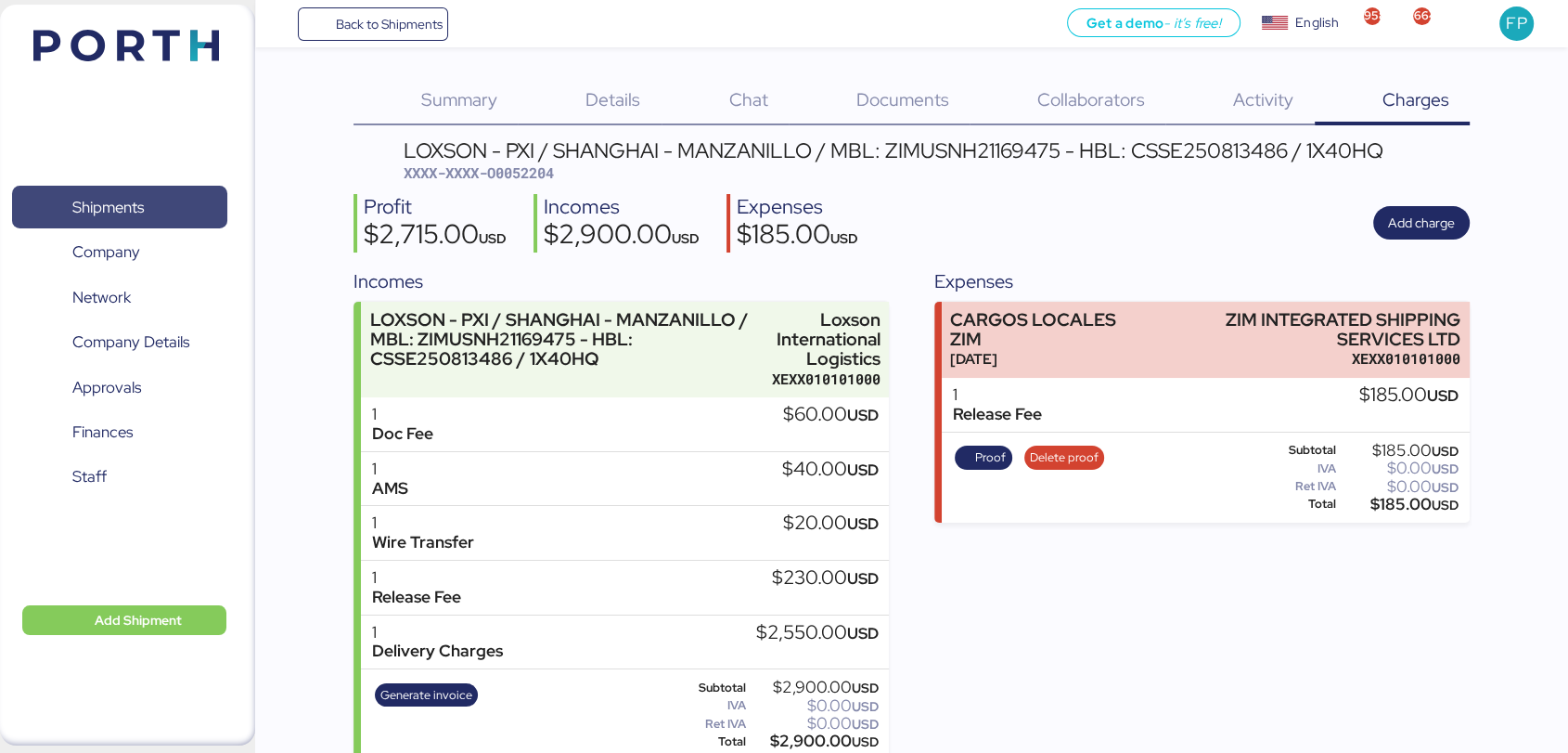
click at [171, 221] on span "Shipments" at bounding box center [119, 208] width 200 height 27
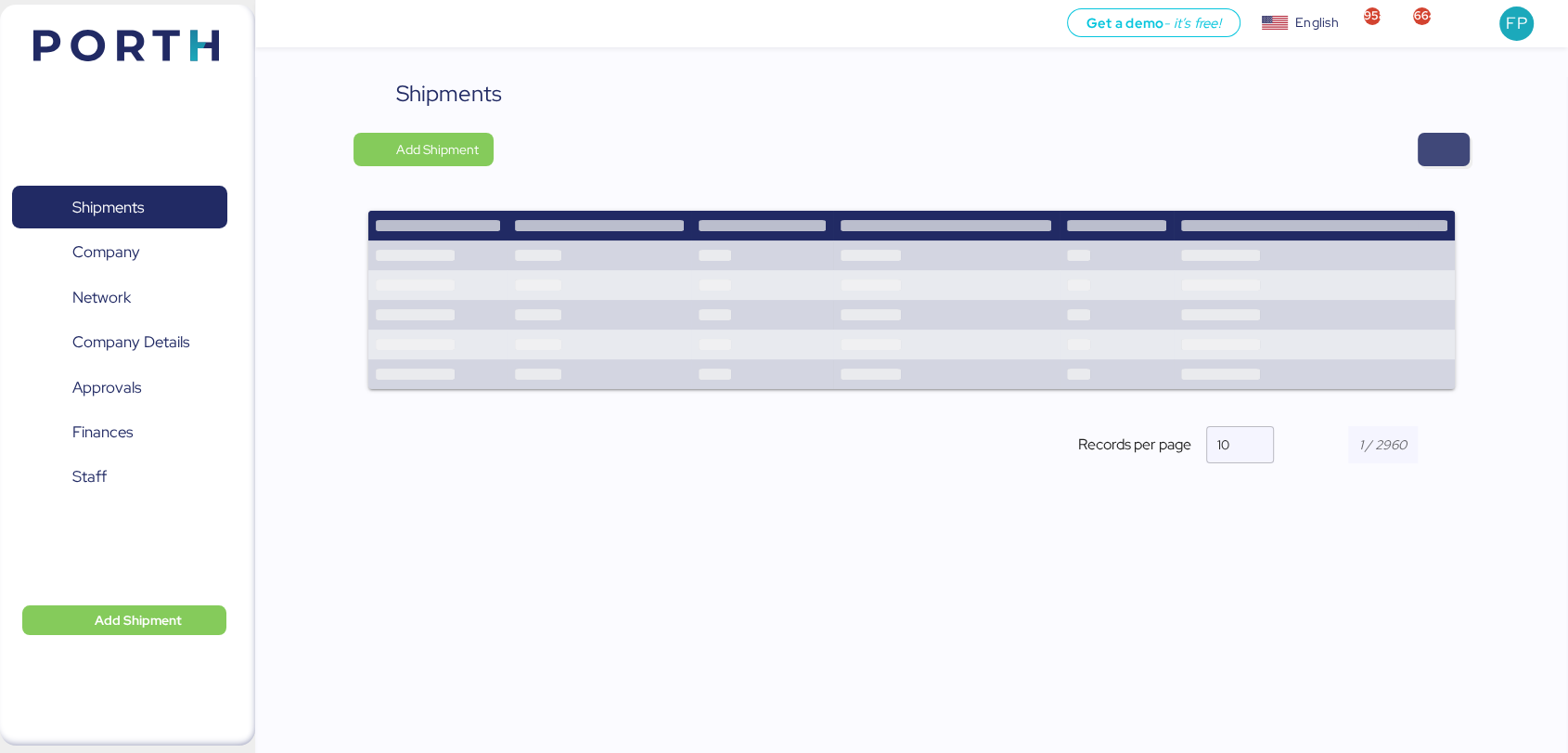
click at [1433, 152] on span "button" at bounding box center [1443, 149] width 22 height 26
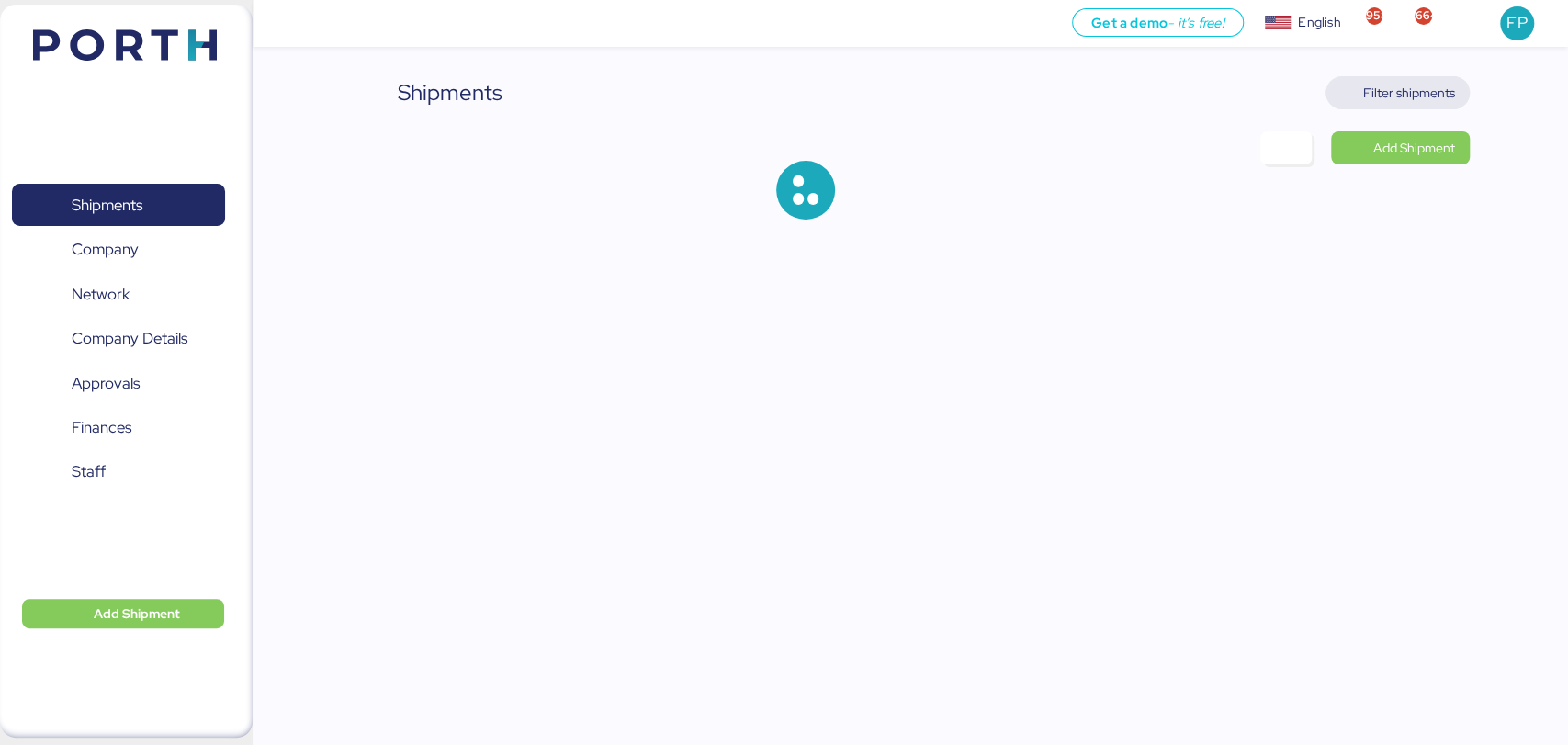
click at [1382, 76] on span "Filter shipments" at bounding box center [1398, 92] width 145 height 33
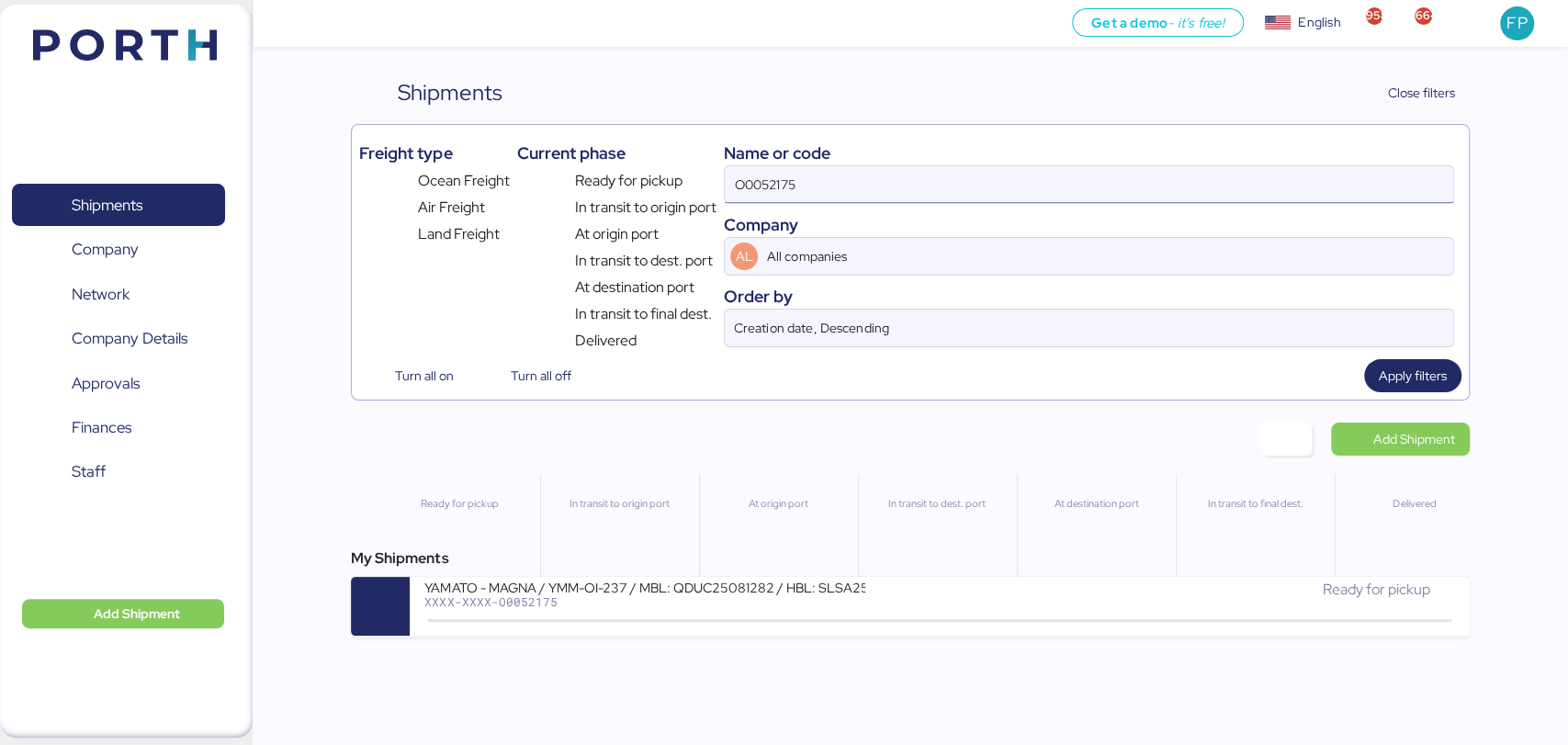
click at [753, 178] on input "O0052175" at bounding box center [1088, 185] width 727 height 37
paste input "059"
type input "O0052059"
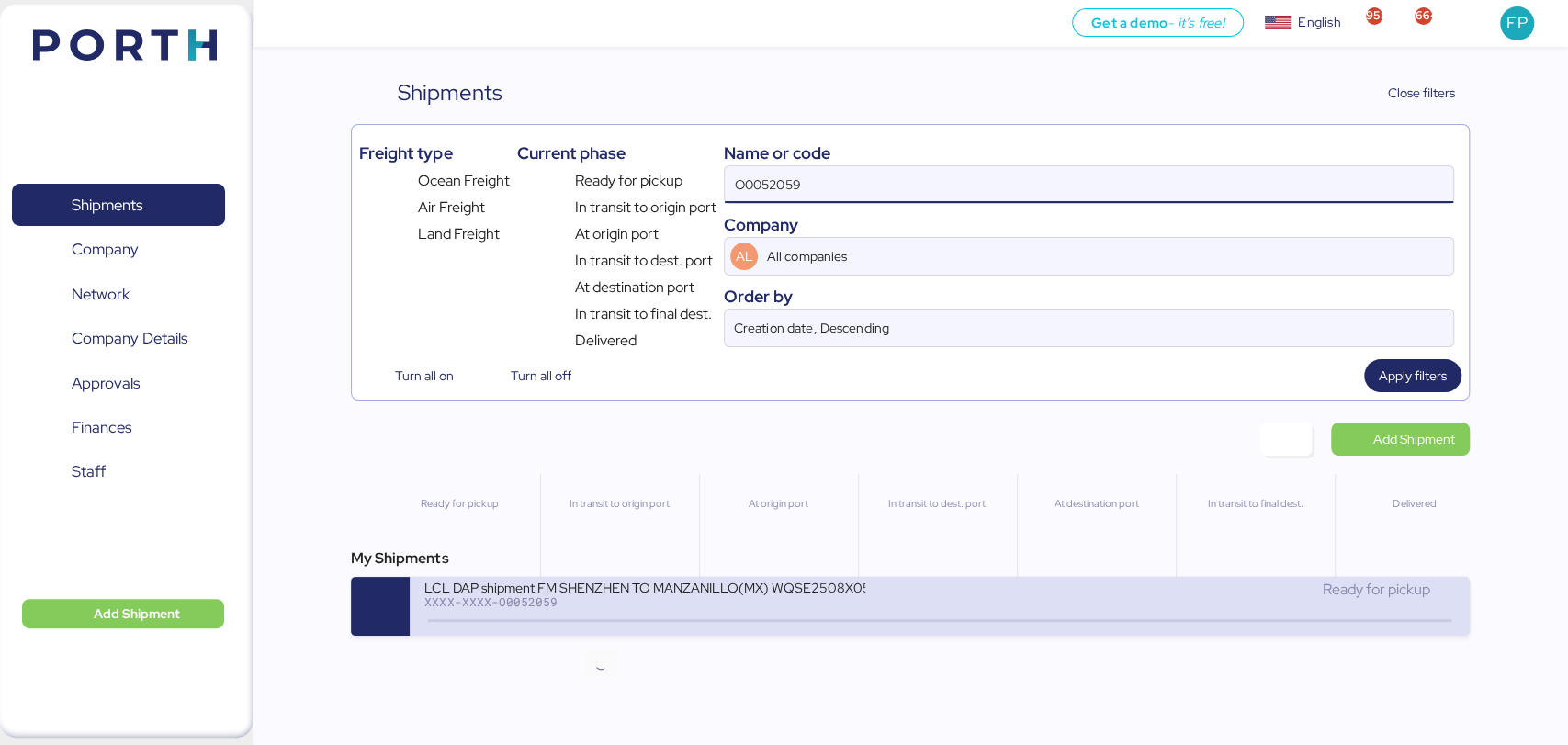
click at [639, 623] on icon at bounding box center [601, 620] width 88 height 20
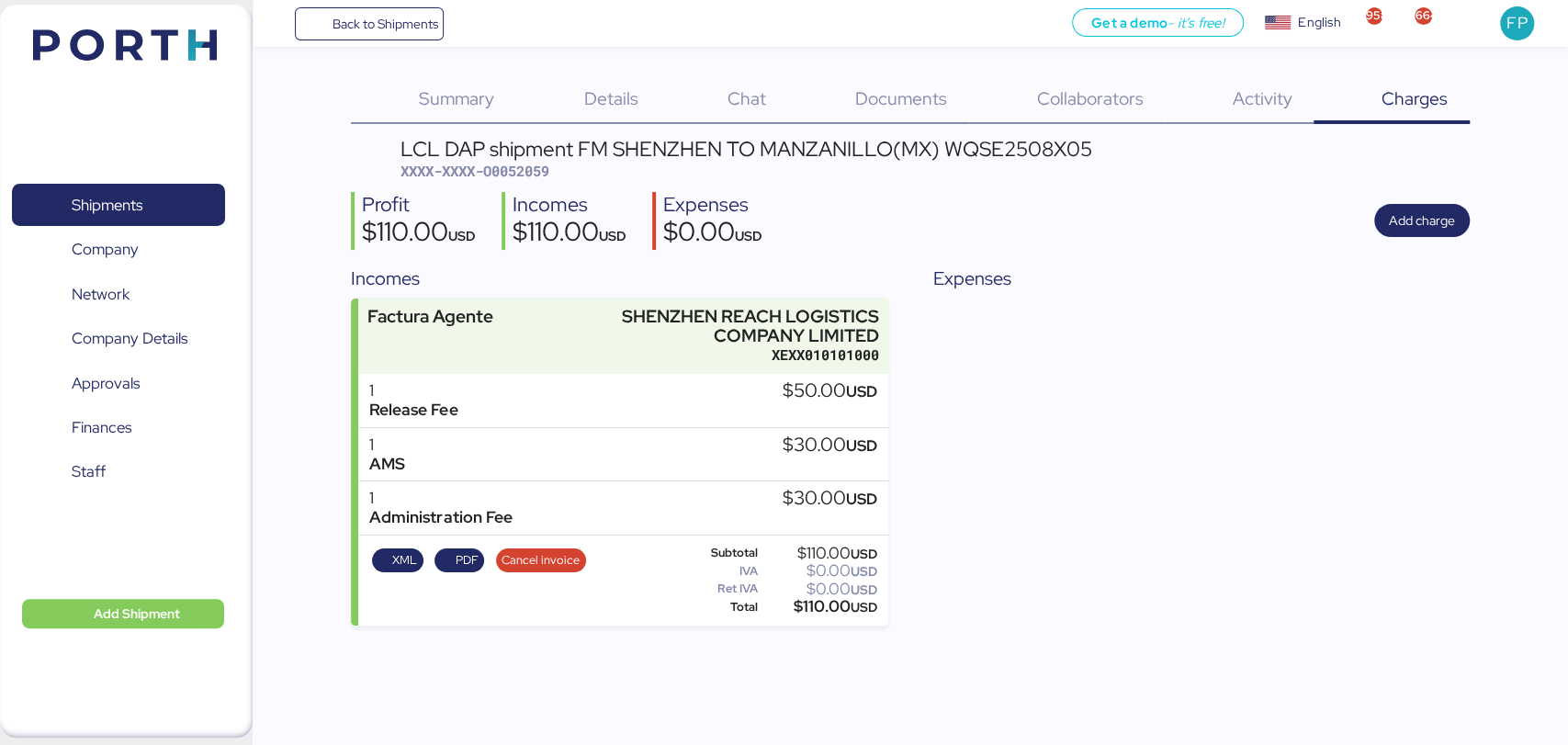
click at [514, 178] on span "XXXX-XXXX-O0052059" at bounding box center [475, 170] width 148 height 18
copy span "O0052059"
click at [85, 218] on span "Shipments" at bounding box center [118, 206] width 198 height 27
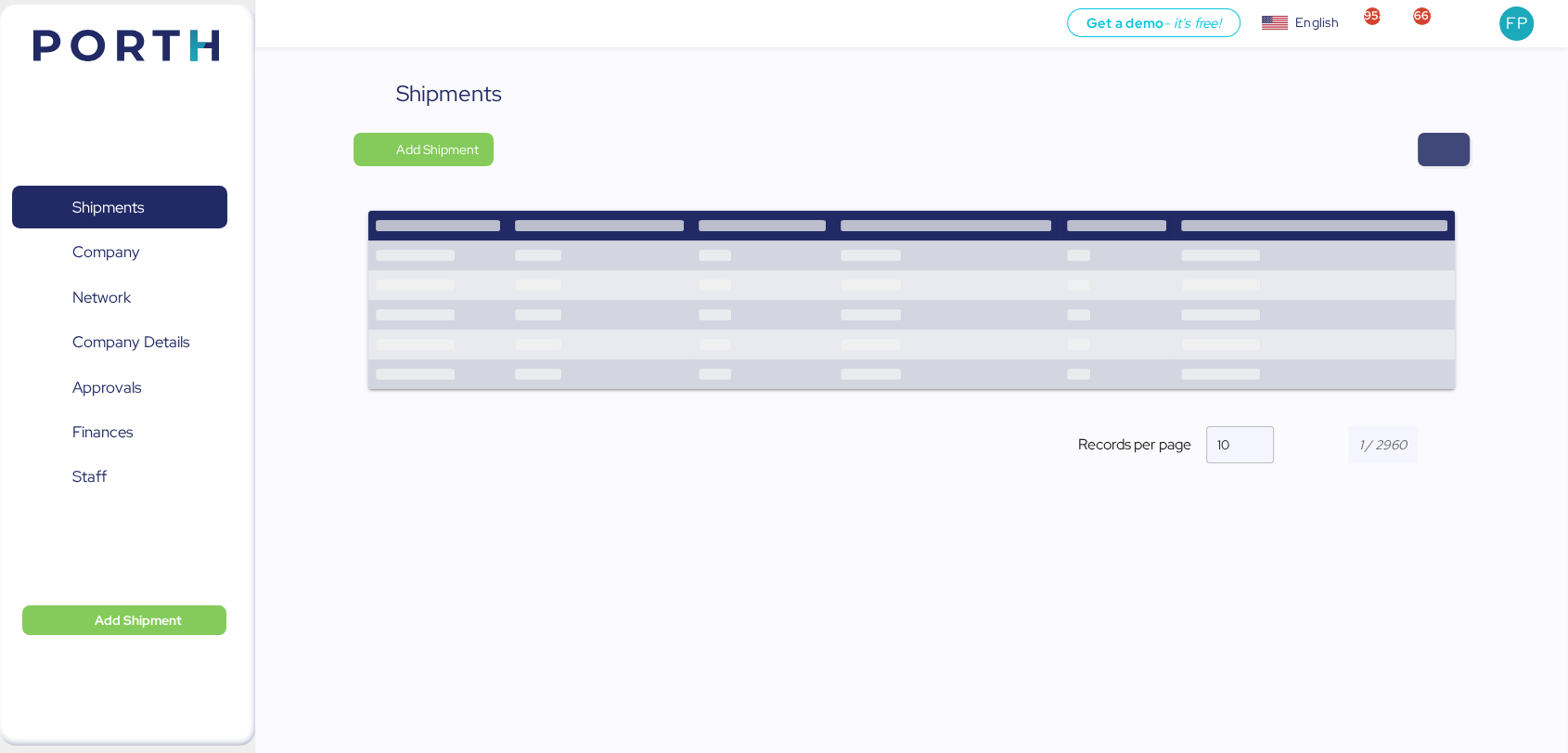
click at [1436, 151] on span "button" at bounding box center [1443, 149] width 22 height 26
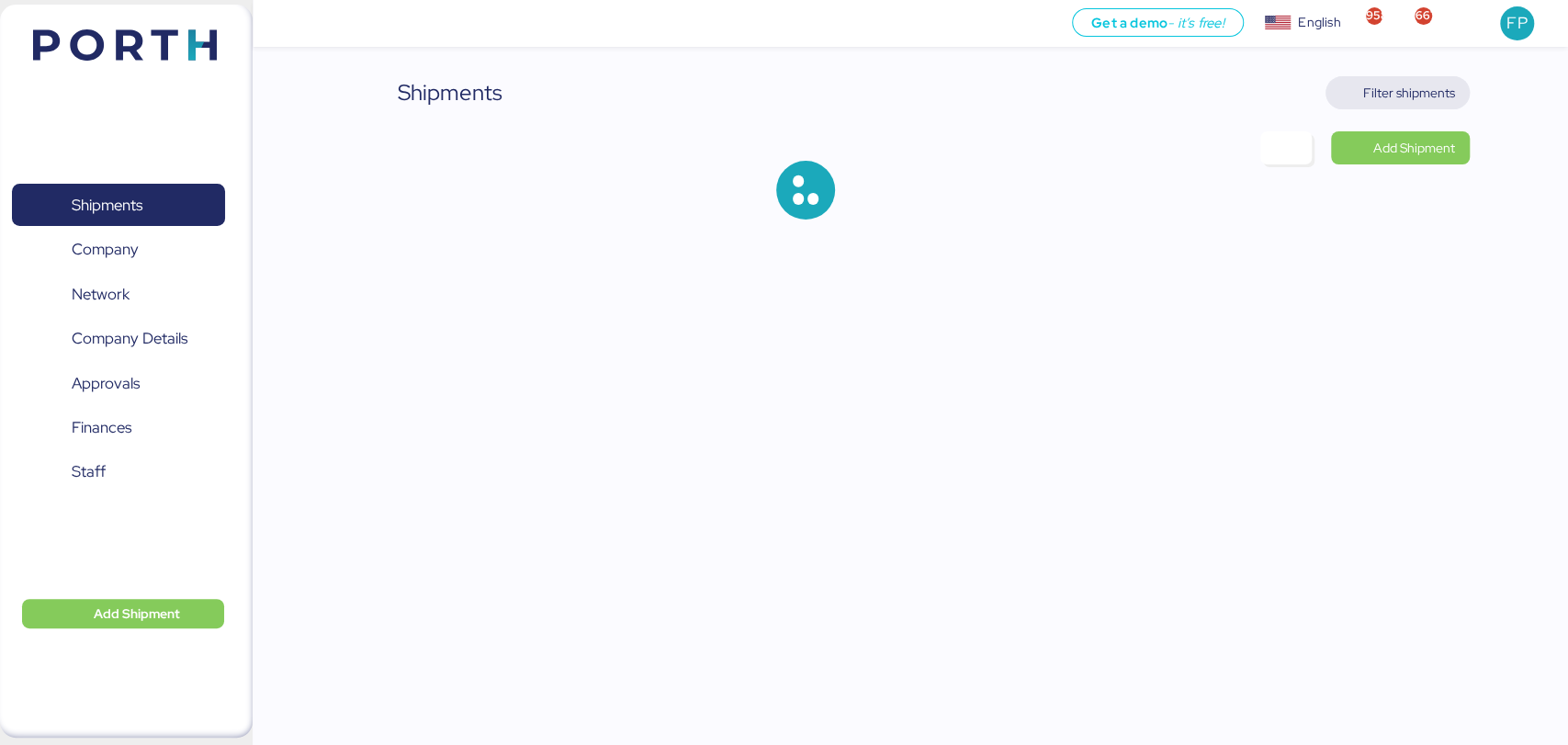
click at [1435, 108] on span "Filter shipments" at bounding box center [1398, 92] width 145 height 33
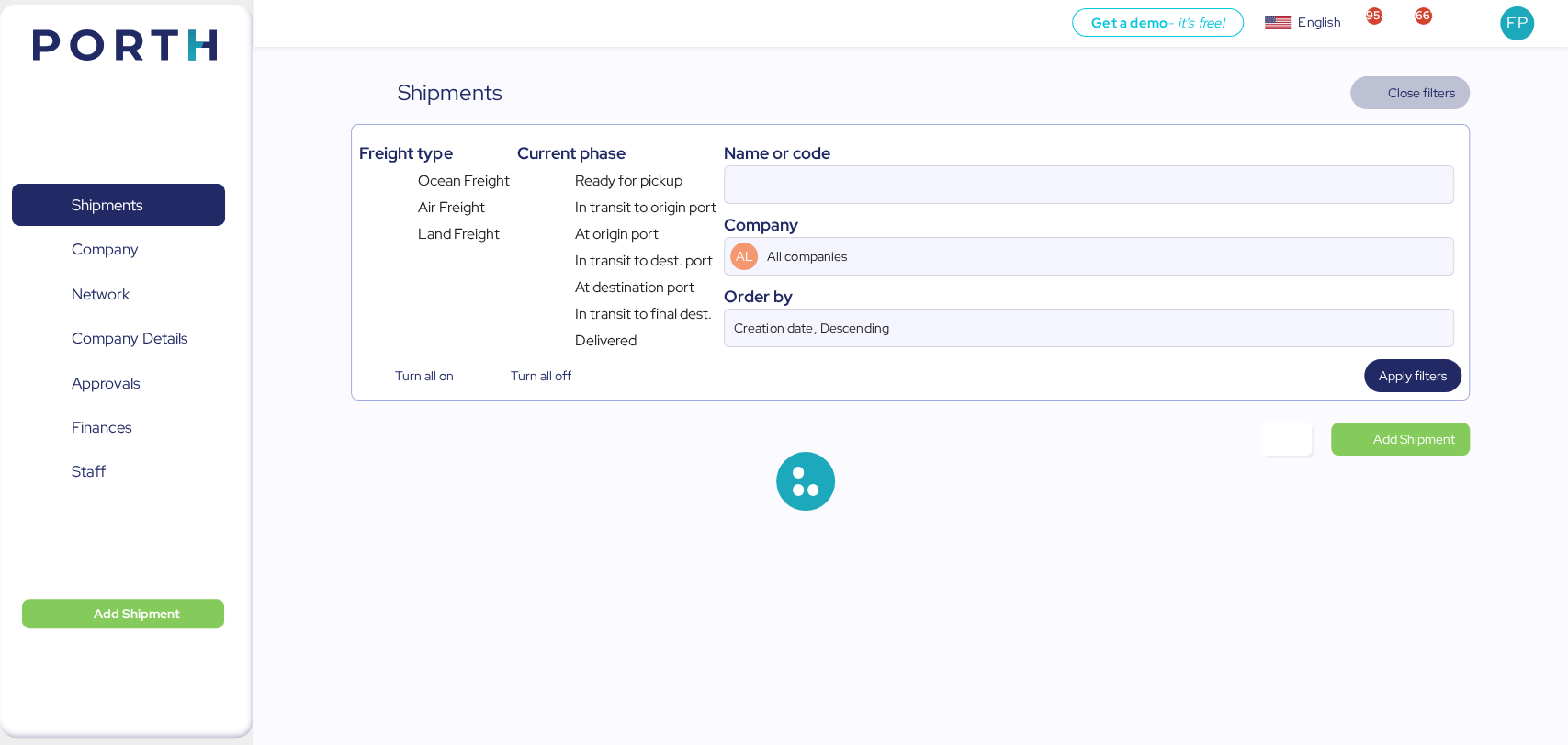
click at [1426, 106] on span "Close filters" at bounding box center [1409, 92] width 119 height 33
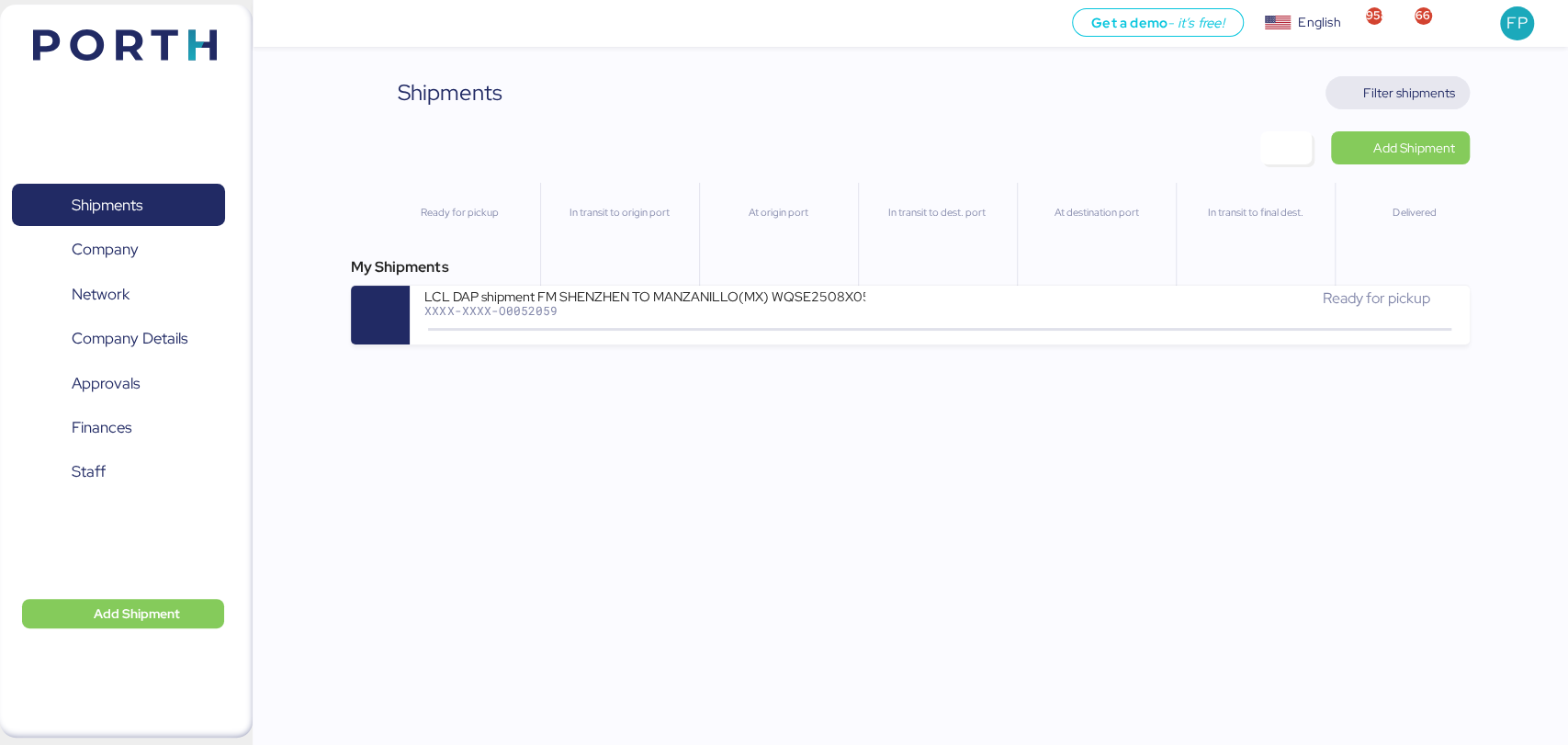
click at [1415, 92] on span "Filter shipments" at bounding box center [1408, 92] width 92 height 22
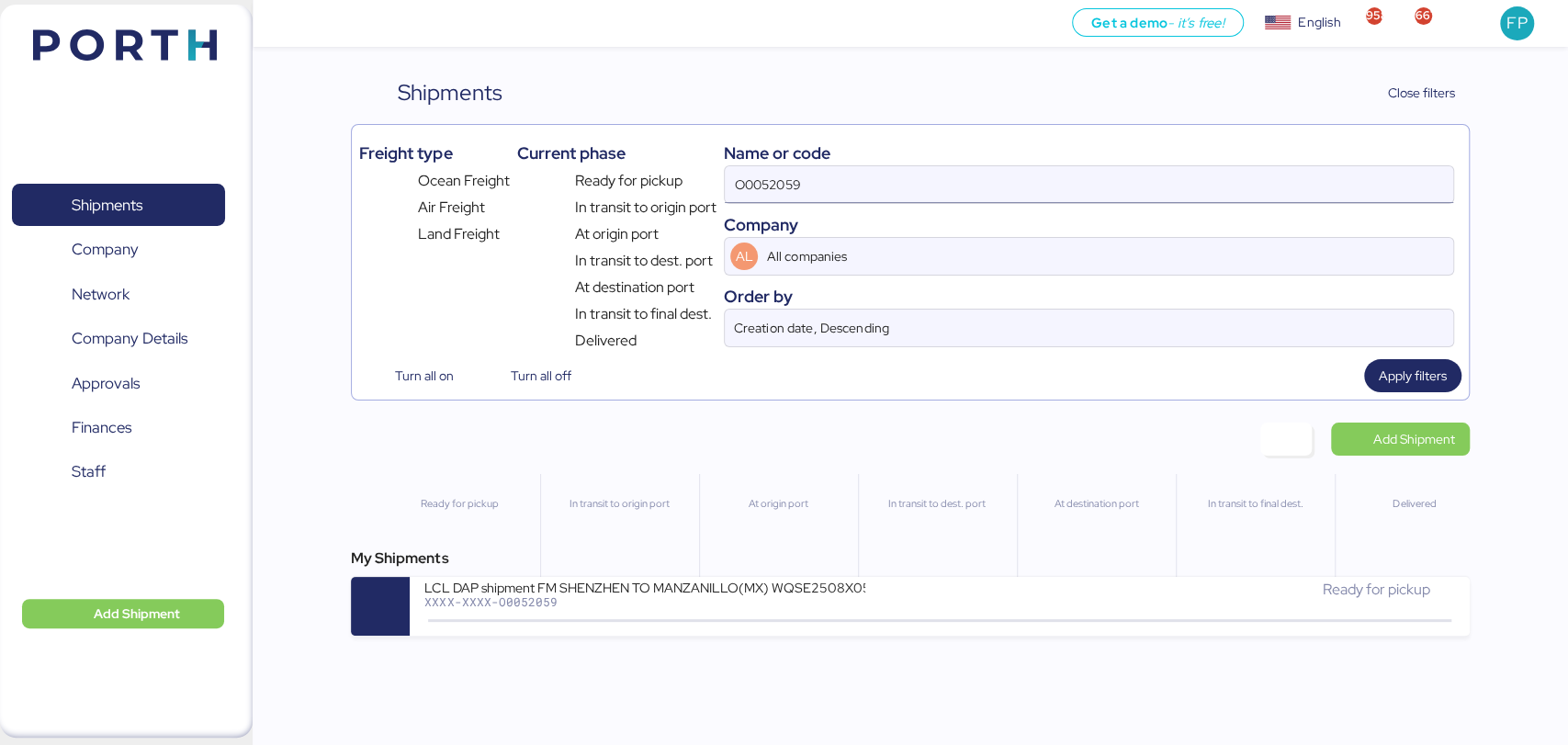
click at [804, 175] on input "O0052059" at bounding box center [1088, 185] width 727 height 37
paste input "26"
type input "O0052026"
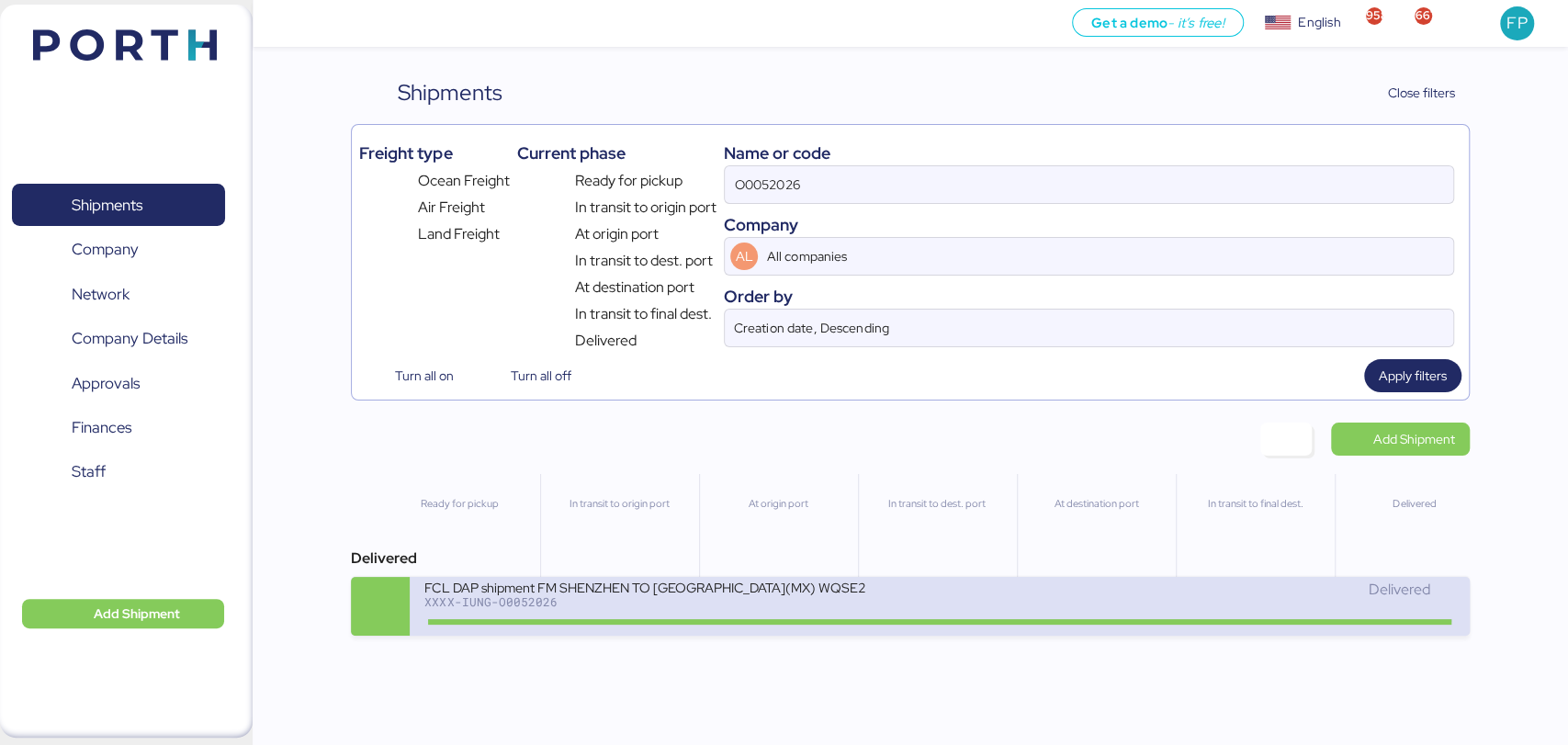
click at [705, 608] on div "XXXX-IUNG-O0052026" at bounding box center [644, 601] width 441 height 13
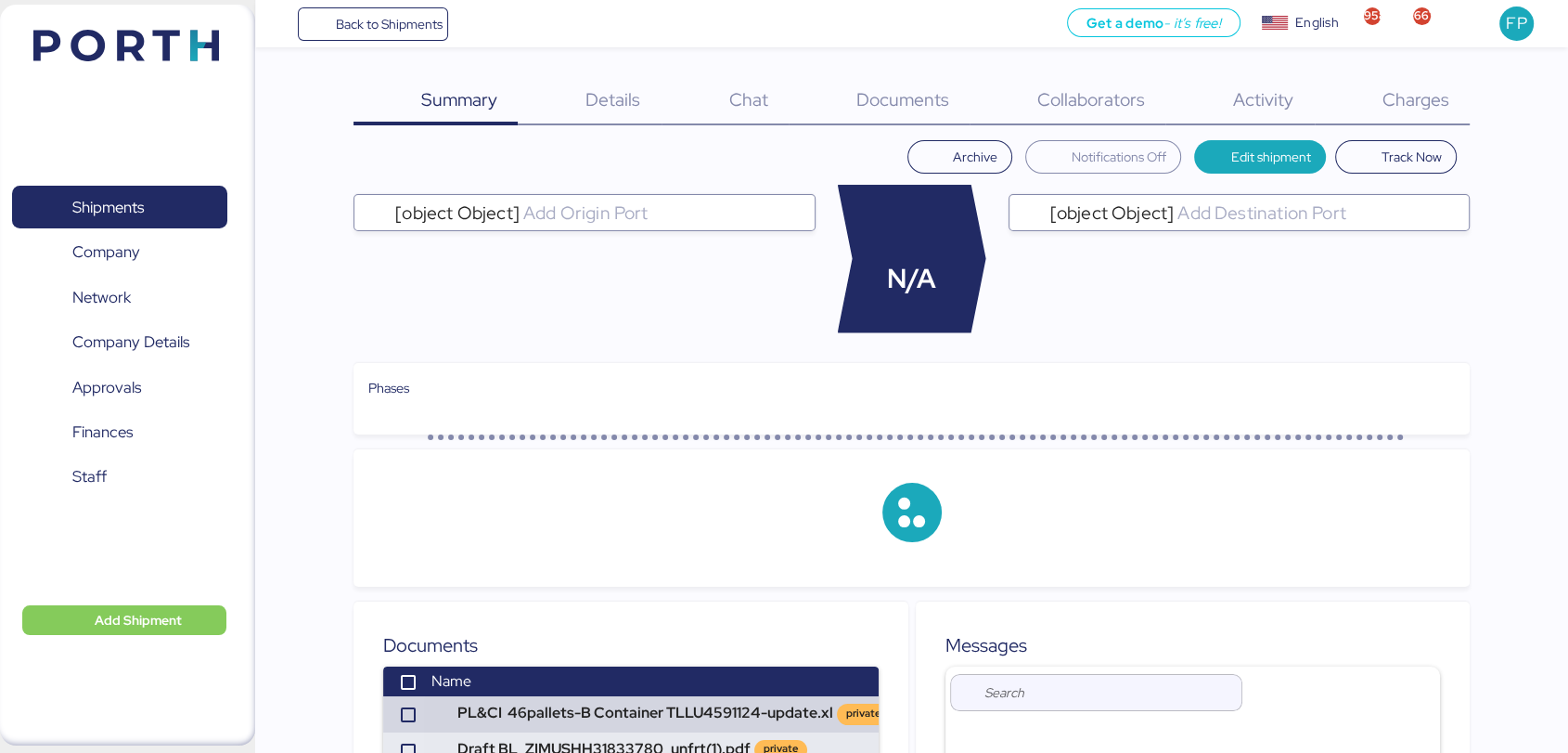
click at [1443, 107] on span "Charges" at bounding box center [1414, 99] width 66 height 24
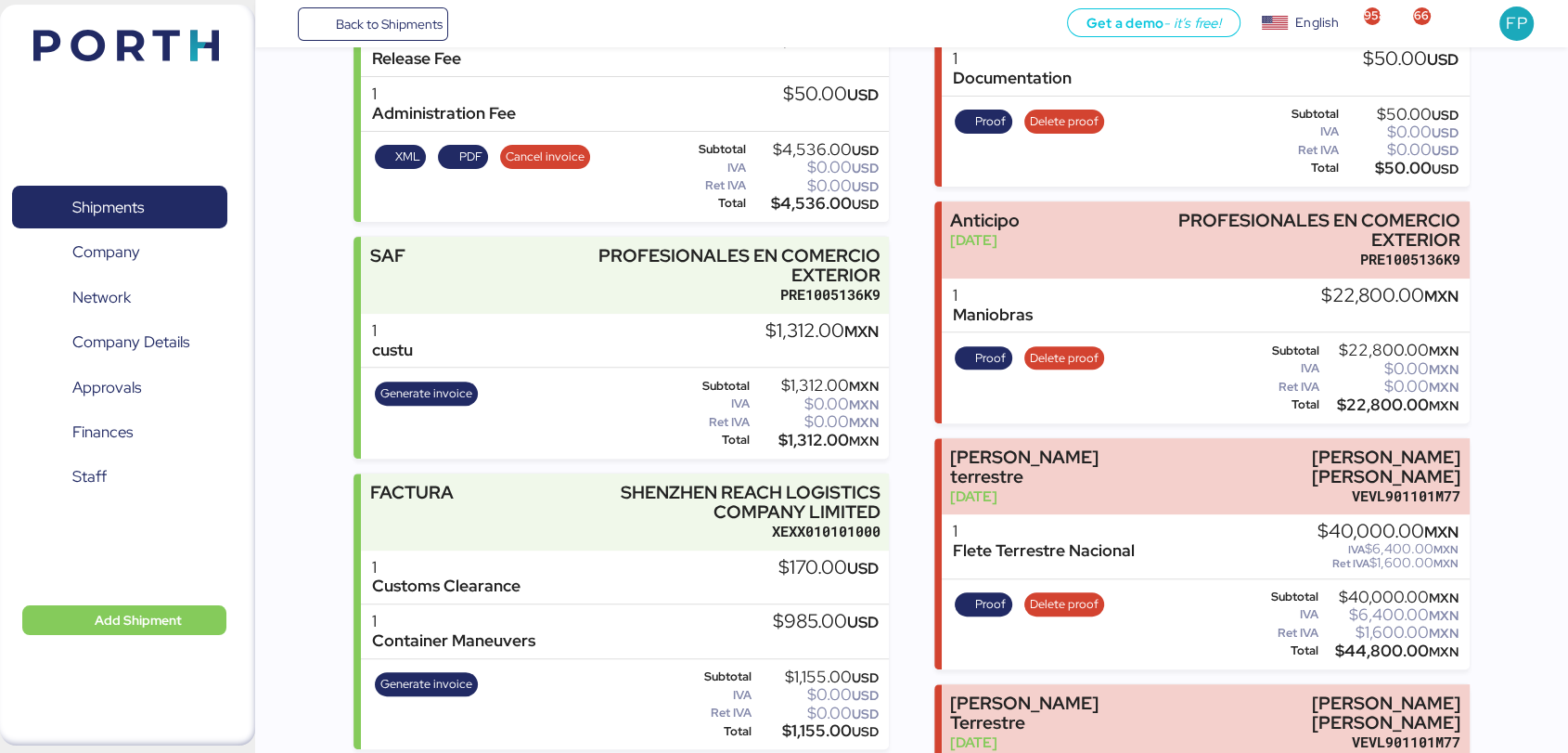
scroll to position [725, 0]
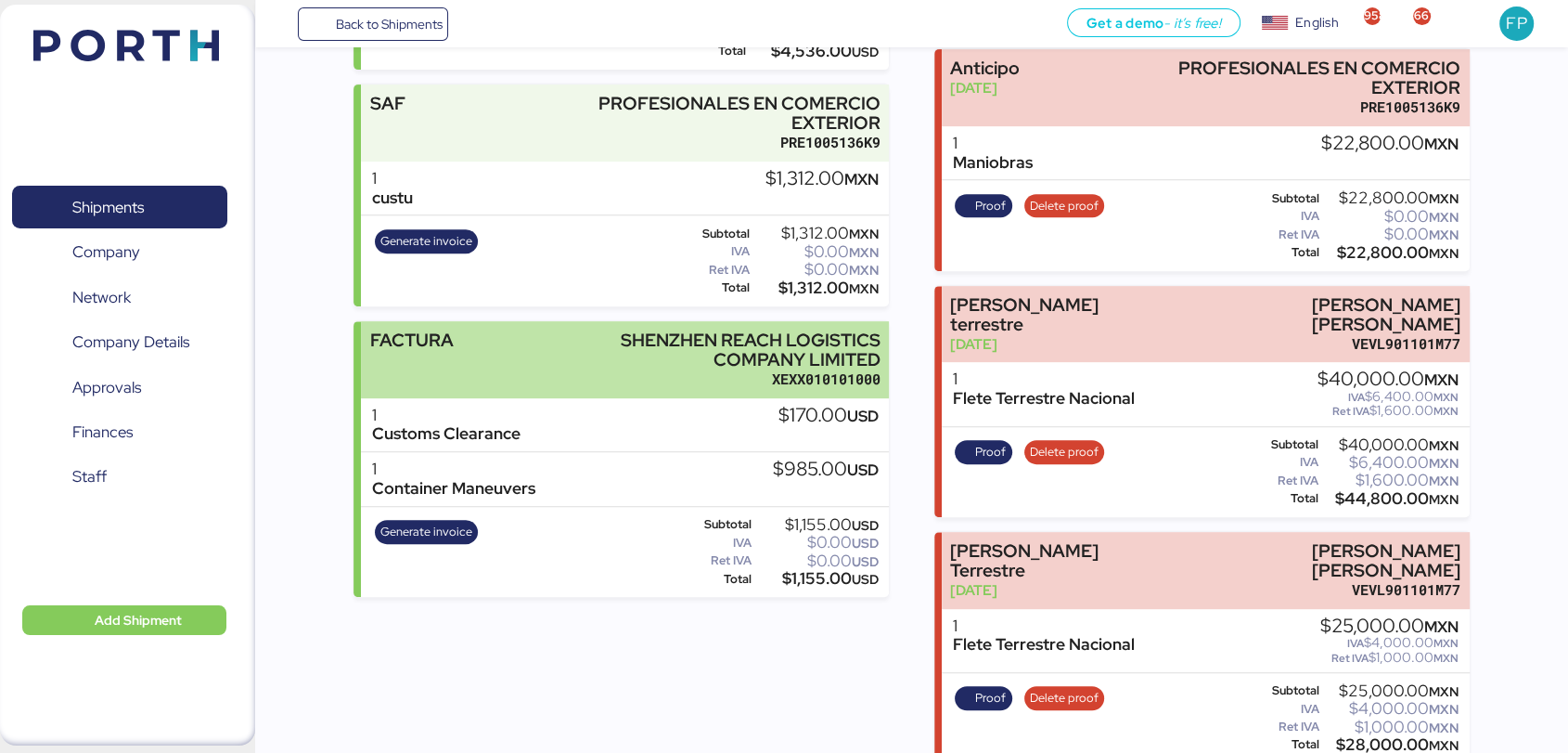
click at [609, 344] on div "SHENZHEN REACH LOGISTICS COMPANY LIMITED" at bounding box center [727, 350] width 307 height 39
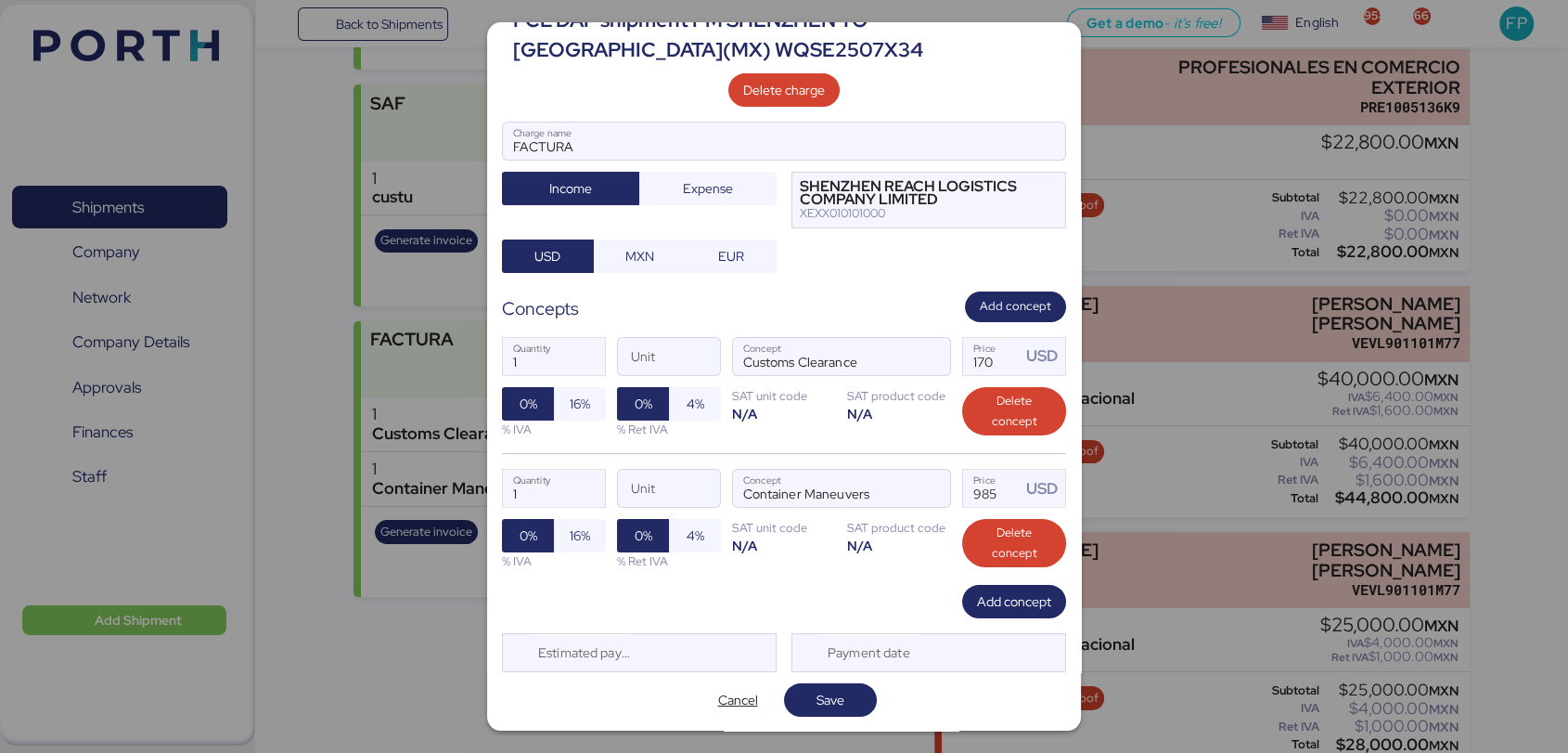
scroll to position [57, 0]
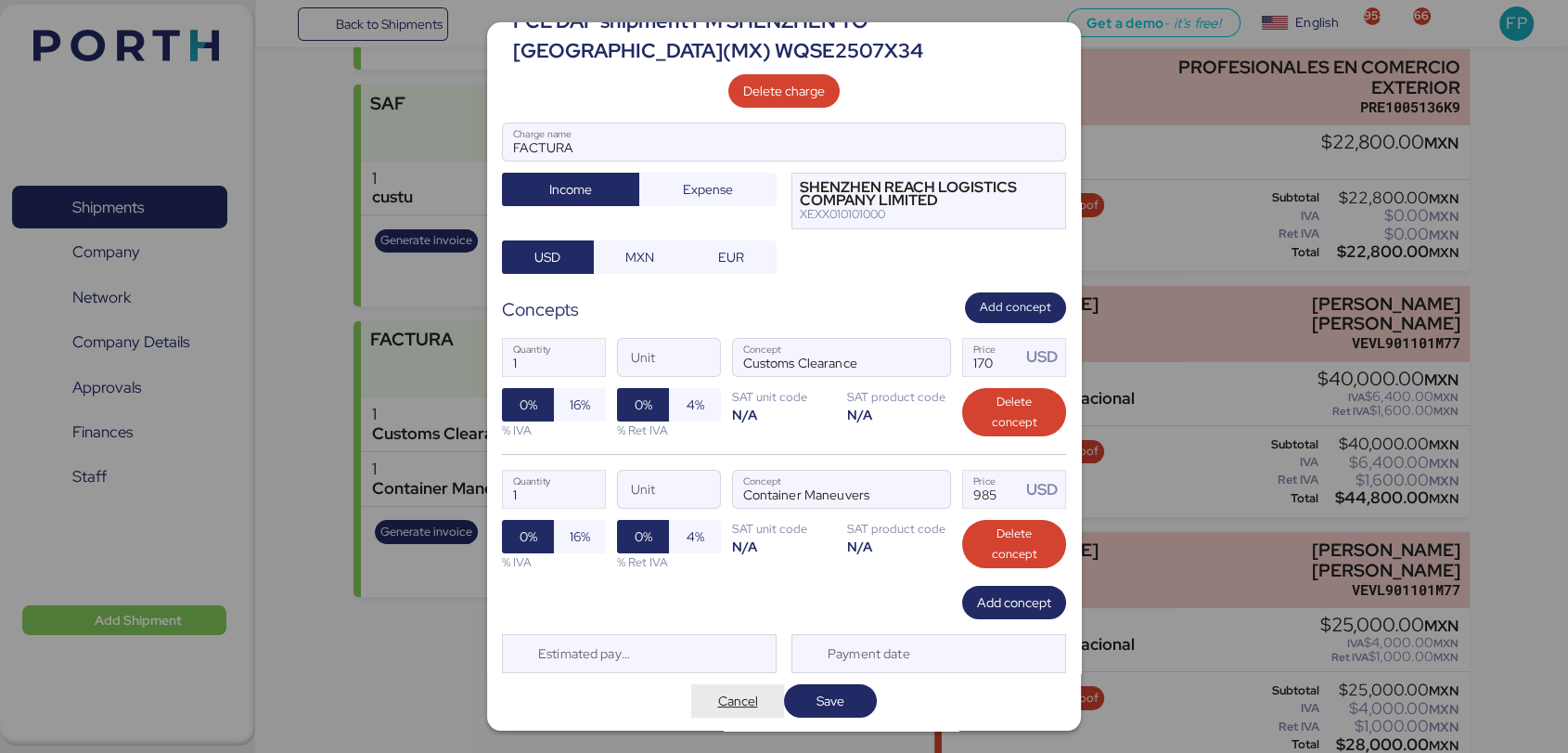
click at [718, 709] on span "Cancel" at bounding box center [738, 700] width 40 height 22
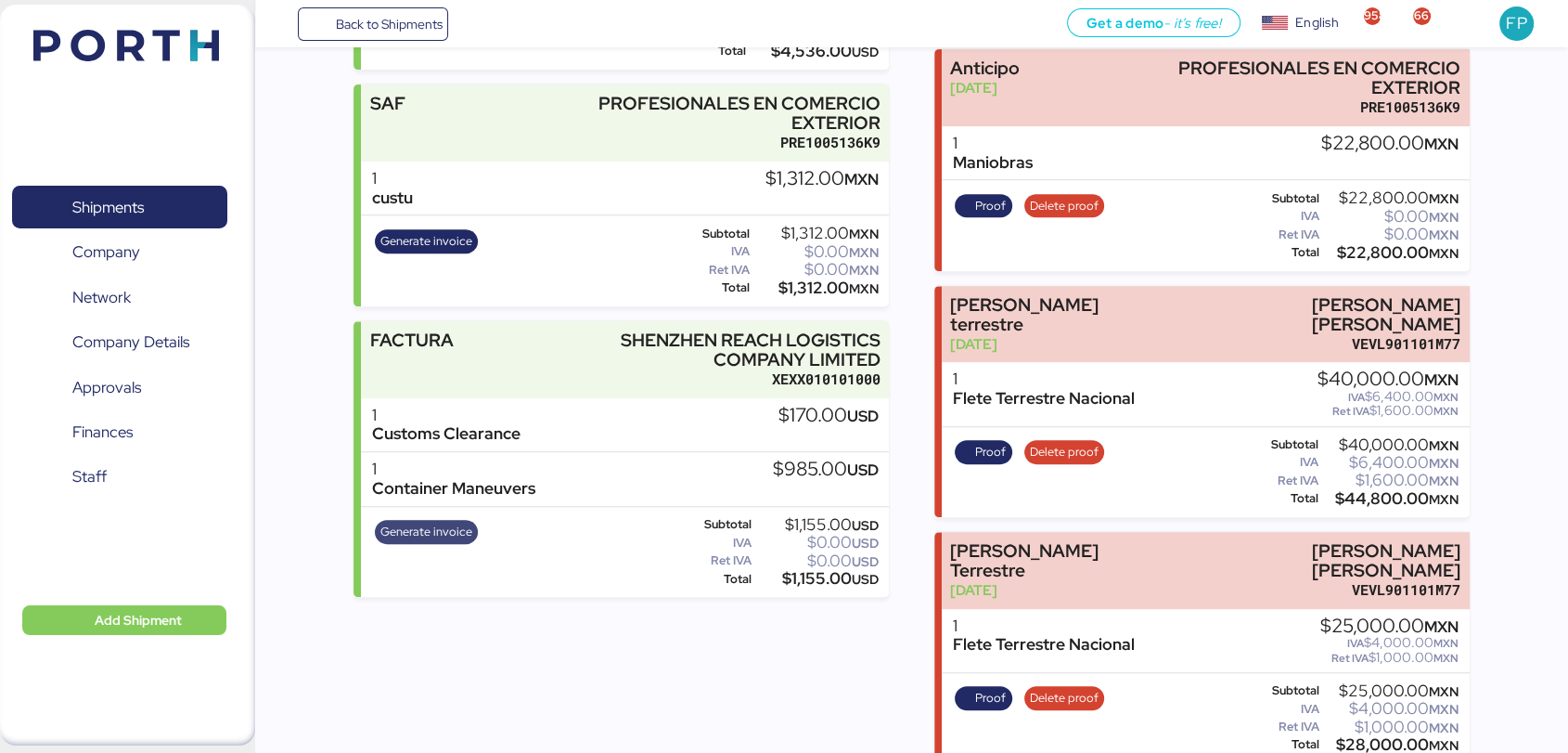
click at [419, 542] on span "Generate invoice" at bounding box center [427, 531] width 92 height 20
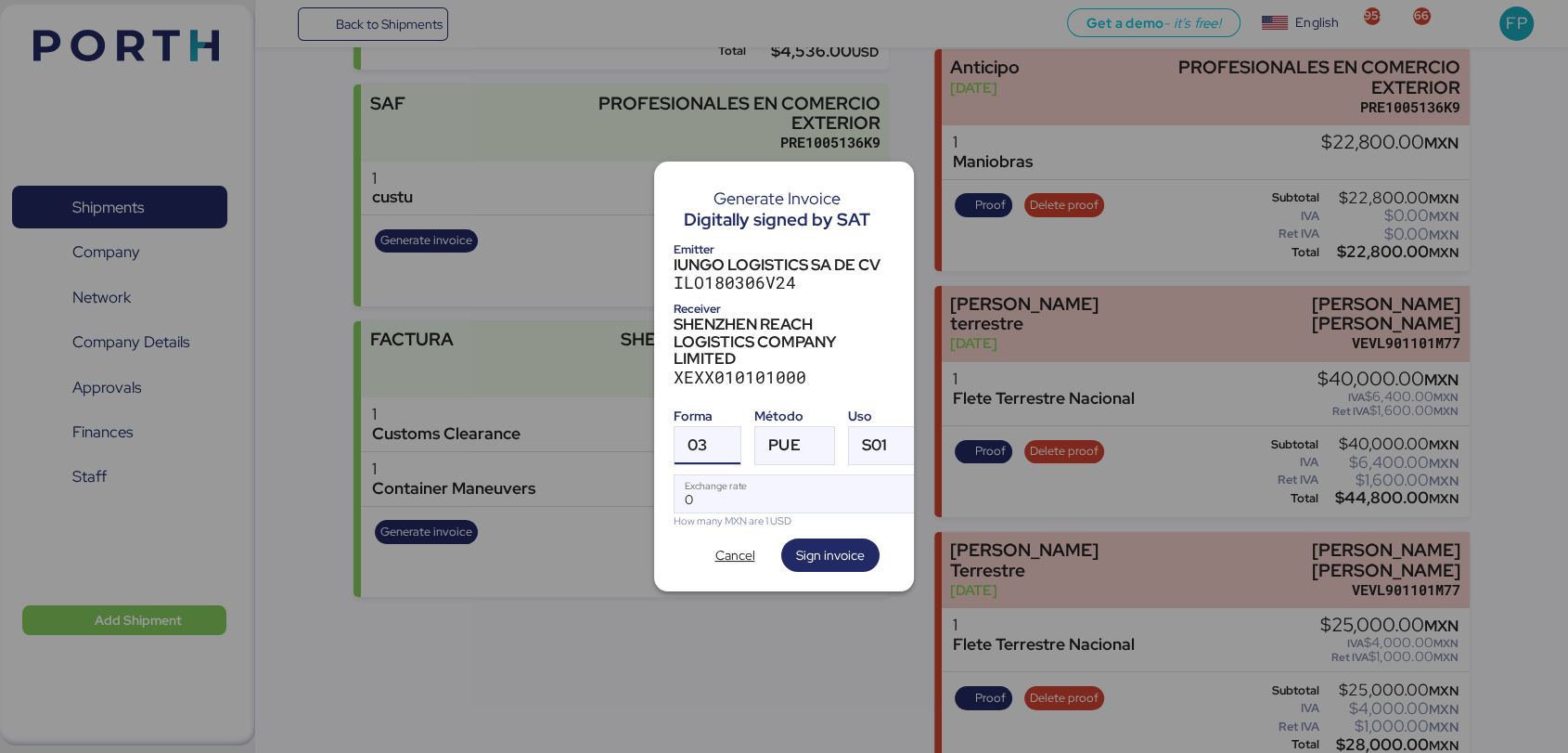
click at [690, 438] on span "03" at bounding box center [697, 445] width 19 height 15
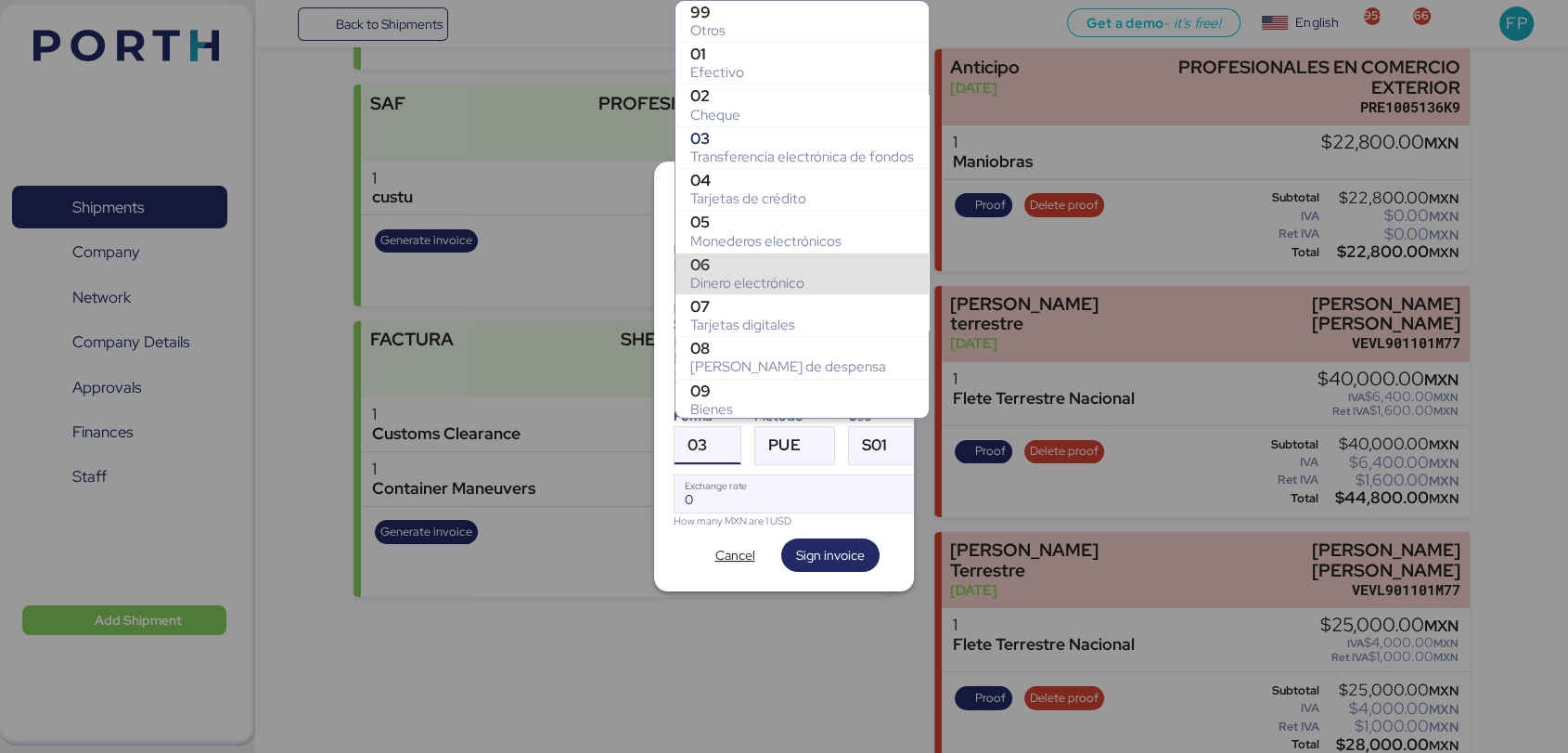
scroll to position [123, 0]
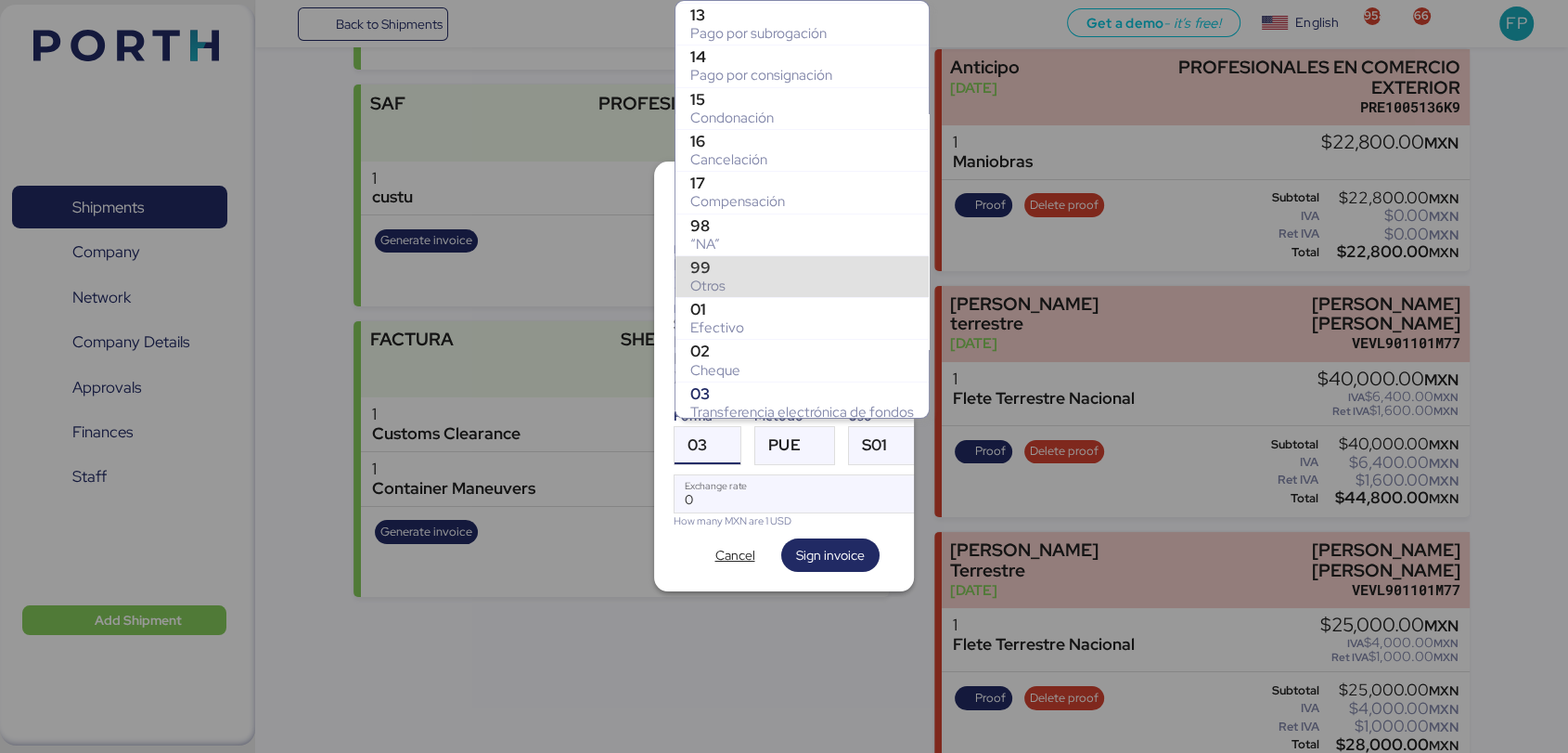
click at [720, 280] on div "Otros" at bounding box center [802, 286] width 224 height 18
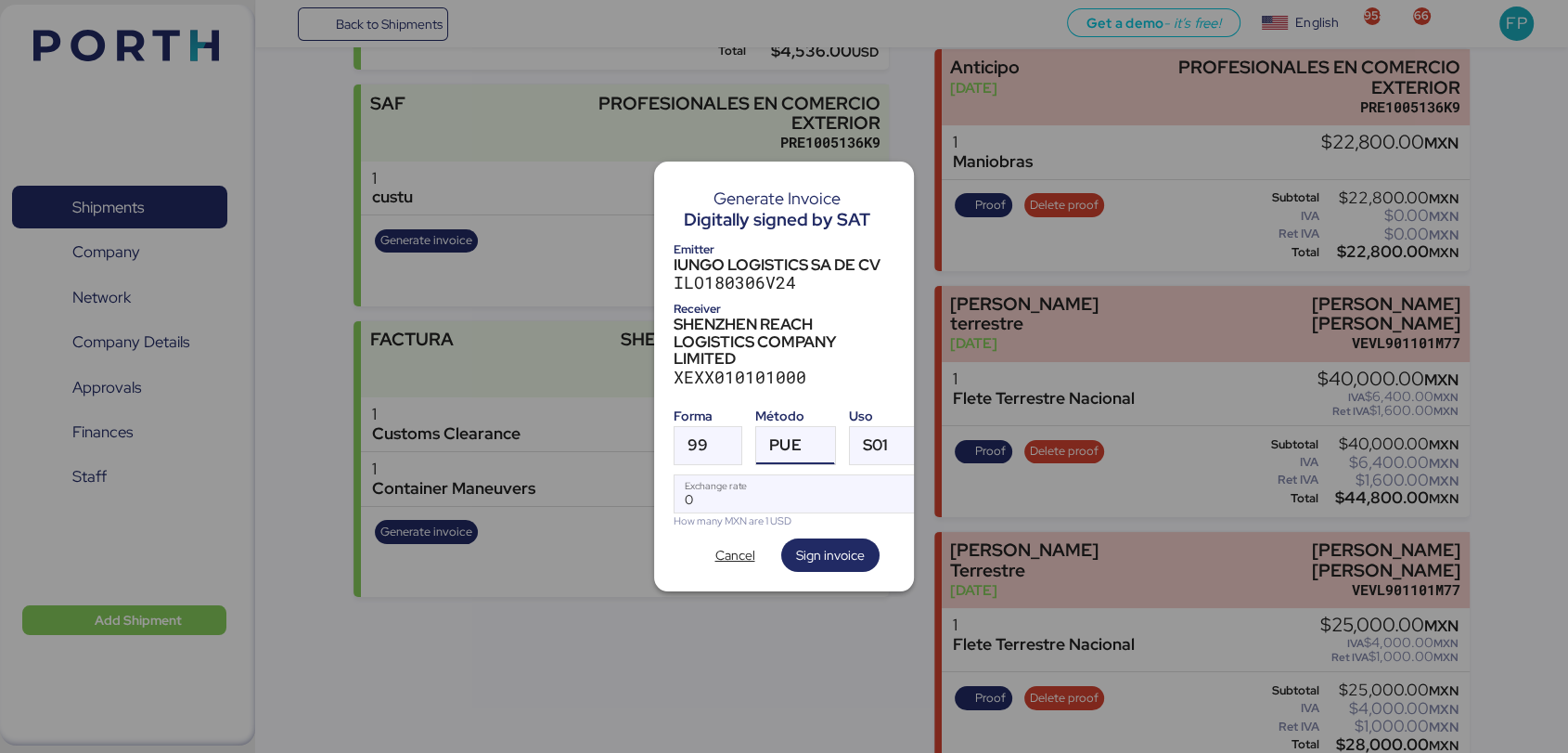
click at [784, 427] on div "PUE" at bounding box center [784, 445] width 32 height 38
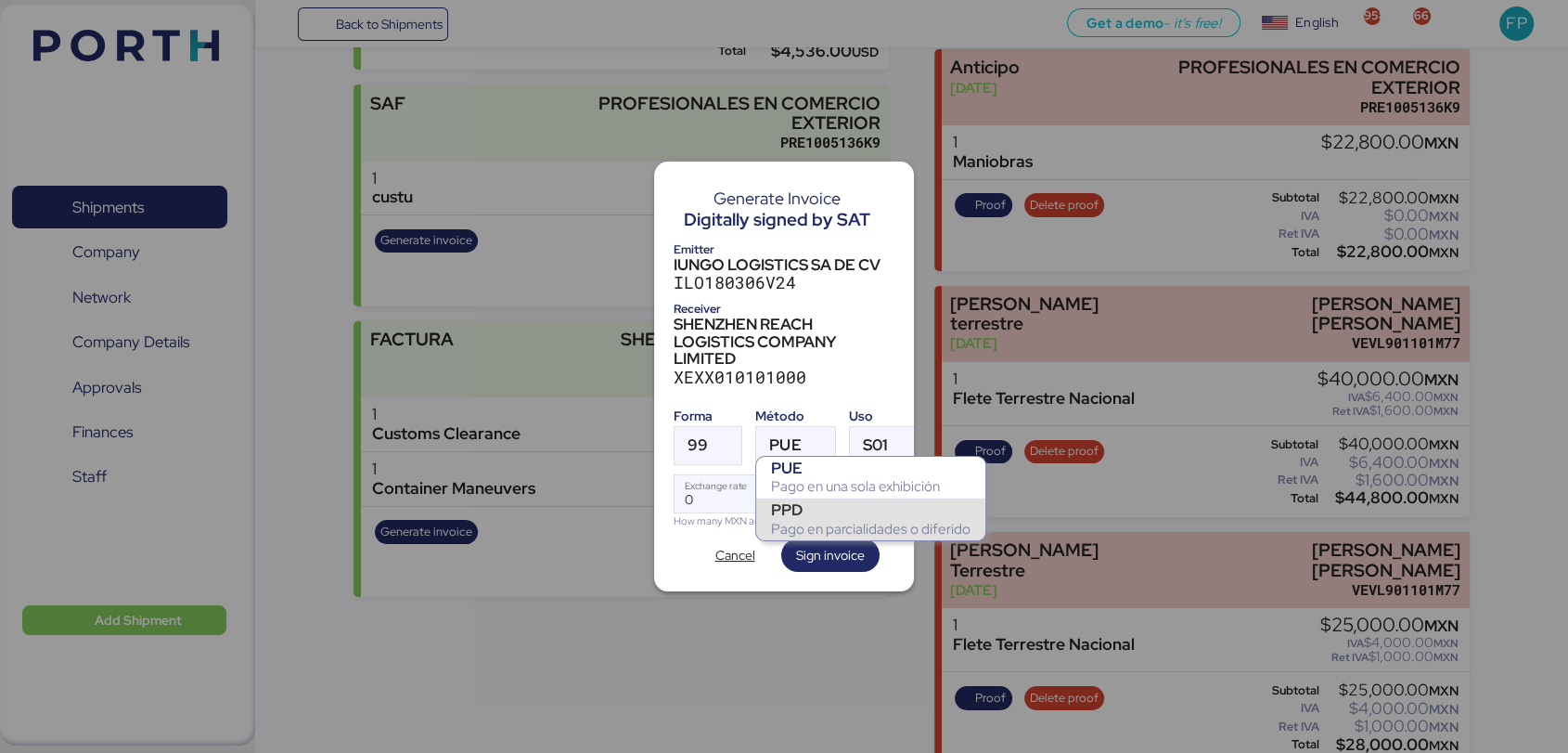
click at [809, 513] on div "PPD" at bounding box center [871, 509] width 200 height 18
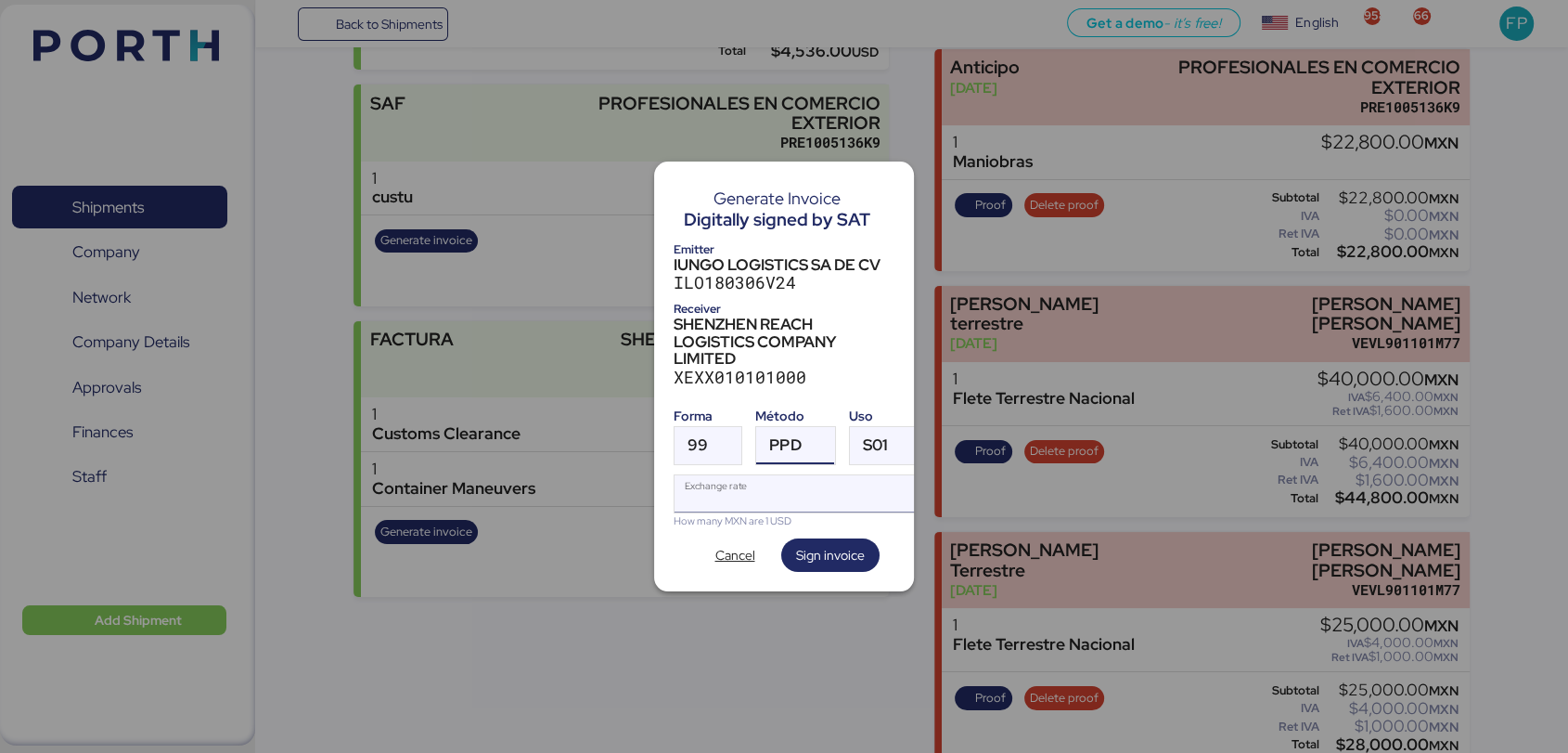
click at [751, 496] on input "Exchange rate" at bounding box center [798, 493] width 247 height 38
type input "0"
paste input "18.3878"
type input "18.3878"
click at [816, 554] on span "Sign invoice" at bounding box center [830, 555] width 68 height 22
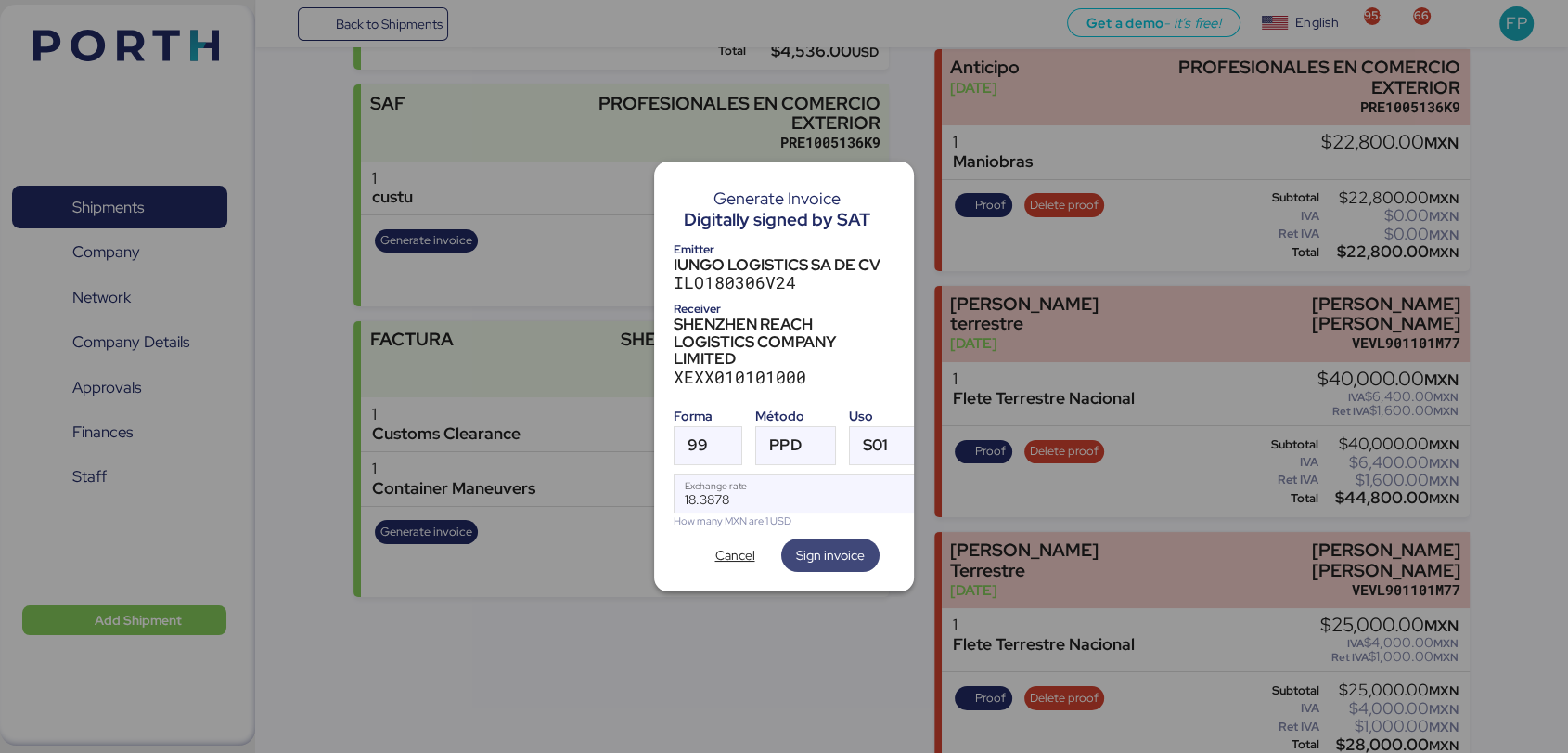
click at [816, 554] on span "Sign invoice" at bounding box center [830, 555] width 68 height 22
click at [750, 503] on input "18.3878" at bounding box center [798, 493] width 247 height 38
click at [731, 568] on div "Generate Invoice Digitally signed by SAT Emitter IUNGO LOGISTICS SA DE CV ILO18…" at bounding box center [784, 377] width 260 height 431
click at [743, 546] on span "Cancel" at bounding box center [735, 555] width 40 height 22
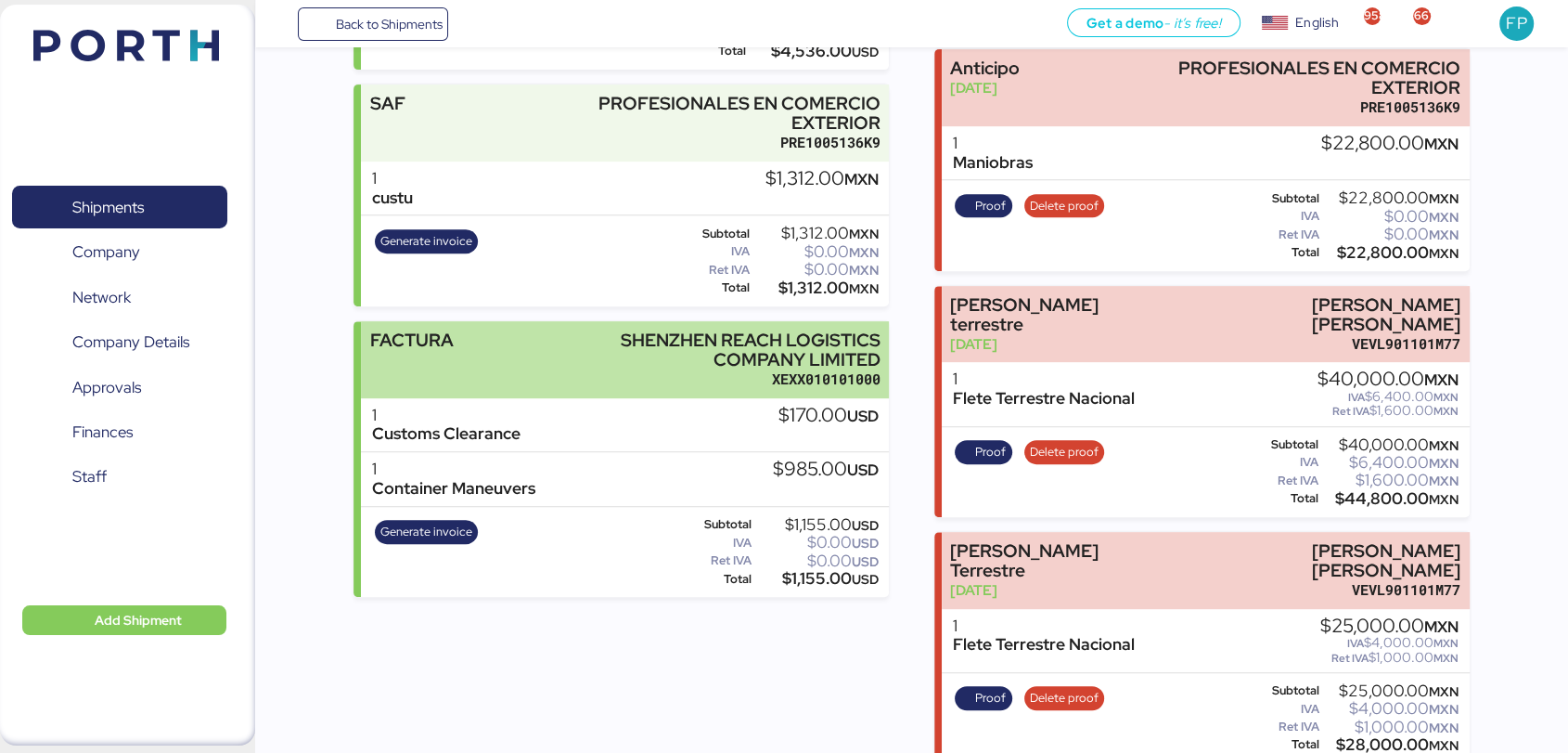
click at [579, 349] on div "SHENZHEN REACH LOGISTICS COMPANY LIMITED" at bounding box center [727, 350] width 307 height 39
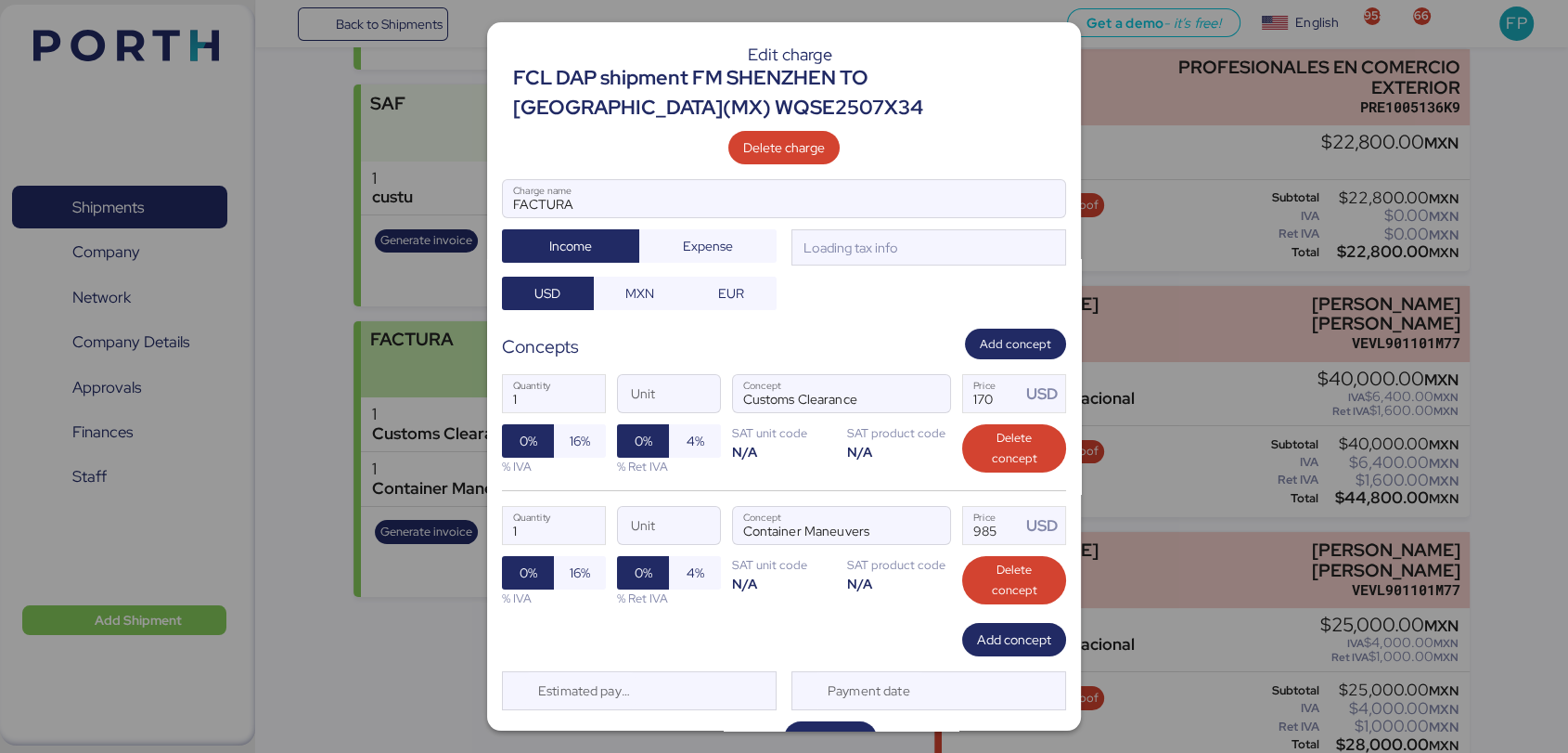
scroll to position [0, 0]
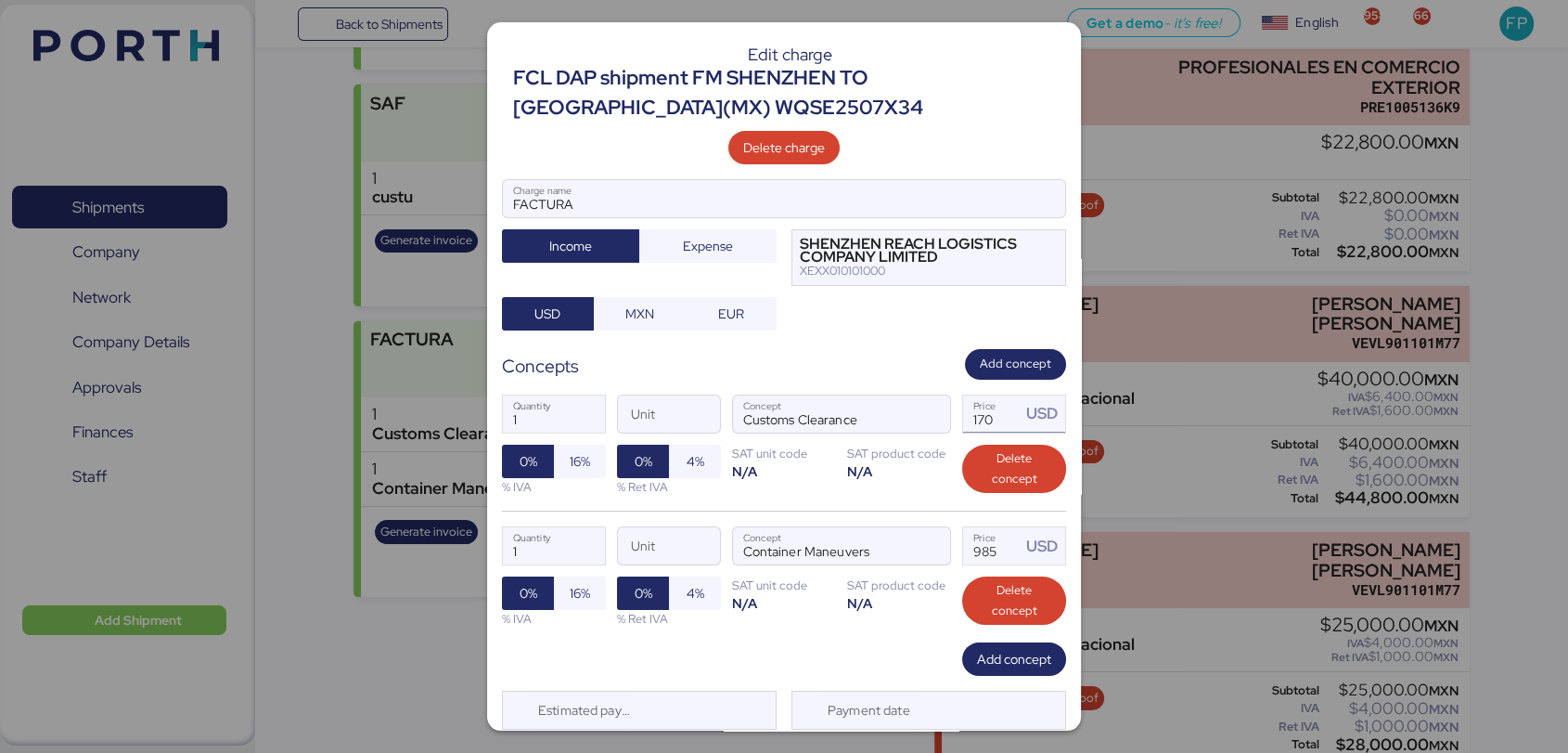
click at [982, 421] on input "170" at bounding box center [992, 414] width 58 height 38
type input "1"
type input "0"
click at [921, 418] on span "button" at bounding box center [931, 418] width 39 height 39
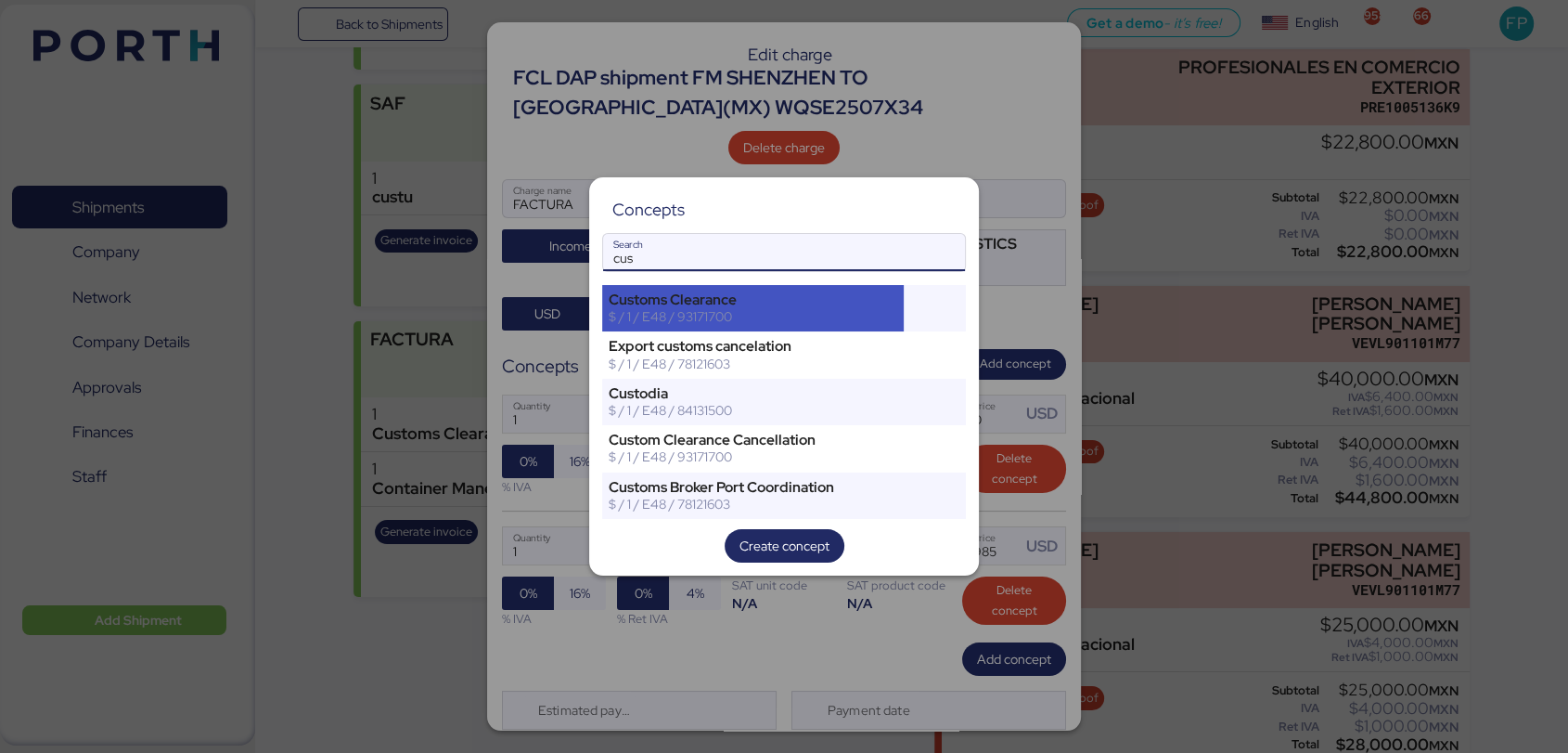
type input "cus"
click at [752, 312] on div "$ / 1 / E48 / 93171700" at bounding box center [753, 315] width 288 height 16
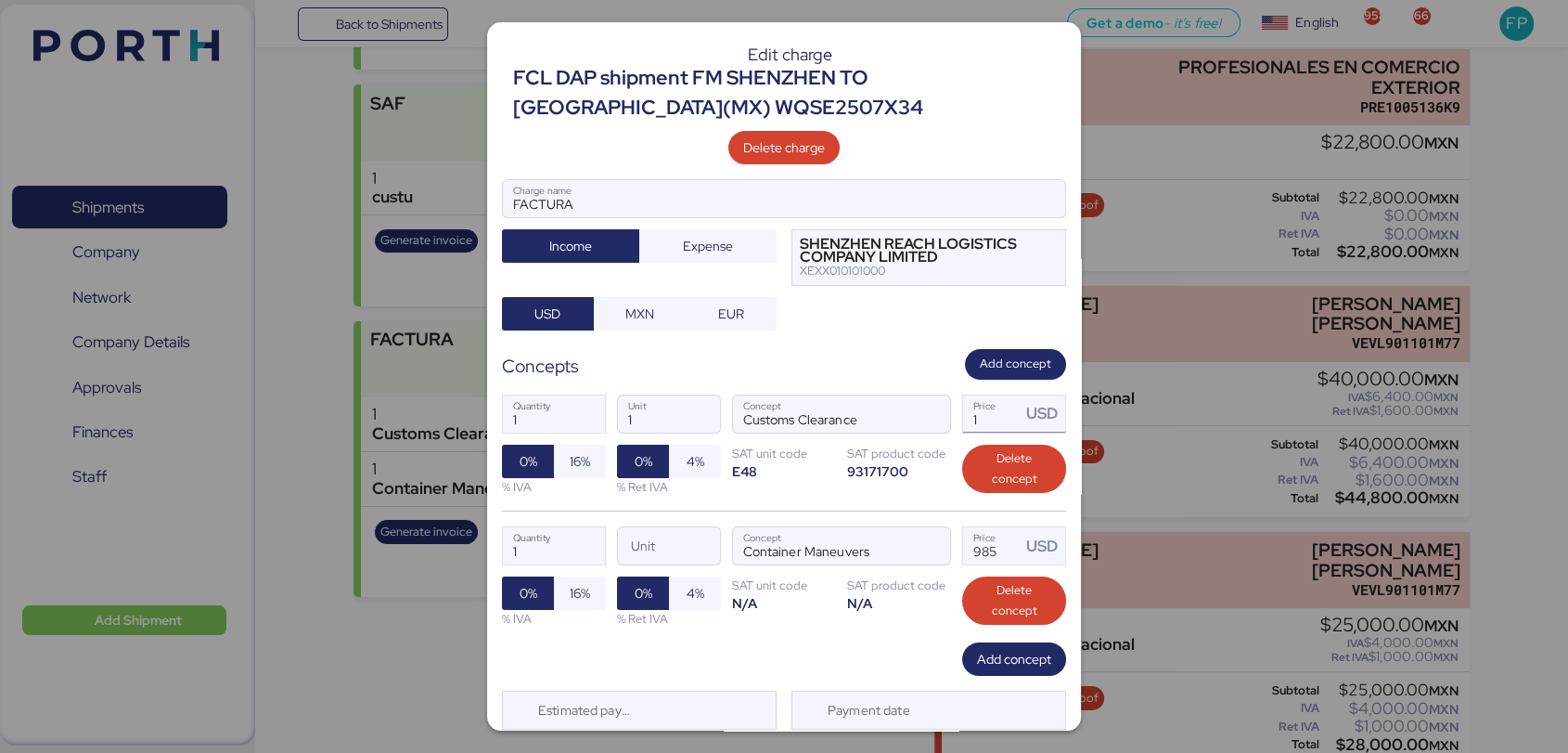
click at [983, 422] on input "1" at bounding box center [992, 414] width 58 height 38
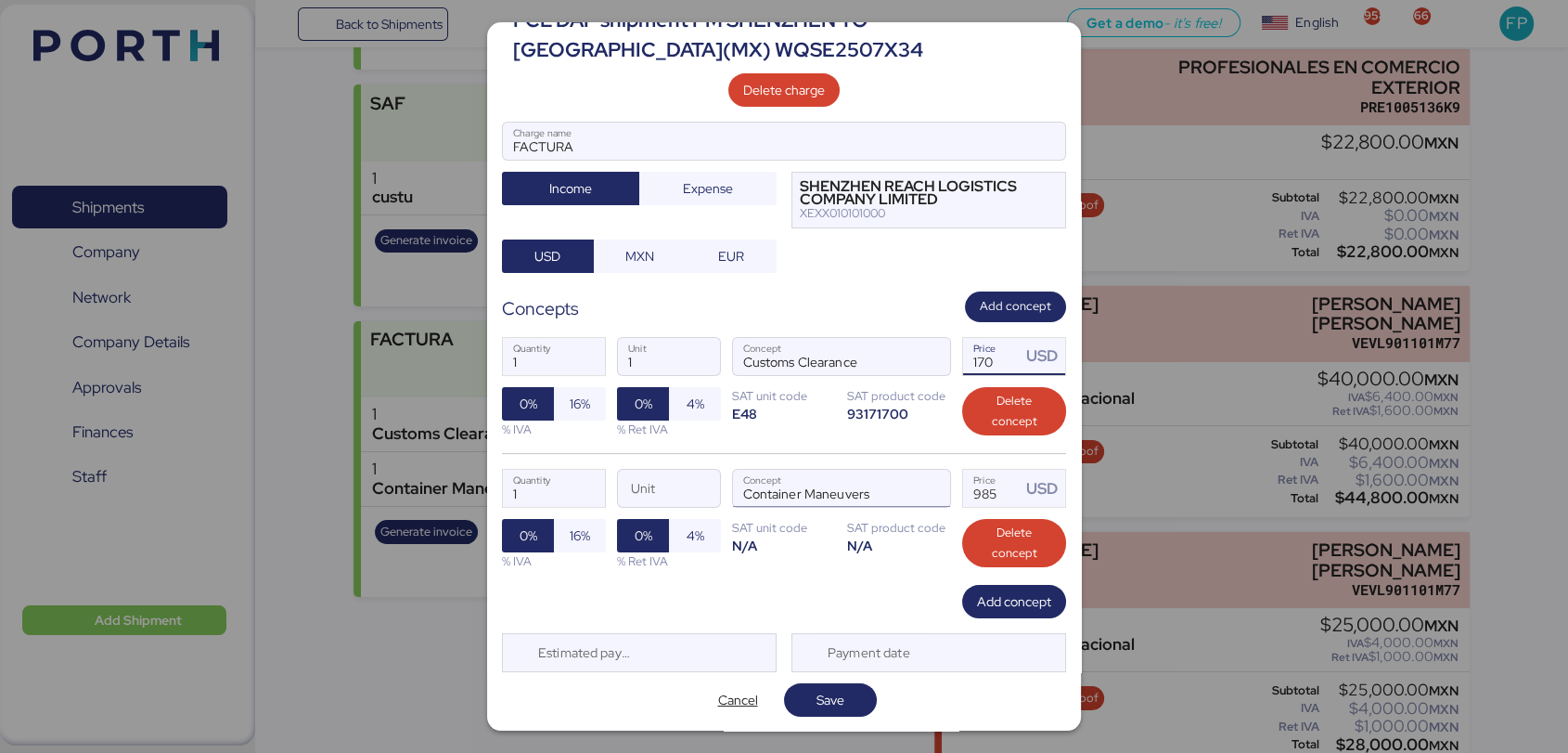
type input "170"
click at [854, 475] on input "Container Maneuvers" at bounding box center [819, 488] width 173 height 38
click at [911, 485] on span "button" at bounding box center [931, 492] width 39 height 39
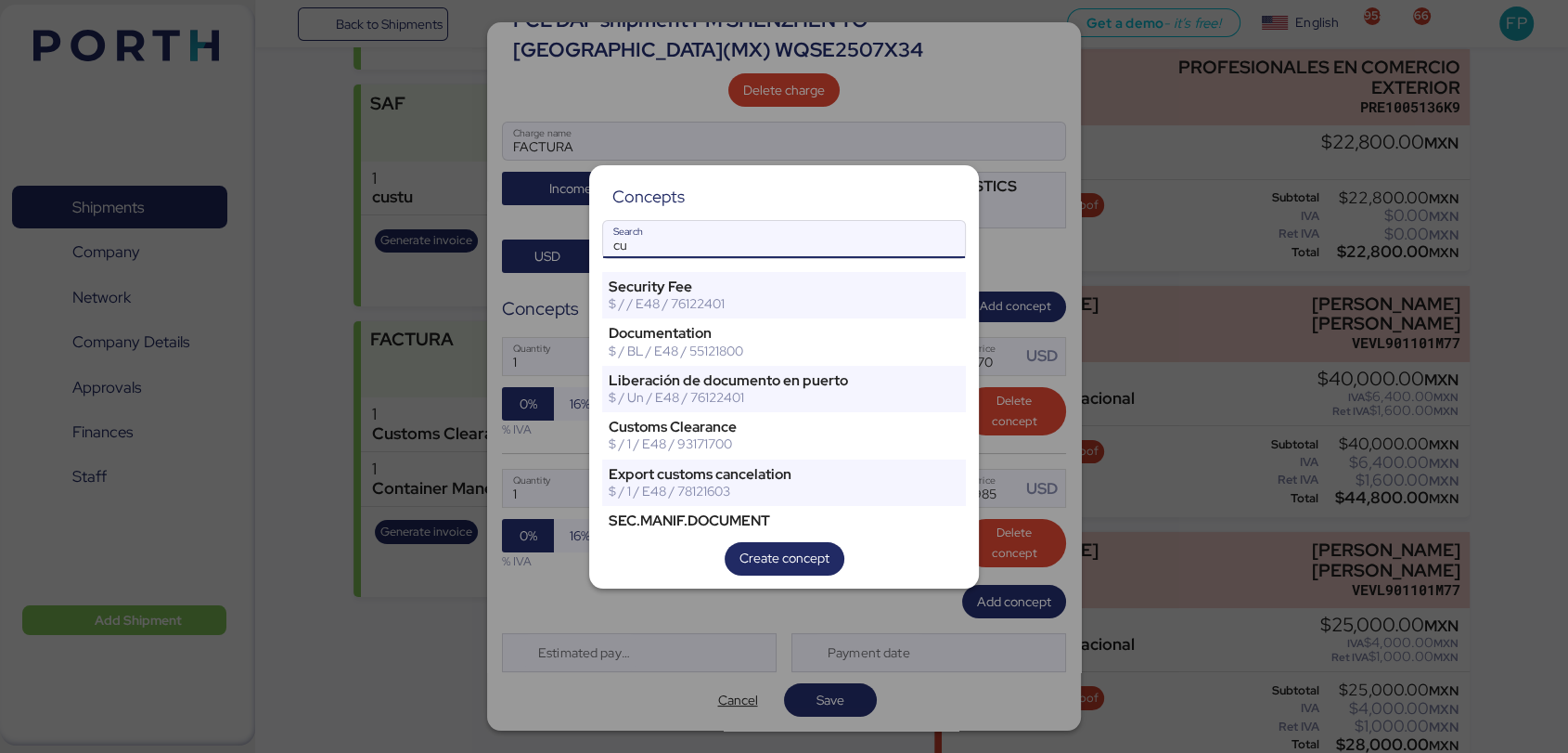
type input "c"
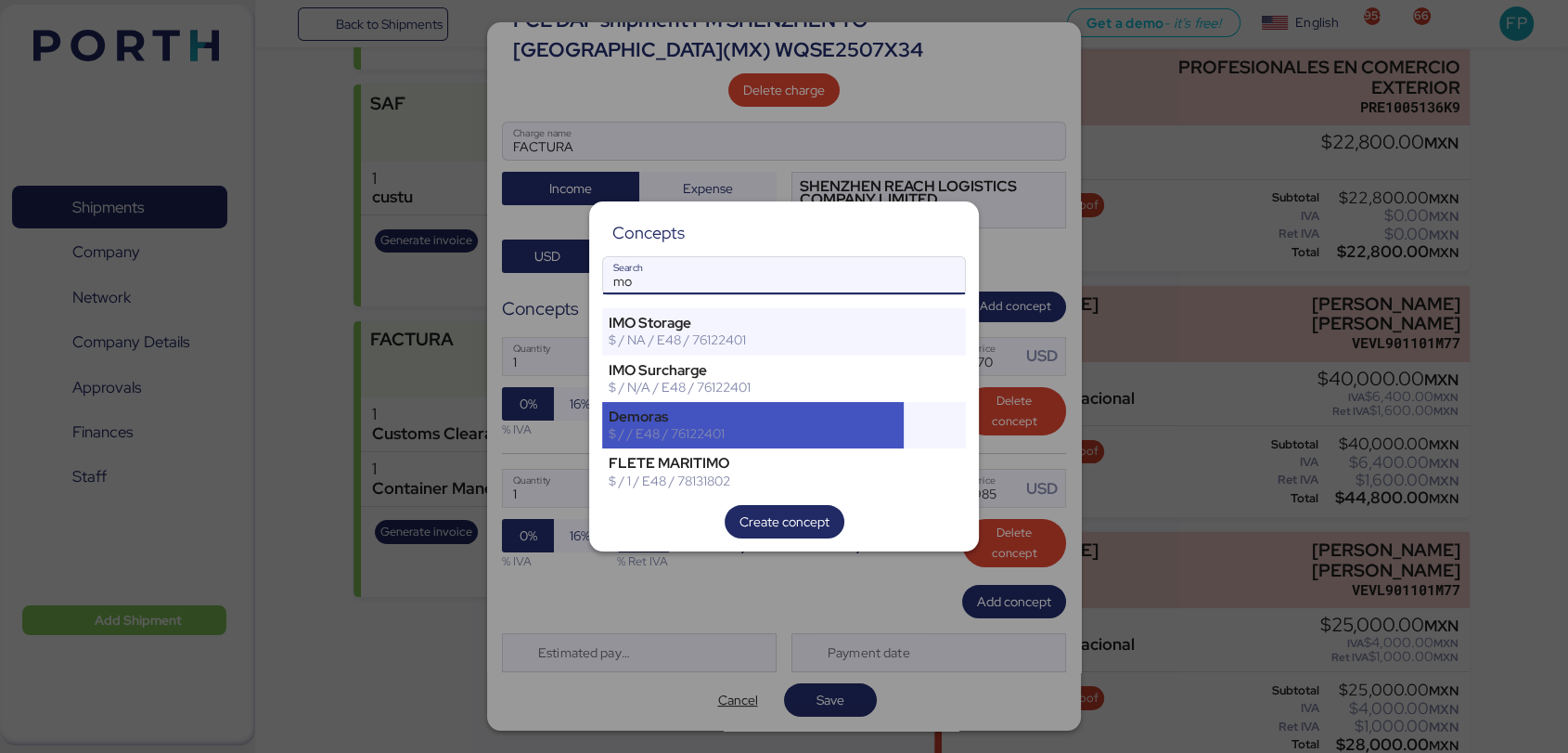
type input "m"
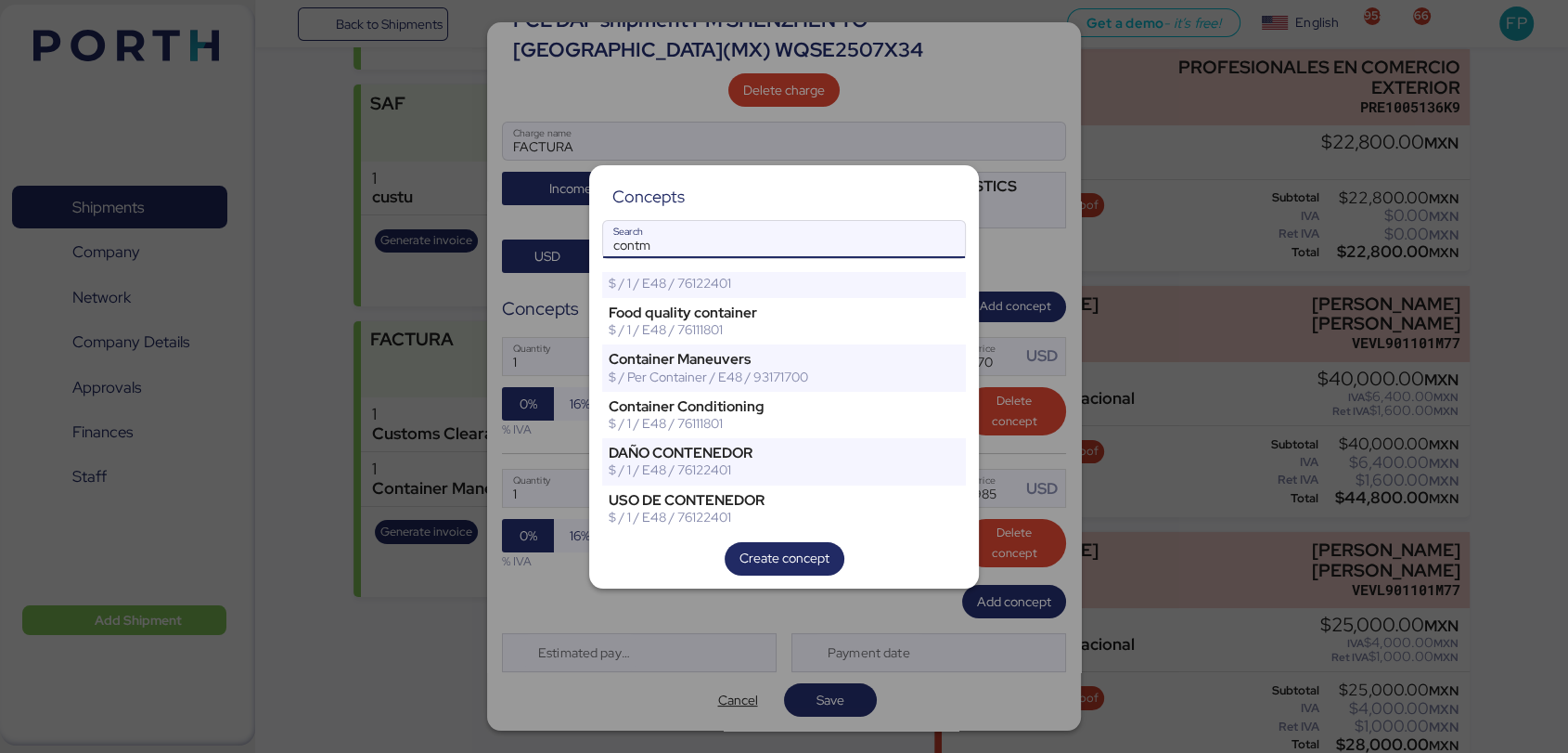
scroll to position [0, 0]
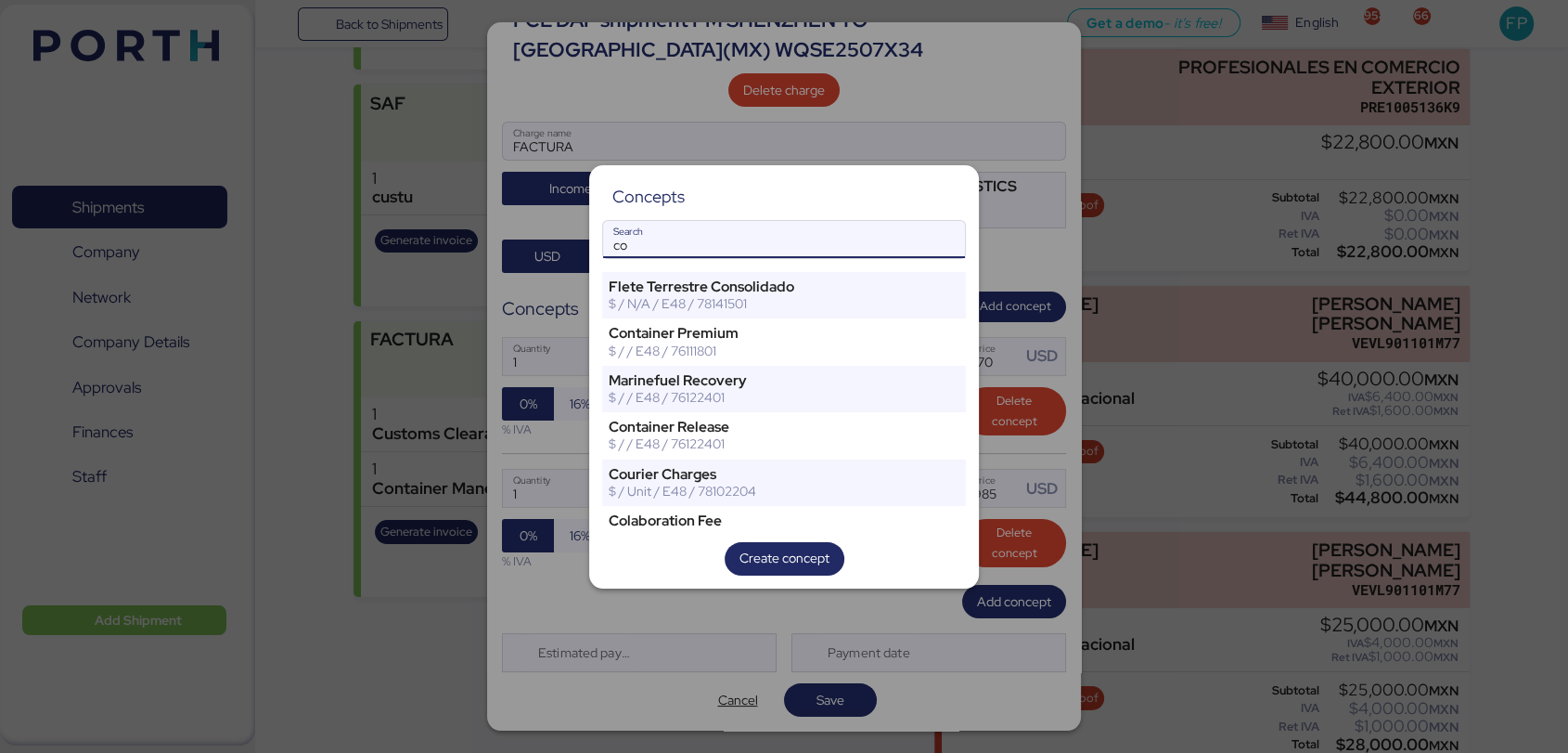
type input "c"
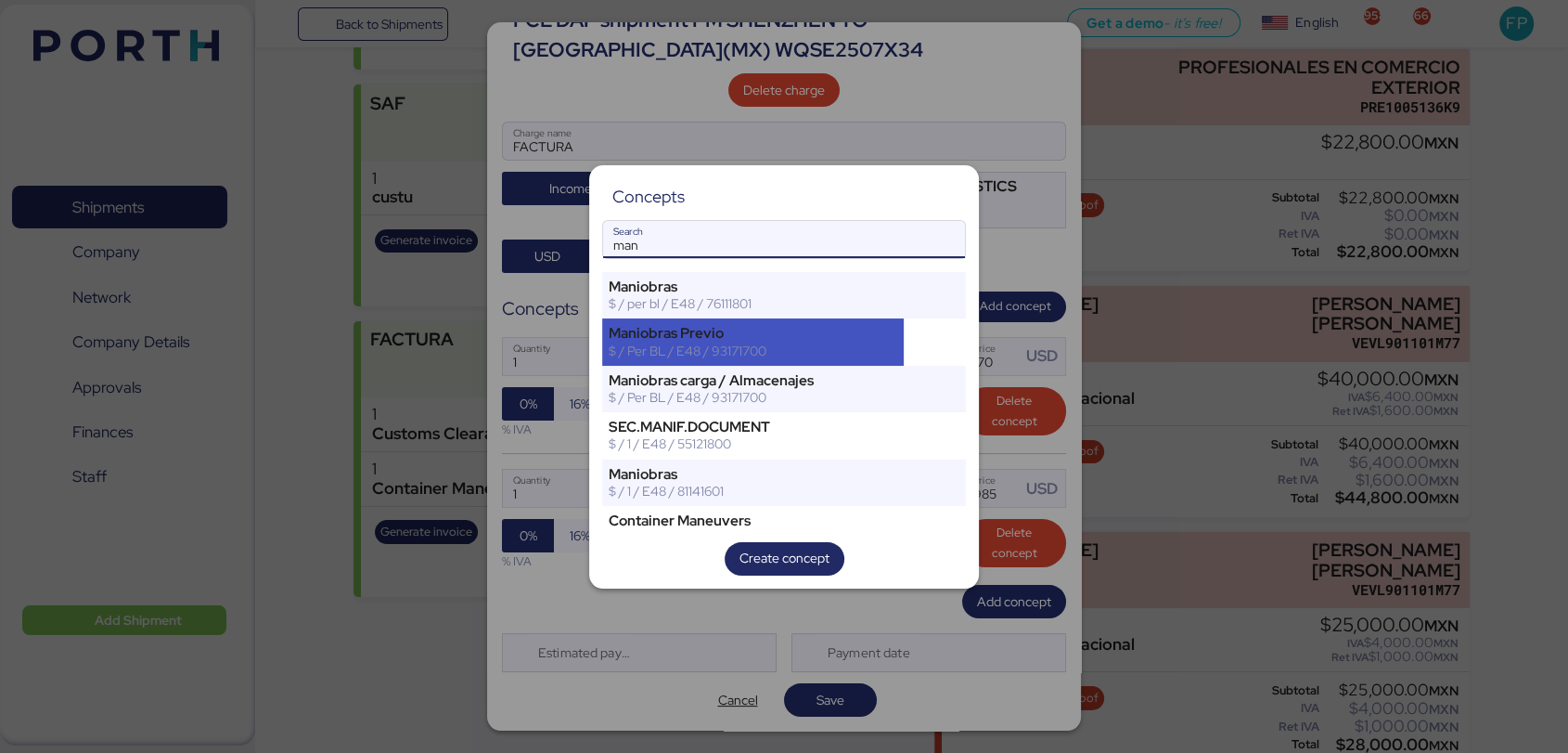
scroll to position [20, 0]
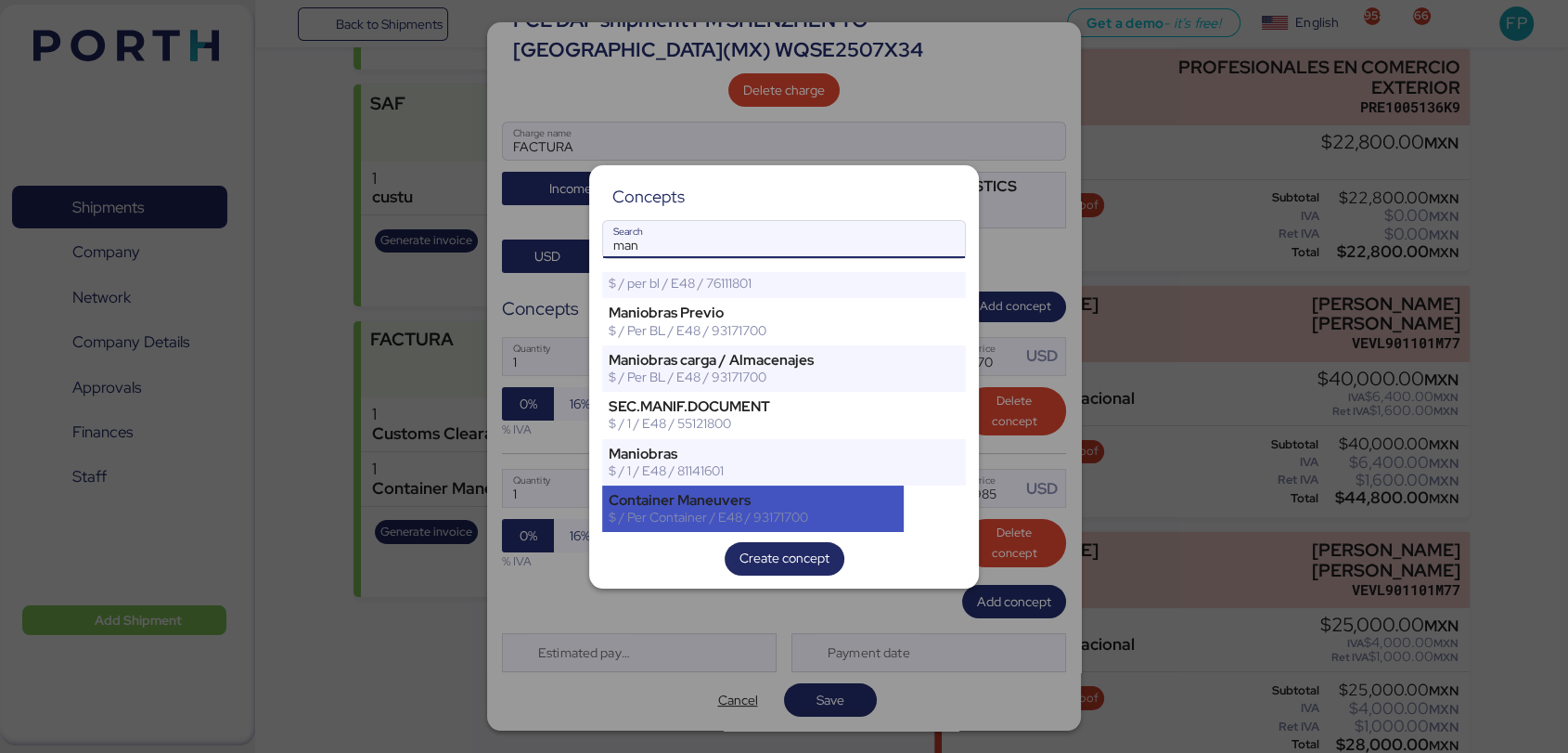
type input "man"
click at [764, 514] on div "$ / Per Container / E48 / 93171700" at bounding box center [753, 516] width 288 height 16
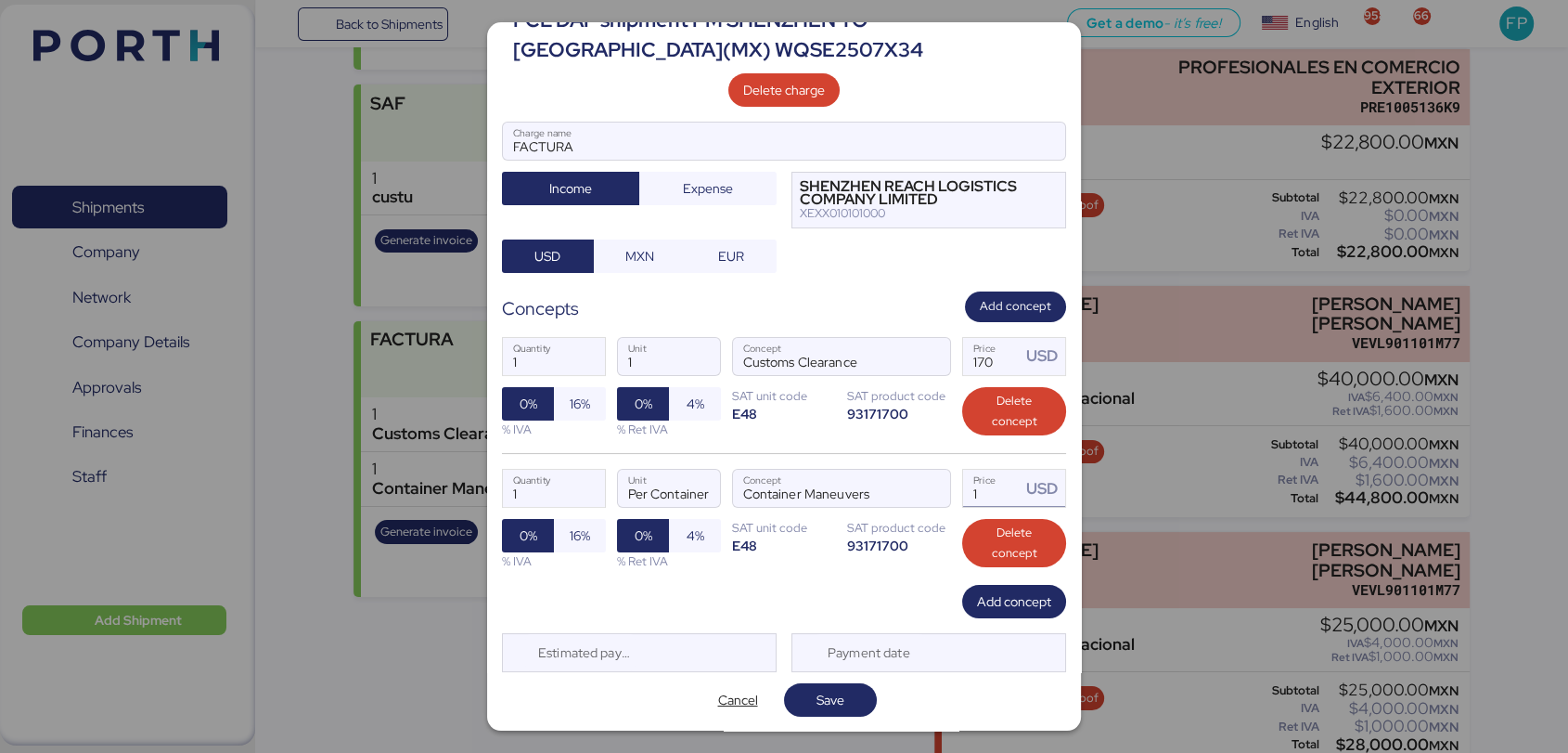
click at [970, 492] on input "1" at bounding box center [992, 488] width 58 height 38
type input "0"
click at [839, 690] on span "Save" at bounding box center [831, 699] width 63 height 26
click at [980, 513] on div "1 Quantity Per Container Unit Container Maneuvers Concept 0 Price USD 0% 16% % …" at bounding box center [784, 518] width 564 height 132
click at [977, 494] on input "Price USD" at bounding box center [992, 488] width 58 height 38
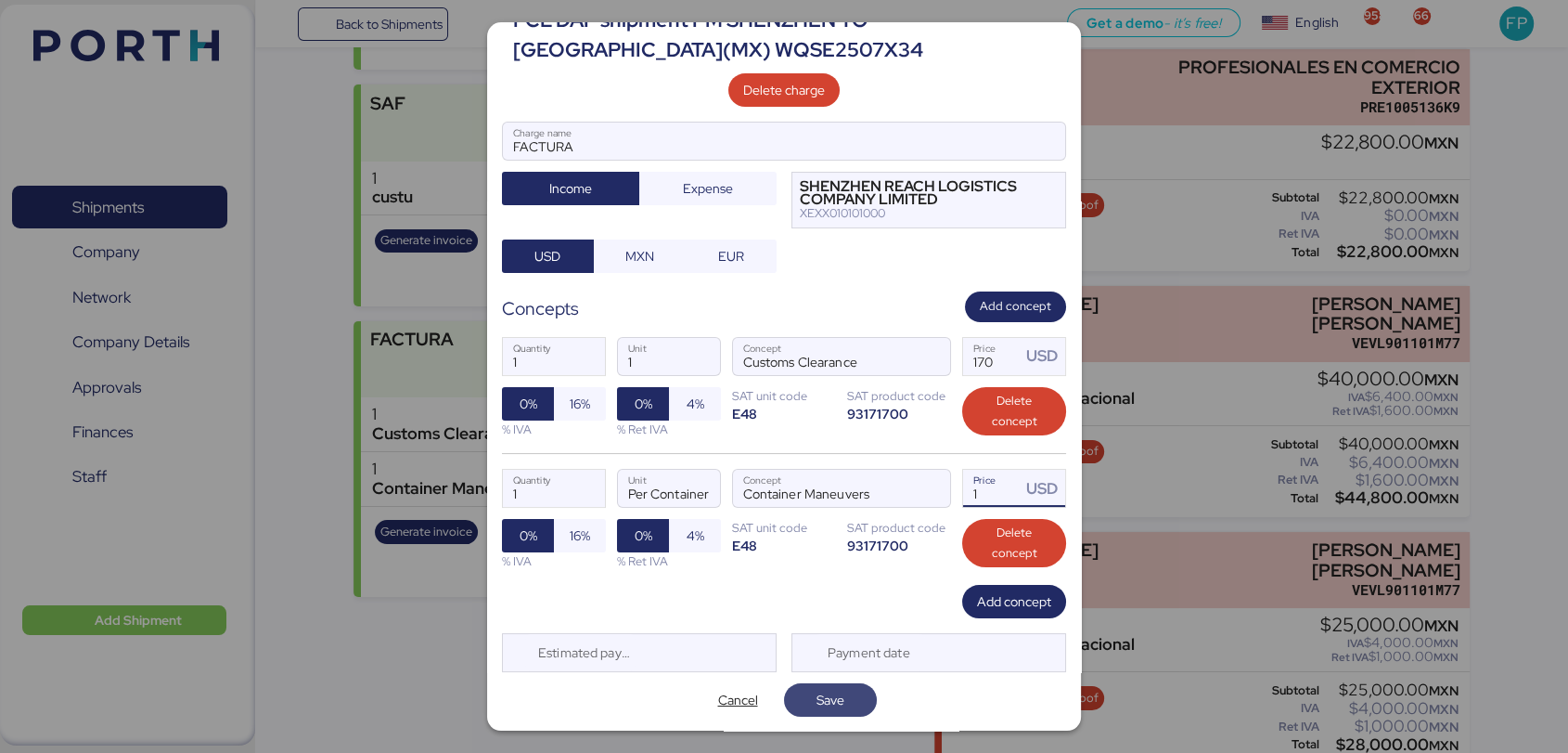
type input "1"
click at [835, 691] on span "Save" at bounding box center [830, 699] width 28 height 22
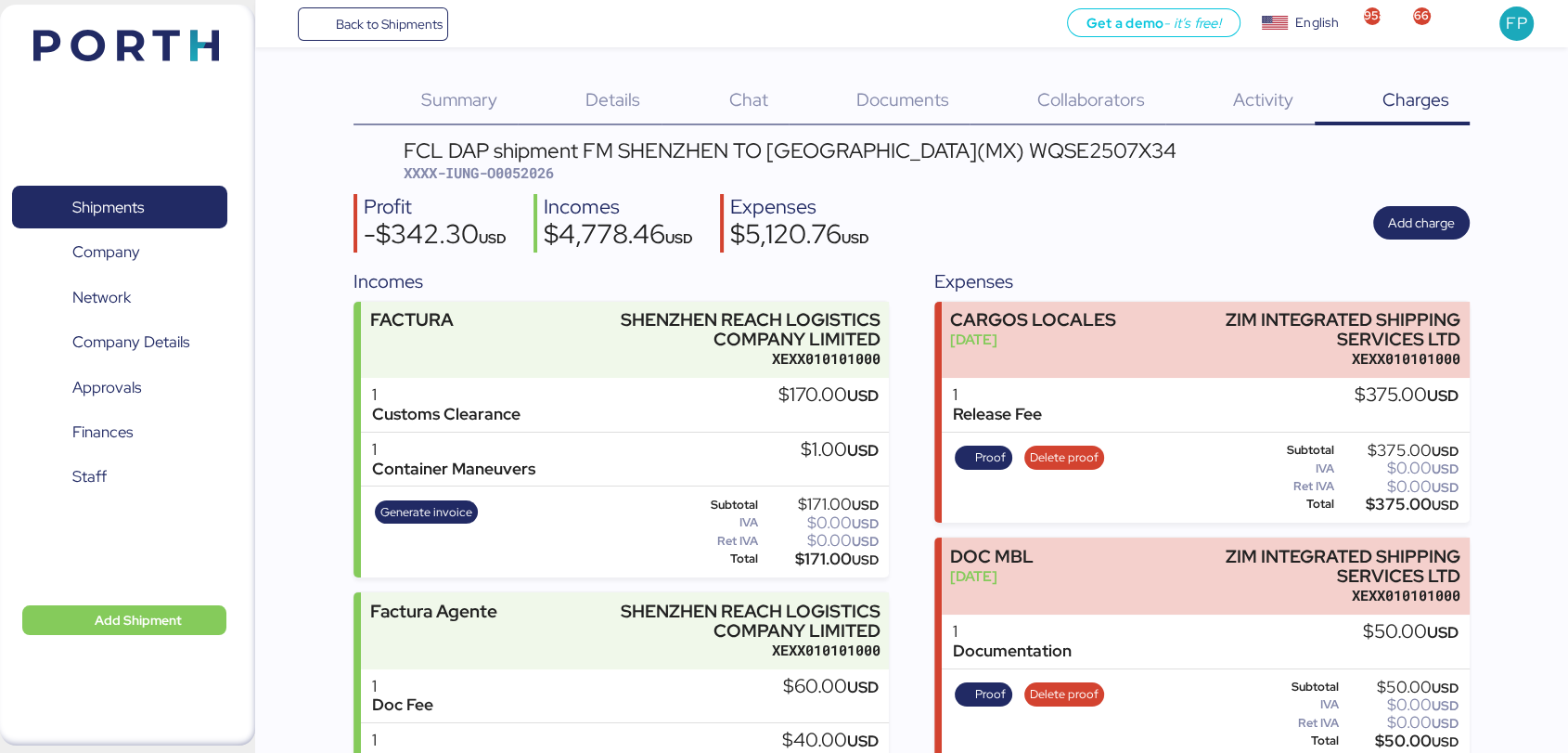
scroll to position [725, 0]
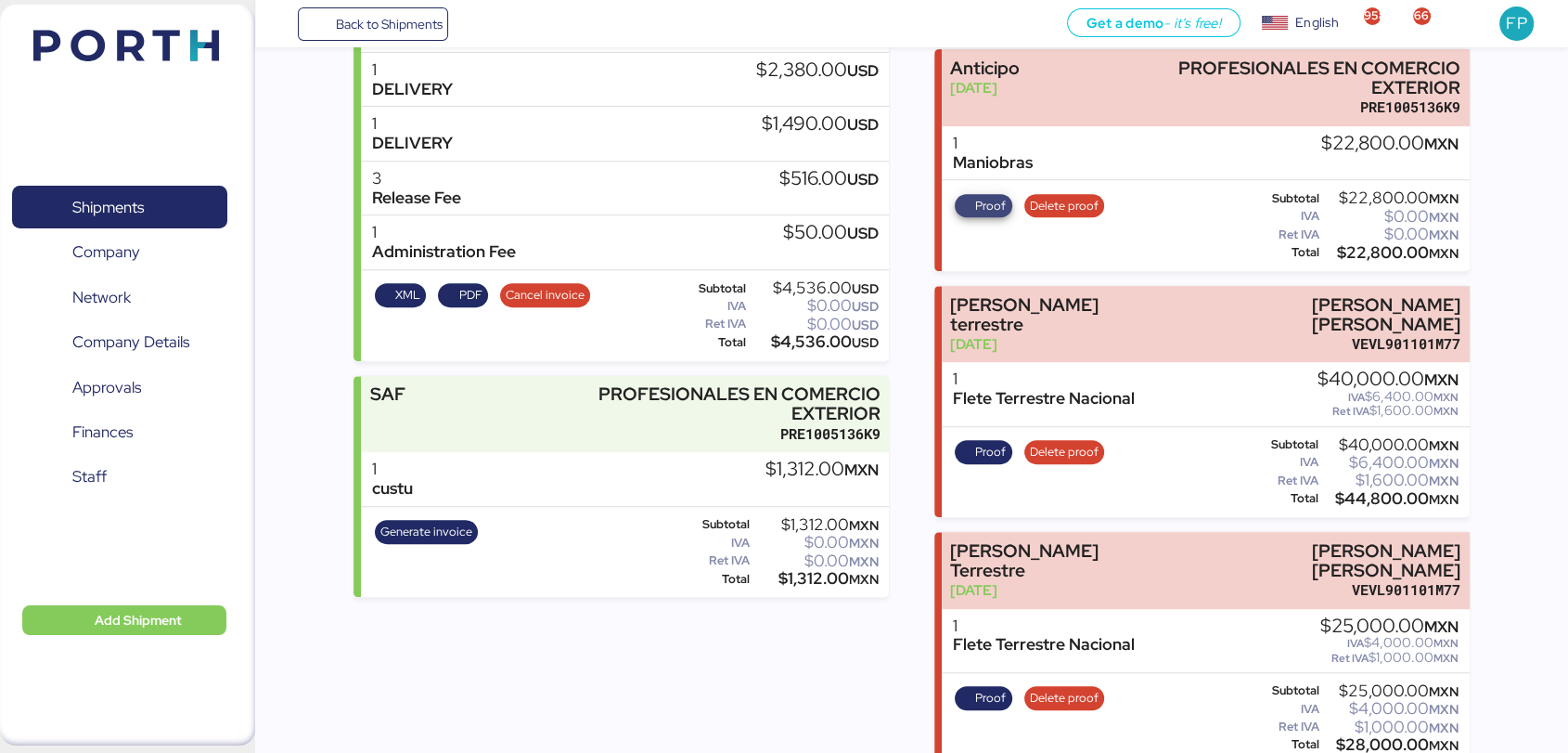
click at [998, 216] on span "Proof" at bounding box center [990, 206] width 31 height 20
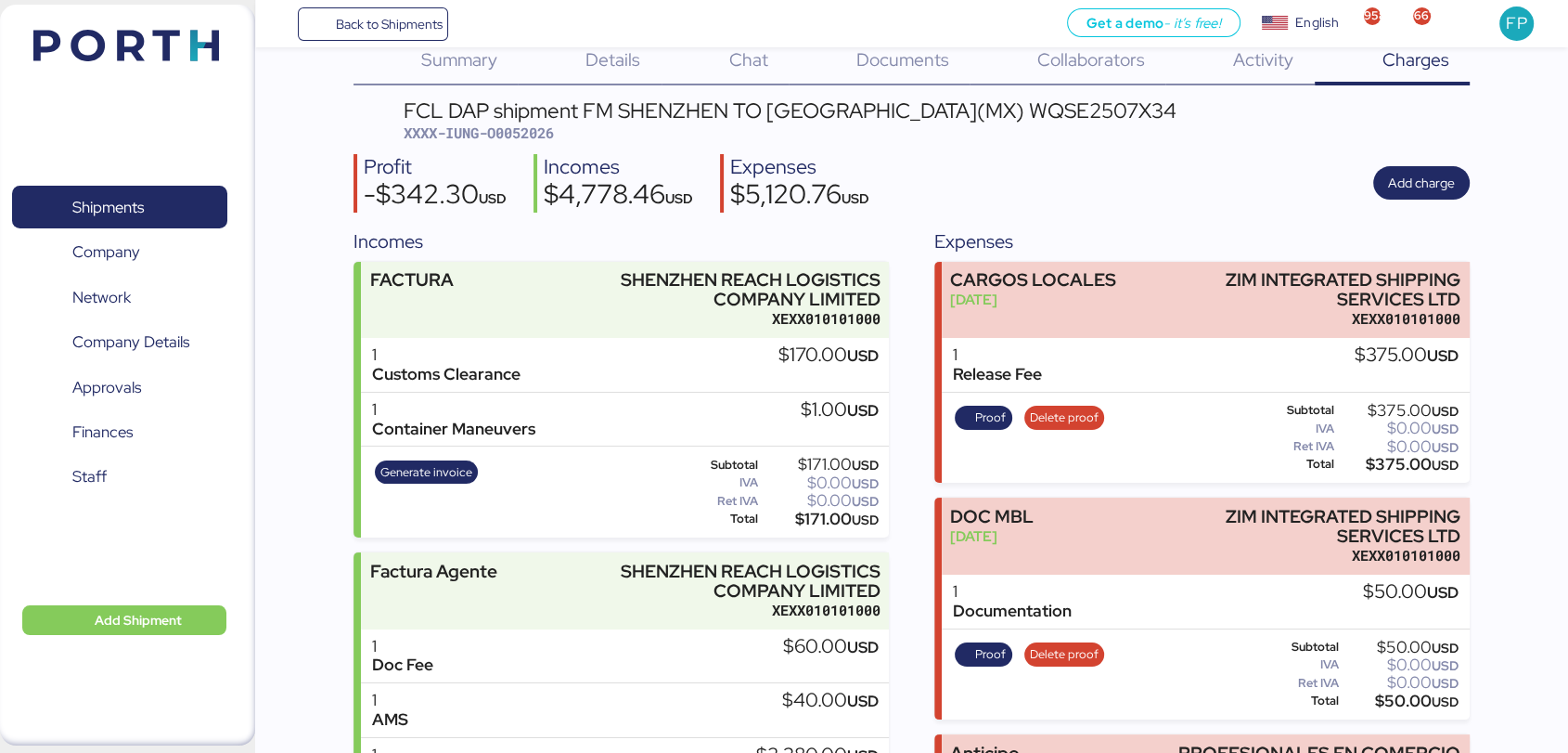
scroll to position [0, 0]
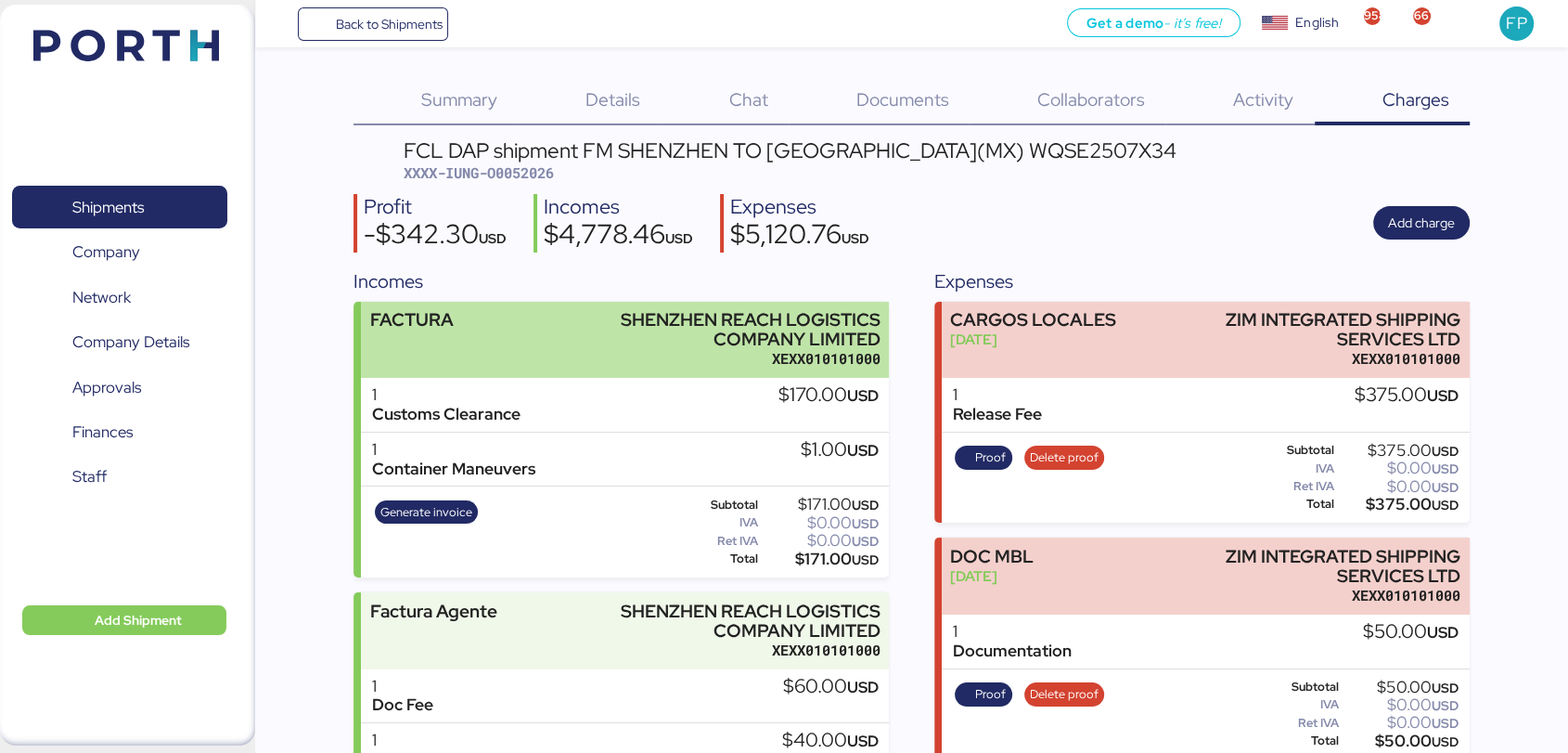
click at [656, 355] on div "XEXX010101000" at bounding box center [727, 359] width 307 height 19
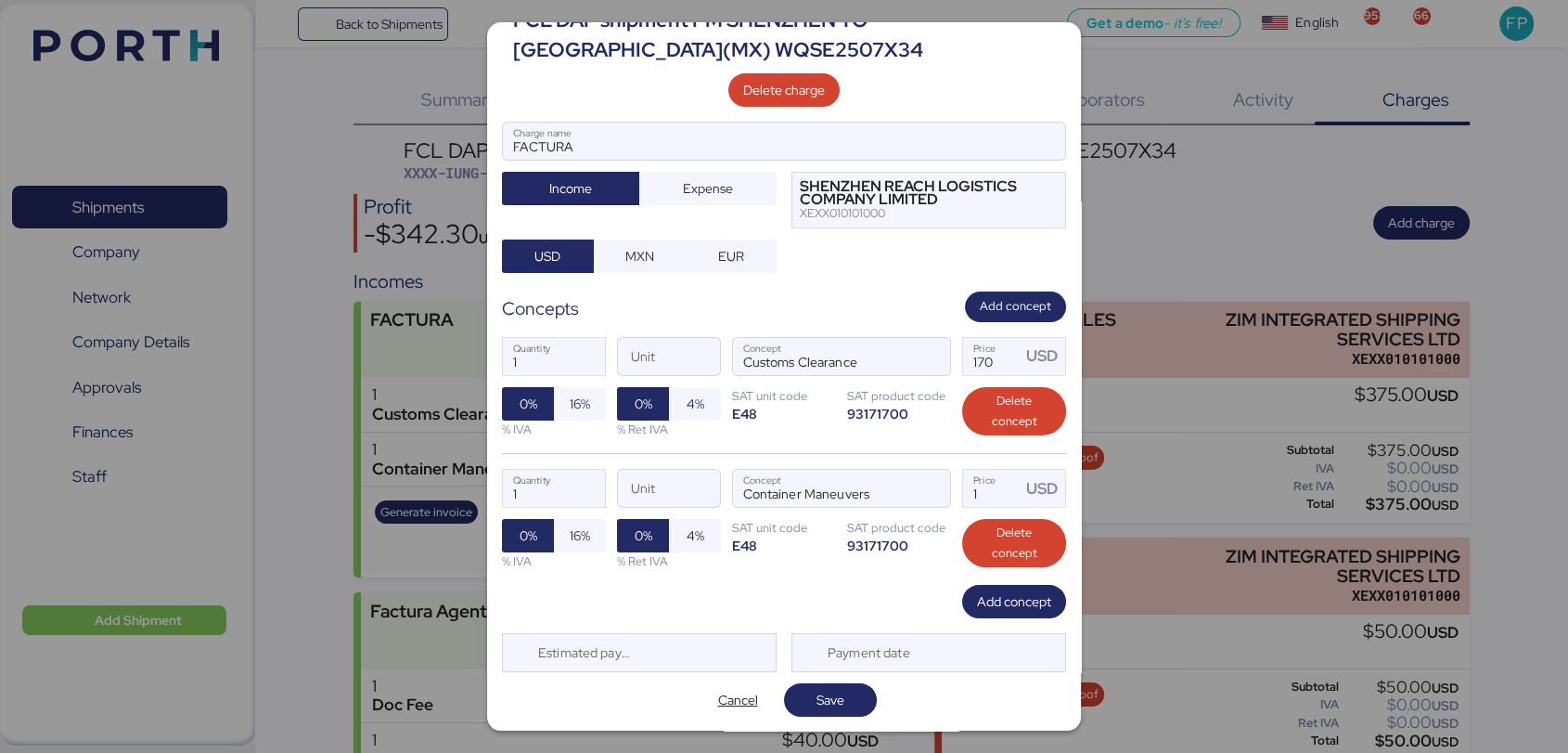
scroll to position [57, 0]
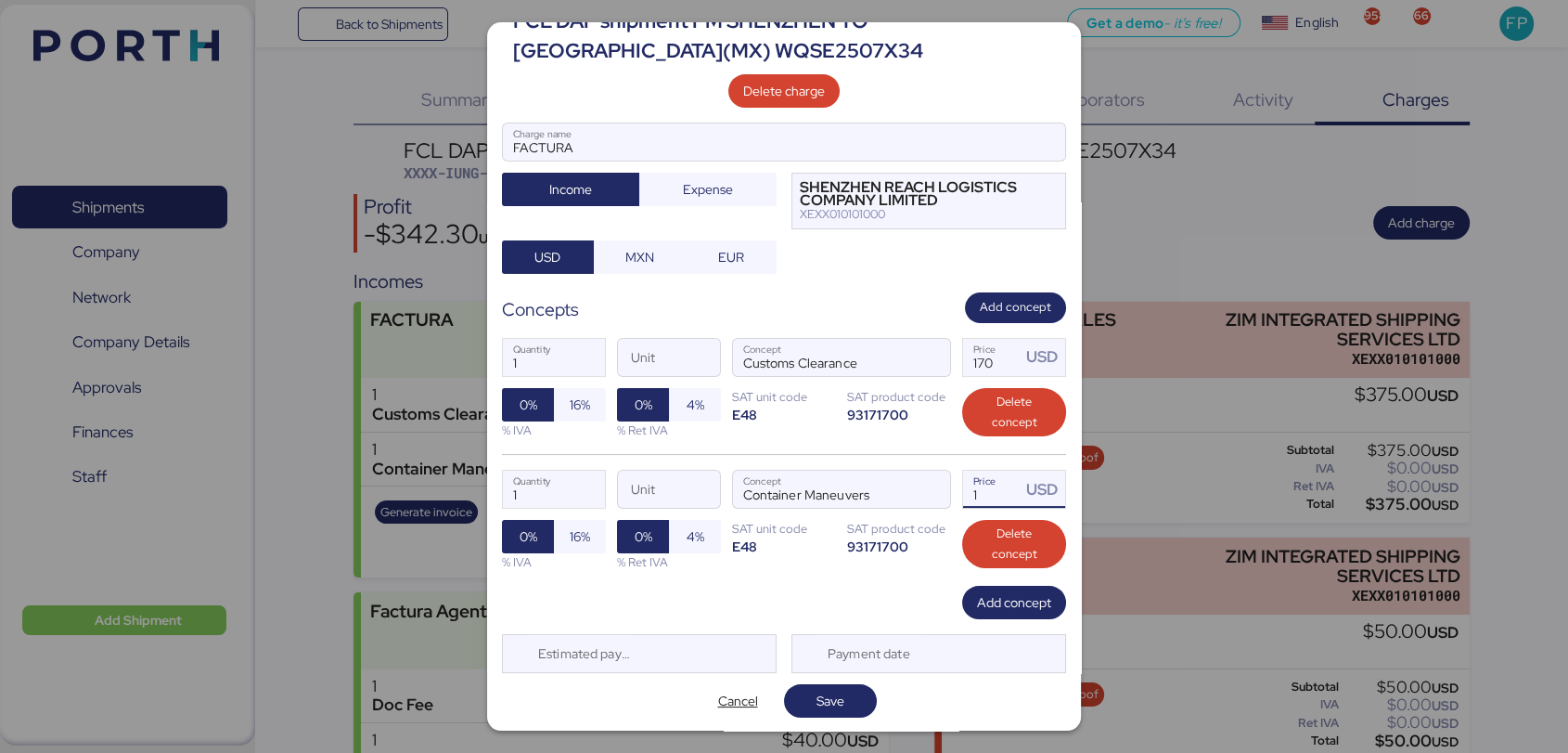
click at [987, 487] on input "1" at bounding box center [992, 489] width 58 height 38
type input "980"
click at [806, 694] on span "Save" at bounding box center [831, 700] width 63 height 26
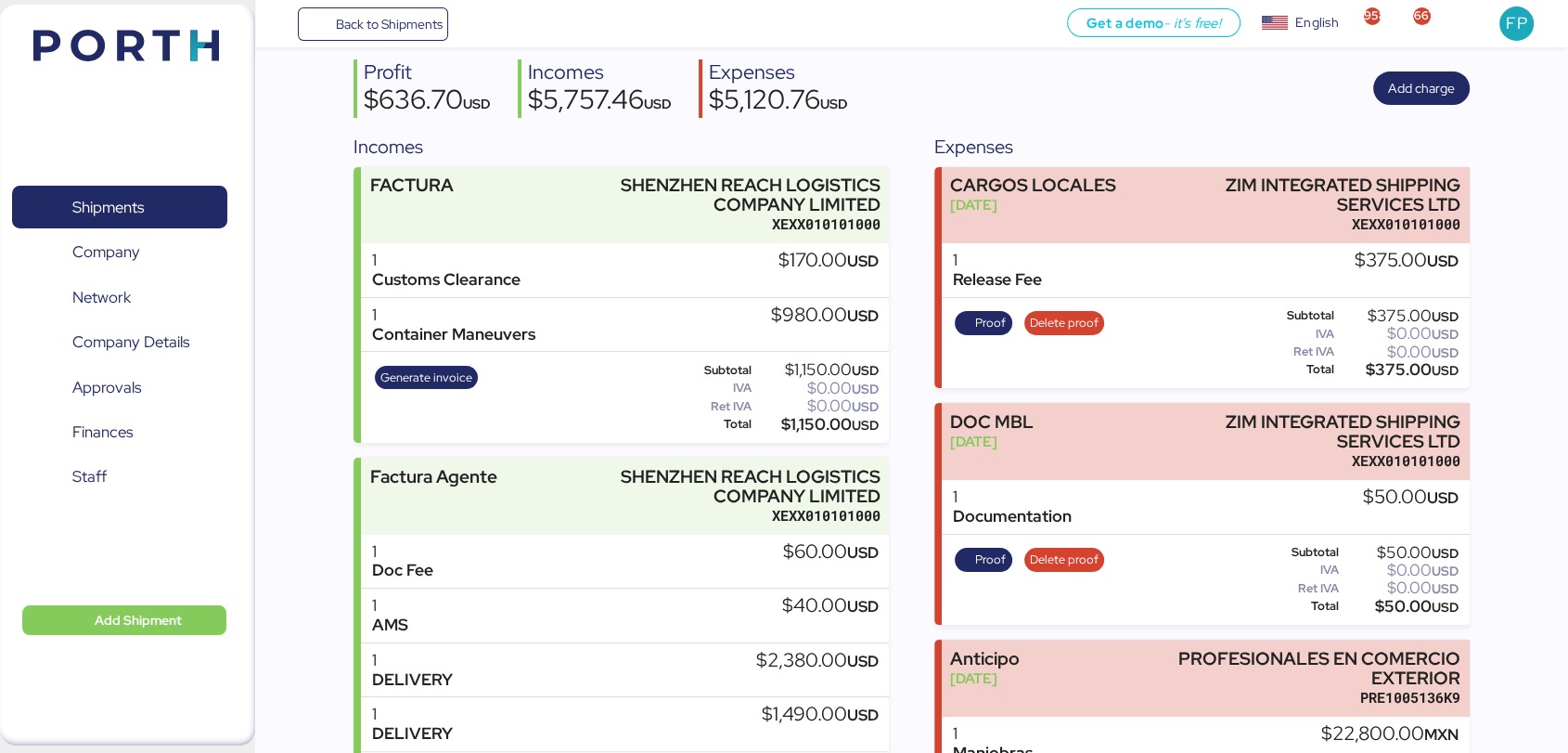
scroll to position [0, 0]
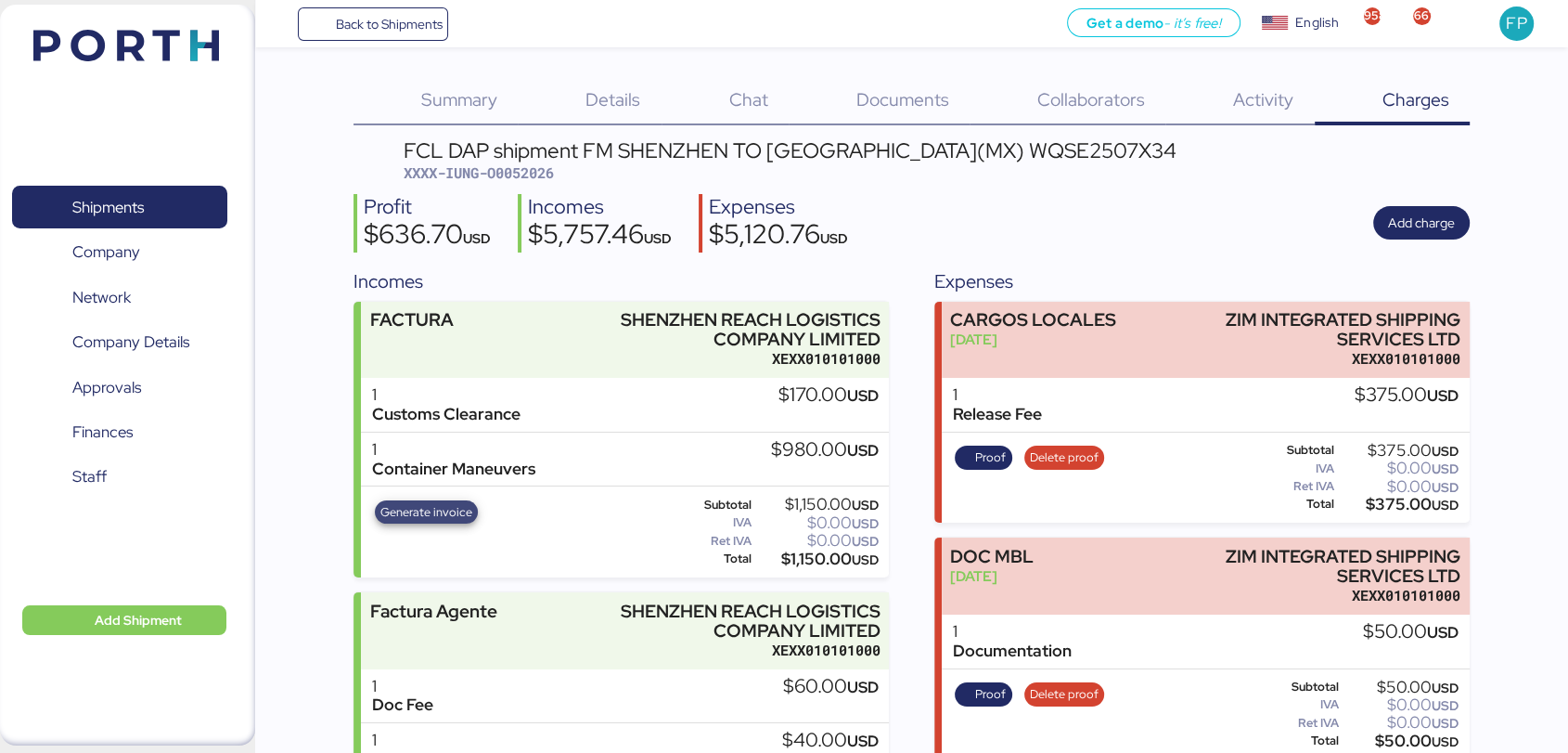
click at [423, 515] on span "Generate invoice" at bounding box center [427, 512] width 92 height 20
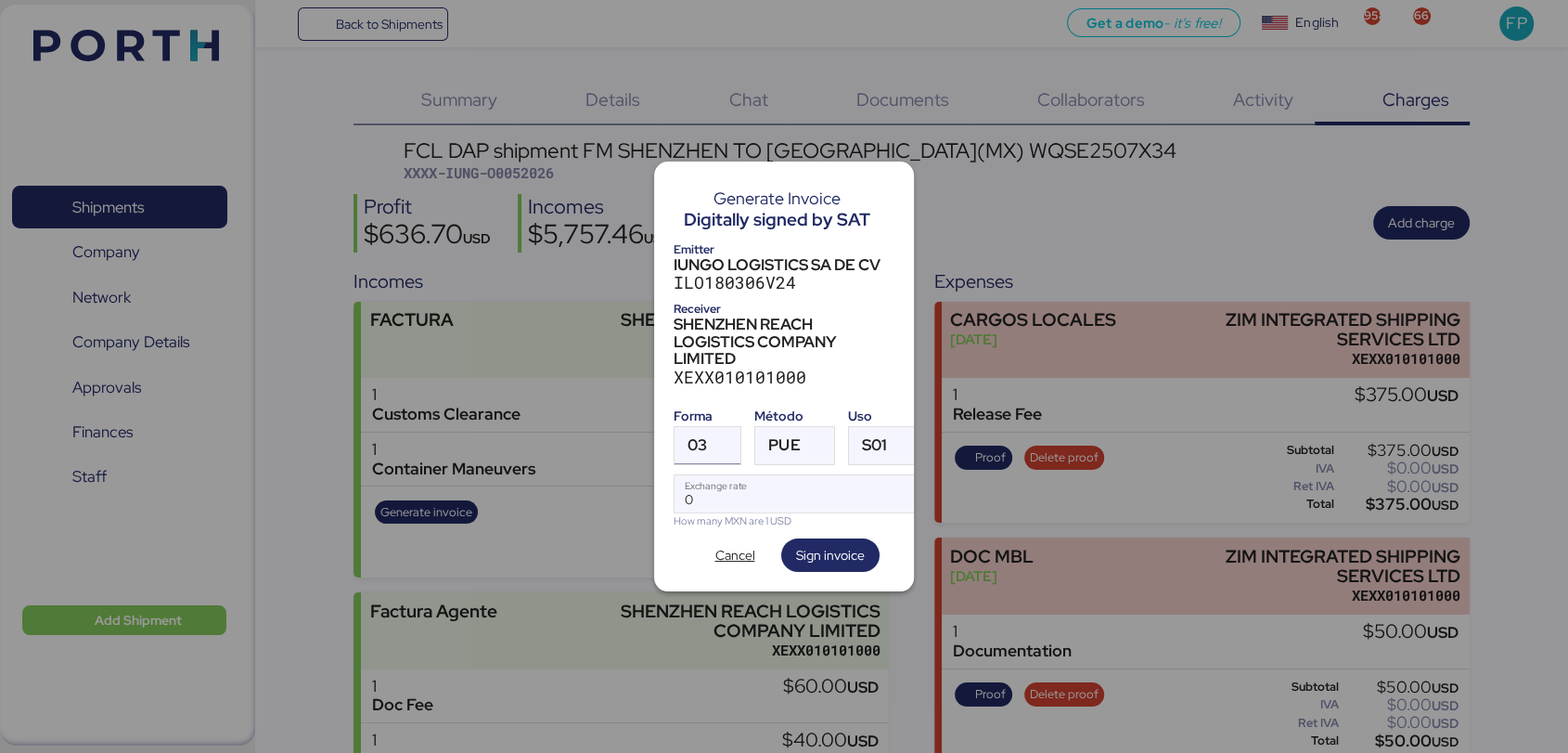
click at [701, 438] on span "03" at bounding box center [697, 445] width 19 height 15
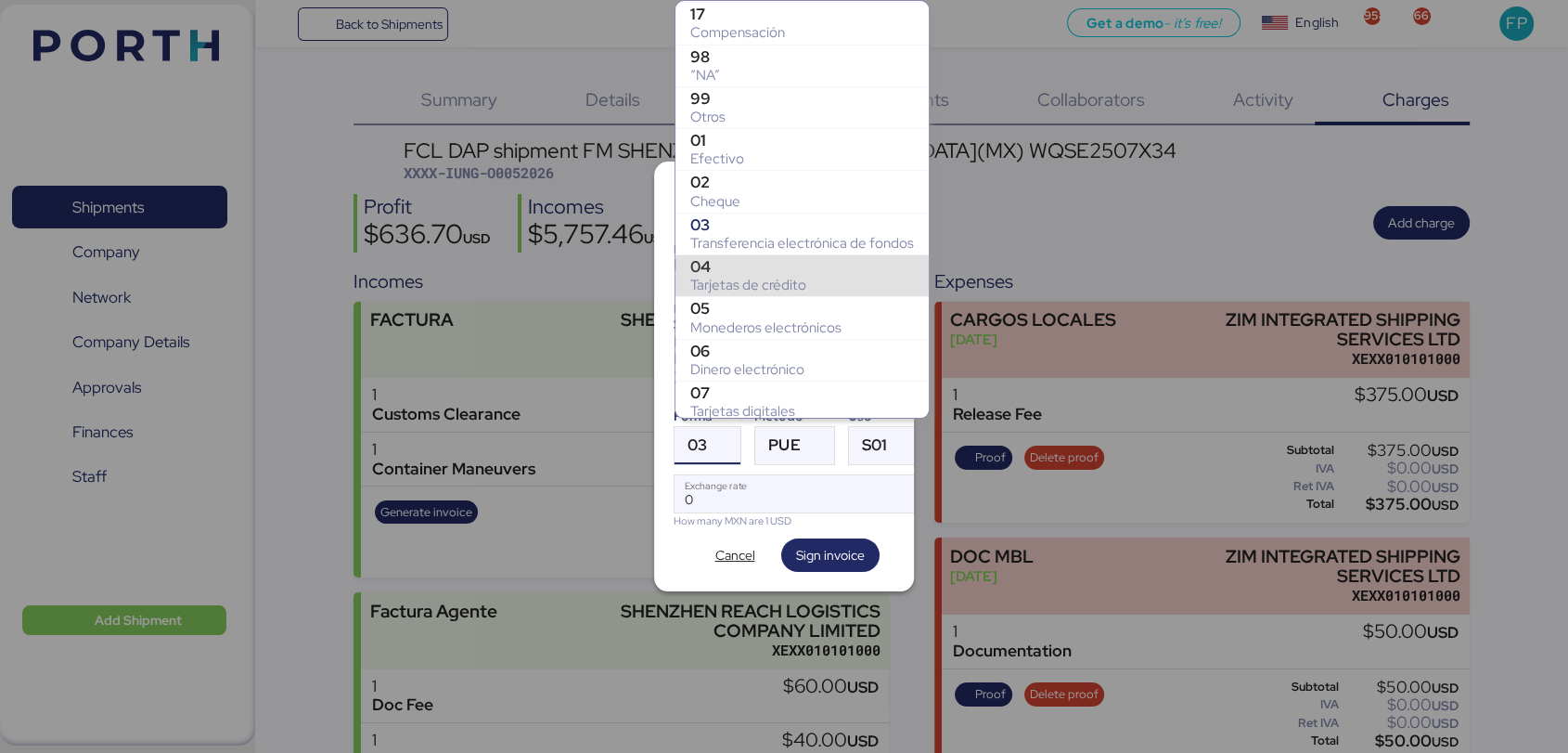
scroll to position [290, 0]
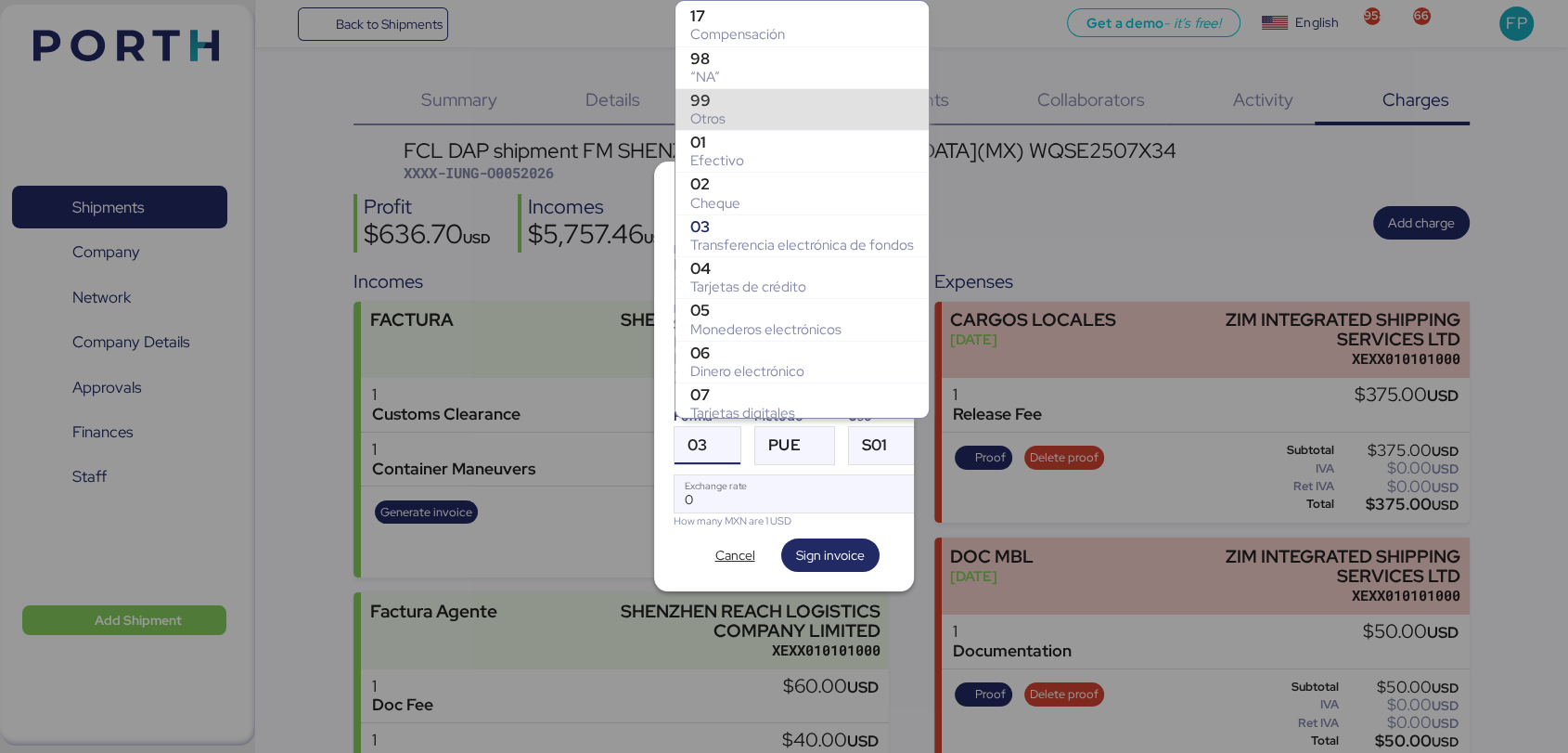
click at [706, 110] on div "Otros" at bounding box center [802, 118] width 224 height 18
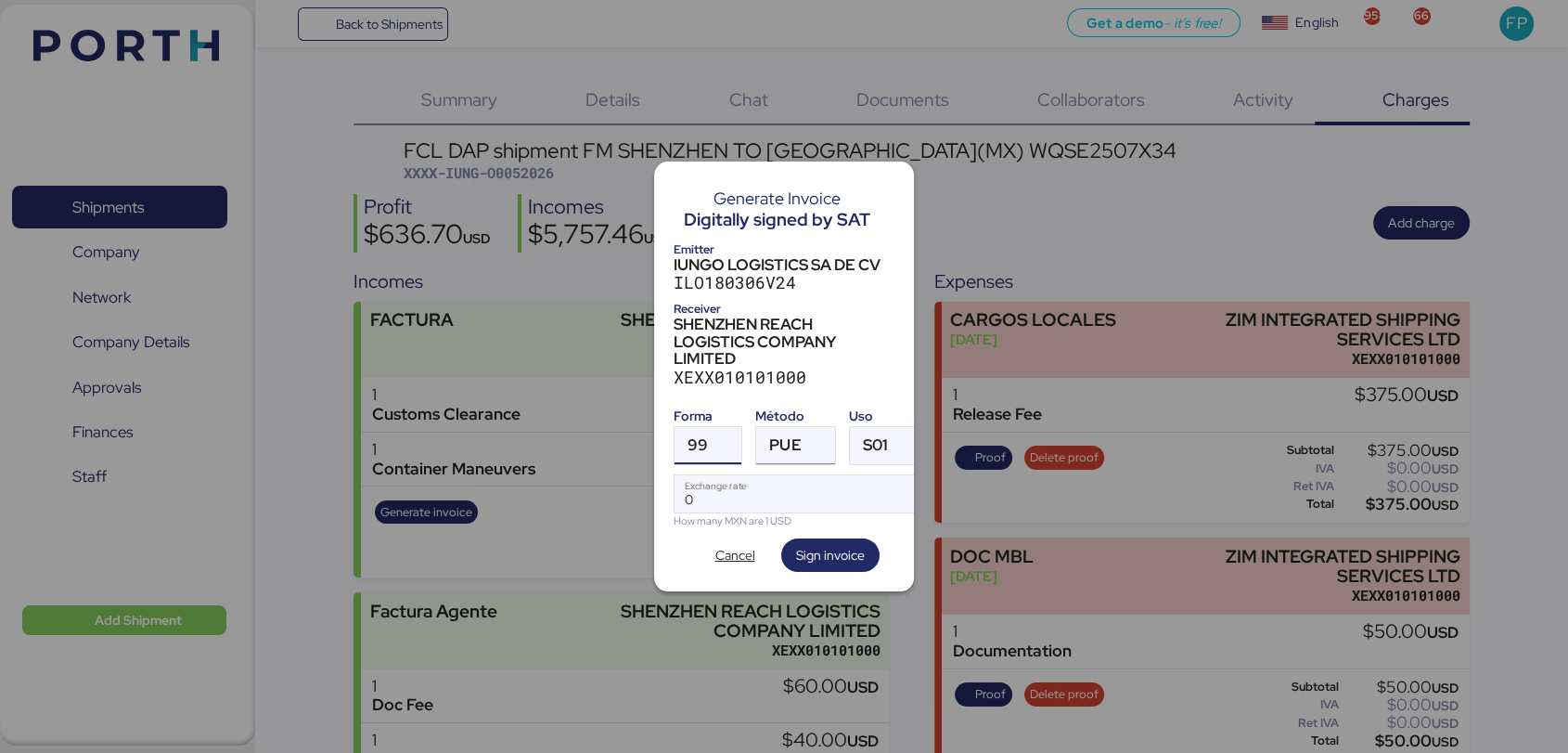
click at [802, 449] on div at bounding box center [818, 445] width 34 height 38
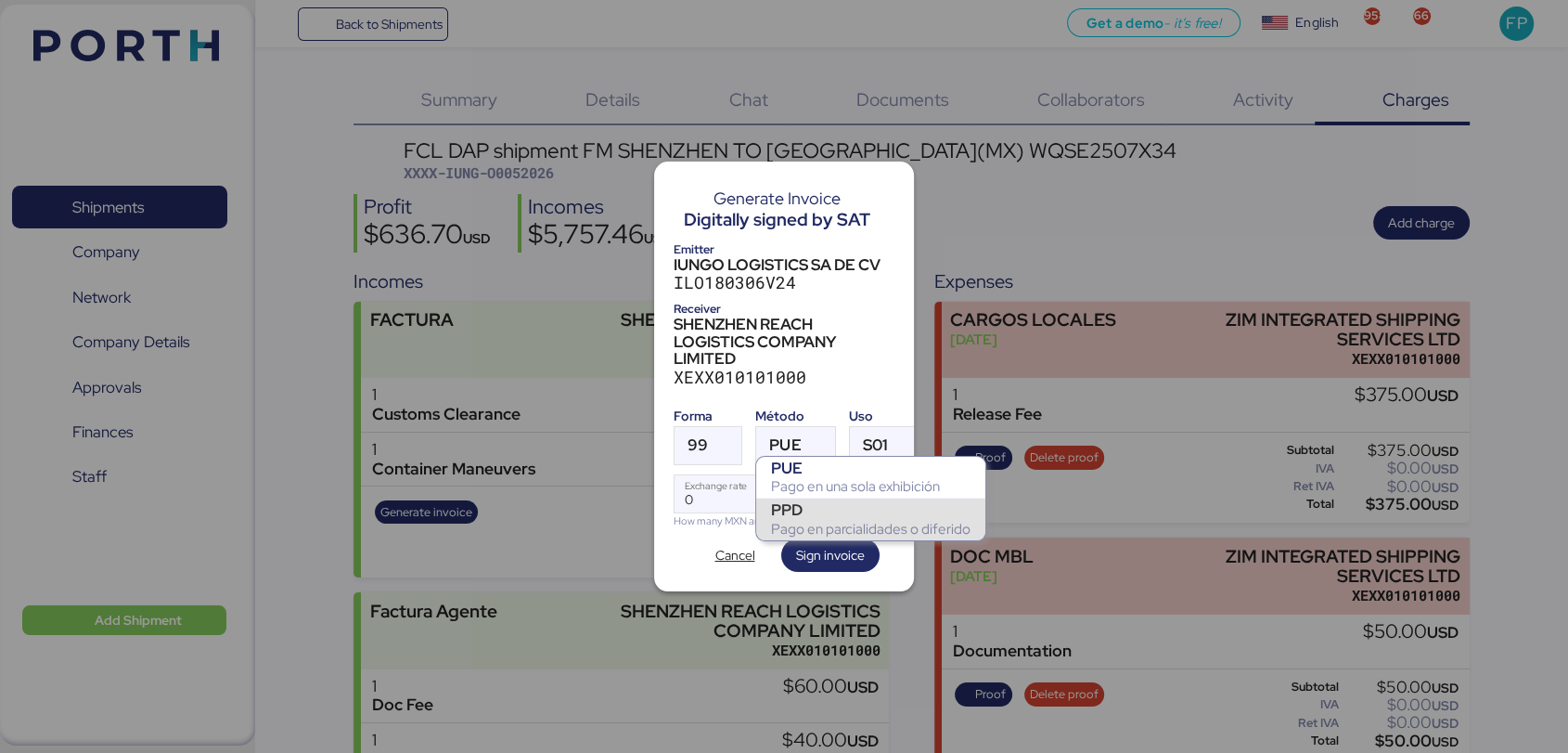
click at [822, 511] on div "PPD" at bounding box center [871, 509] width 200 height 18
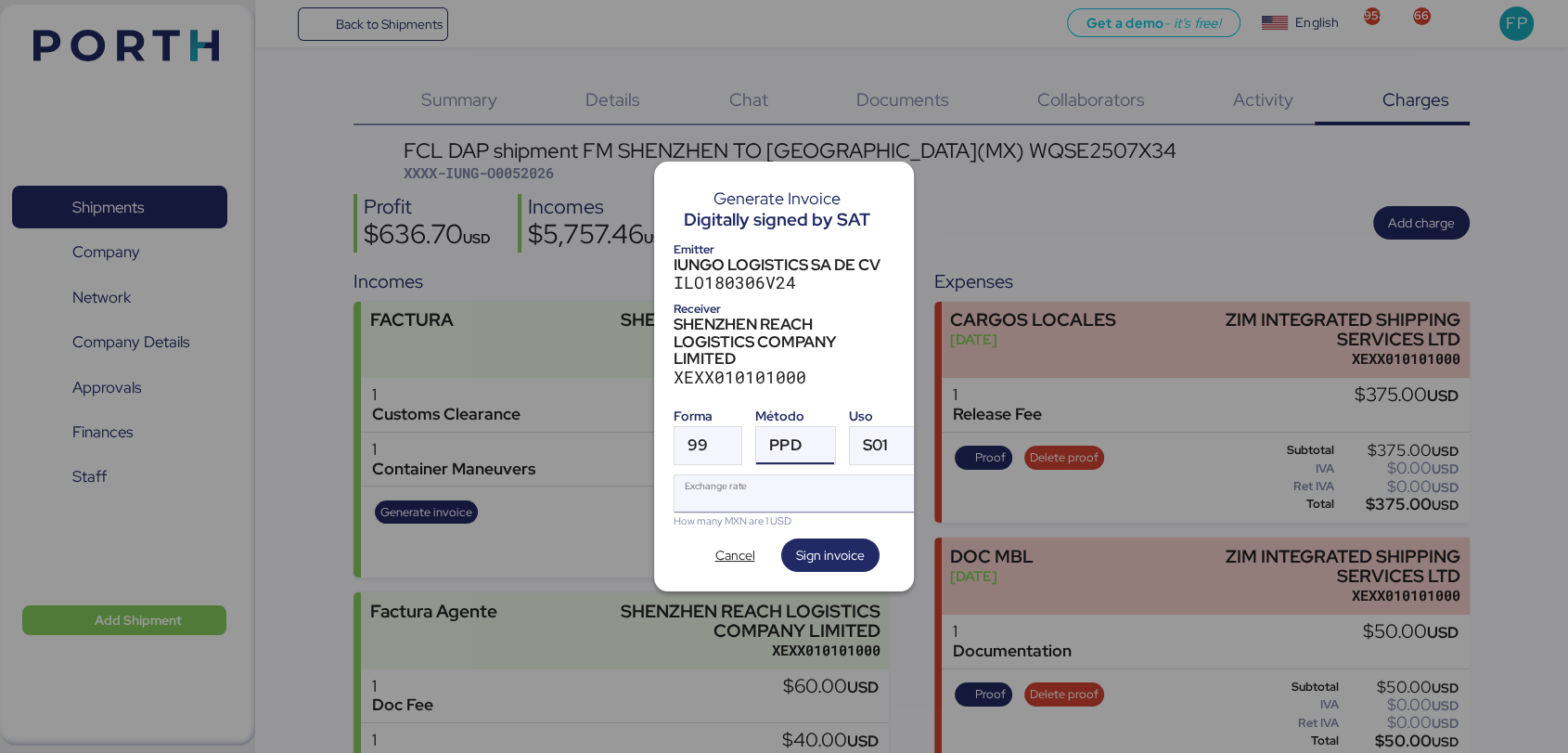
click at [713, 475] on input "Exchange rate" at bounding box center [798, 493] width 247 height 38
type input "0"
paste input "18.3878"
type input "18.3878"
click at [840, 546] on span "Sign invoice" at bounding box center [830, 555] width 68 height 22
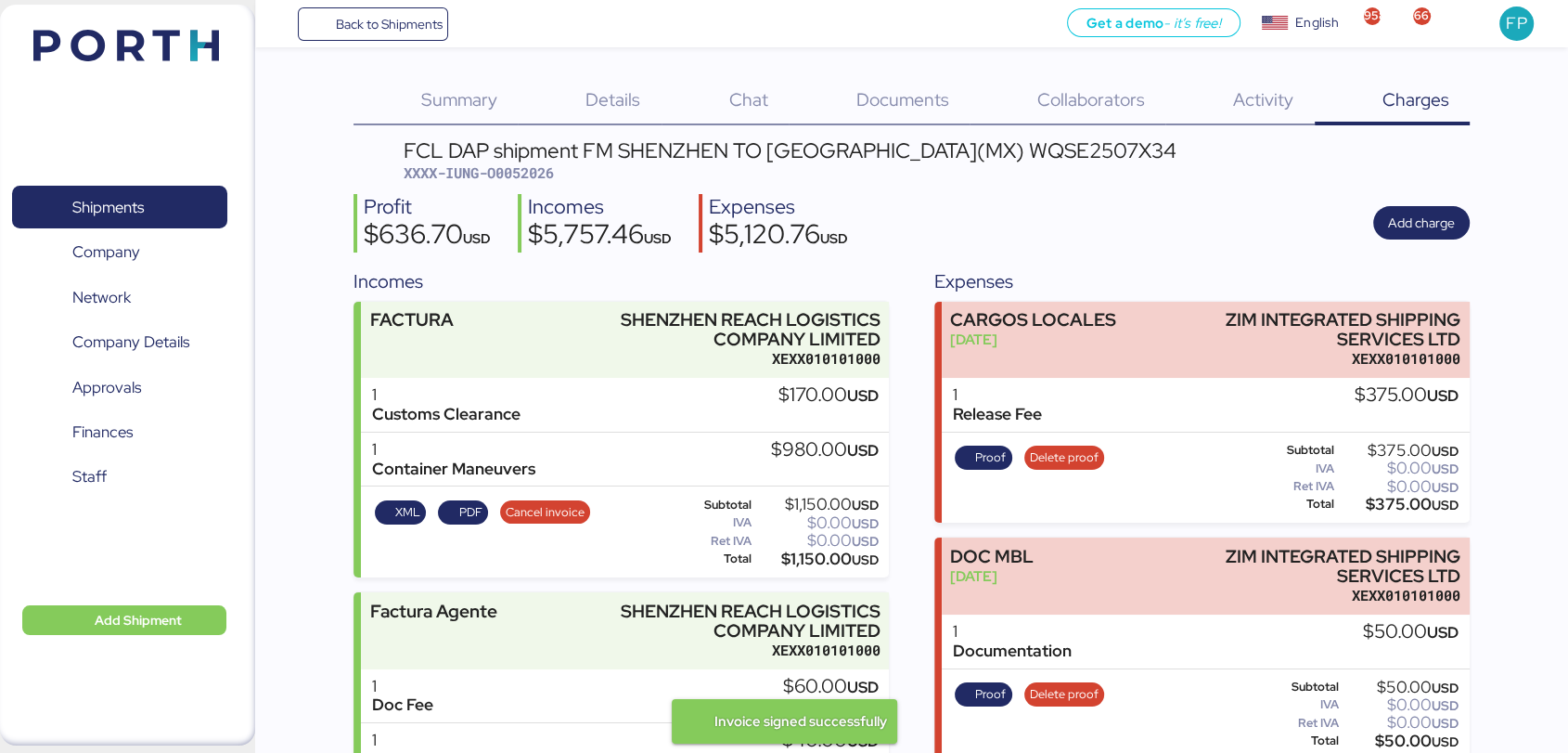
click at [525, 163] on span "XXXX-IUNG-O0052026" at bounding box center [479, 172] width 150 height 18
copy span "O0052026"
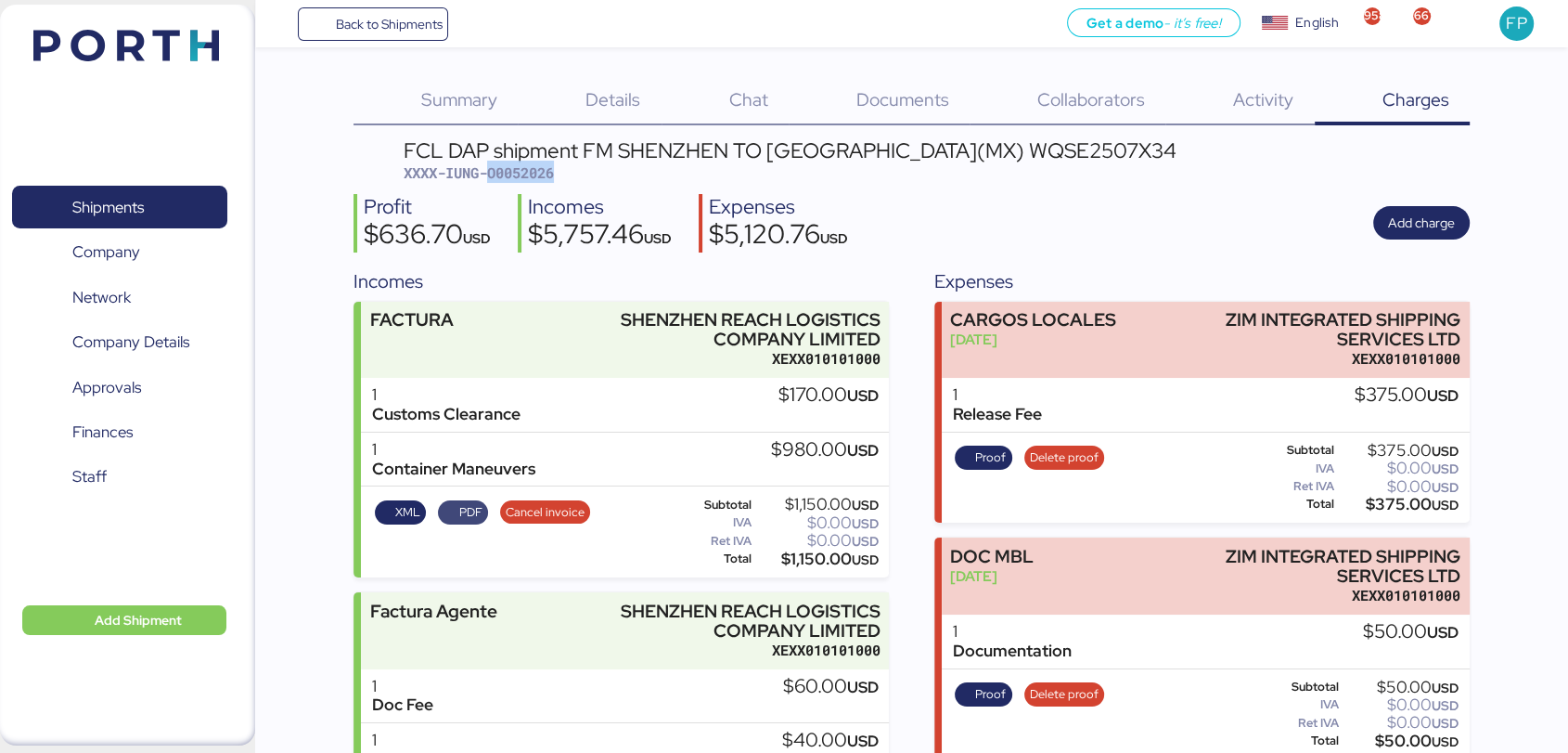
click at [463, 502] on span "PDF" at bounding box center [470, 512] width 23 height 20
copy span "O0052026"
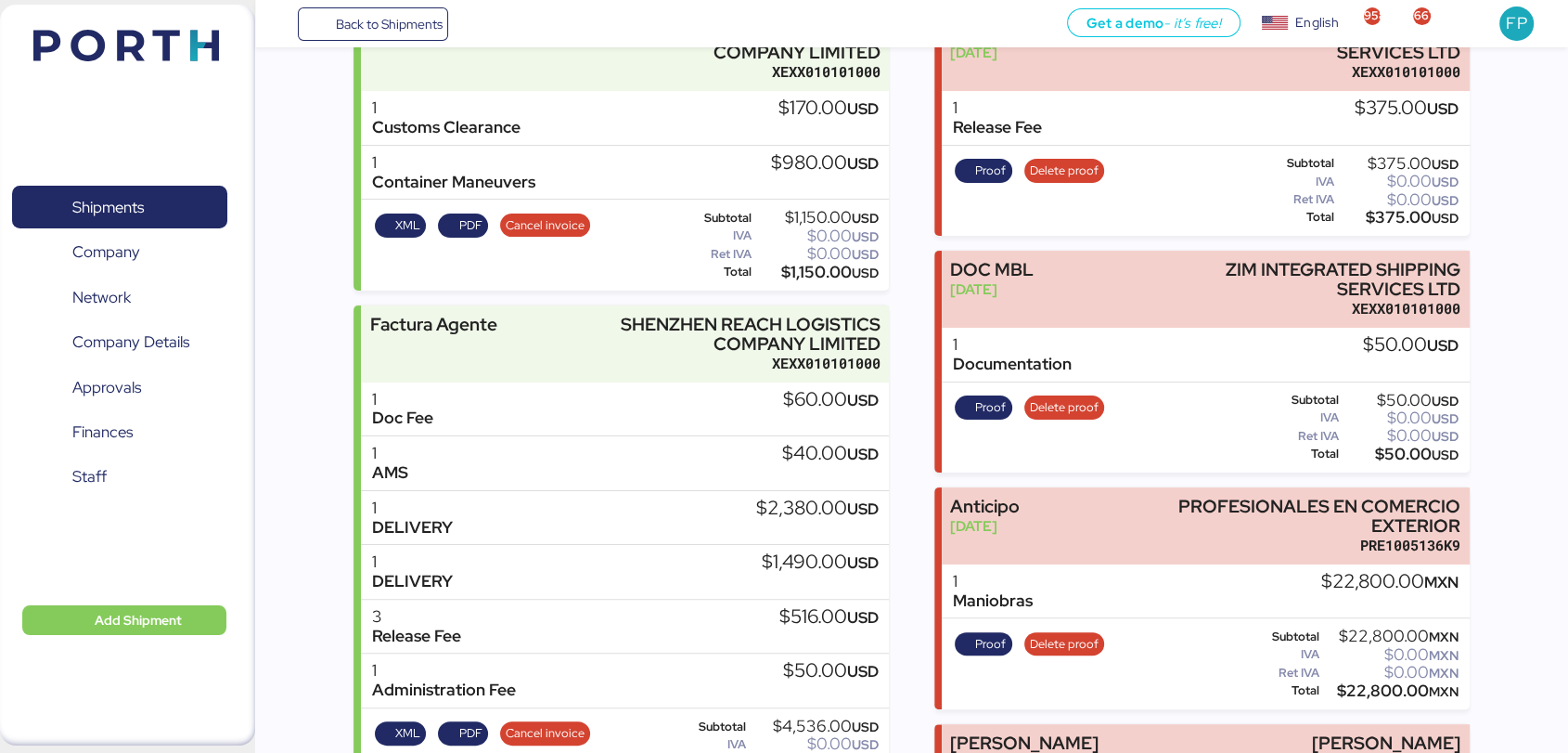
scroll to position [289, 0]
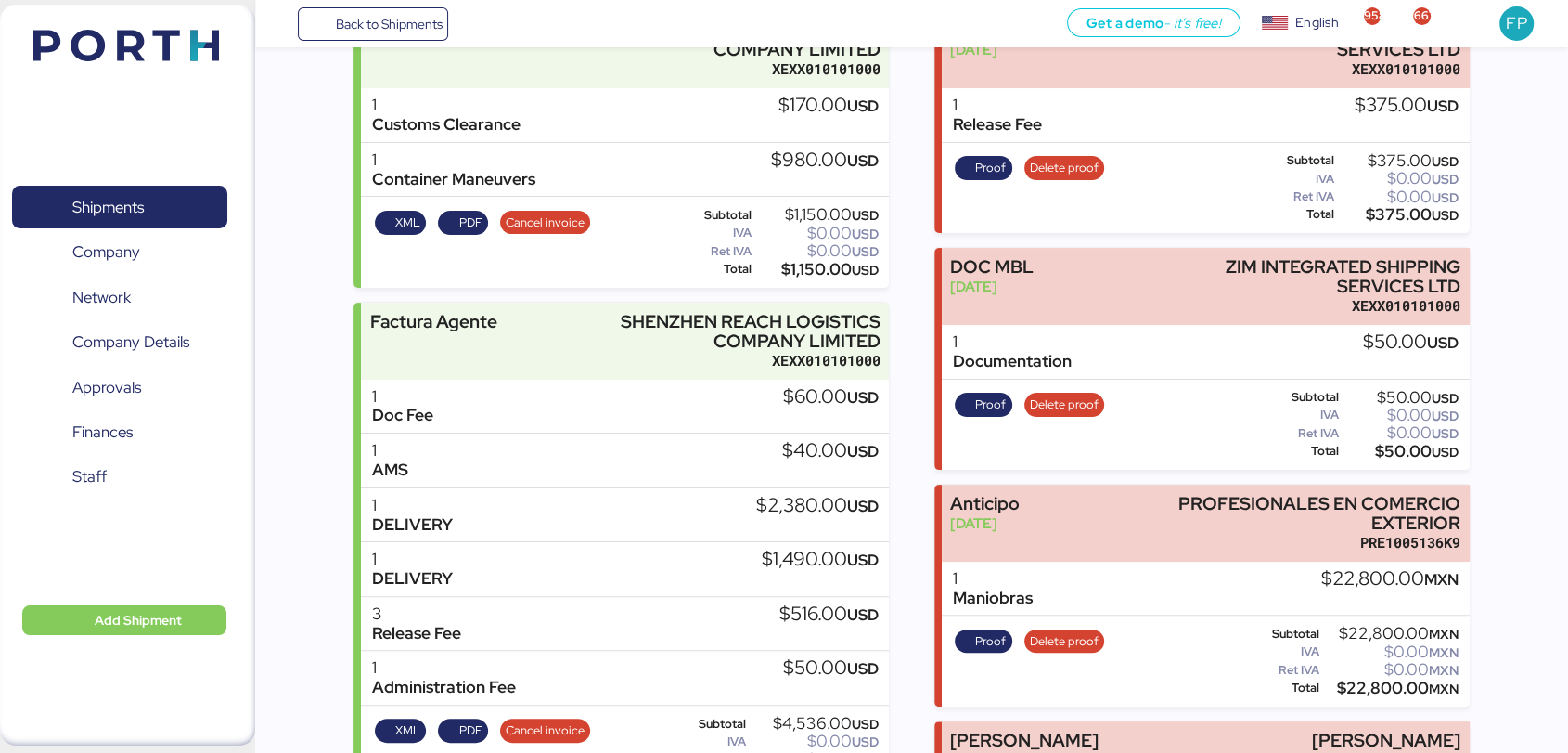
click at [815, 269] on div "$1,150.00 USD" at bounding box center [816, 269] width 123 height 13
copy div "1,150.00"
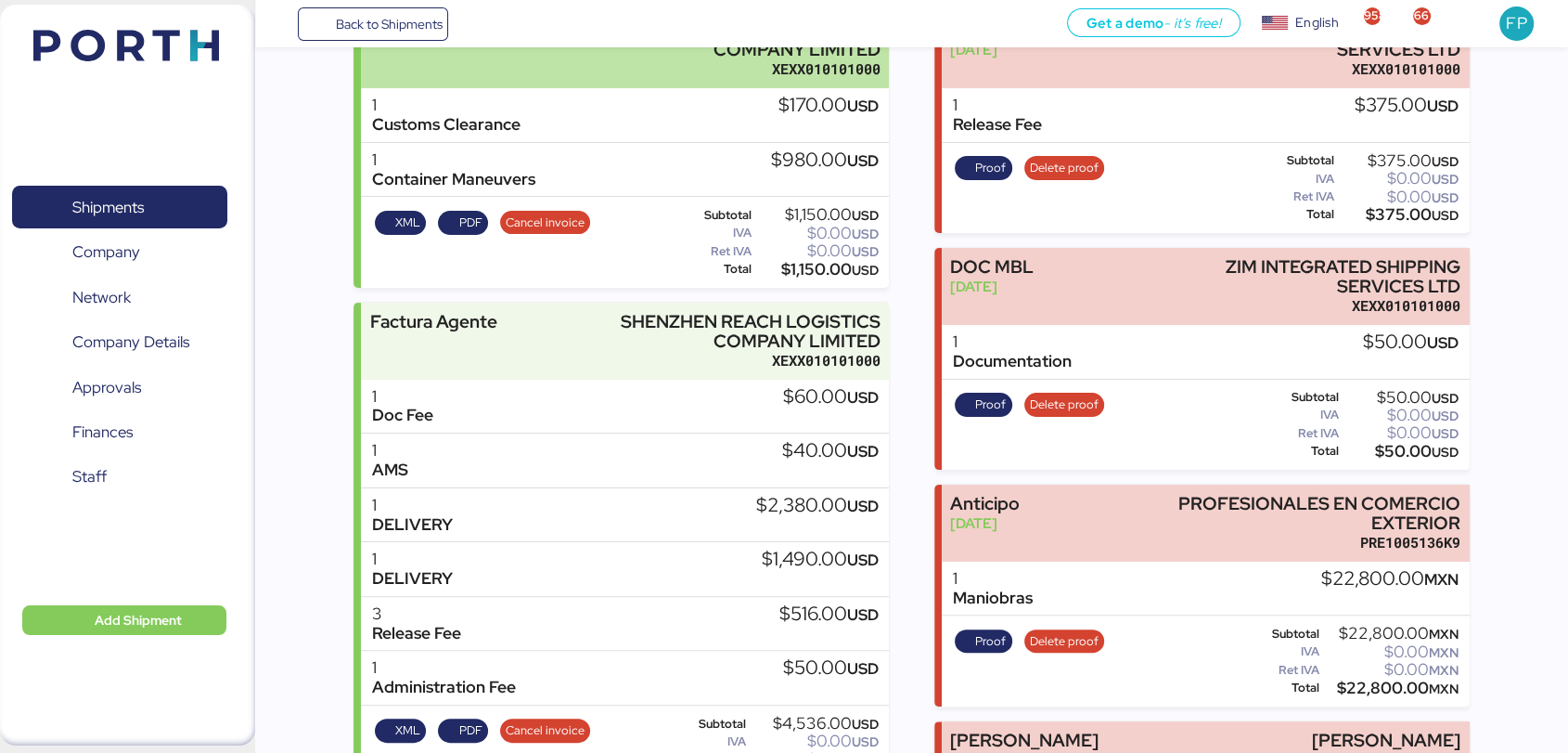
scroll to position [0, 0]
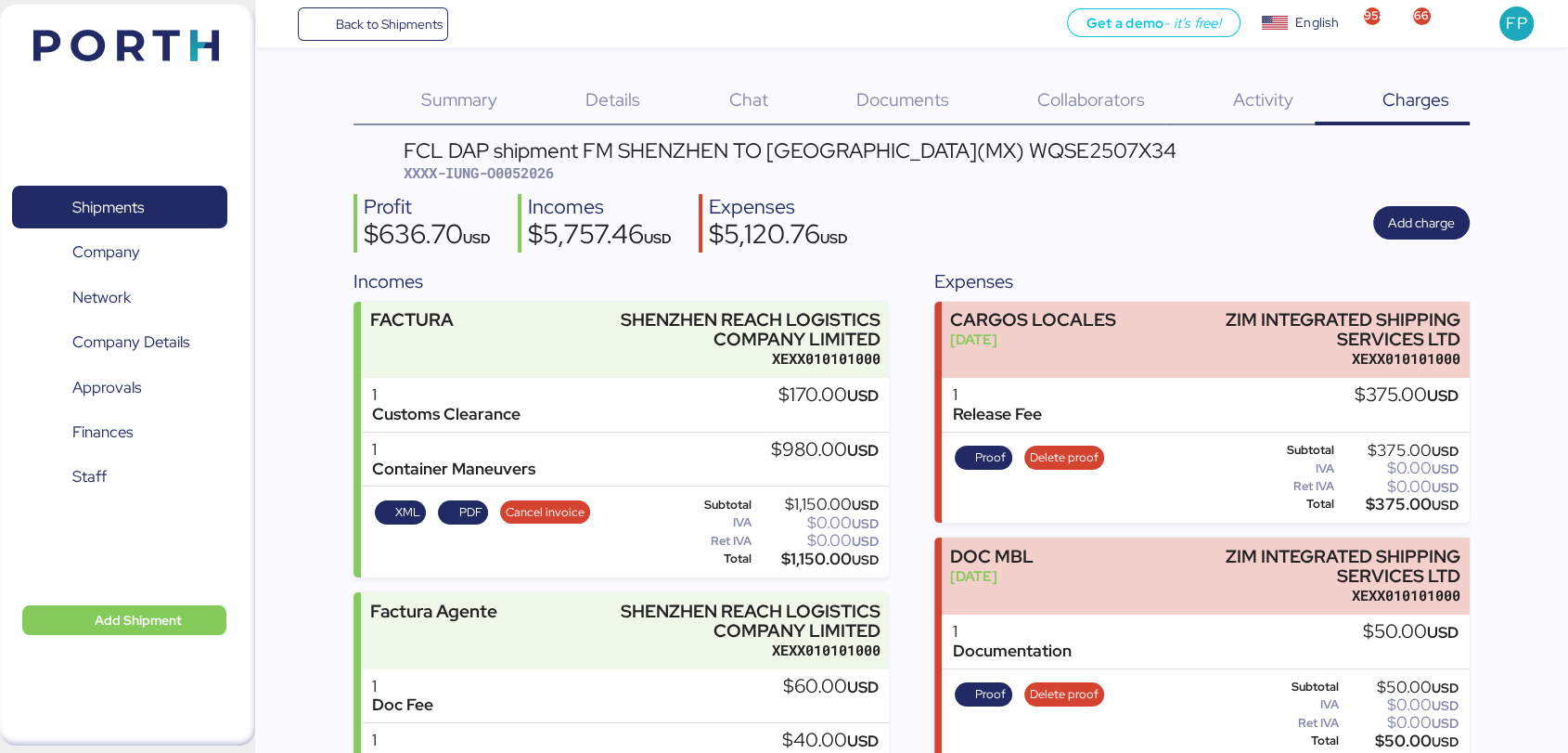
click at [1044, 150] on div "FCL DAP shipment FM SHENZHEN TO [GEOGRAPHIC_DATA](MX) WQSE2507X34" at bounding box center [790, 150] width 773 height 20
copy div "WQSE2507X34"
click at [161, 213] on span "Shipments" at bounding box center [119, 208] width 200 height 27
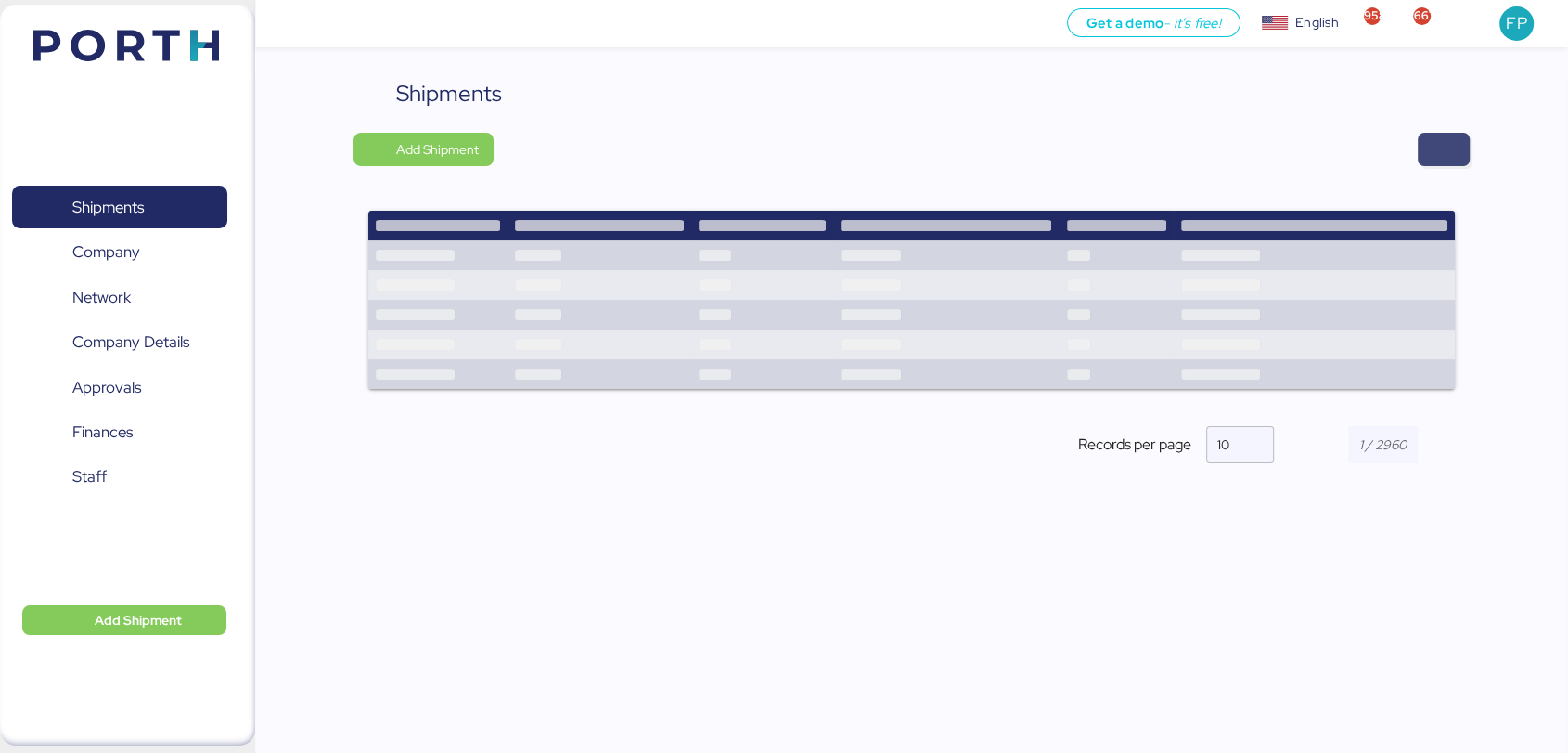
click at [1444, 142] on span "button" at bounding box center [1443, 149] width 22 height 26
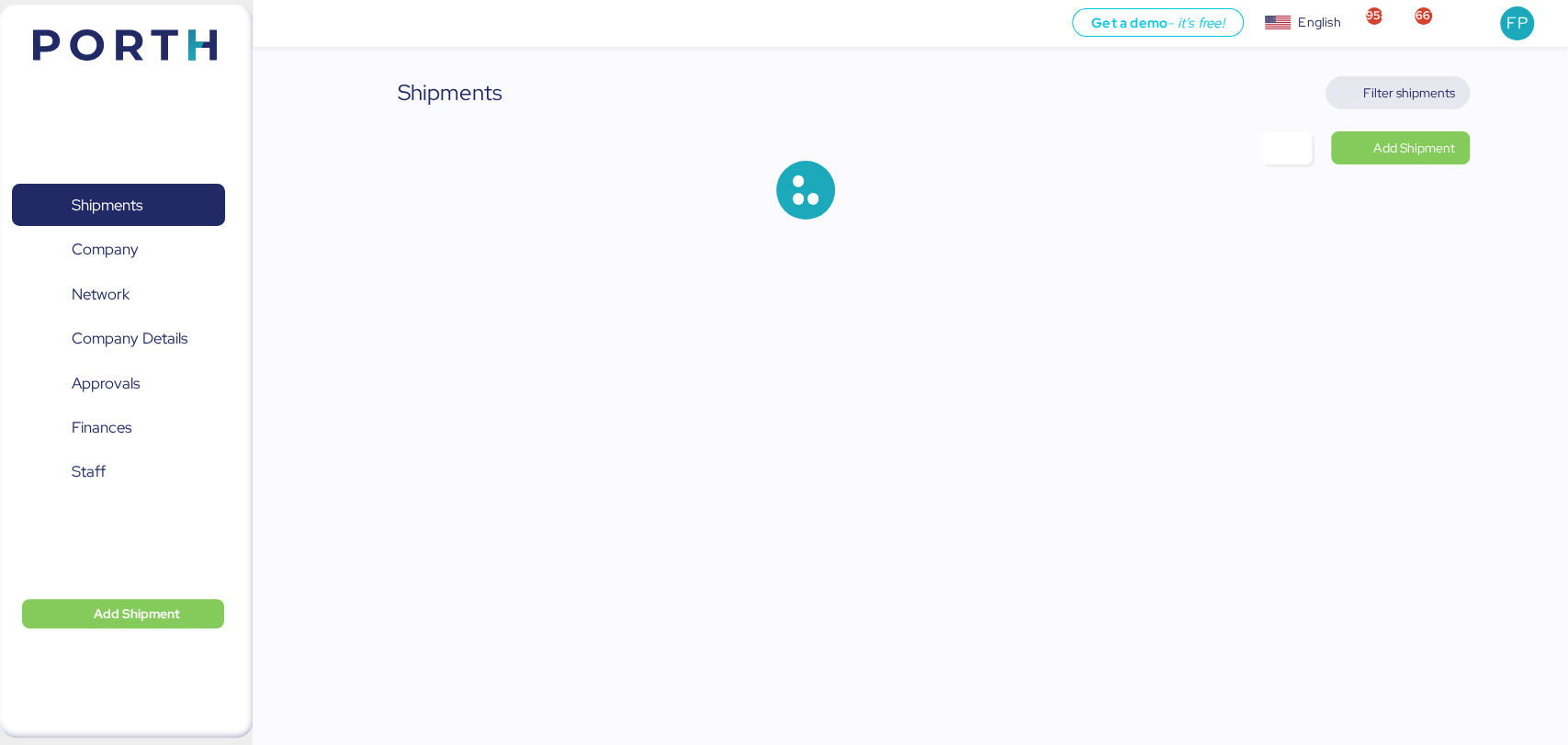
click at [1404, 90] on span "Filter shipments" at bounding box center [1408, 92] width 92 height 22
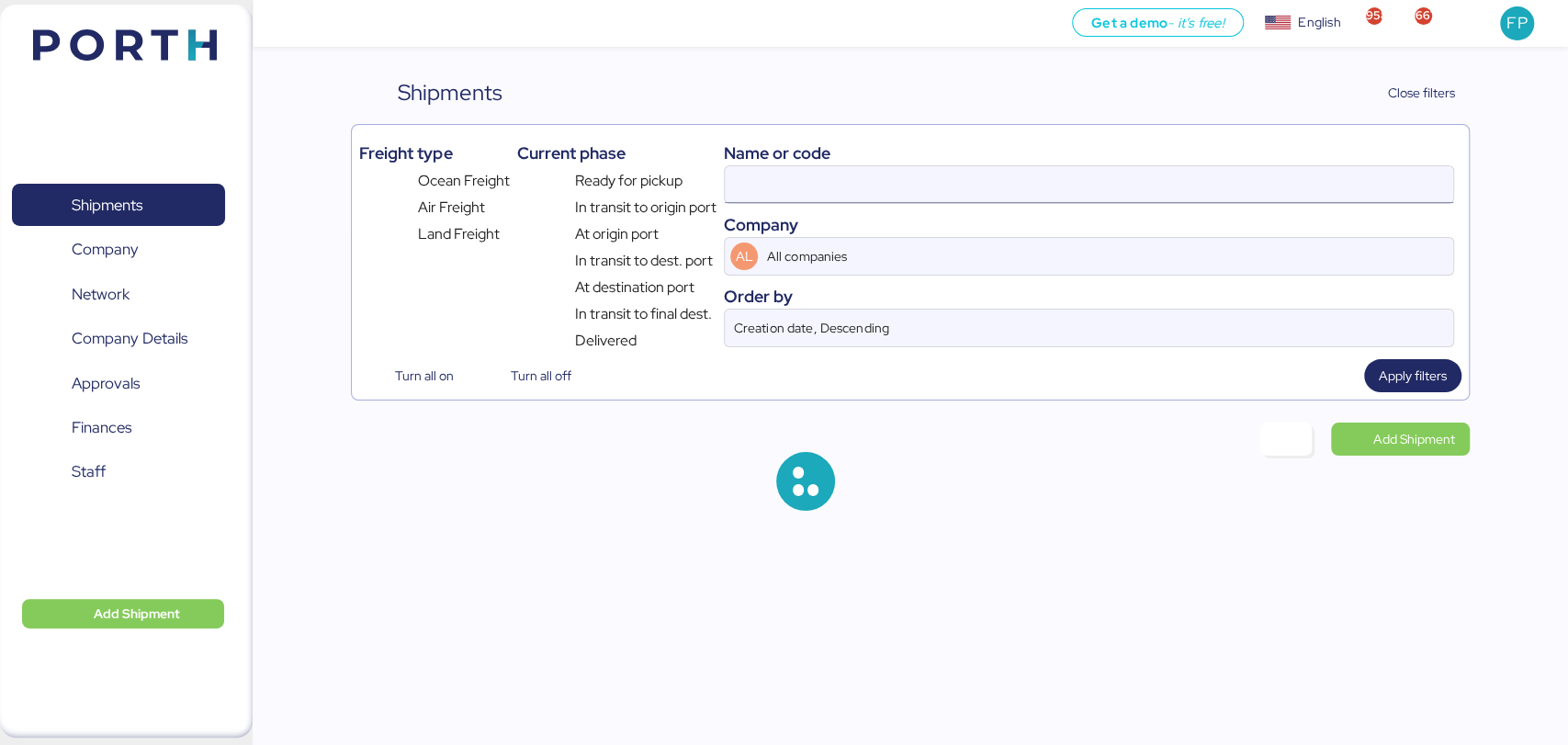
click at [758, 193] on input at bounding box center [1088, 185] width 727 height 37
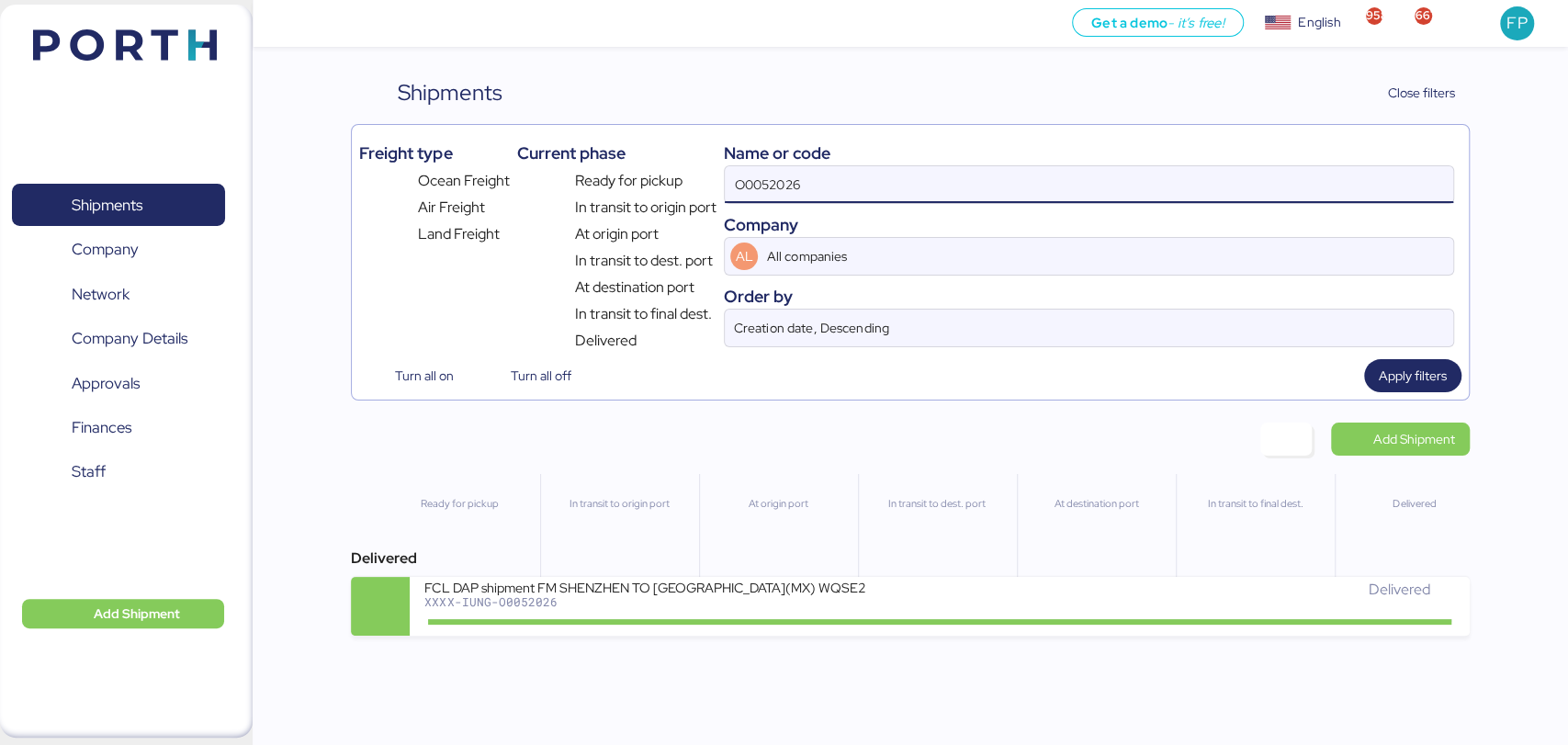
click at [760, 180] on input "O0052026" at bounding box center [1088, 185] width 727 height 37
paste input "69"
type input "O0052069"
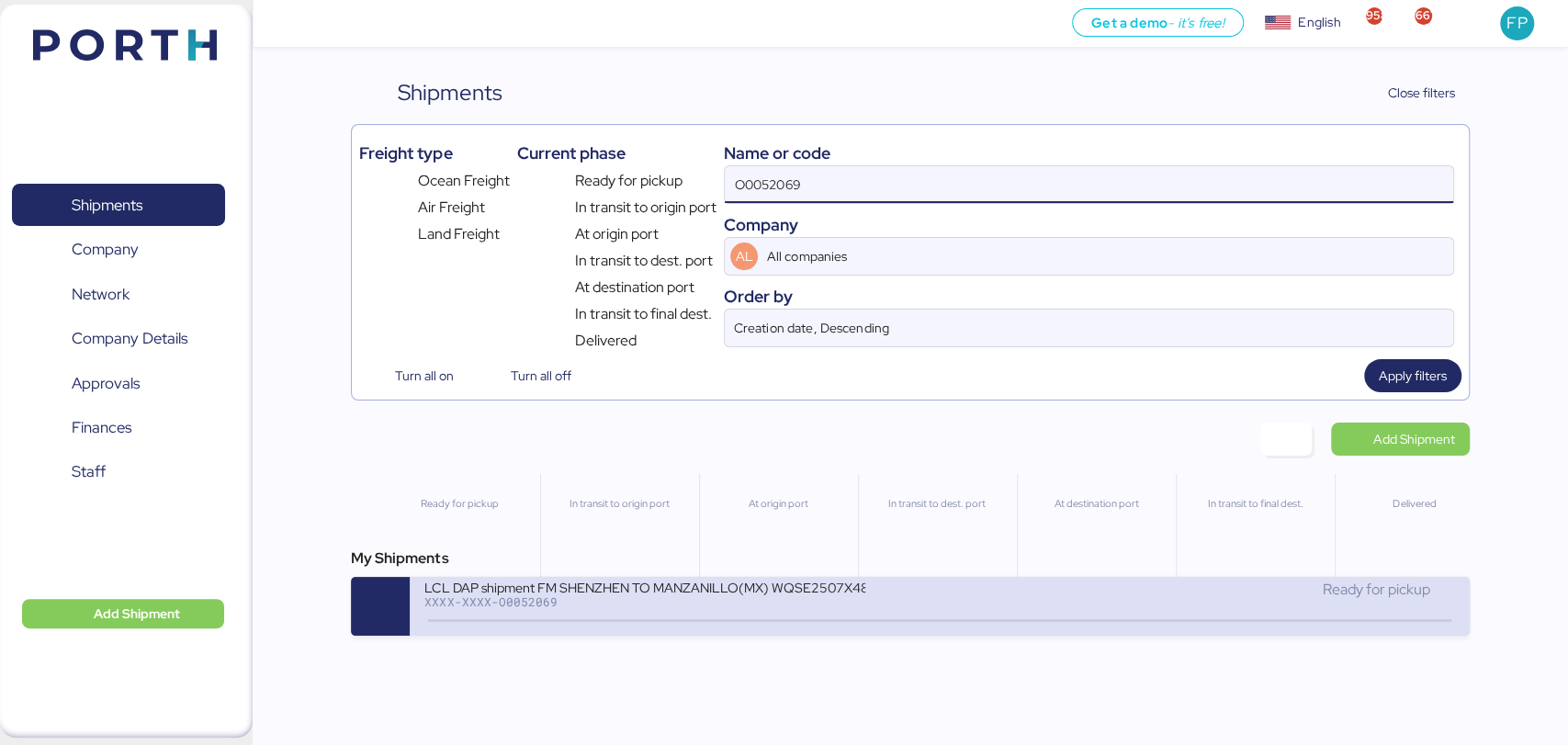
click at [698, 583] on div "LCL DAP shipment FM SHENZHEN TO MANZANILLO(MX) WQSE2507X48" at bounding box center [644, 586] width 441 height 15
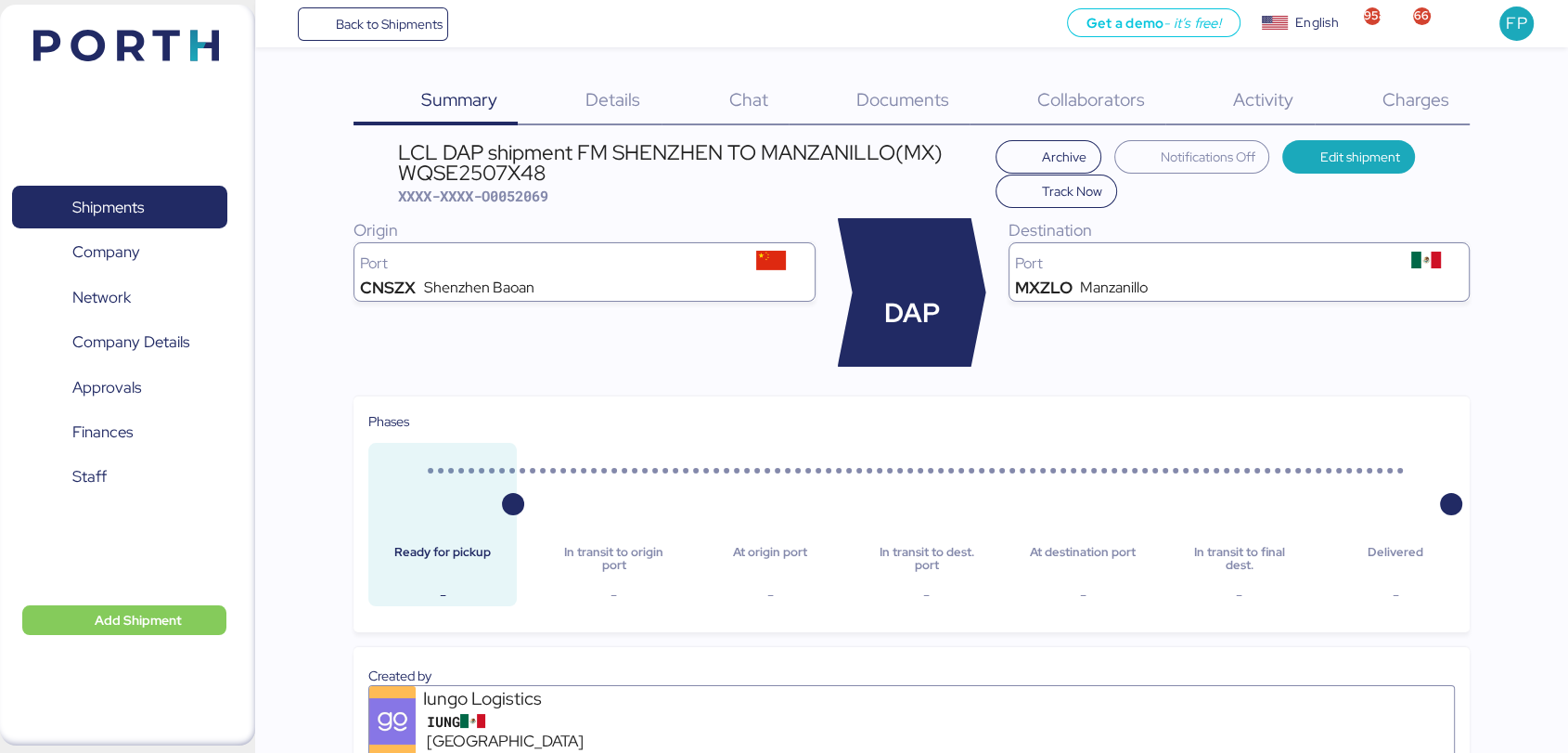
click at [1360, 118] on div "Charges 0" at bounding box center [1392, 101] width 155 height 48
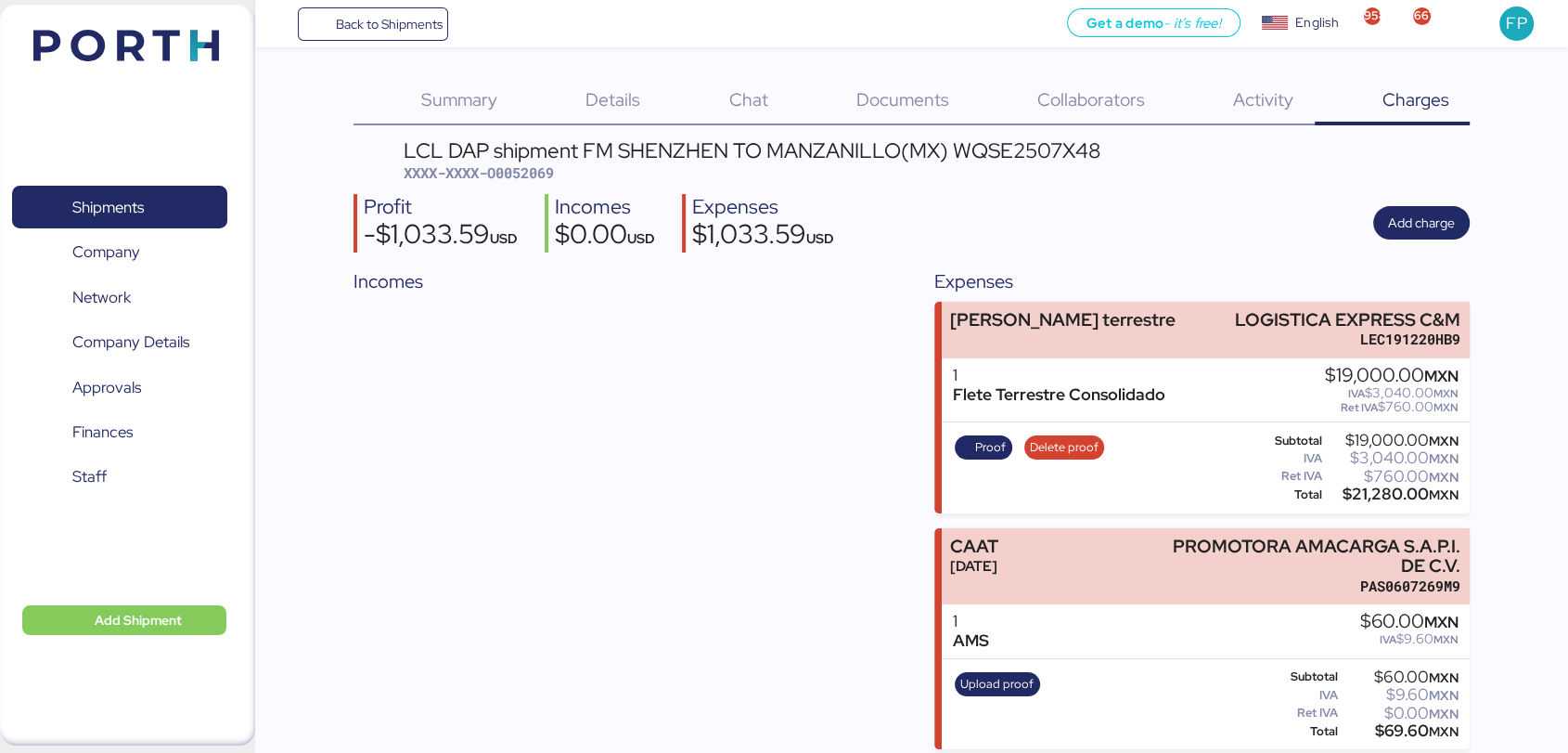
click at [1449, 240] on div "Profit -$1,033.59 USD Incomes $0.00 USD Expenses $1,033.59 USD Add charge" at bounding box center [911, 223] width 1116 height 59
click at [1430, 229] on span "Add charge" at bounding box center [1421, 222] width 66 height 22
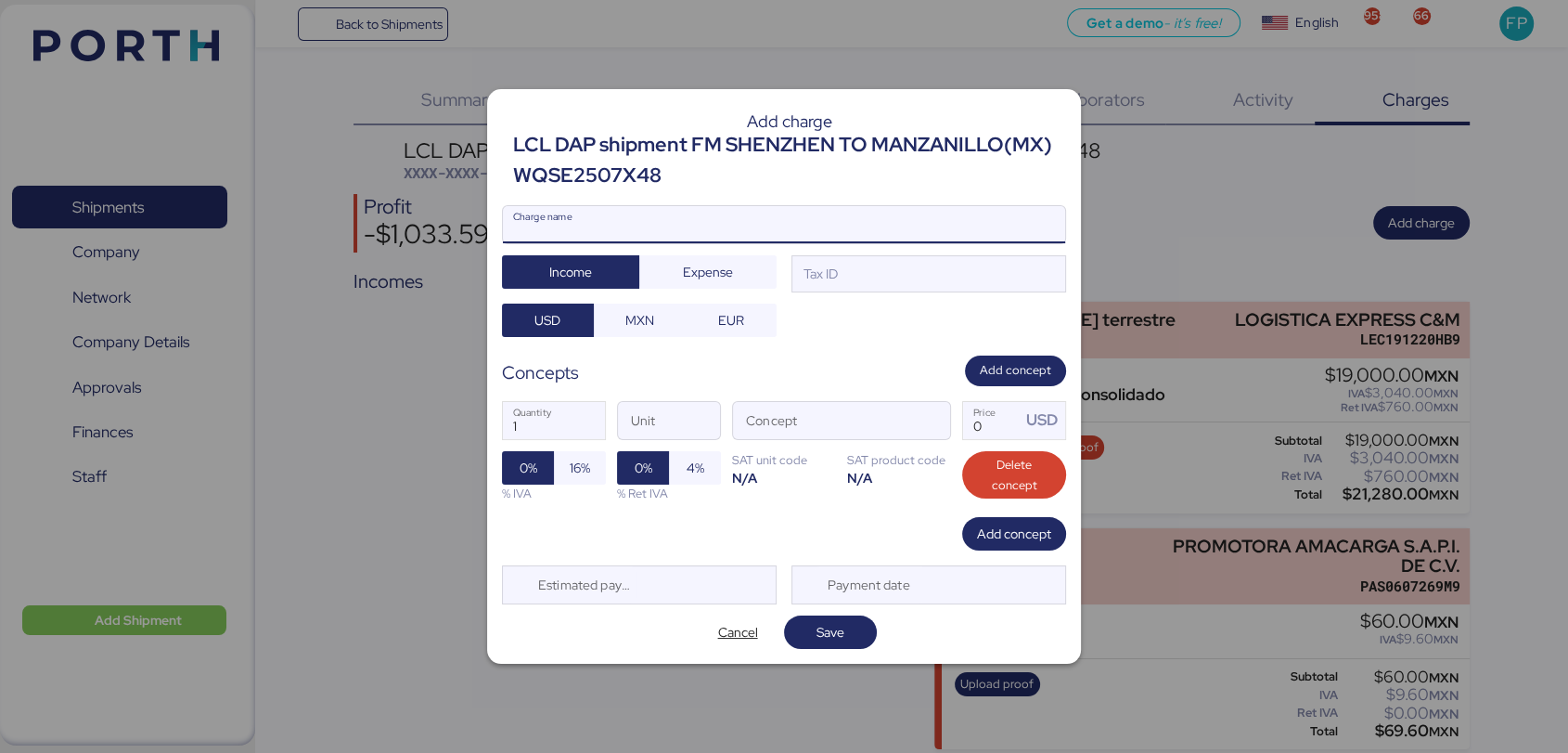
click at [535, 228] on input "Charge name" at bounding box center [784, 224] width 562 height 38
type input "Factura agente"
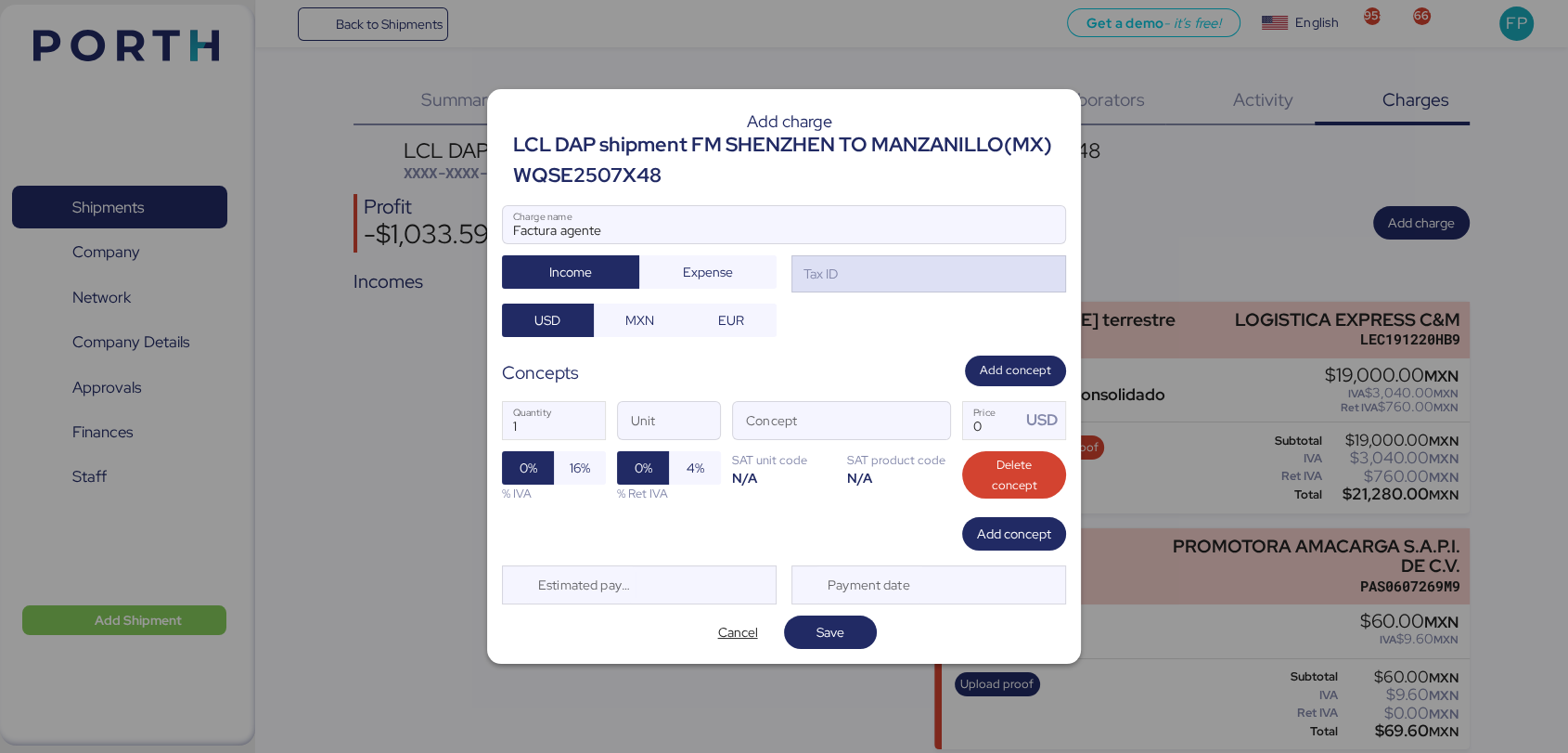
click at [836, 275] on div "Tax ID" at bounding box center [819, 273] width 38 height 20
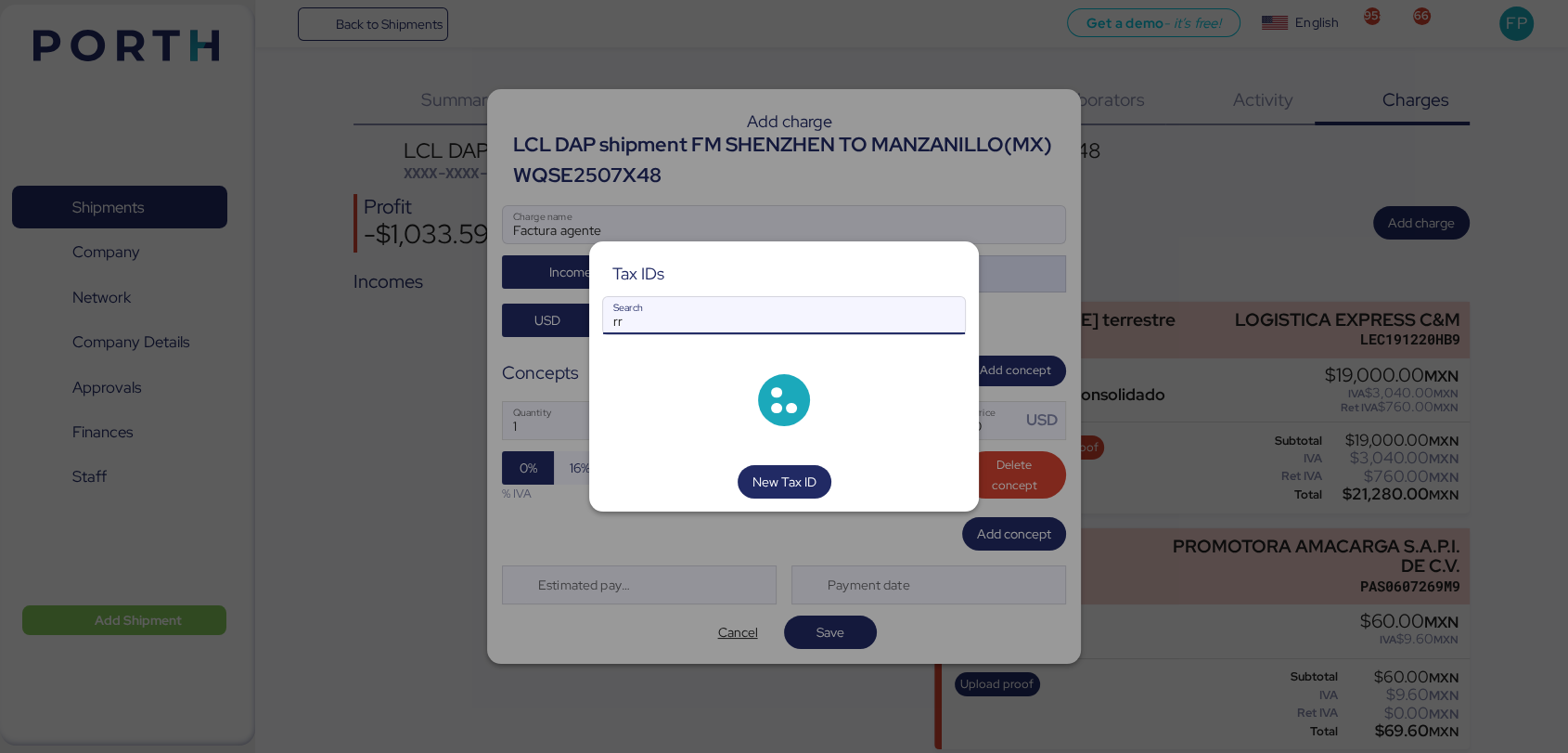
type input "r"
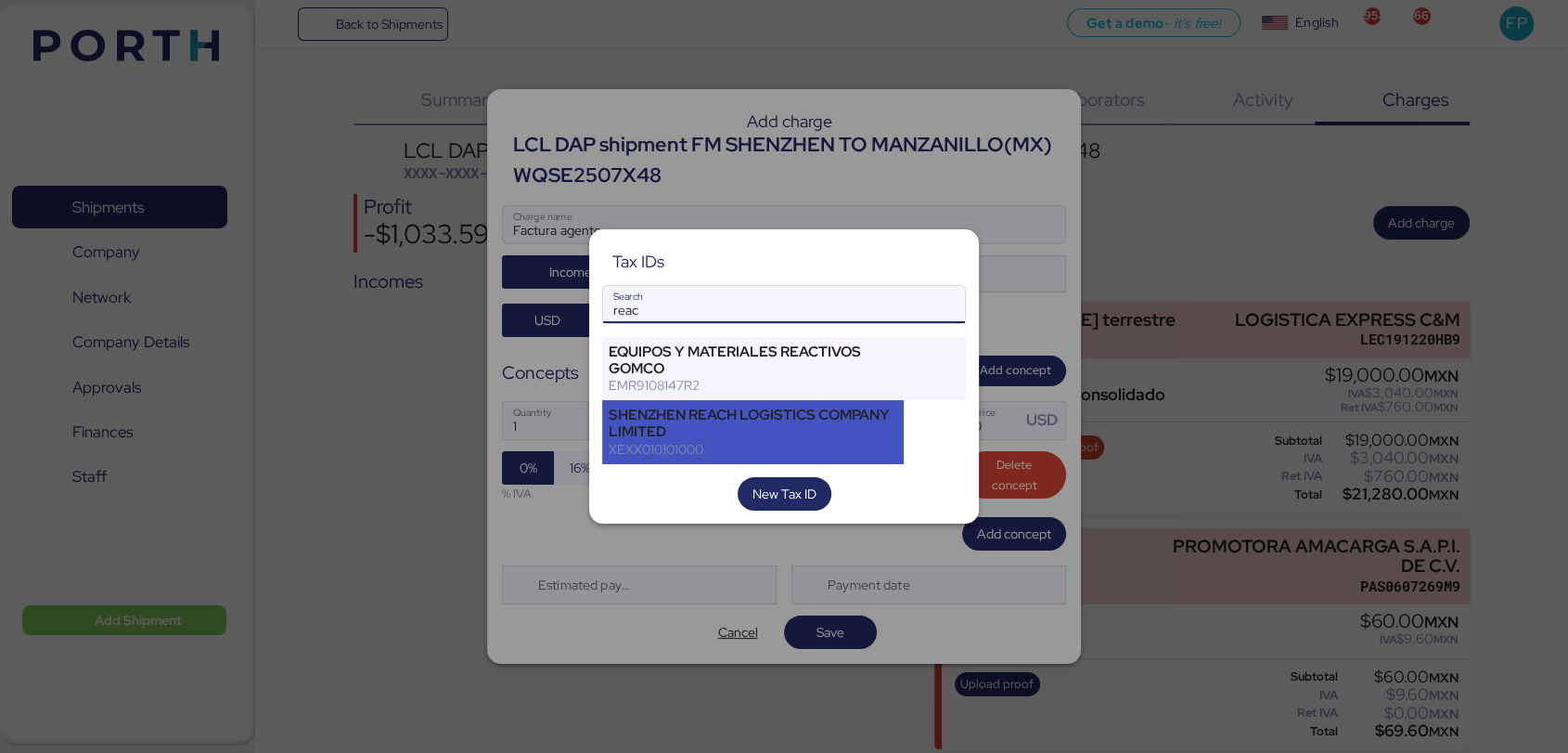
type input "reac"
click at [677, 425] on div "SHENZHEN REACH LOGISTICS COMPANY LIMITED" at bounding box center [753, 423] width 288 height 34
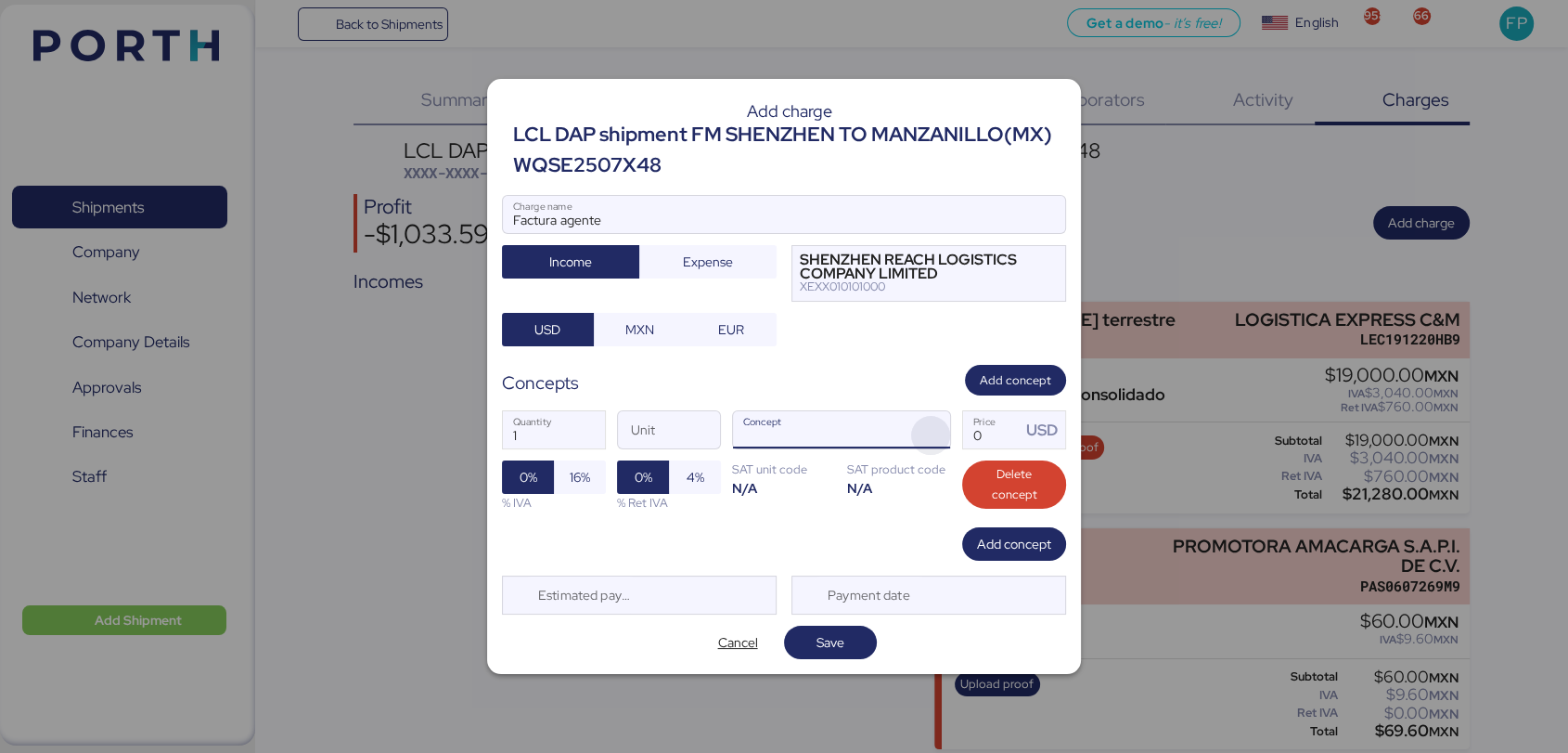
click at [935, 434] on span "button" at bounding box center [931, 435] width 39 height 39
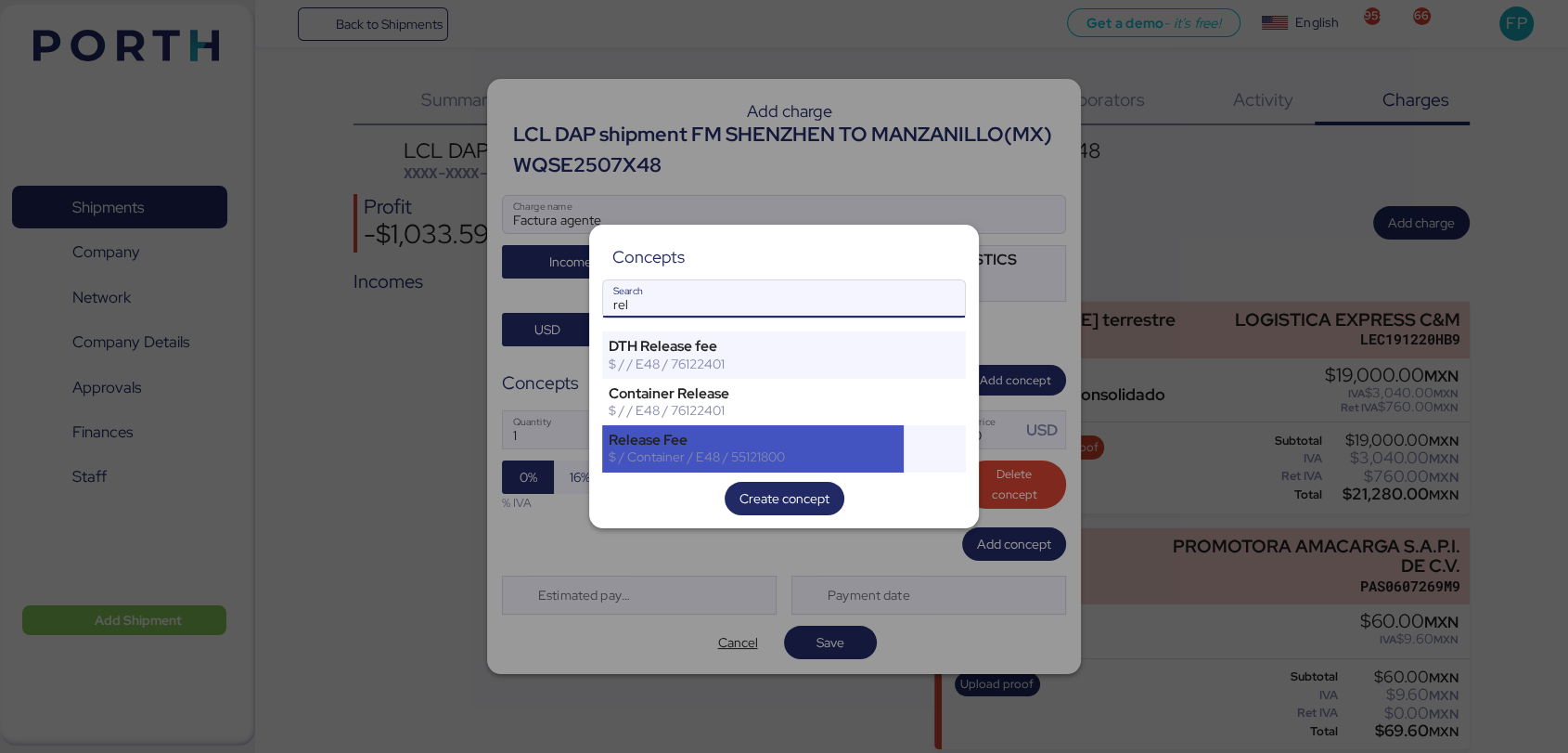
type input "rel"
click at [749, 446] on div "Release Fee" at bounding box center [753, 439] width 288 height 16
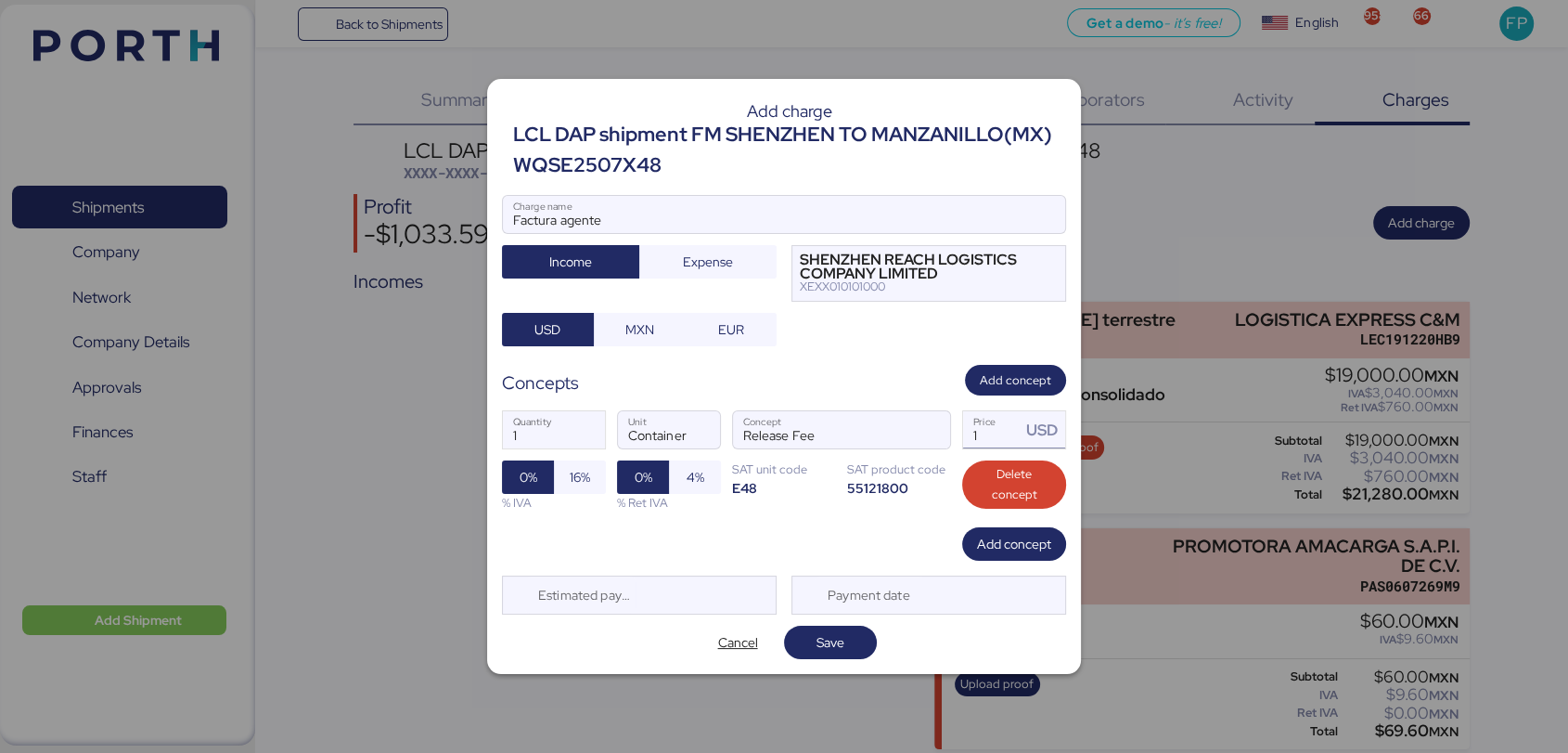
click at [978, 432] on input "1" at bounding box center [992, 430] width 58 height 38
type input "50"
click at [1025, 545] on span "Add concept" at bounding box center [1013, 543] width 74 height 22
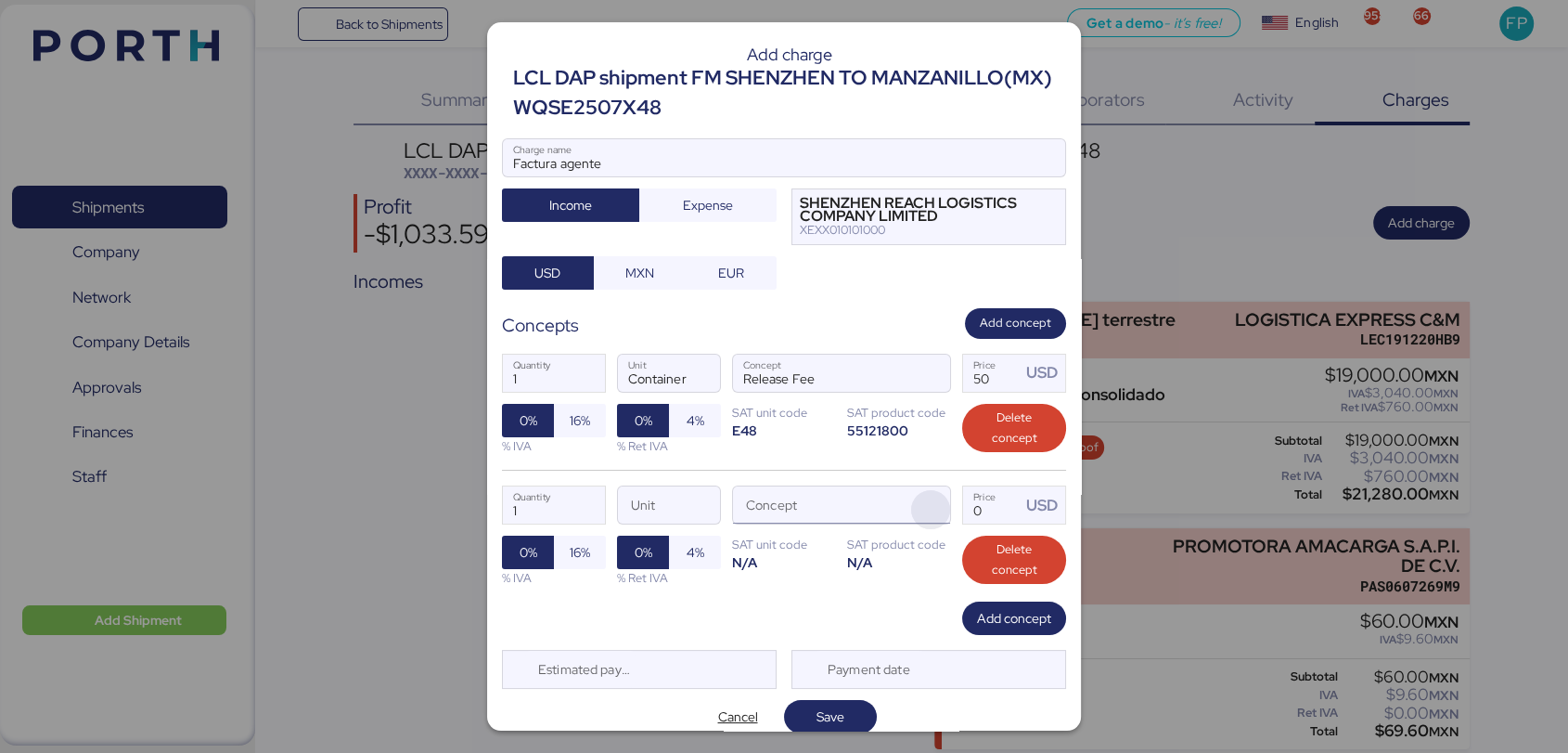
click at [914, 507] on span "button" at bounding box center [931, 510] width 39 height 39
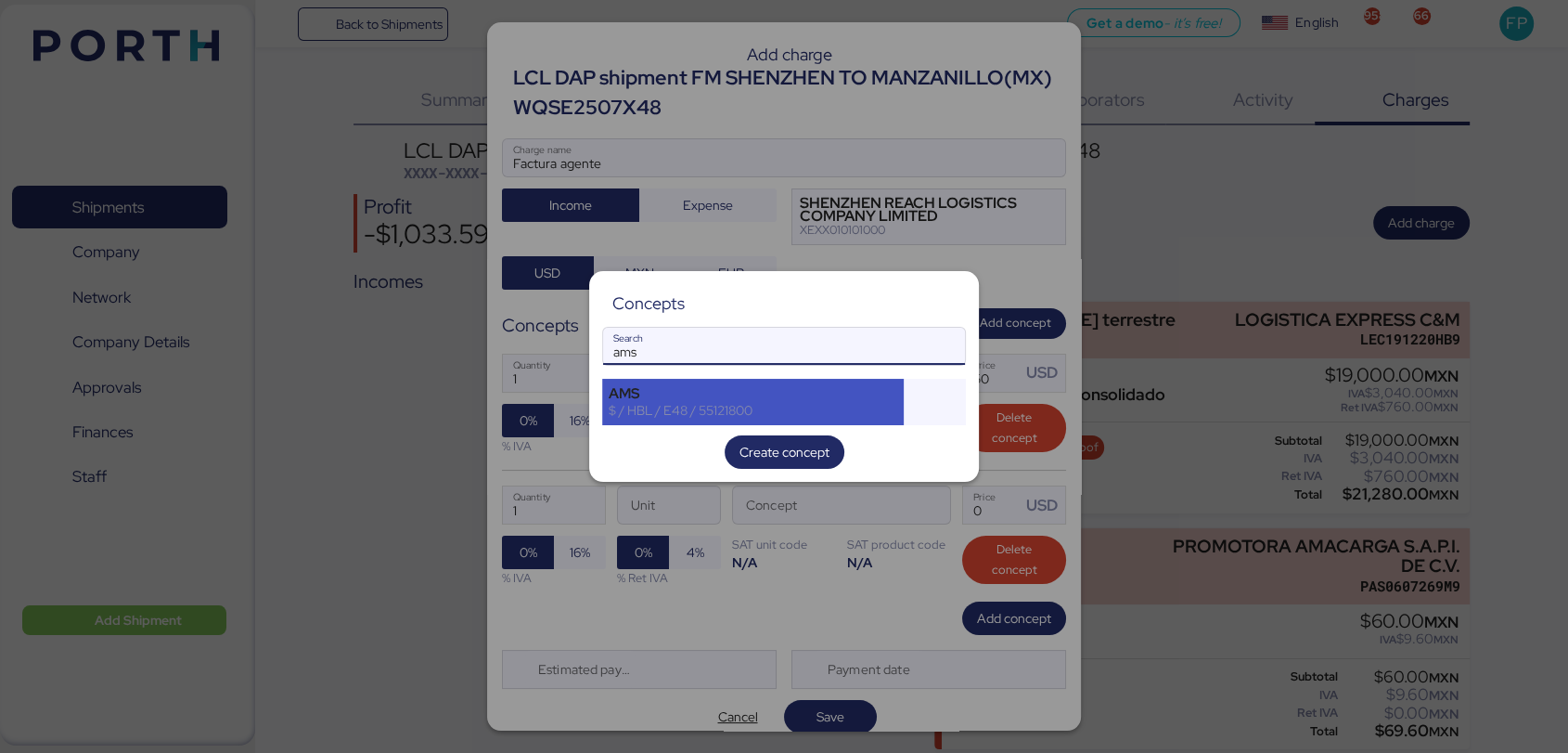
type input "ams"
click at [812, 400] on div "AMS" at bounding box center [753, 393] width 288 height 16
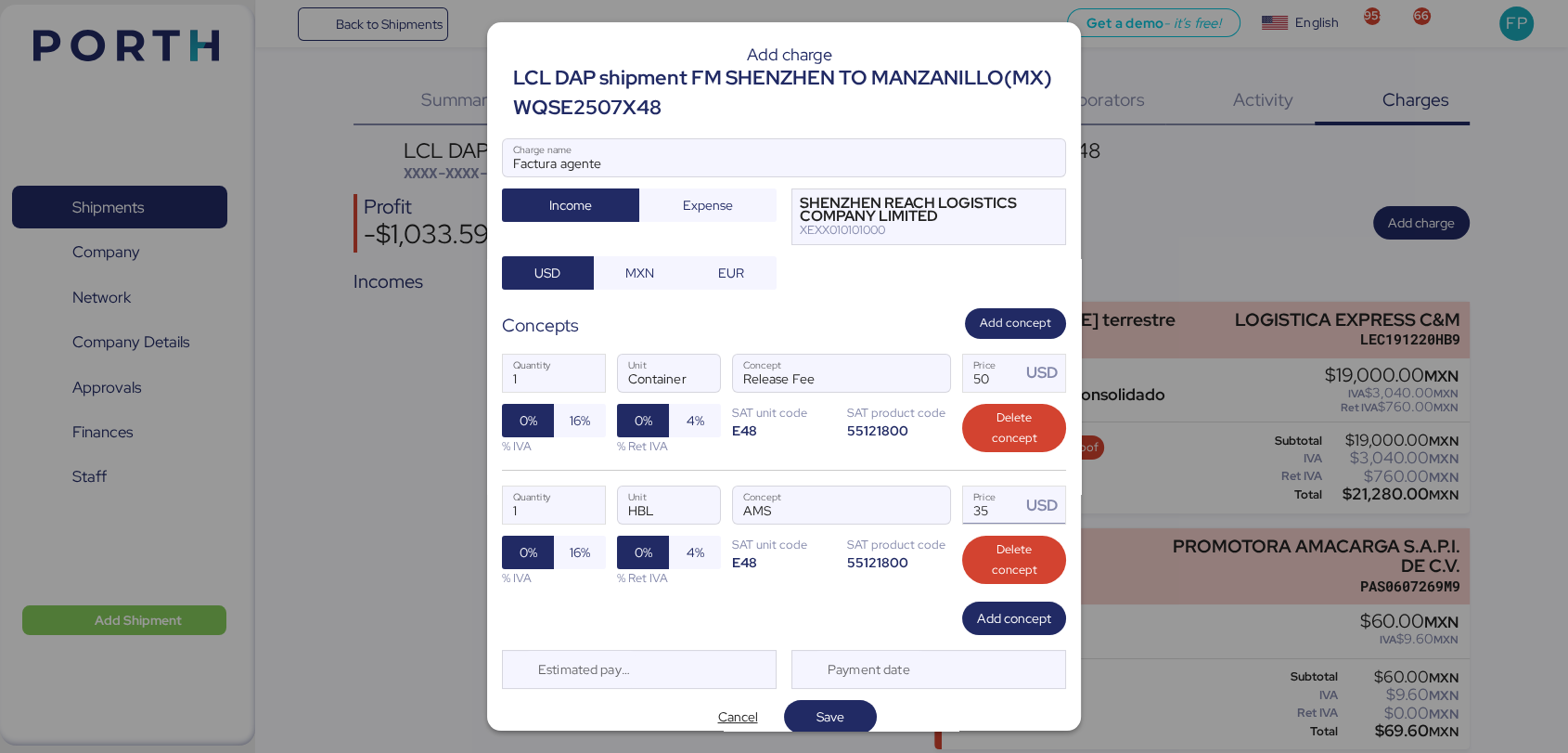
click at [991, 500] on input "35" at bounding box center [992, 505] width 58 height 38
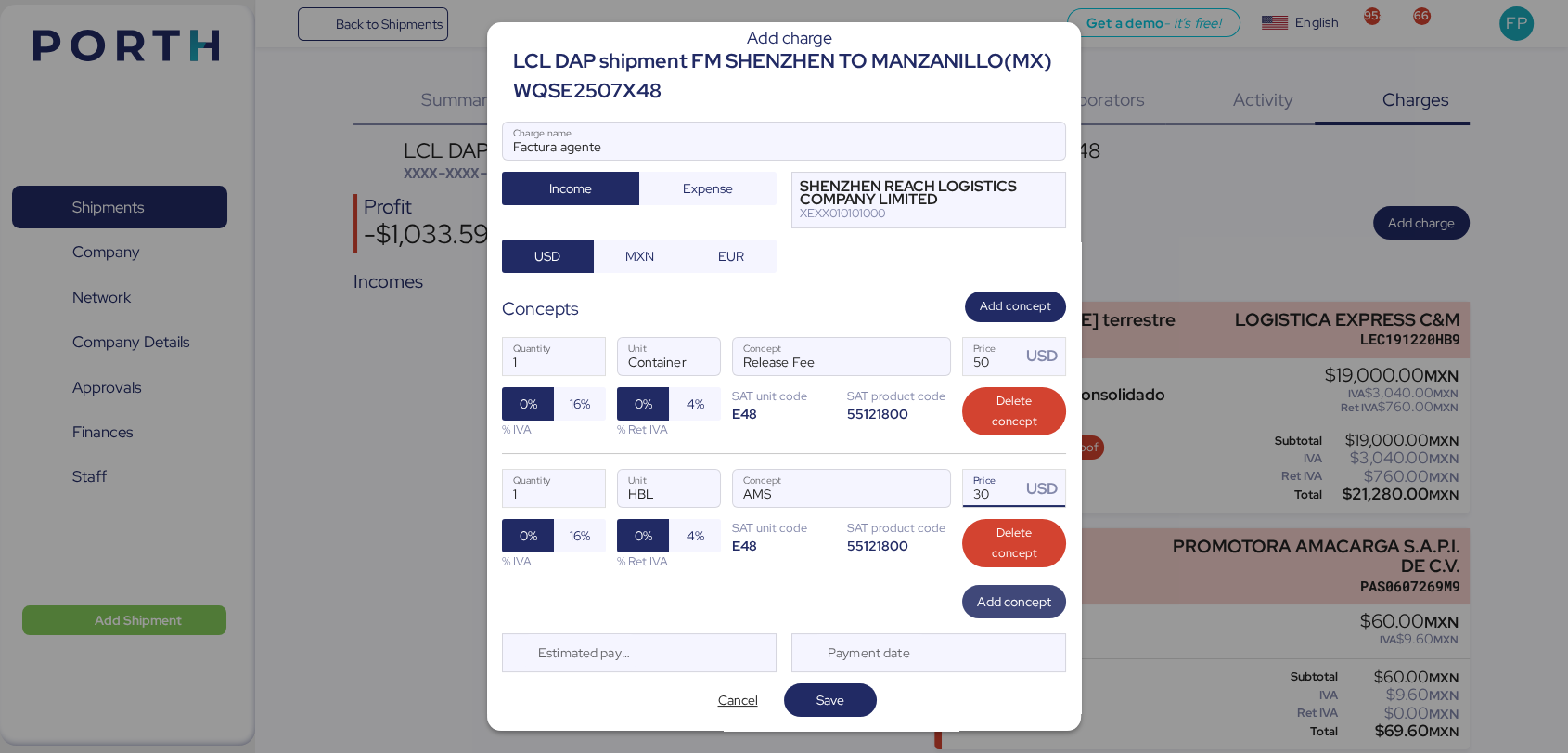
type input "30"
click at [986, 601] on span "Add concept" at bounding box center [1013, 601] width 74 height 22
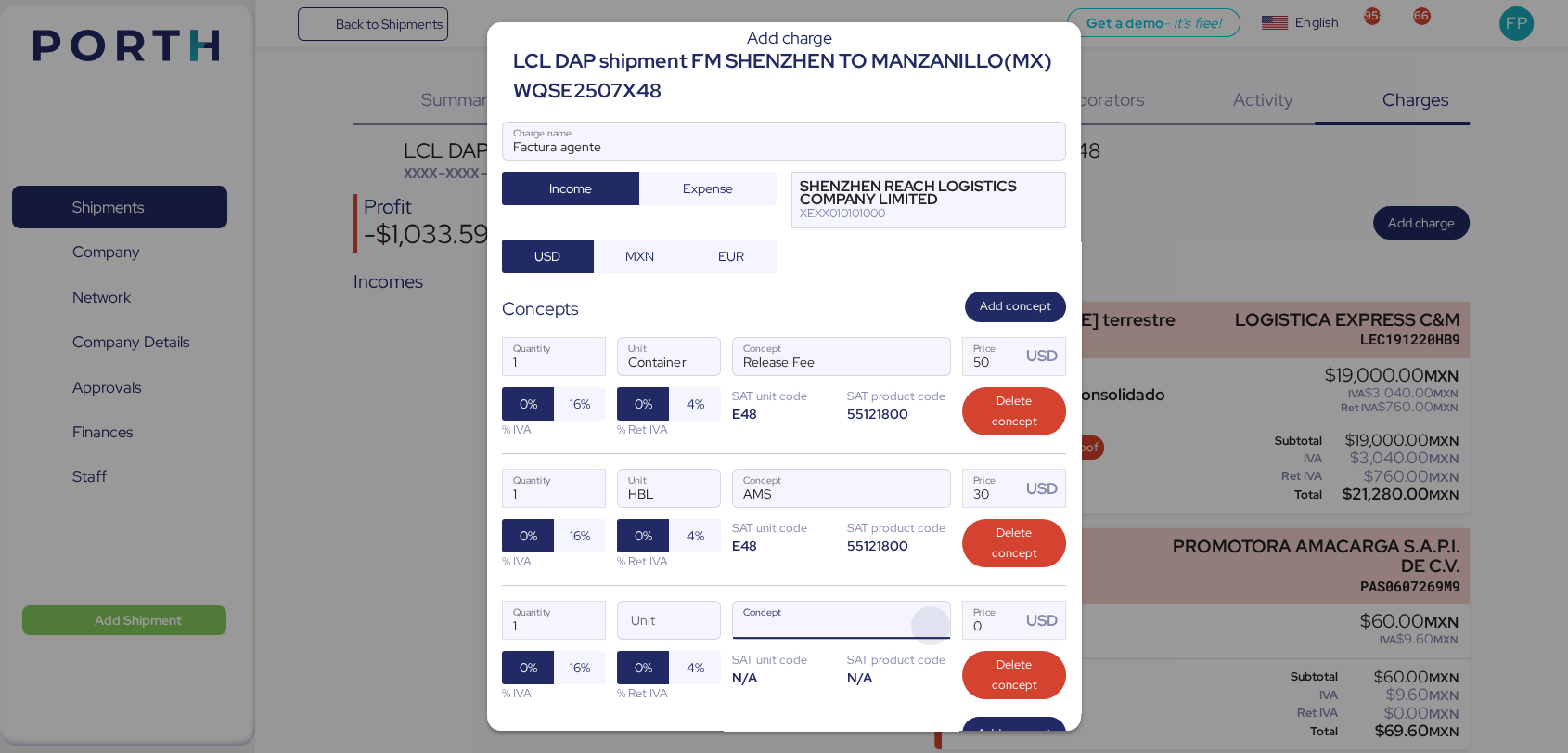
click at [924, 618] on span "button" at bounding box center [931, 625] width 39 height 39
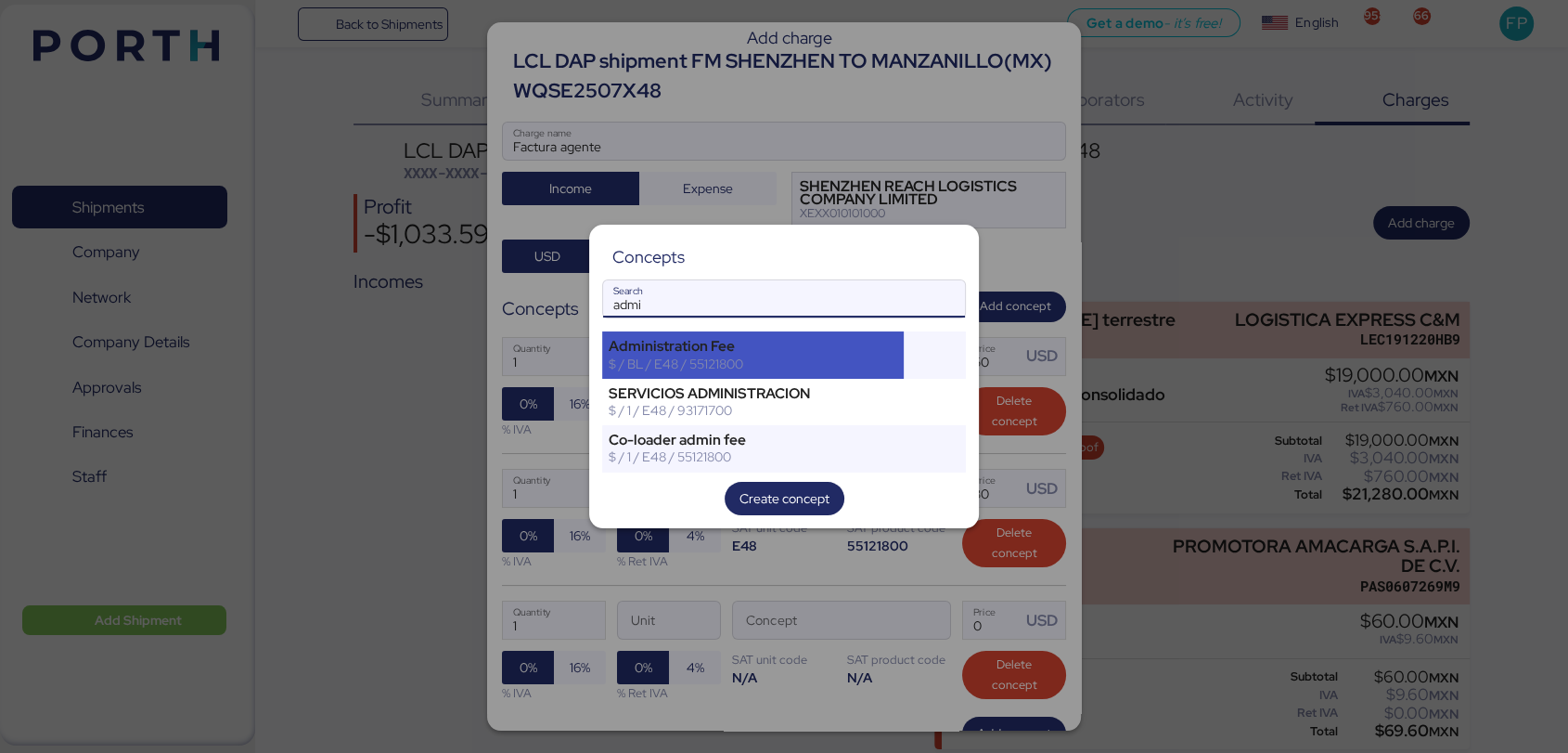
type input "admi"
click at [712, 351] on div "Administration Fee" at bounding box center [753, 345] width 288 height 16
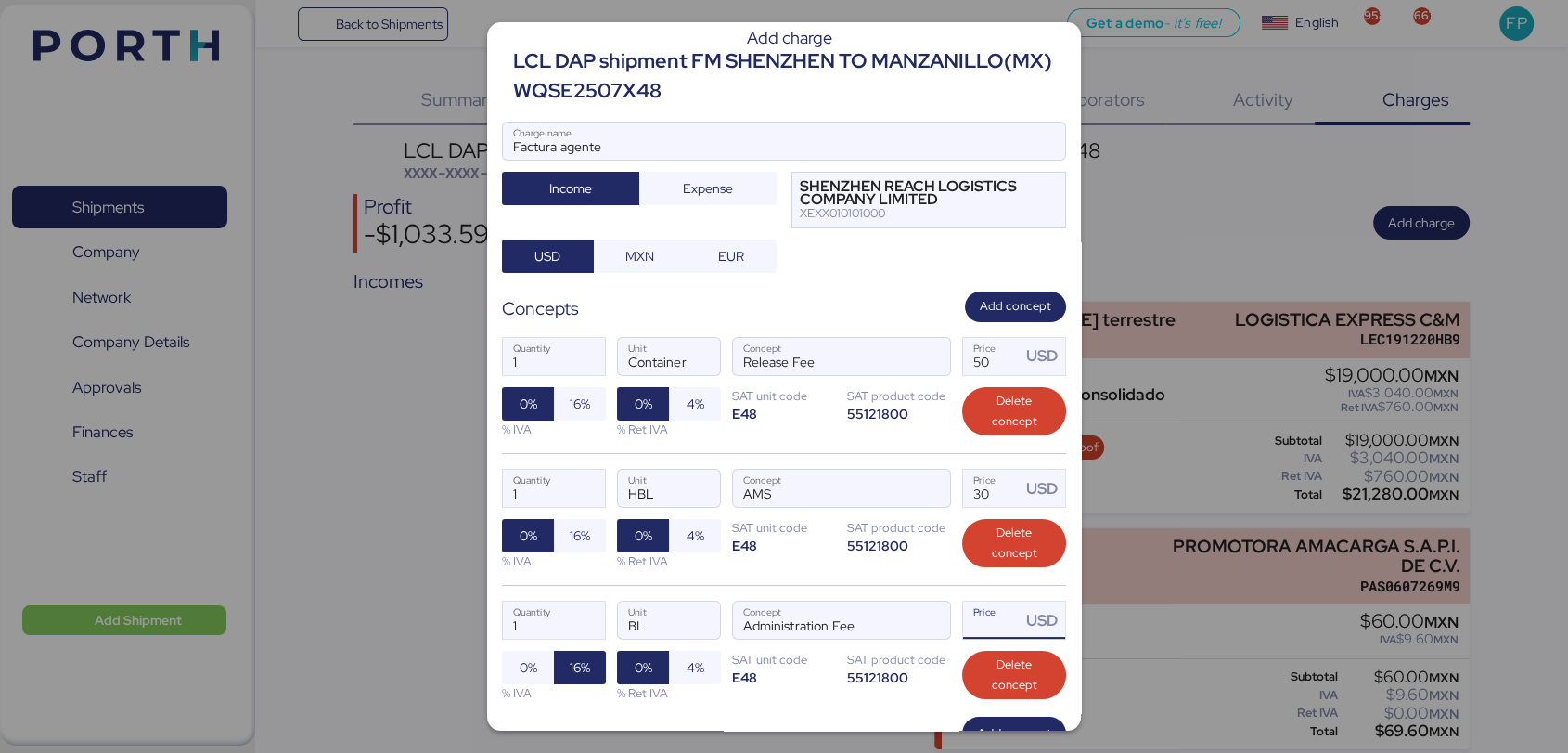
click at [988, 609] on input "Price USD" at bounding box center [992, 619] width 58 height 38
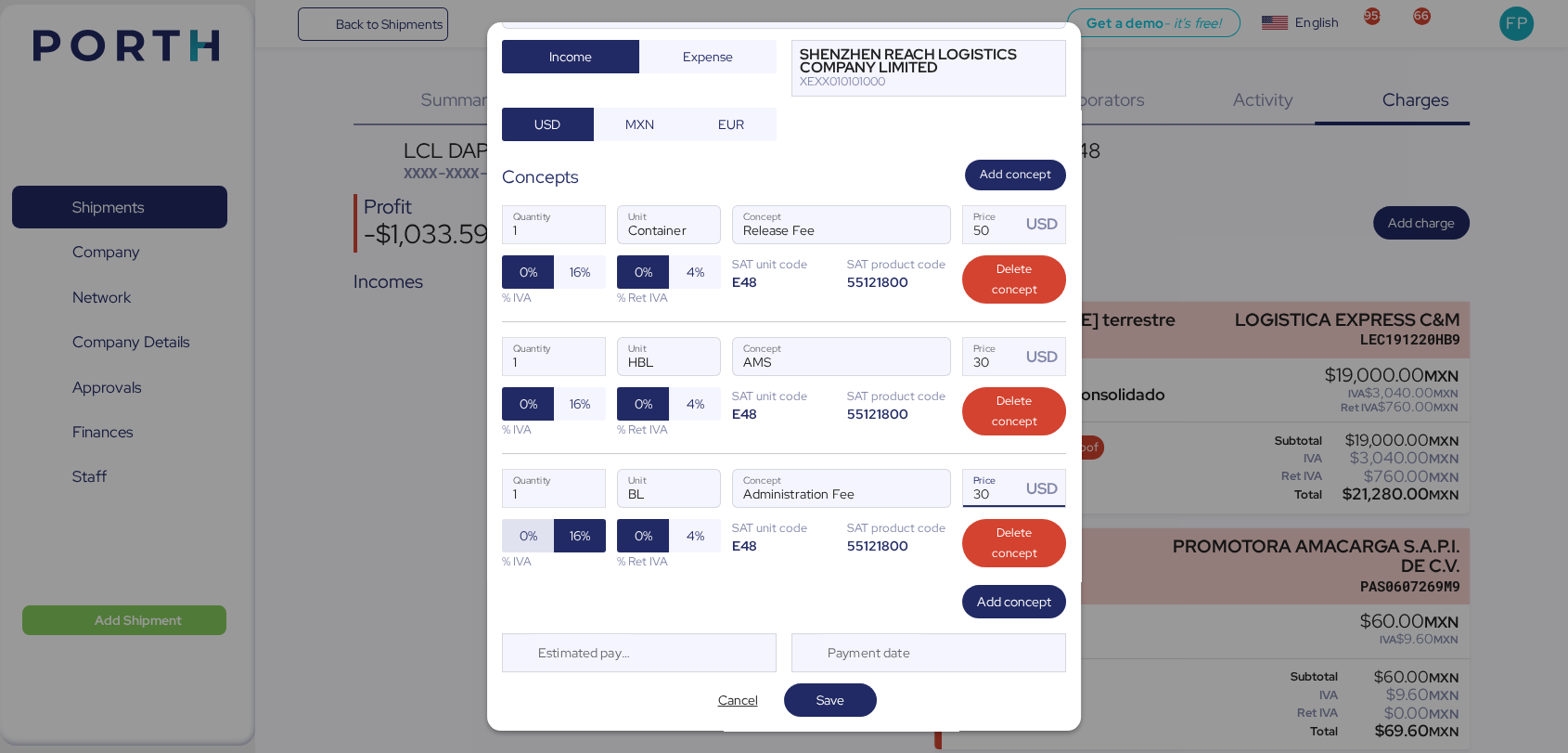
type input "30"
click at [519, 527] on span "0%" at bounding box center [528, 535] width 17 height 22
click at [853, 699] on span "Save" at bounding box center [831, 699] width 63 height 26
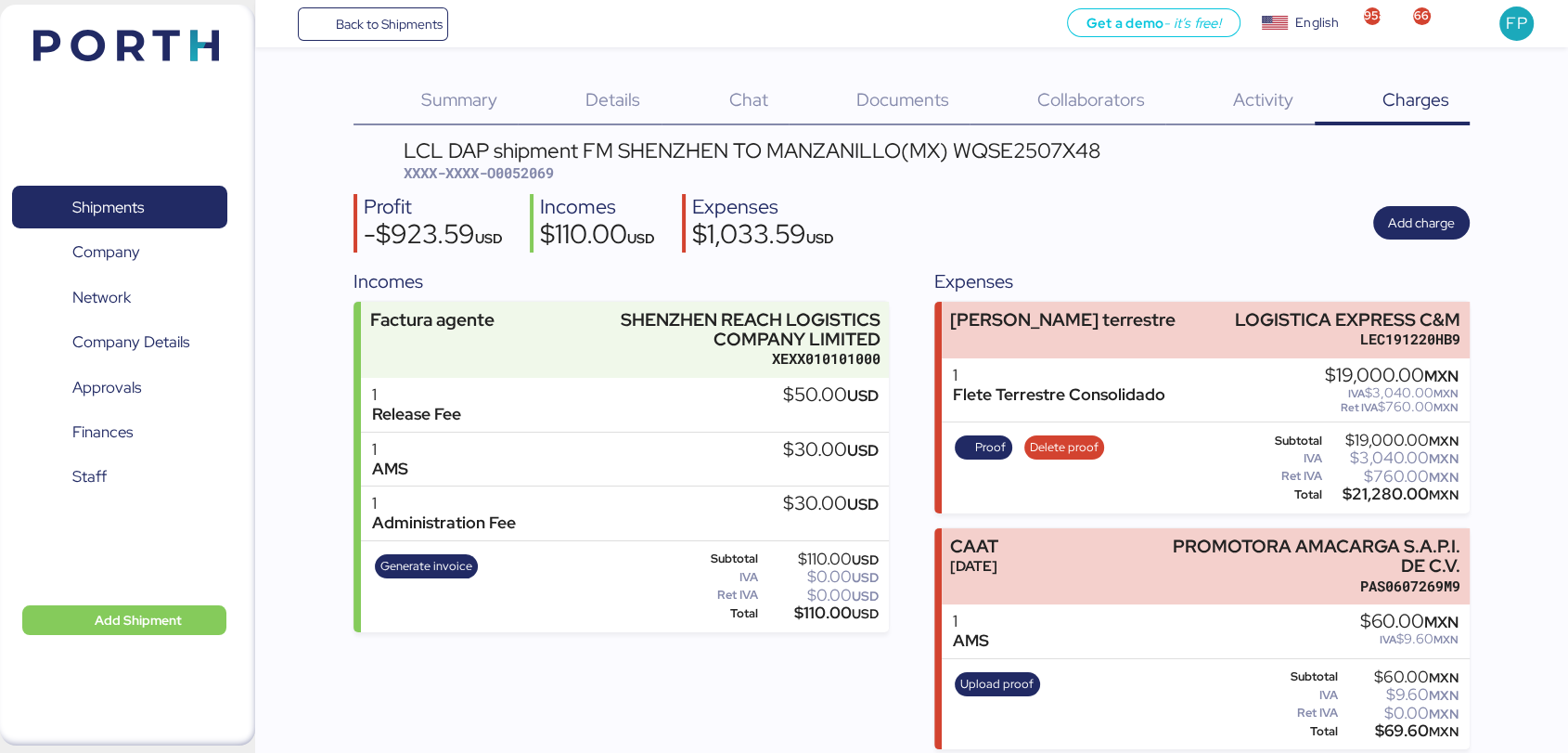
scroll to position [16, 0]
click at [535, 163] on span "XXXX-XXXX-O0052069" at bounding box center [479, 172] width 150 height 18
copy span "O0052069"
drag, startPoint x: 1352, startPoint y: 423, endPoint x: 1437, endPoint y: 419, distance: 85.1
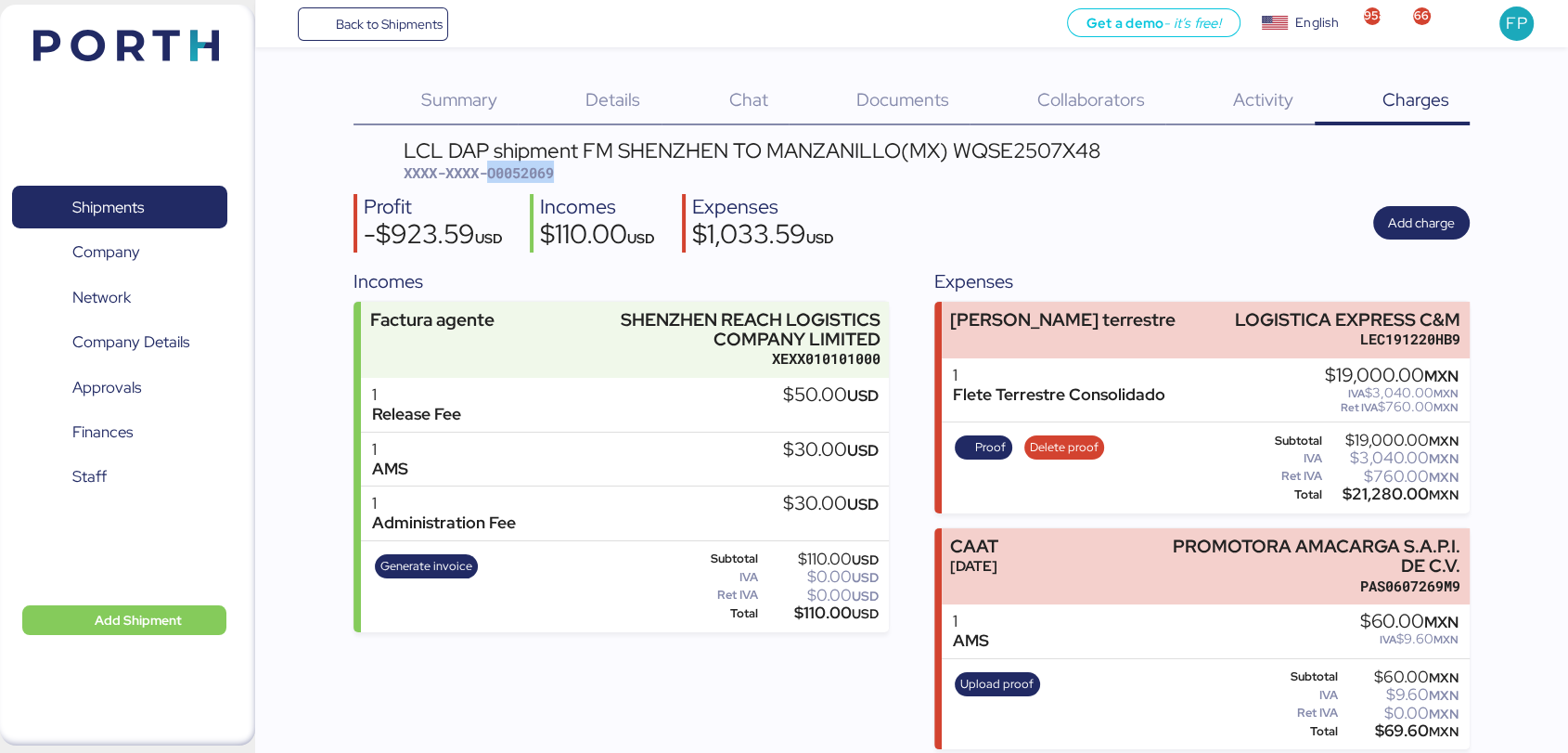
click at [1437, 434] on div "$19,000.00 MXN" at bounding box center [1392, 440] width 133 height 13
copy div "9,000.00 M"
click at [1143, 197] on div "Profit -$923.59 USD Incomes $110.00 USD Expenses $1,033.59 USD Add charge" at bounding box center [911, 223] width 1116 height 59
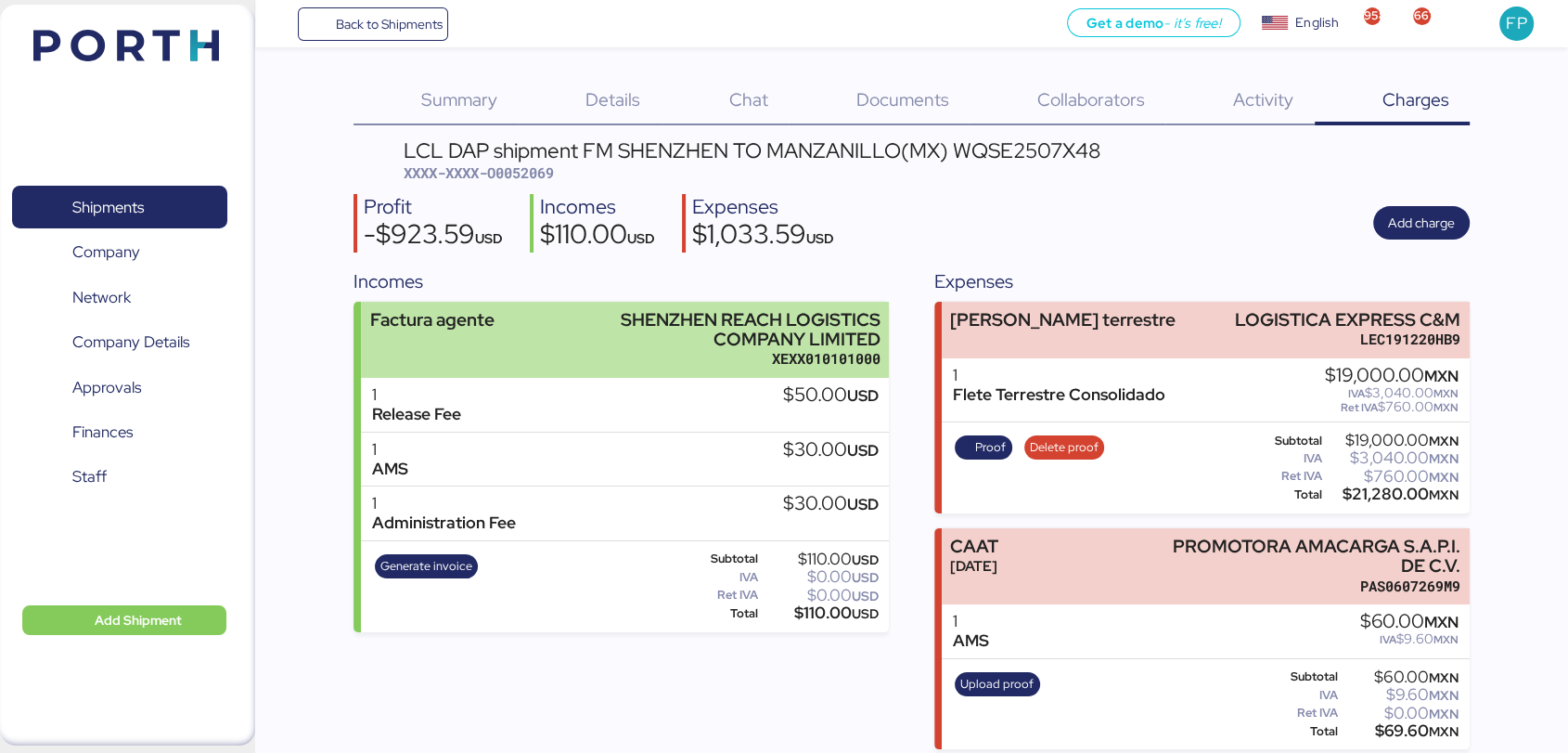
click at [610, 352] on div "Factura agente SHENZHEN REACH LOGISTICS COMPANY LIMITED XEXX010101000" at bounding box center [624, 340] width 528 height 77
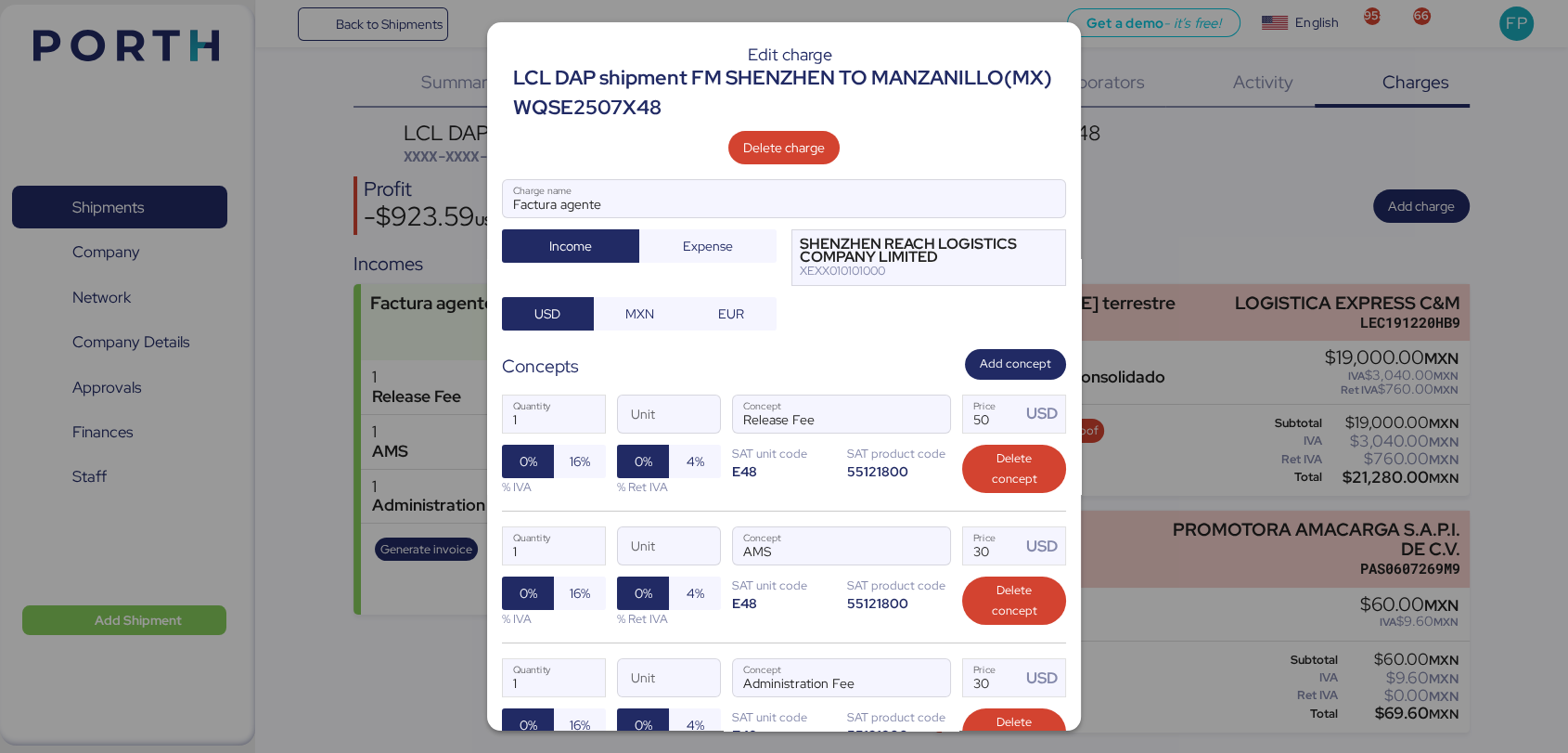
scroll to position [189, 0]
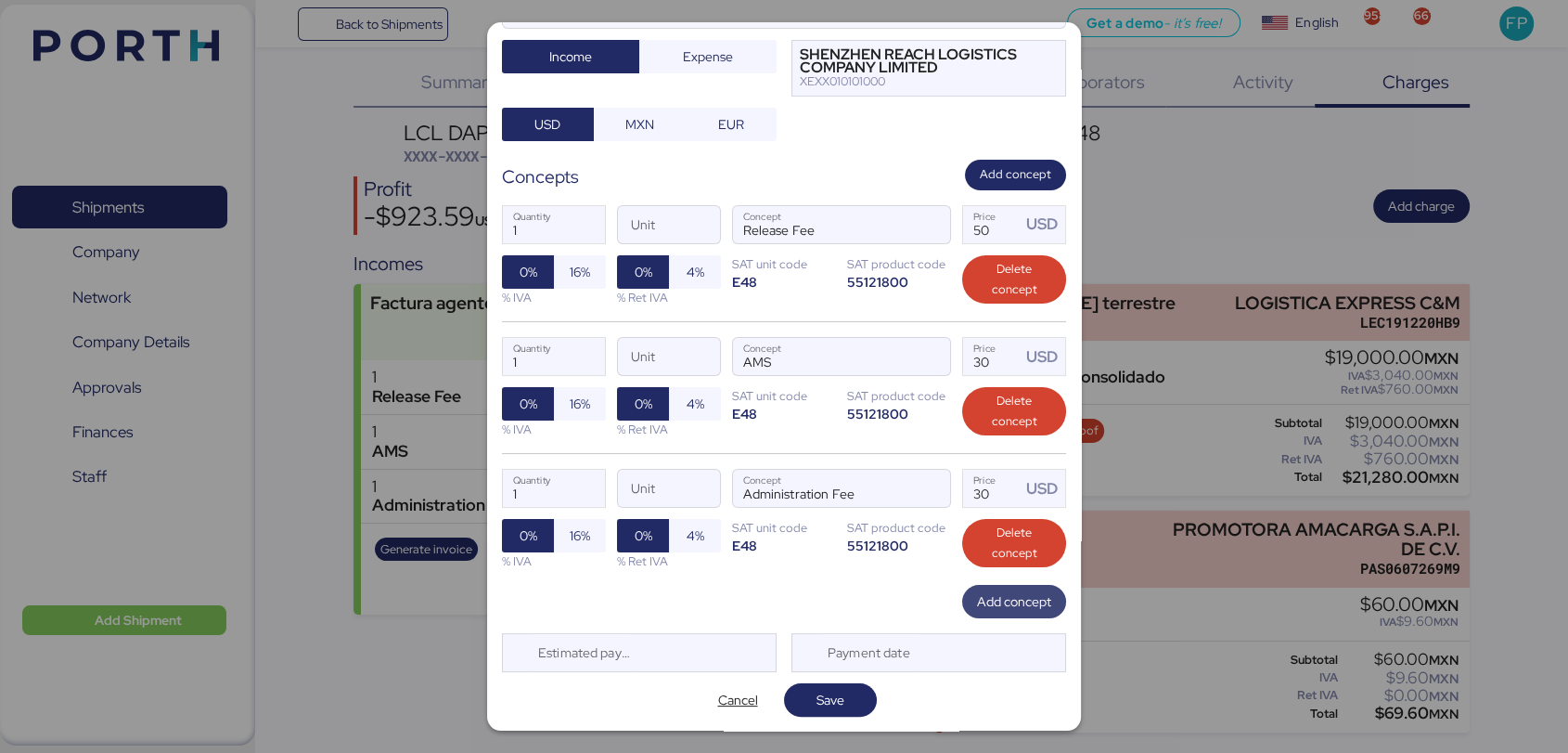
click at [997, 586] on span "Add concept" at bounding box center [1014, 601] width 104 height 34
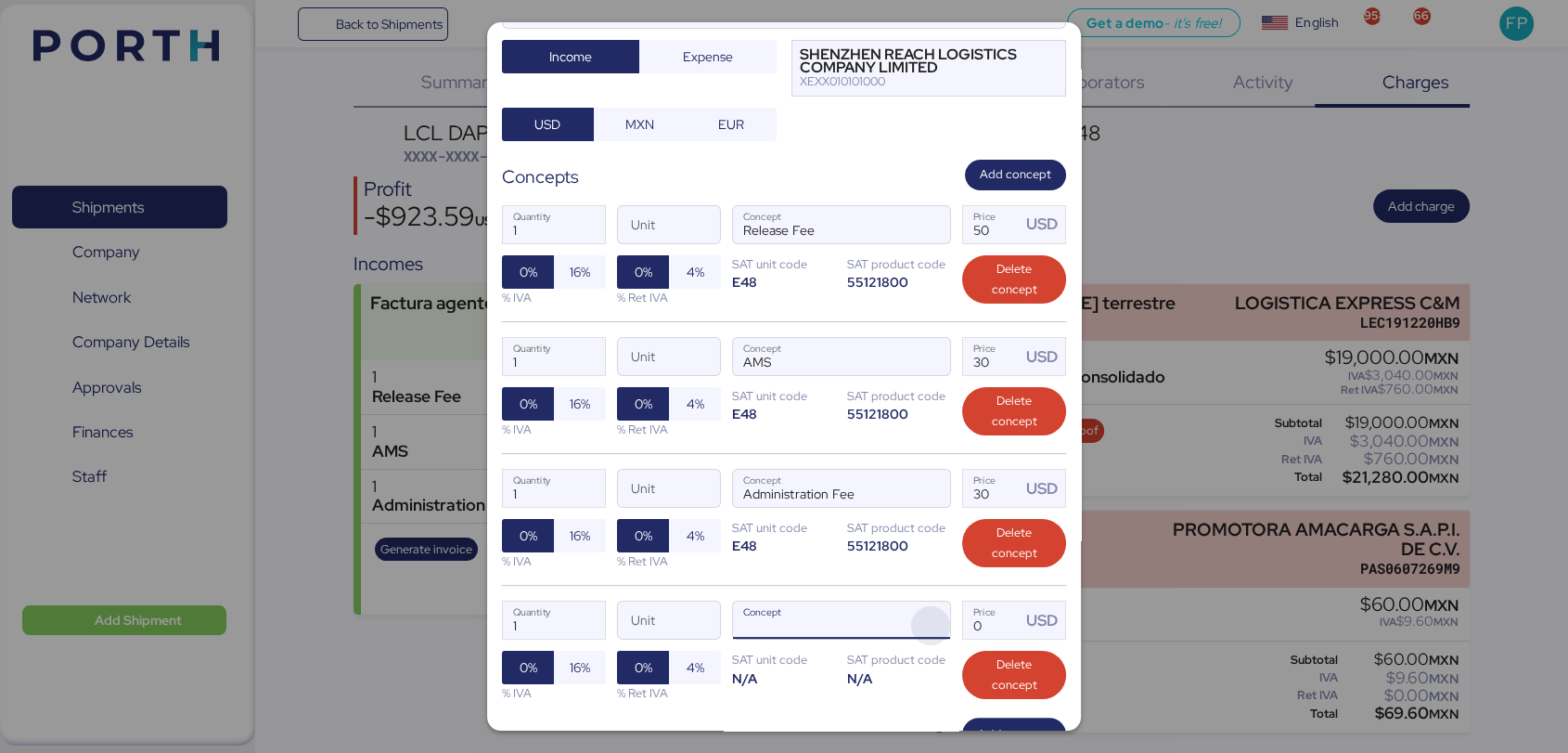
click at [913, 612] on span "button" at bounding box center [931, 625] width 39 height 39
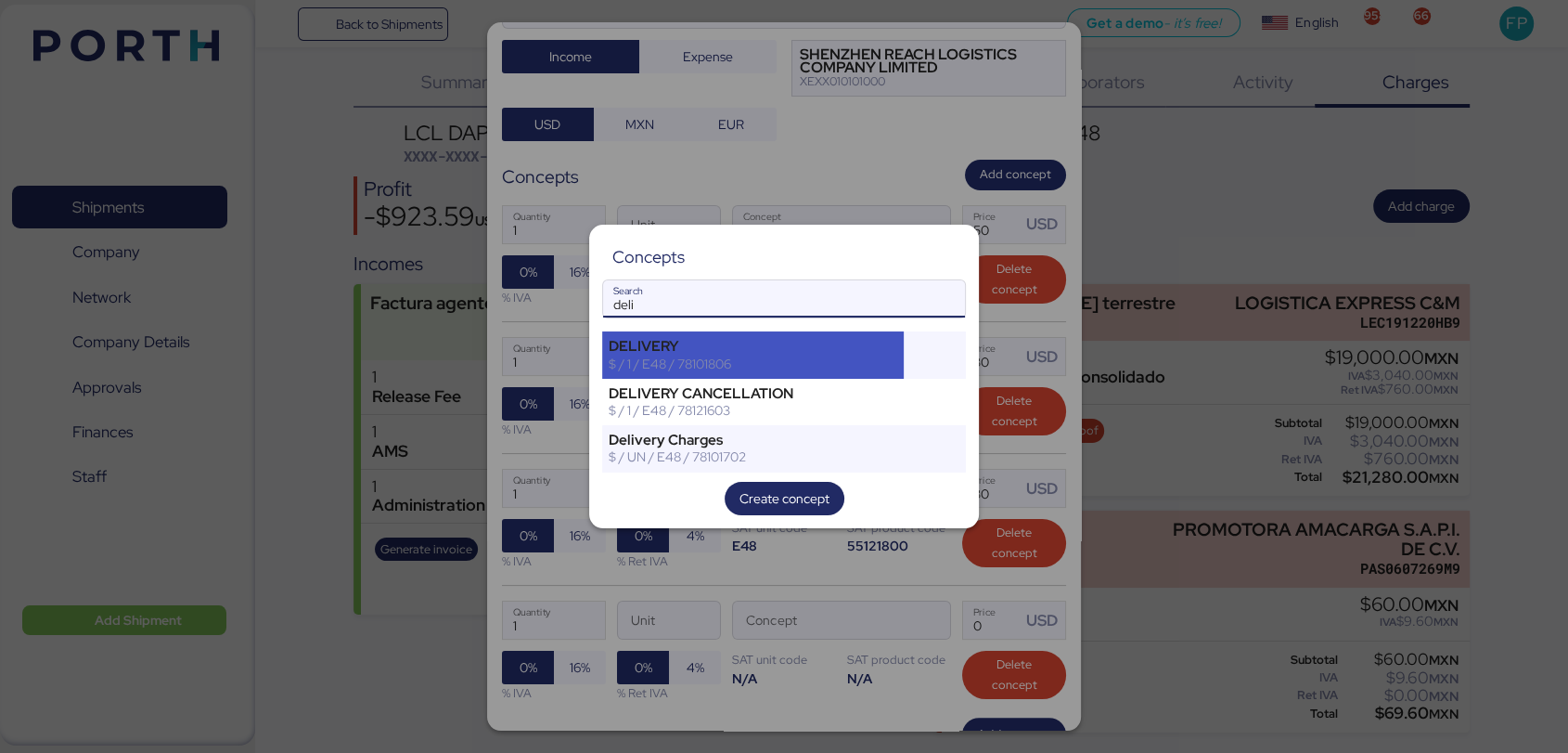
type input "deli"
click at [717, 357] on div "$ / 1 / E48 / 78101806" at bounding box center [753, 364] width 288 height 16
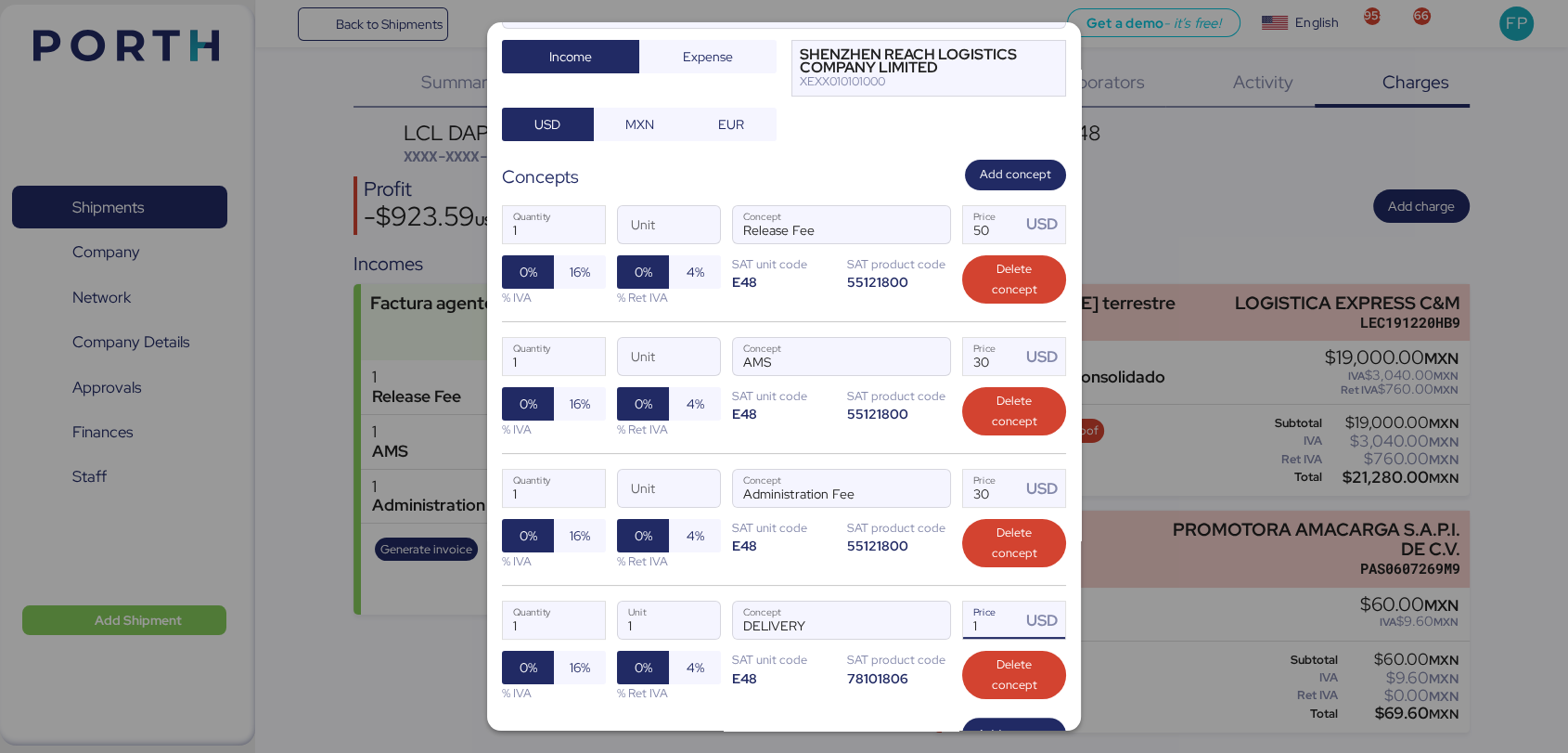
click at [982, 617] on input "1" at bounding box center [992, 619] width 58 height 38
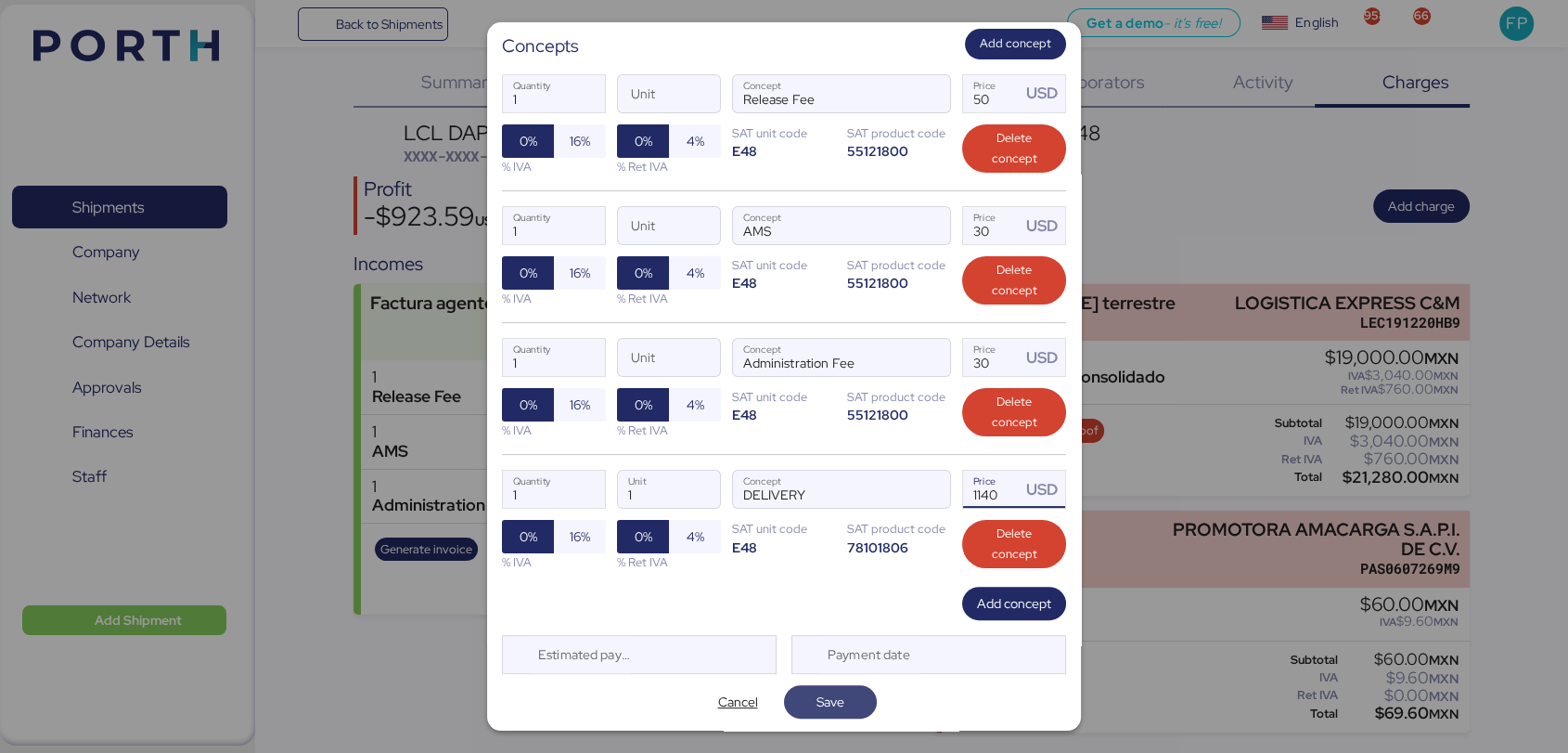
type input "1140"
click at [816, 699] on span "Save" at bounding box center [830, 701] width 28 height 22
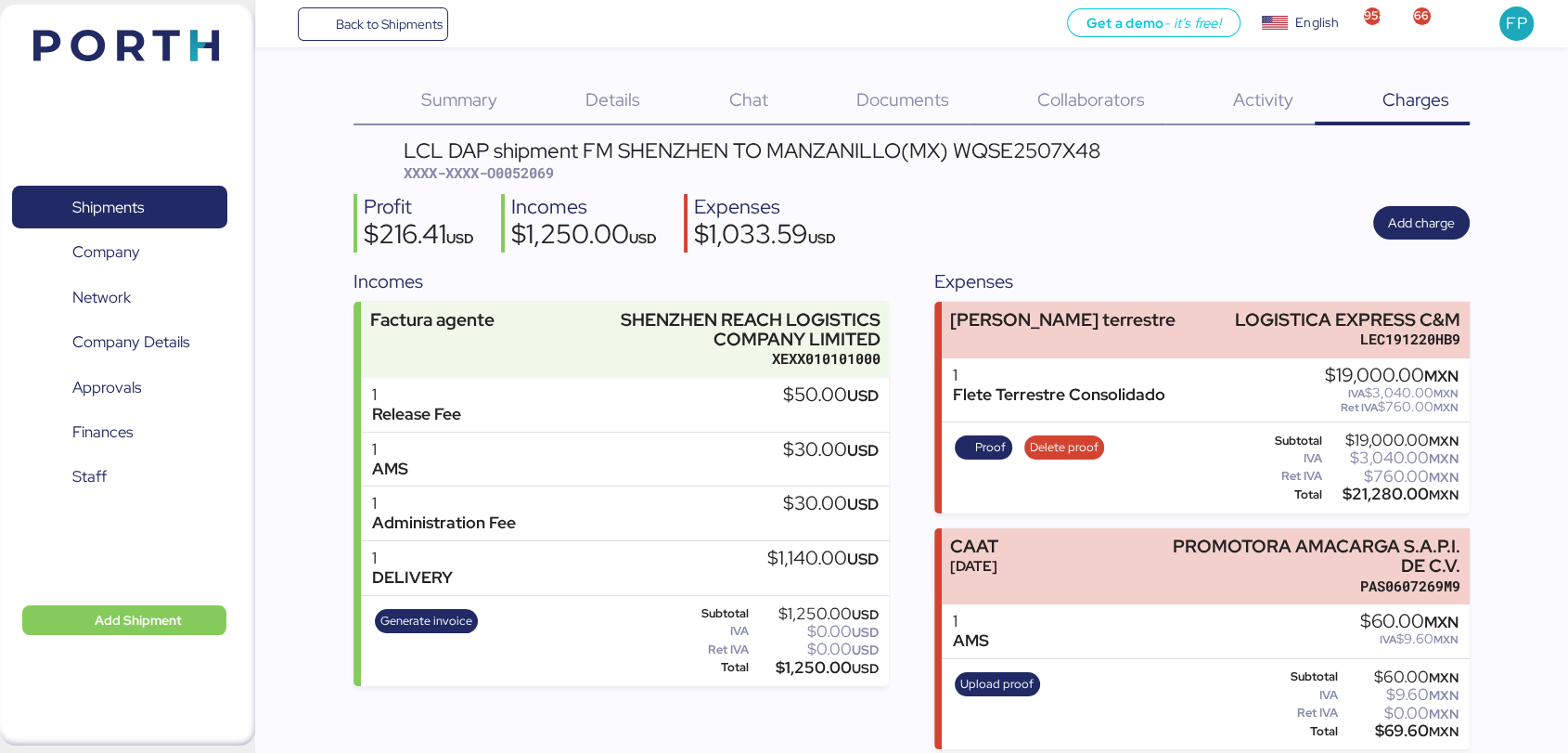
scroll to position [16, 0]
click at [453, 612] on span "Generate invoice" at bounding box center [427, 620] width 92 height 20
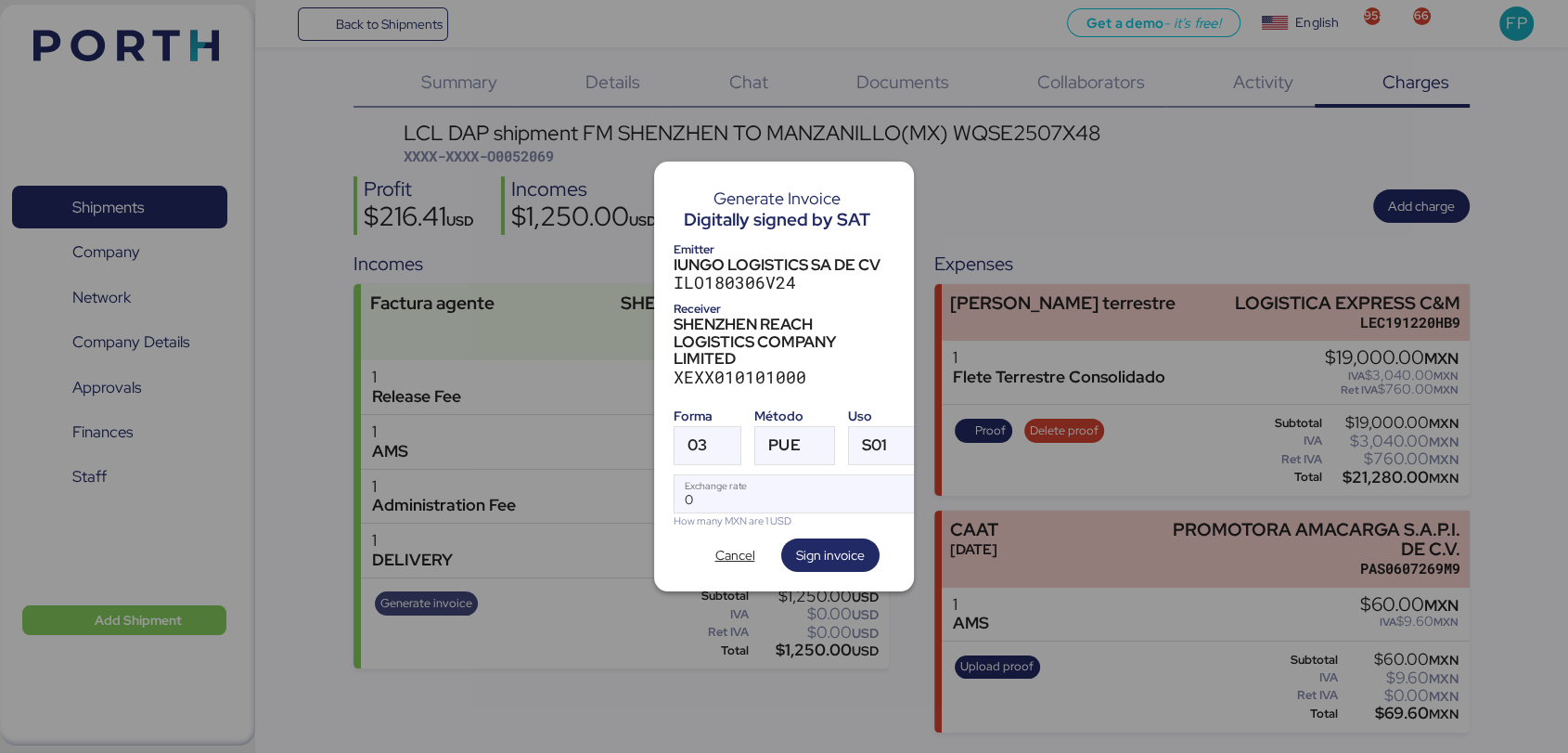
scroll to position [0, 0]
click at [706, 439] on span "03" at bounding box center [697, 445] width 19 height 15
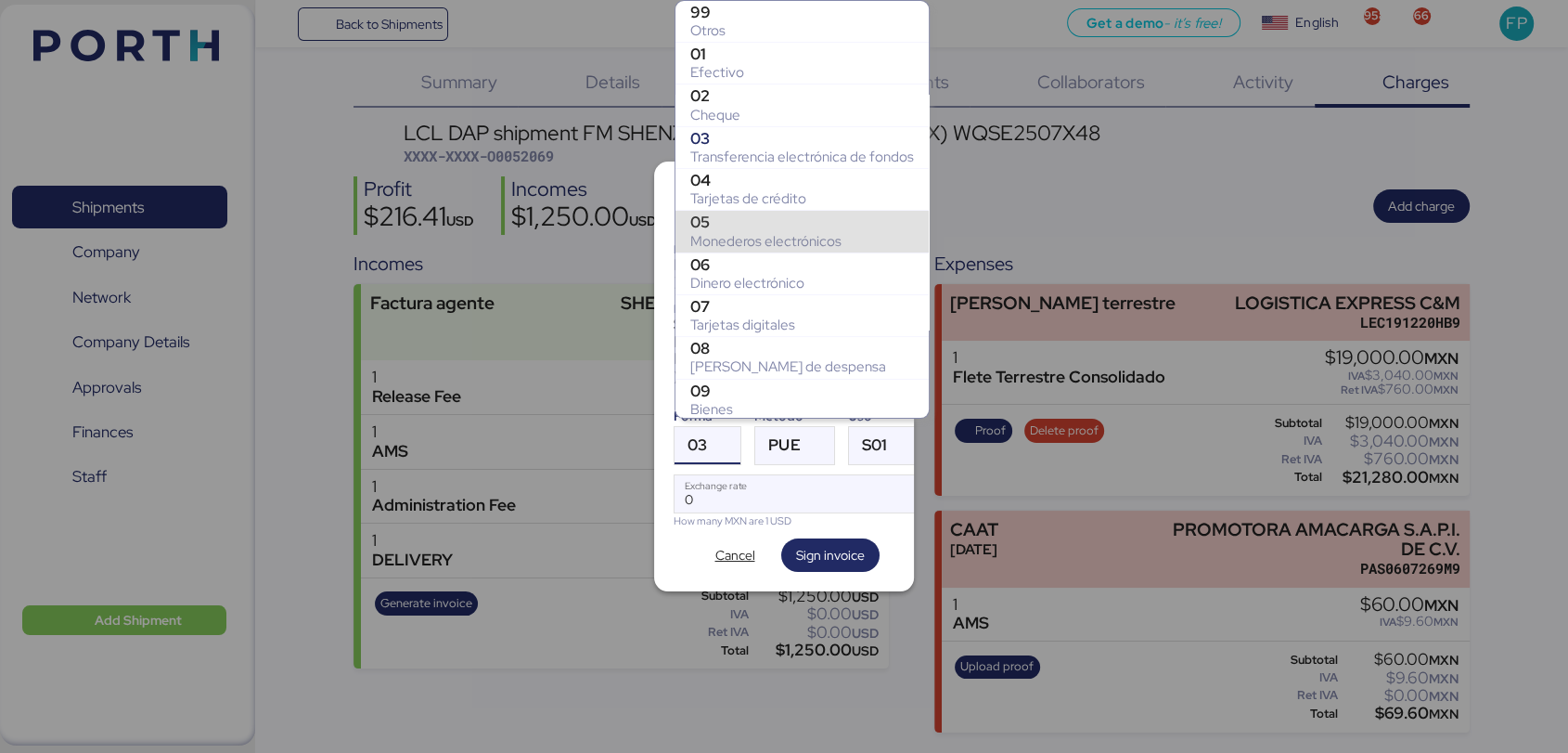
scroll to position [211, 0]
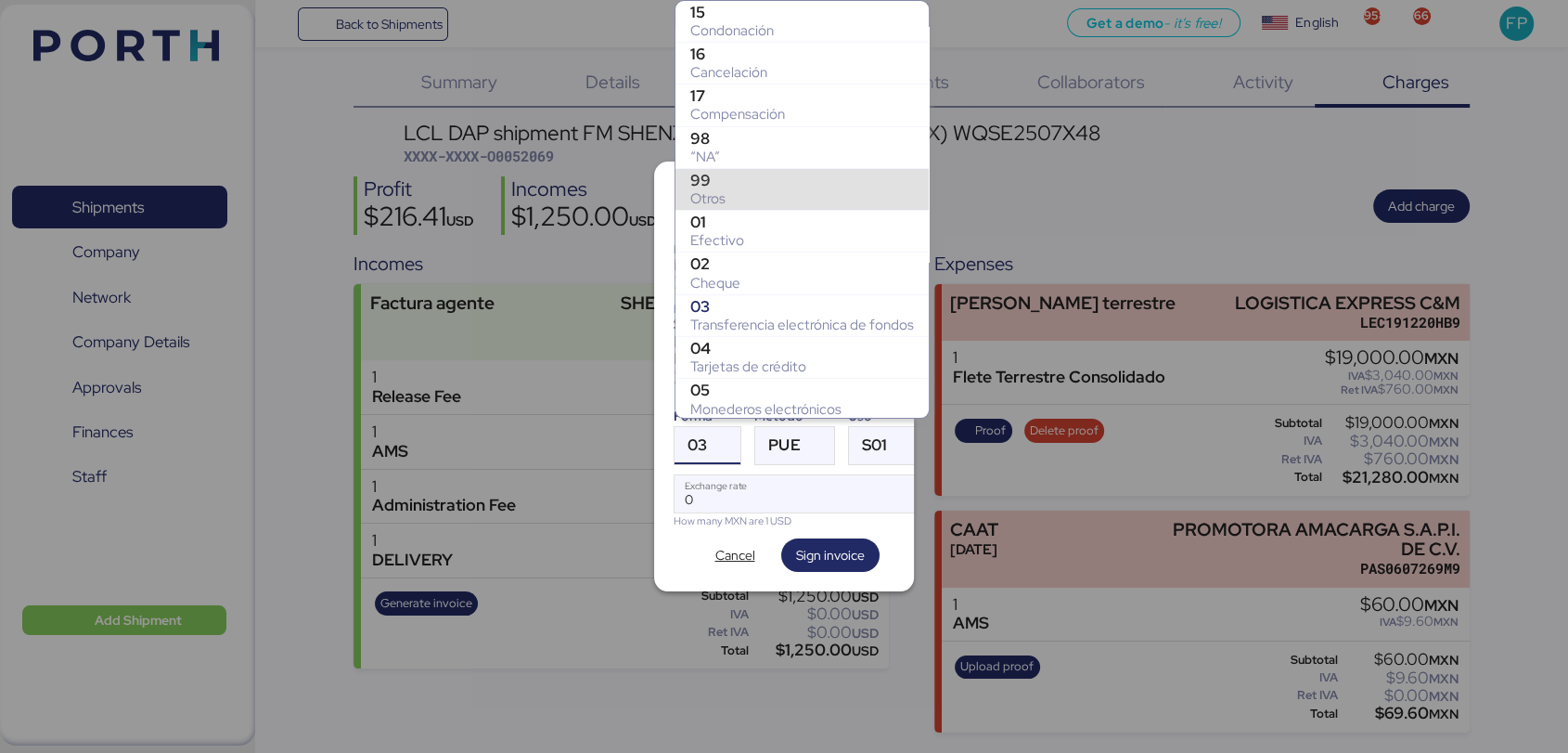
click at [731, 189] on div "Otros" at bounding box center [802, 198] width 224 height 18
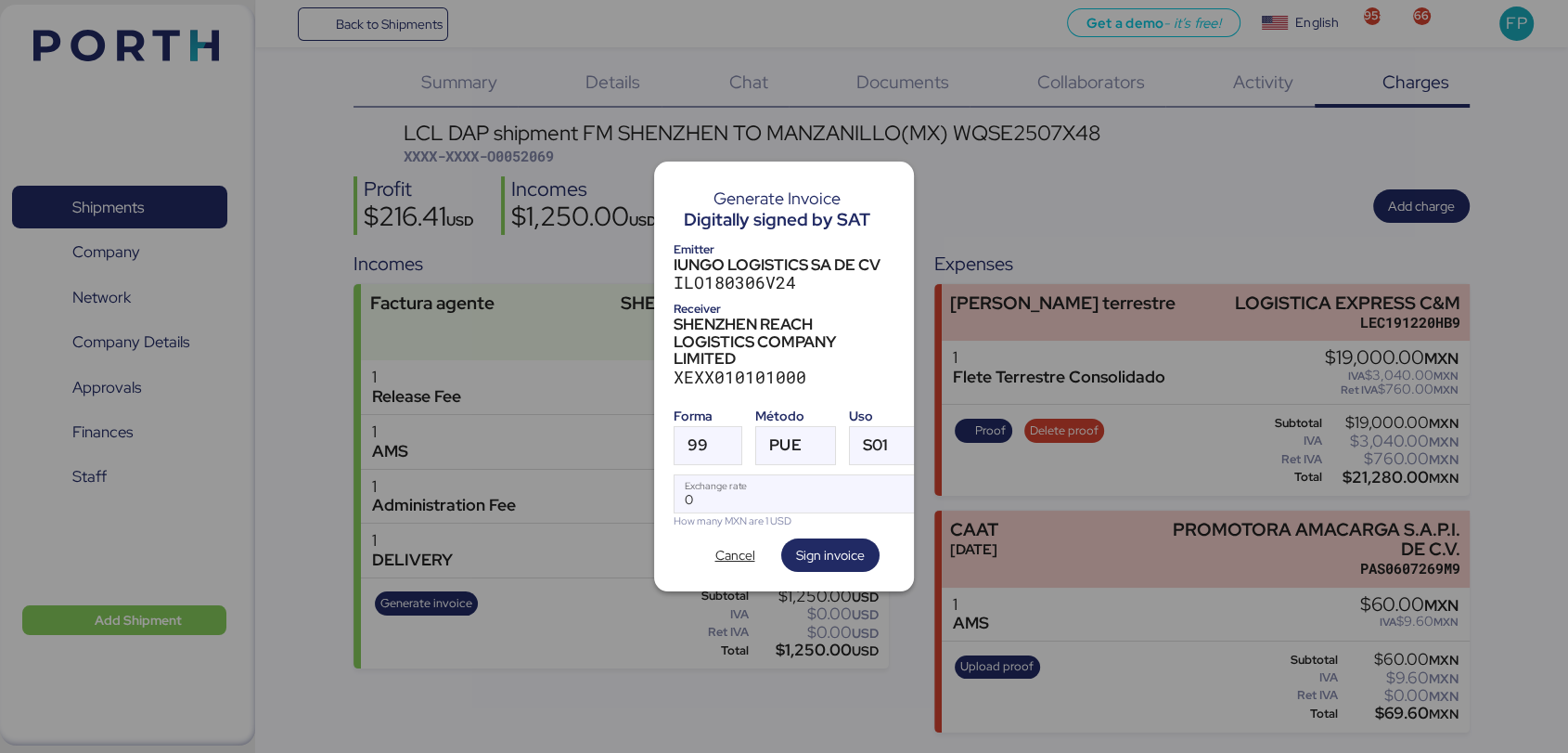
click at [770, 407] on div "Método" at bounding box center [795, 416] width 80 height 19
click at [787, 438] on span "PUE" at bounding box center [784, 445] width 32 height 15
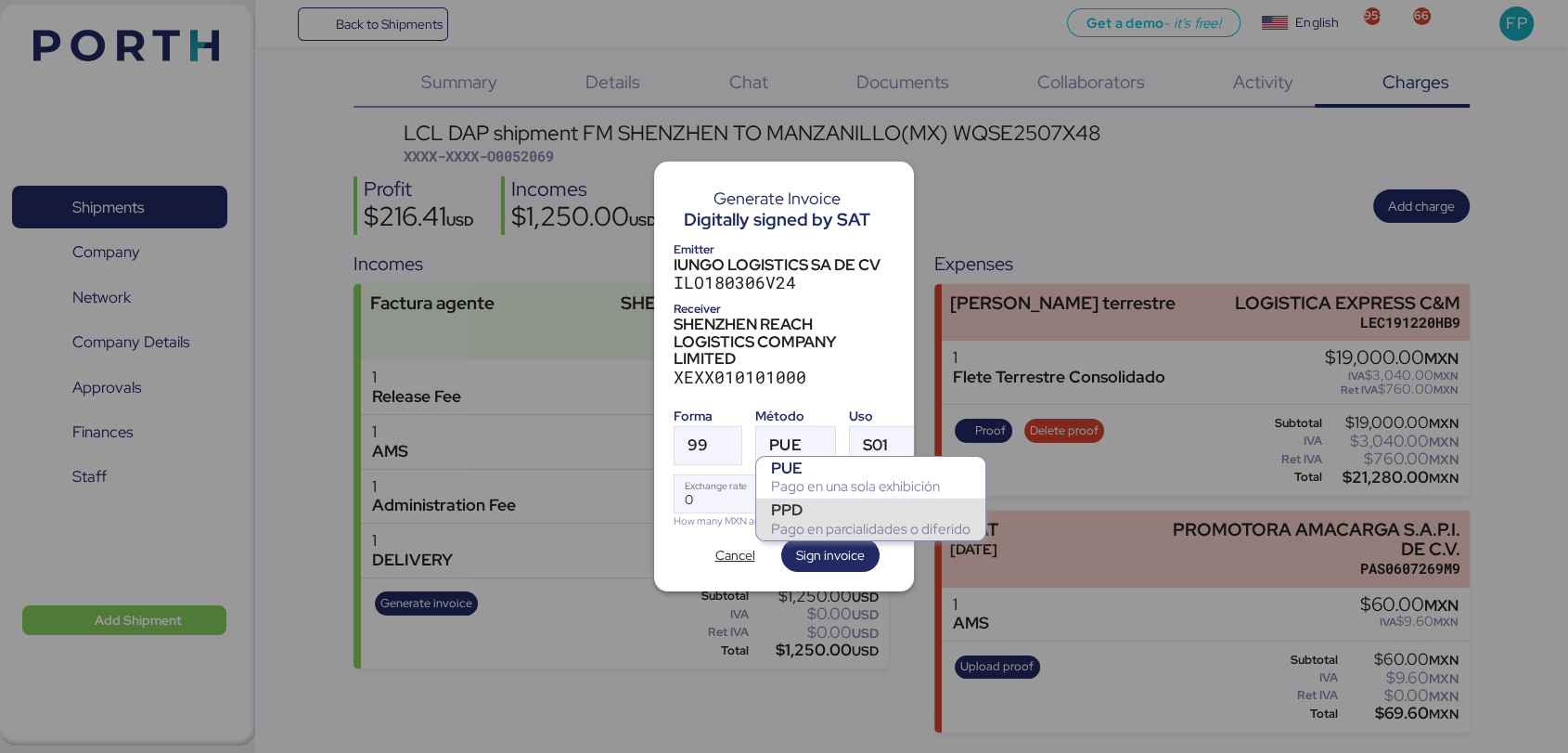
click at [826, 527] on div "Pago en parcialidades o diferido" at bounding box center [871, 528] width 200 height 18
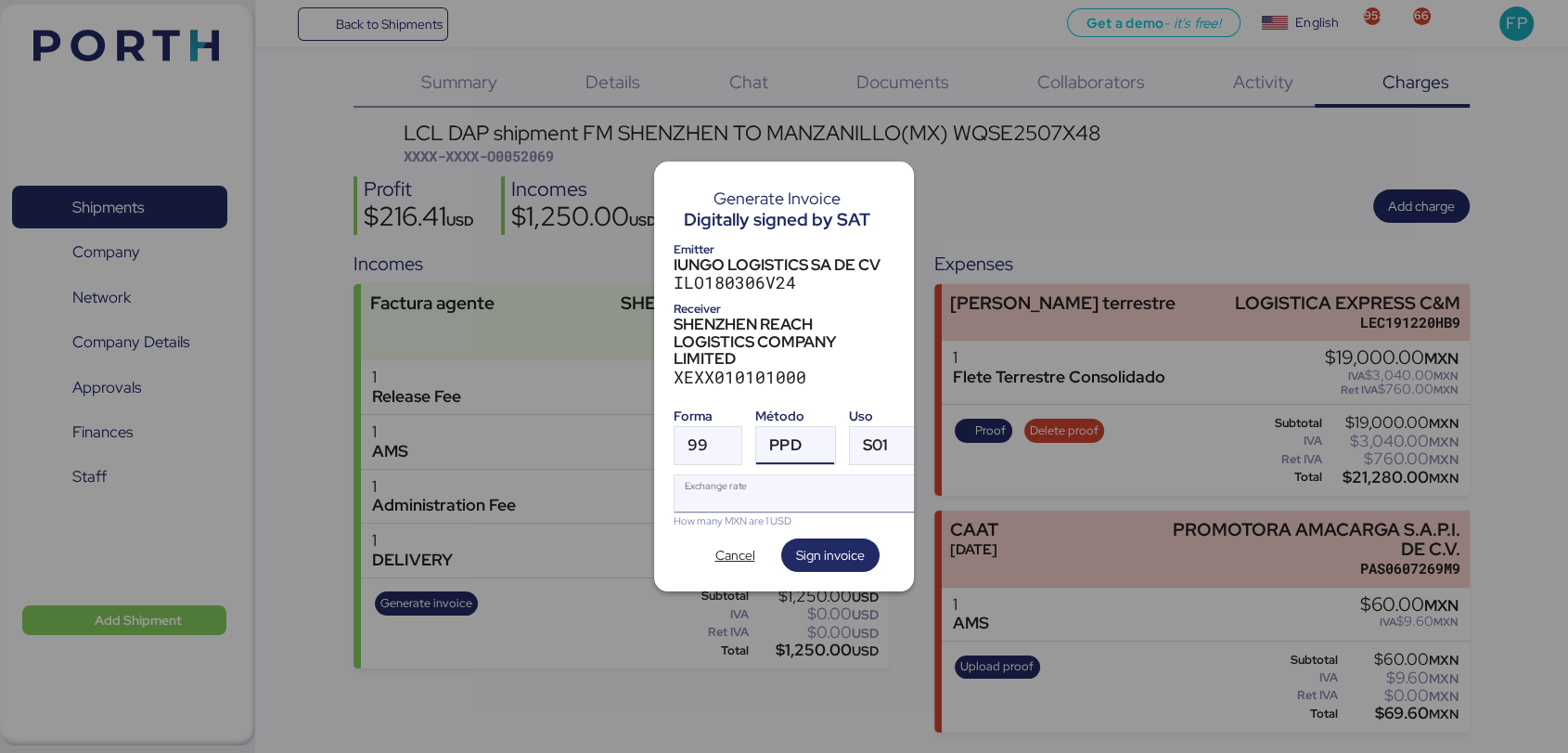
click at [759, 494] on input "Exchange rate" at bounding box center [798, 493] width 247 height 38
type input "0"
paste input "18.3878"
type input "18.3878"
click at [836, 549] on span "Sign invoice" at bounding box center [830, 555] width 68 height 22
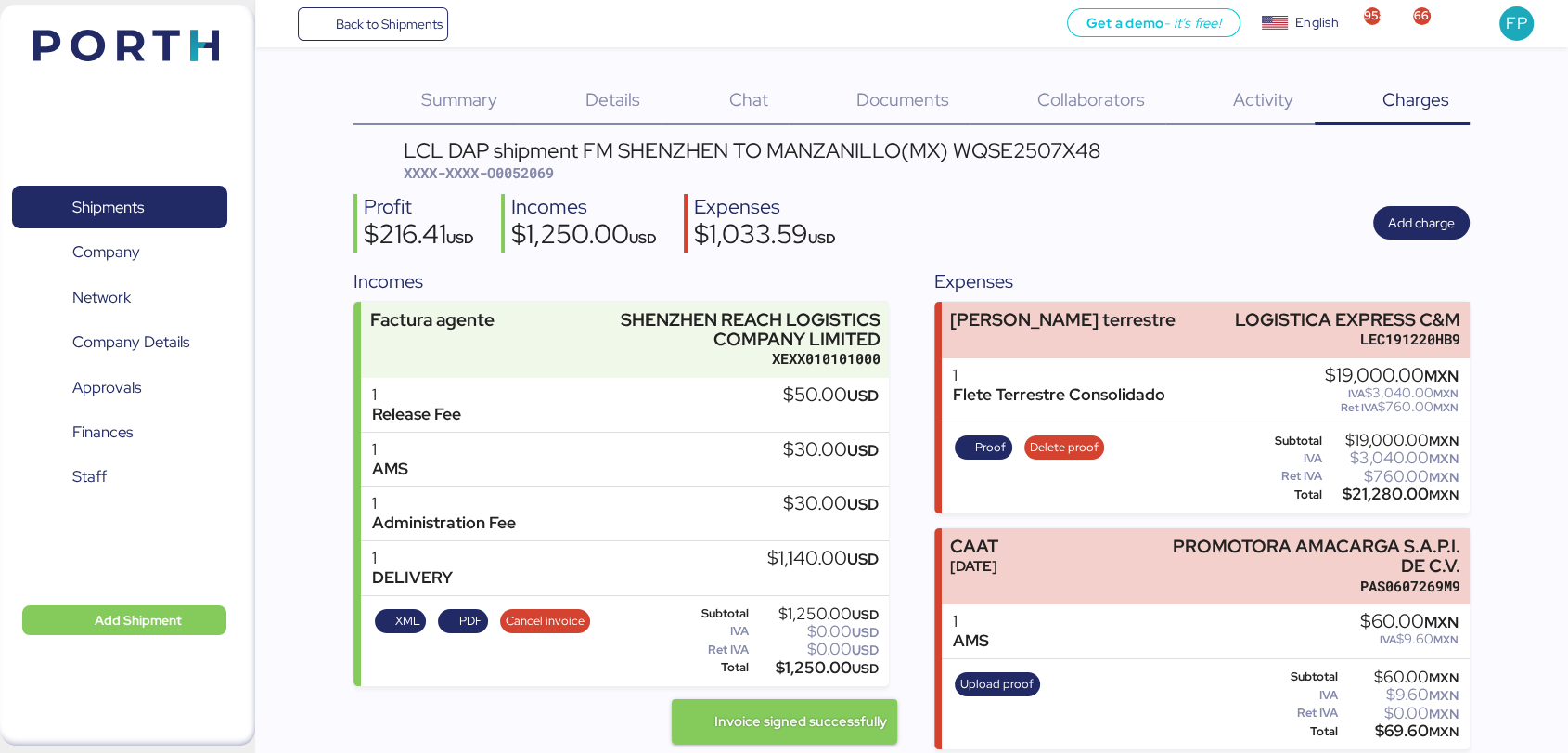
click at [535, 178] on span "XXXX-XXXX-O0052069" at bounding box center [479, 172] width 150 height 18
copy span "O0052069"
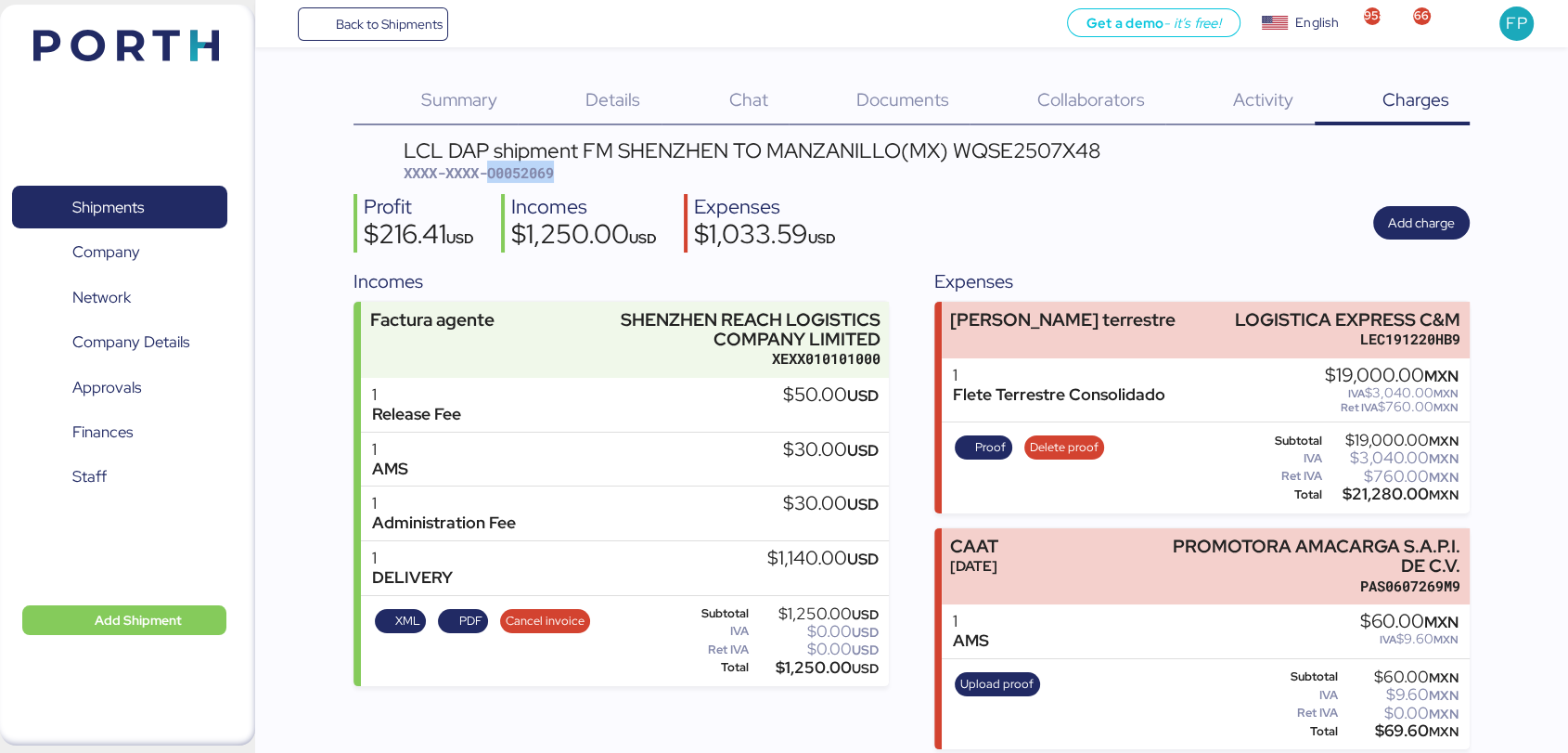
click at [800, 682] on div "XML PDF Cancel invoice Subtotal $1,250.00 USD IVA $0.00 USD Ret IVA $0.00 USD T…" at bounding box center [624, 641] width 528 height 91
copy div "1,250.00"
click at [996, 140] on div "LCL DAP shipment FM SHENZHEN TO MANZANILLO(MX) WQSE2507X48" at bounding box center [752, 150] width 697 height 20
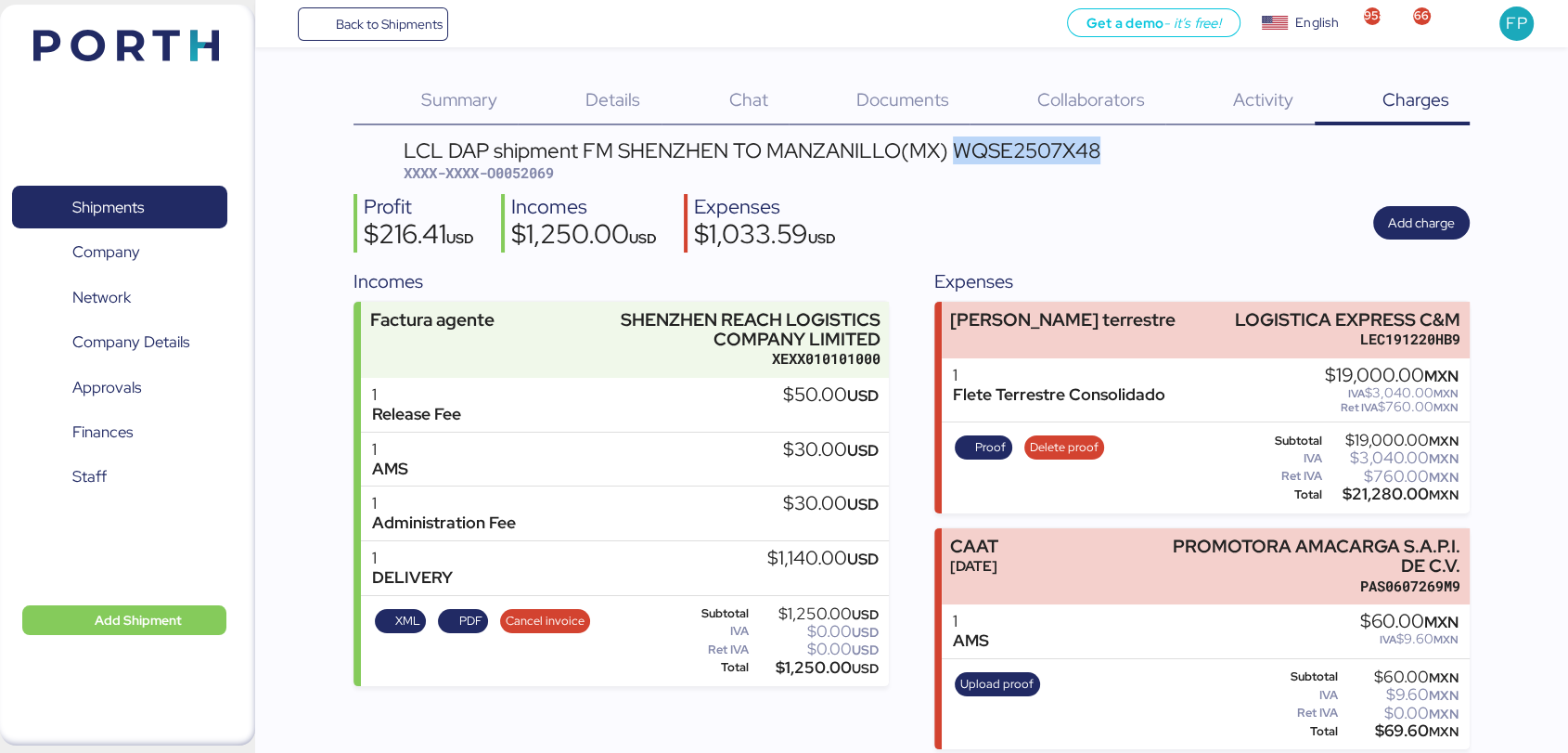
copy div "WQSE2507X48"
click at [297, 261] on div "Summary 0 Details 0 Chat 0 Documents 0 Collaborators 0 Activity 0 Charges 0 LCL…" at bounding box center [784, 374] width 1568 height 749
click at [478, 620] on span "PDF" at bounding box center [470, 620] width 23 height 20
click at [1008, 149] on div "LCL DAP shipment FM SHENZHEN TO MANZANILLO(MX) WQSE2507X48" at bounding box center [752, 150] width 697 height 20
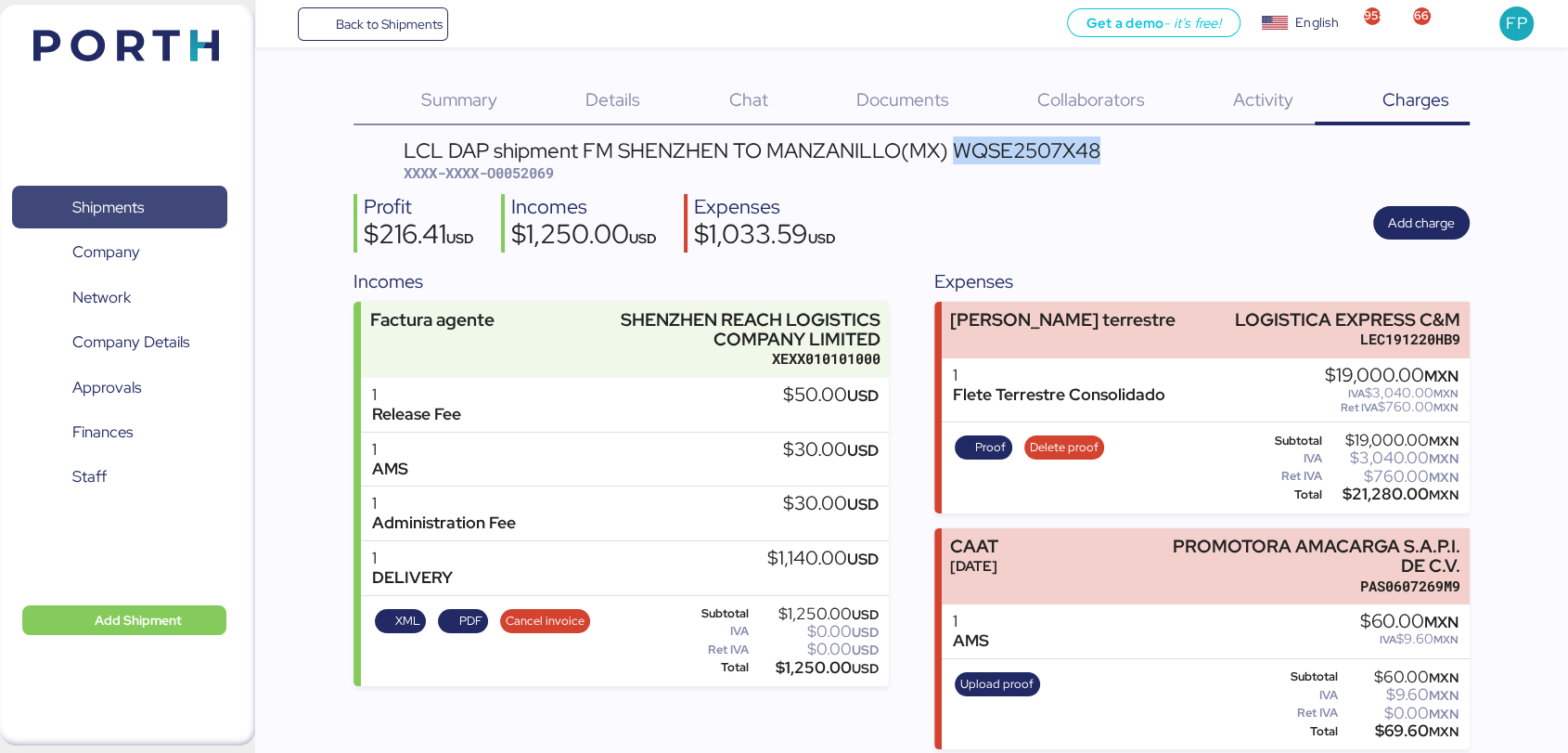
click at [139, 217] on span "Shipments" at bounding box center [108, 208] width 71 height 27
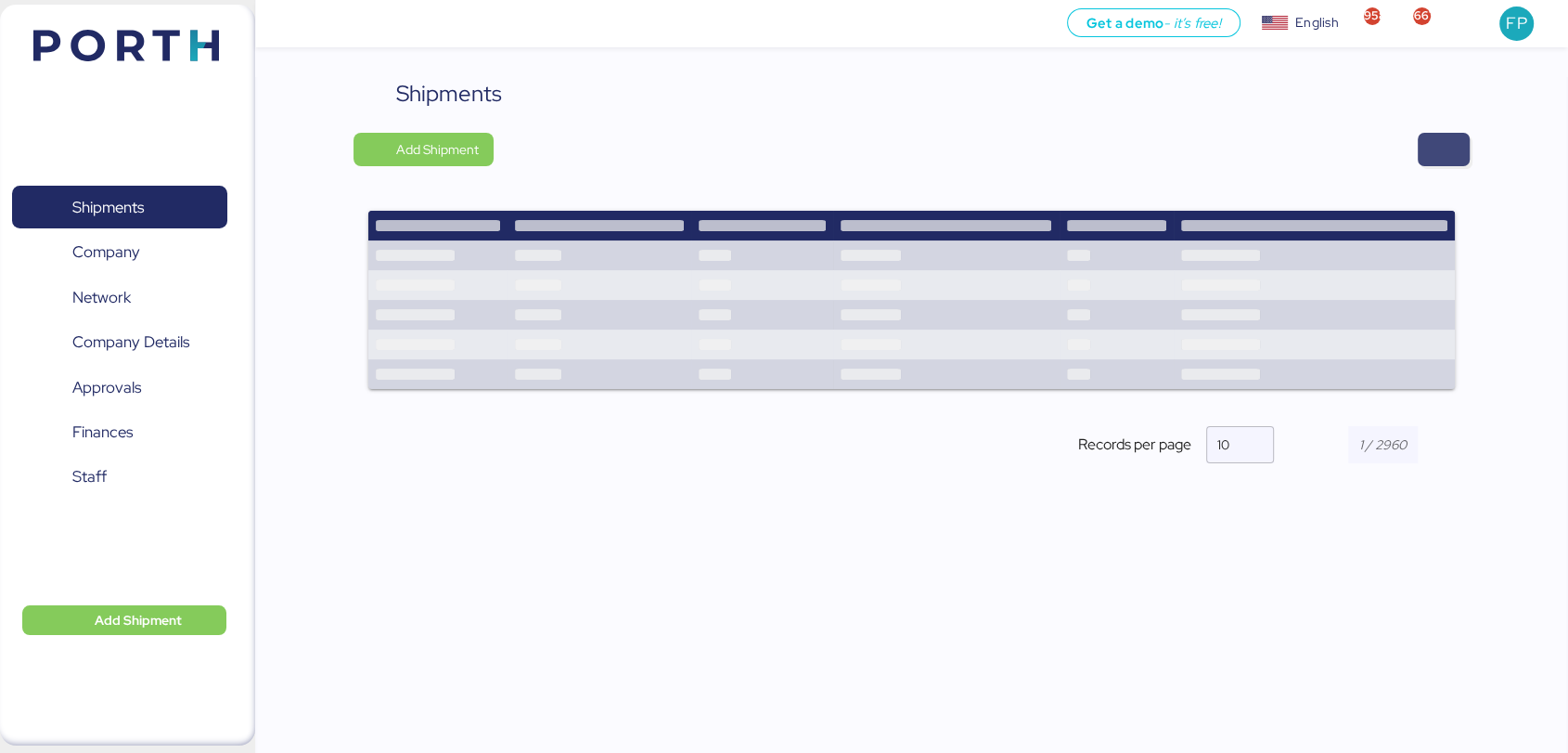
click at [1425, 158] on span "button" at bounding box center [1444, 149] width 52 height 34
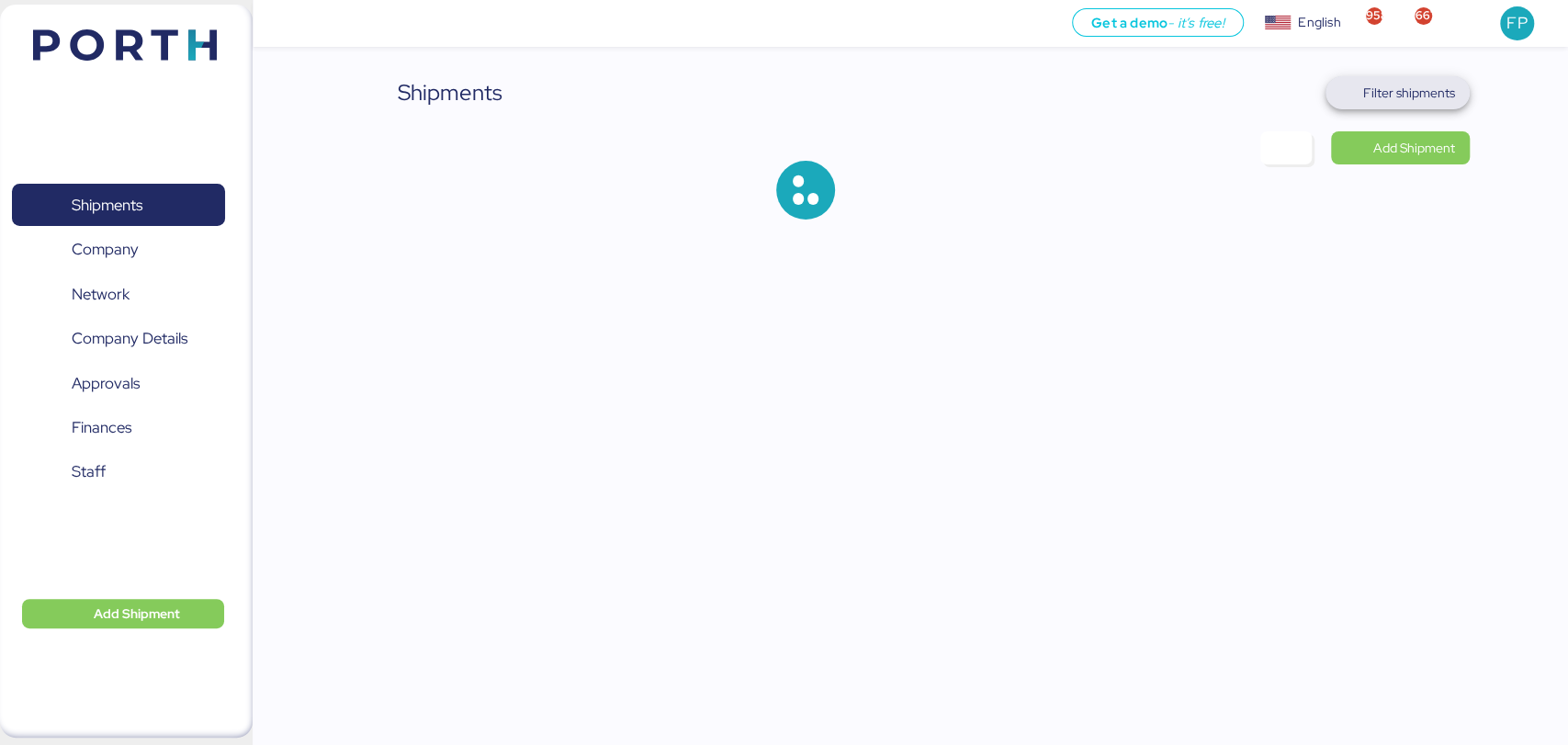
click at [1412, 97] on span "Filter shipments" at bounding box center [1408, 92] width 92 height 22
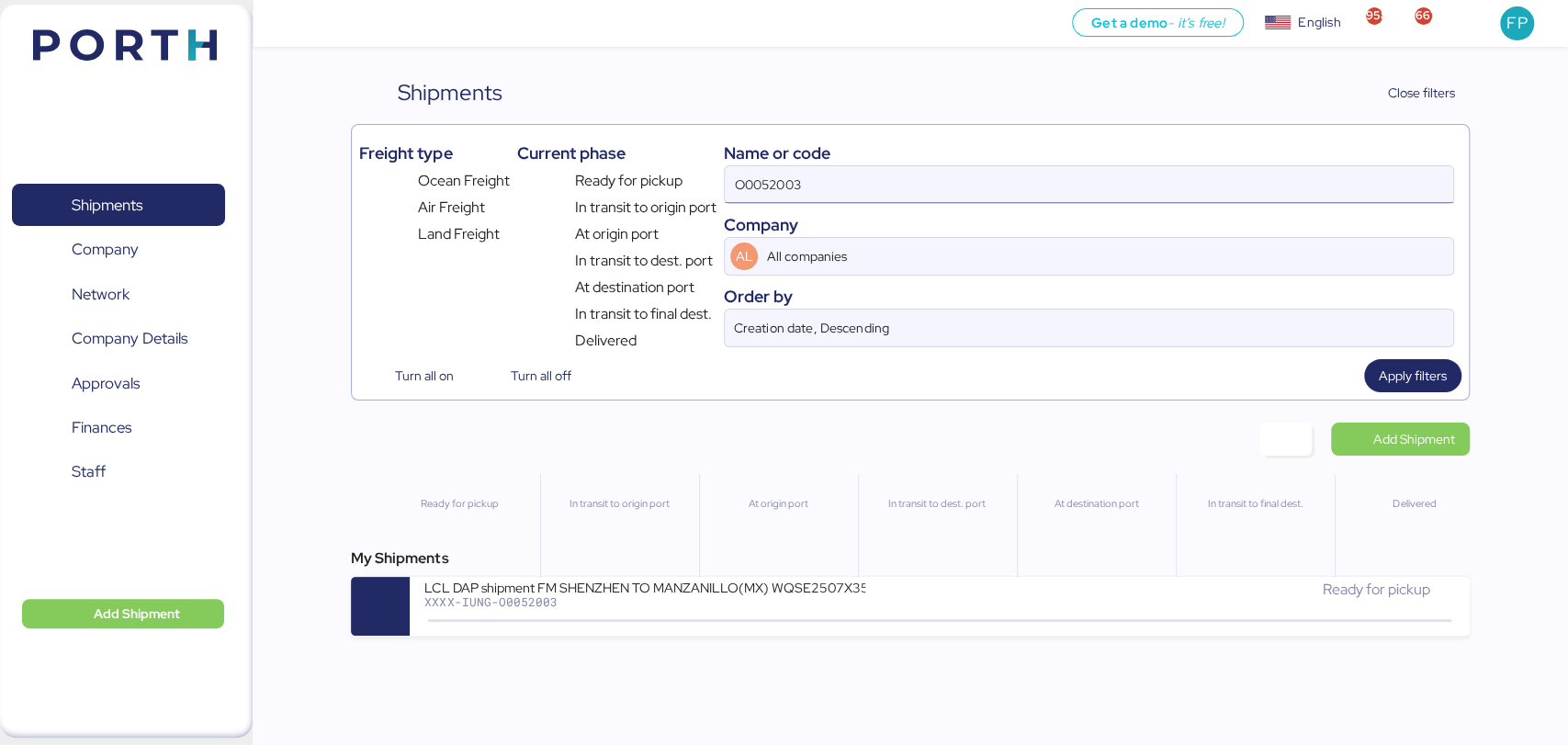
click at [758, 183] on input "O0052003" at bounding box center [1088, 185] width 727 height 37
paste input "77"
type input "O0052077"
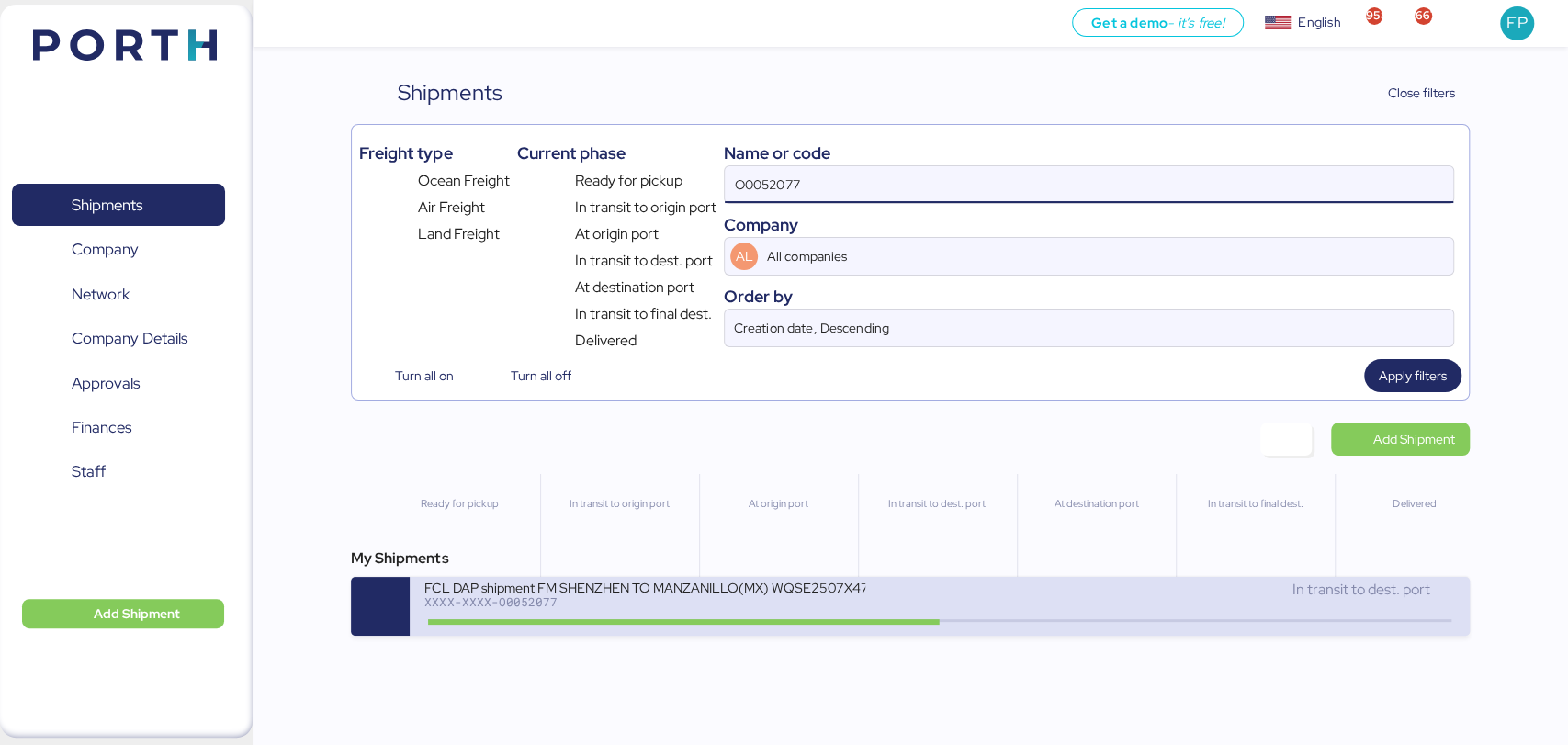
click at [610, 625] on icon at bounding box center [601, 620] width 88 height 20
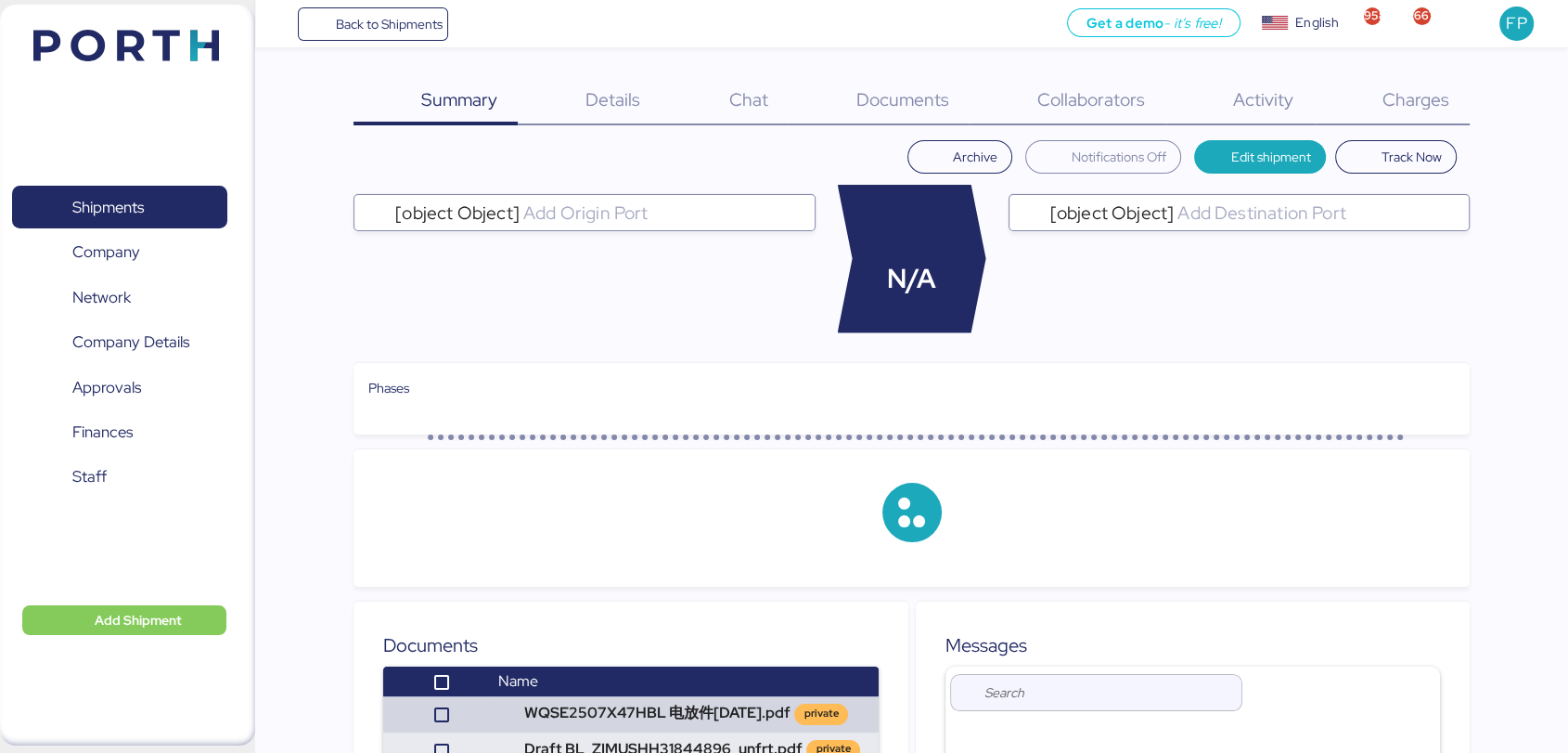
click at [1446, 108] on div "Summary 0 Details 0 Chat 0 Documents 0 Collaborators 0 Activity 0 Charges 0" at bounding box center [911, 101] width 1116 height 48
click at [1446, 108] on span "Charges" at bounding box center [1414, 99] width 66 height 24
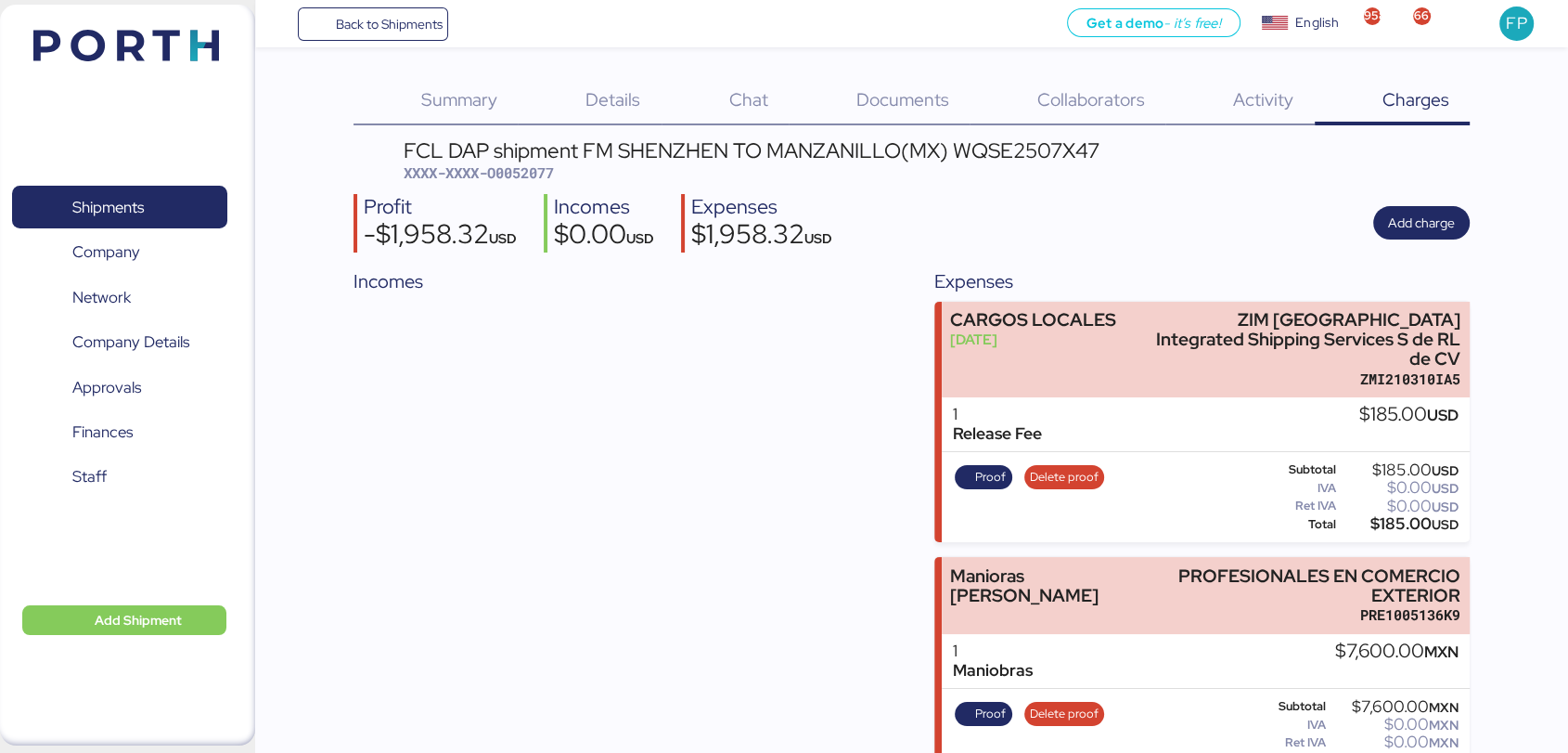
click at [1119, 269] on div "Expenses" at bounding box center [1202, 281] width 535 height 28
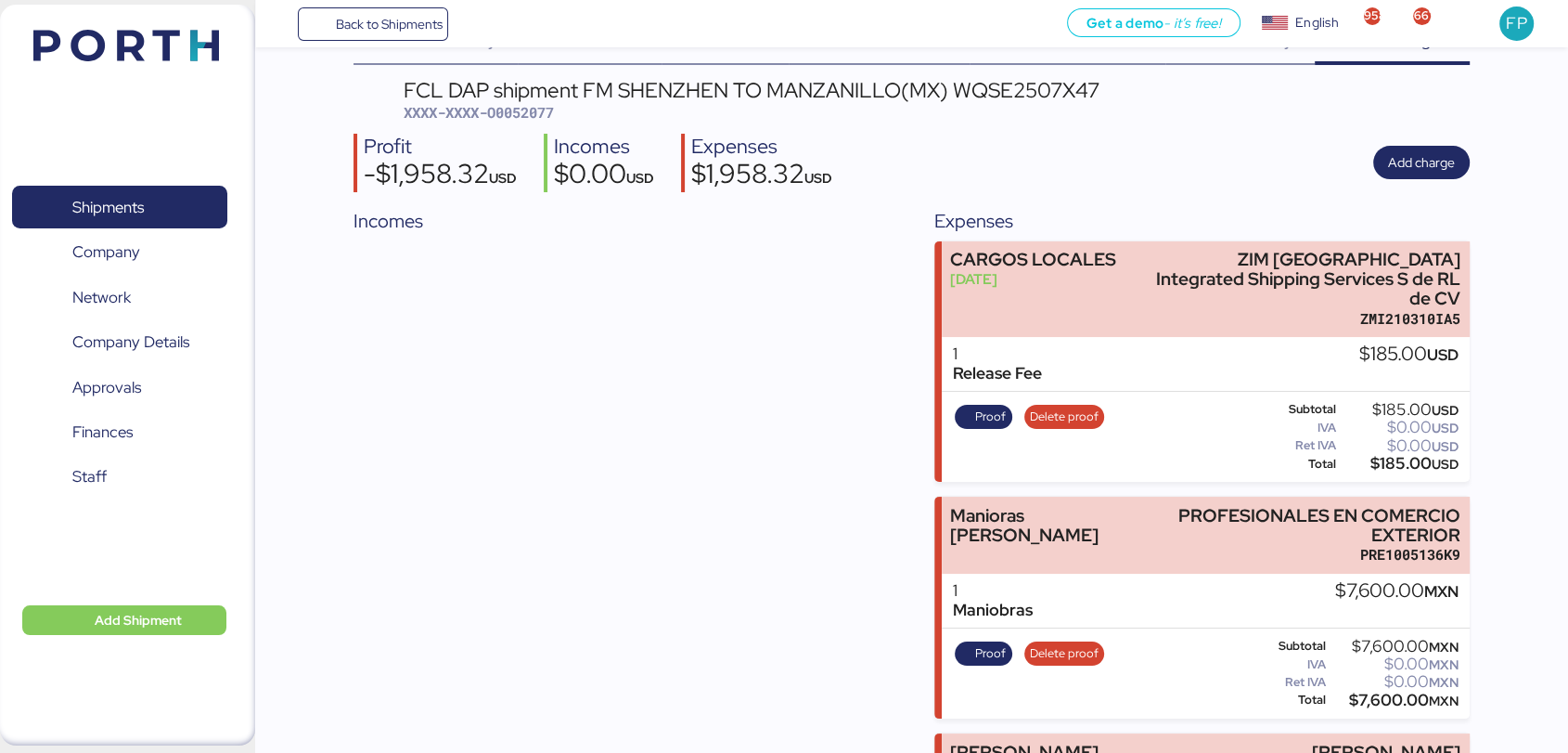
scroll to position [38, 0]
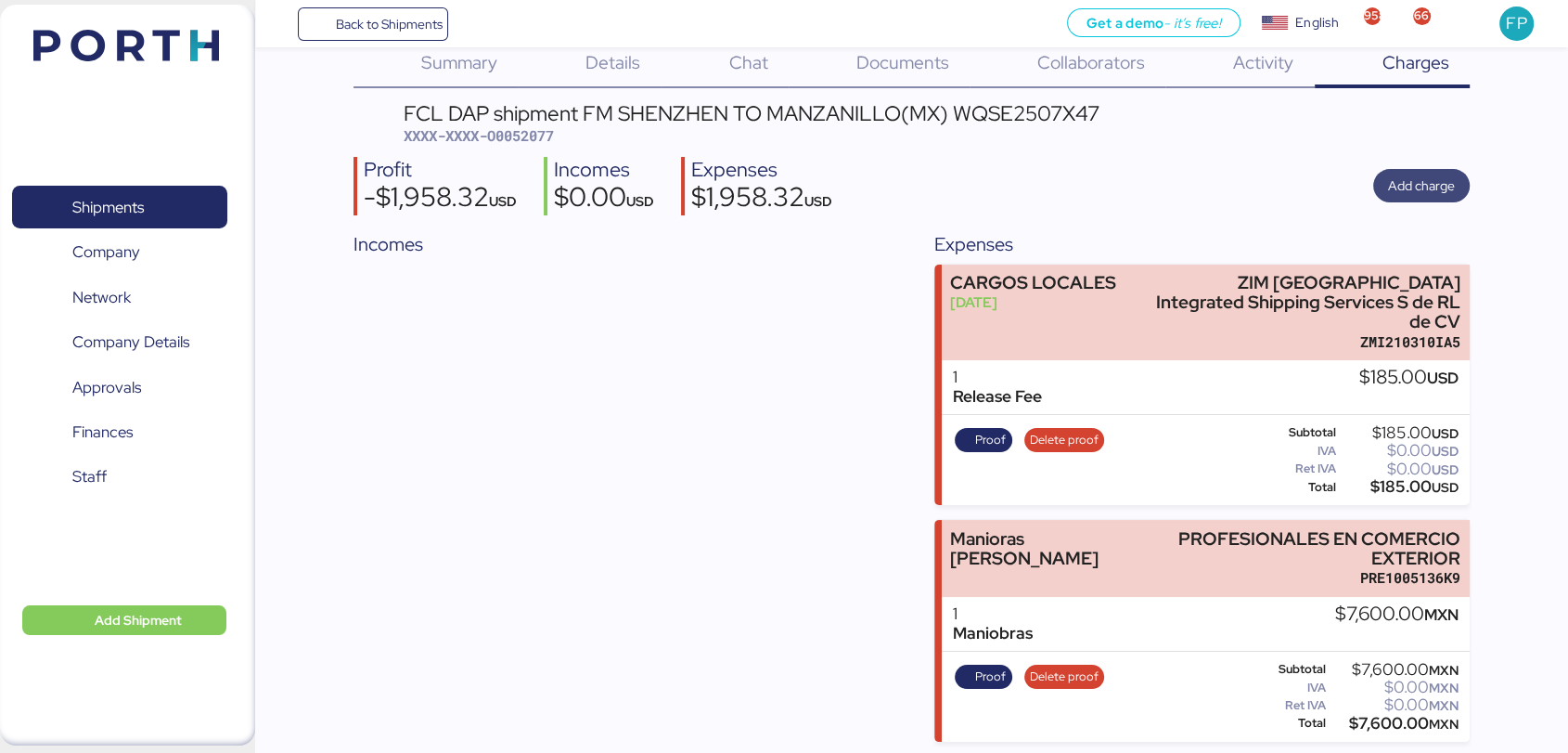
click at [1413, 184] on span "Add charge" at bounding box center [1421, 185] width 66 height 22
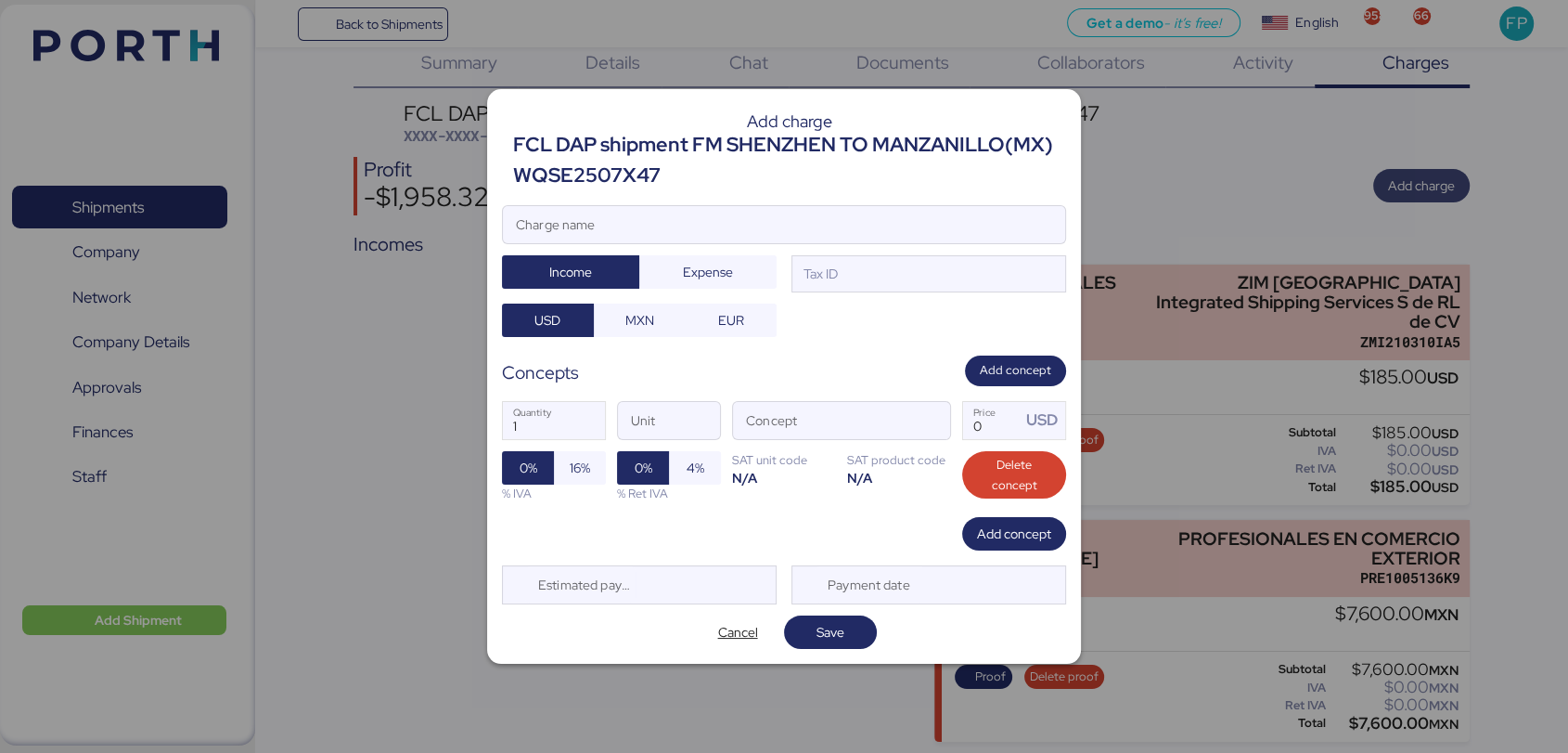
scroll to position [0, 0]
click at [677, 236] on input "Charge name" at bounding box center [784, 224] width 562 height 38
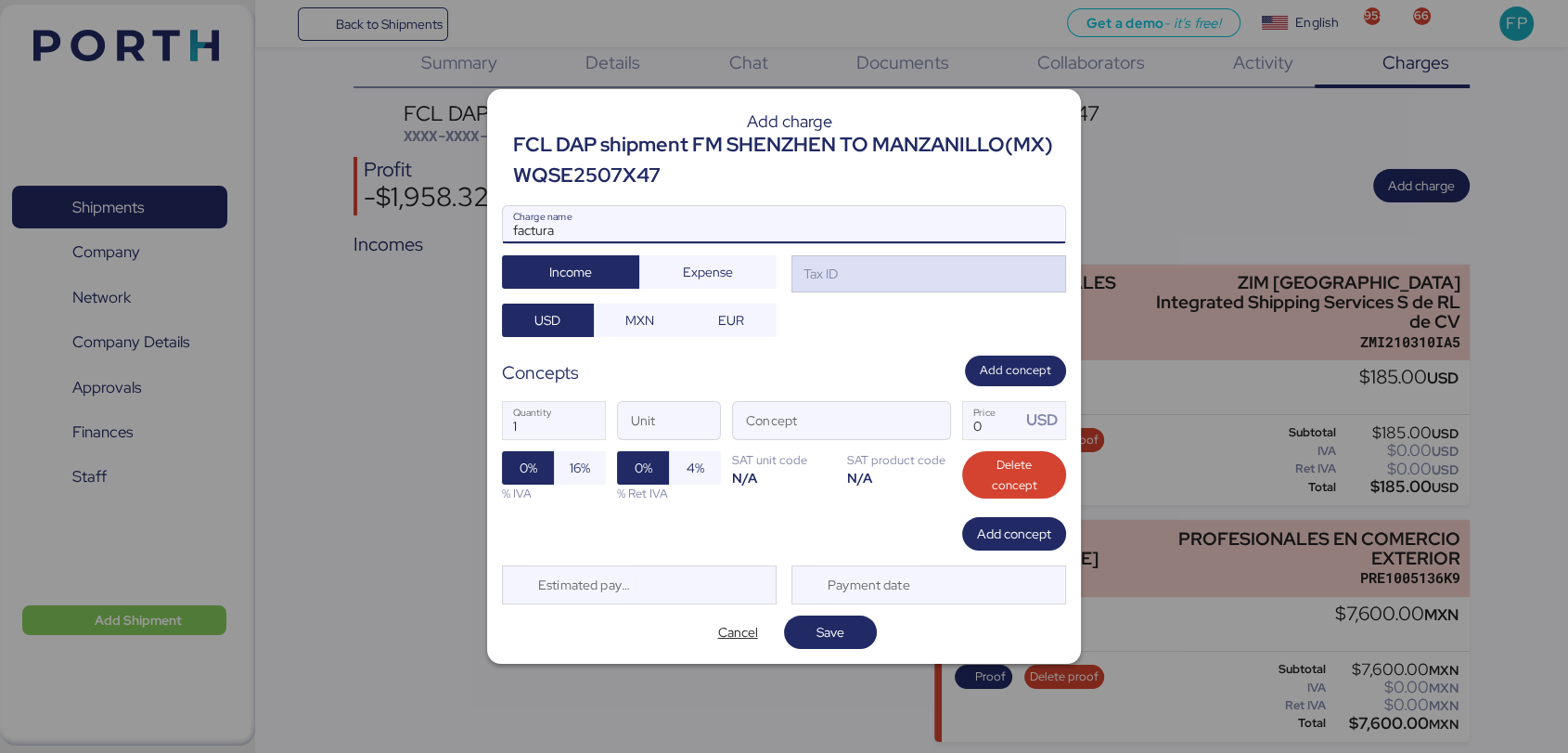
type input "factura"
click at [809, 280] on div "Tax ID" at bounding box center [819, 273] width 38 height 20
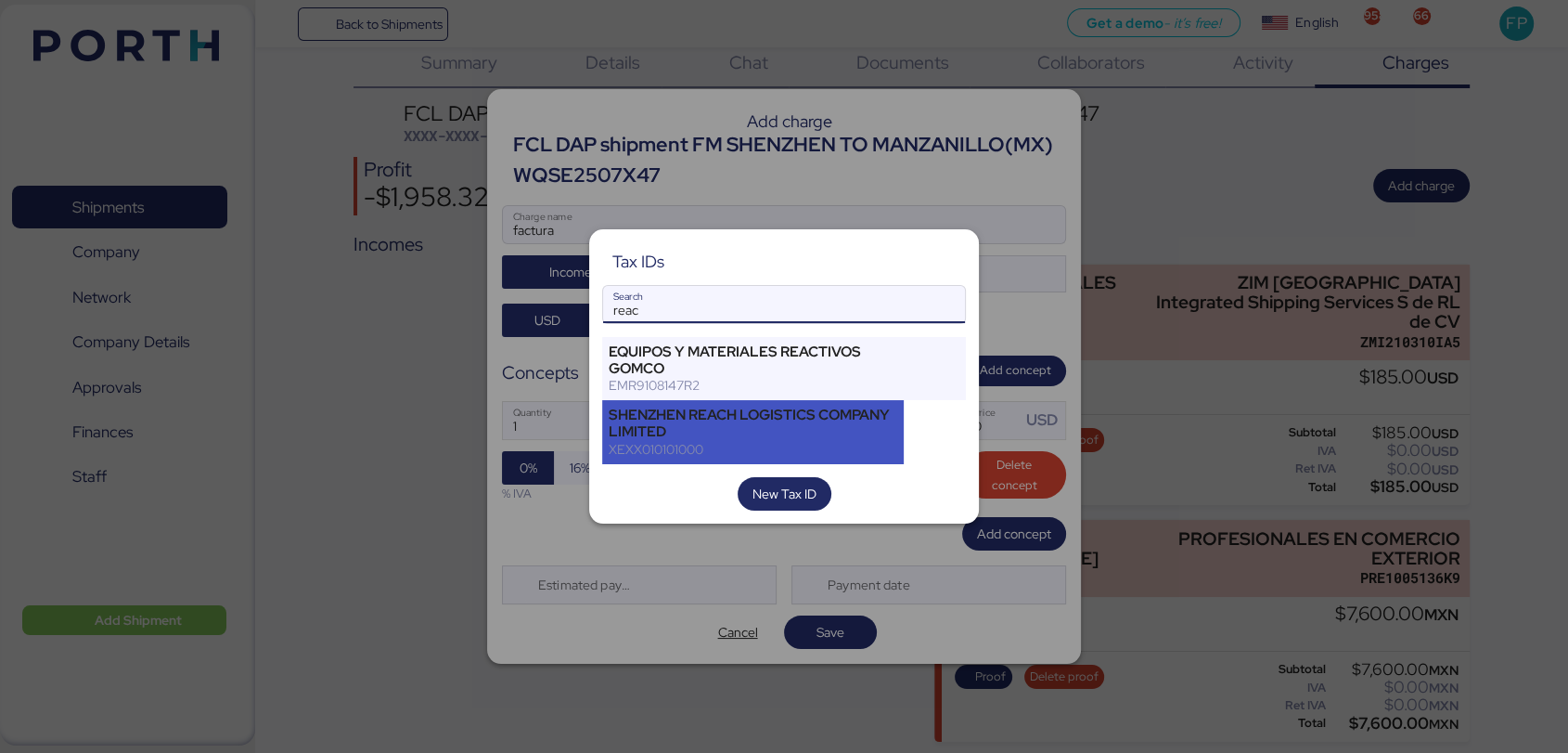
type input "reac"
click at [713, 435] on div "SHENZHEN REACH LOGISTICS COMPANY LIMITED" at bounding box center [753, 423] width 288 height 34
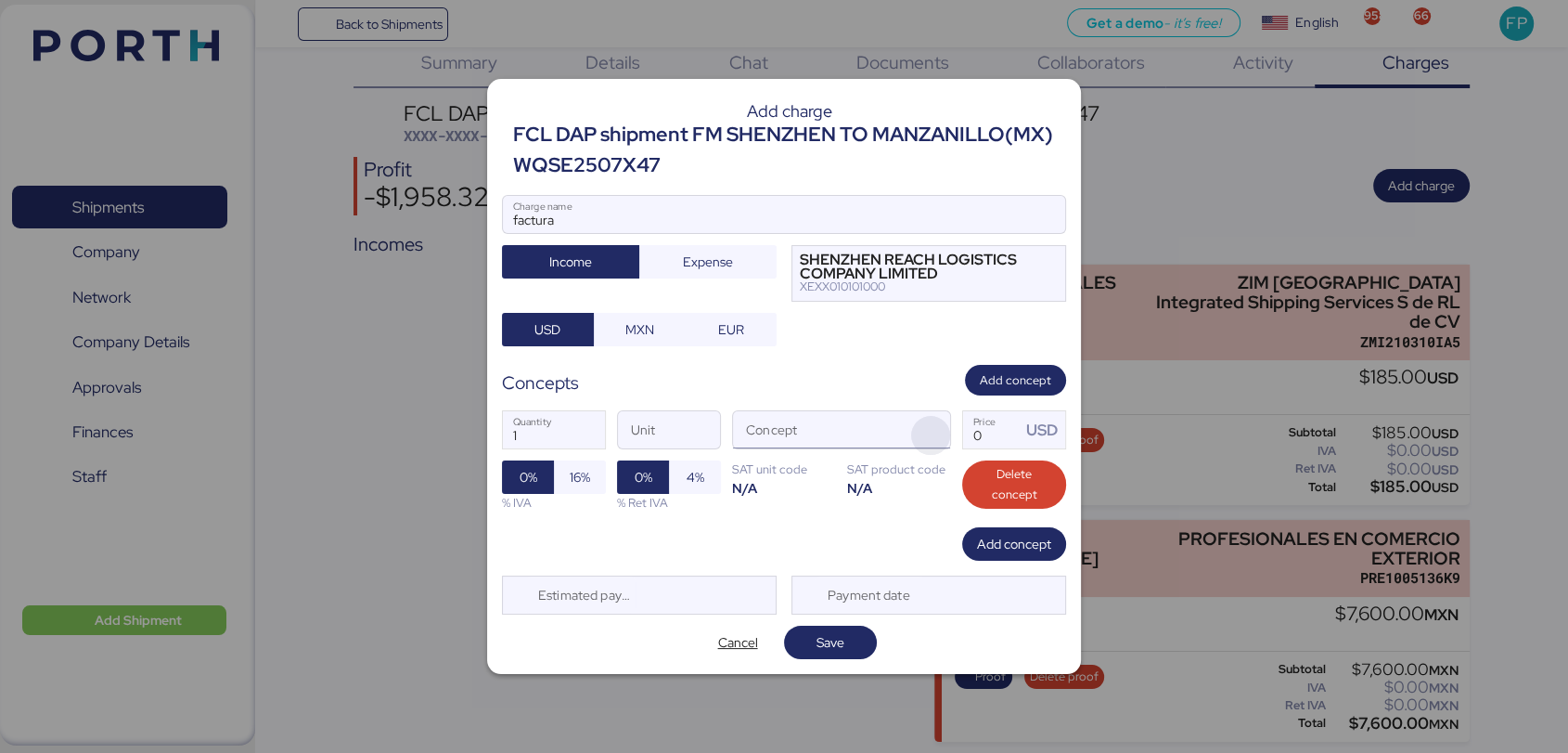
click at [930, 433] on span "button" at bounding box center [931, 435] width 39 height 39
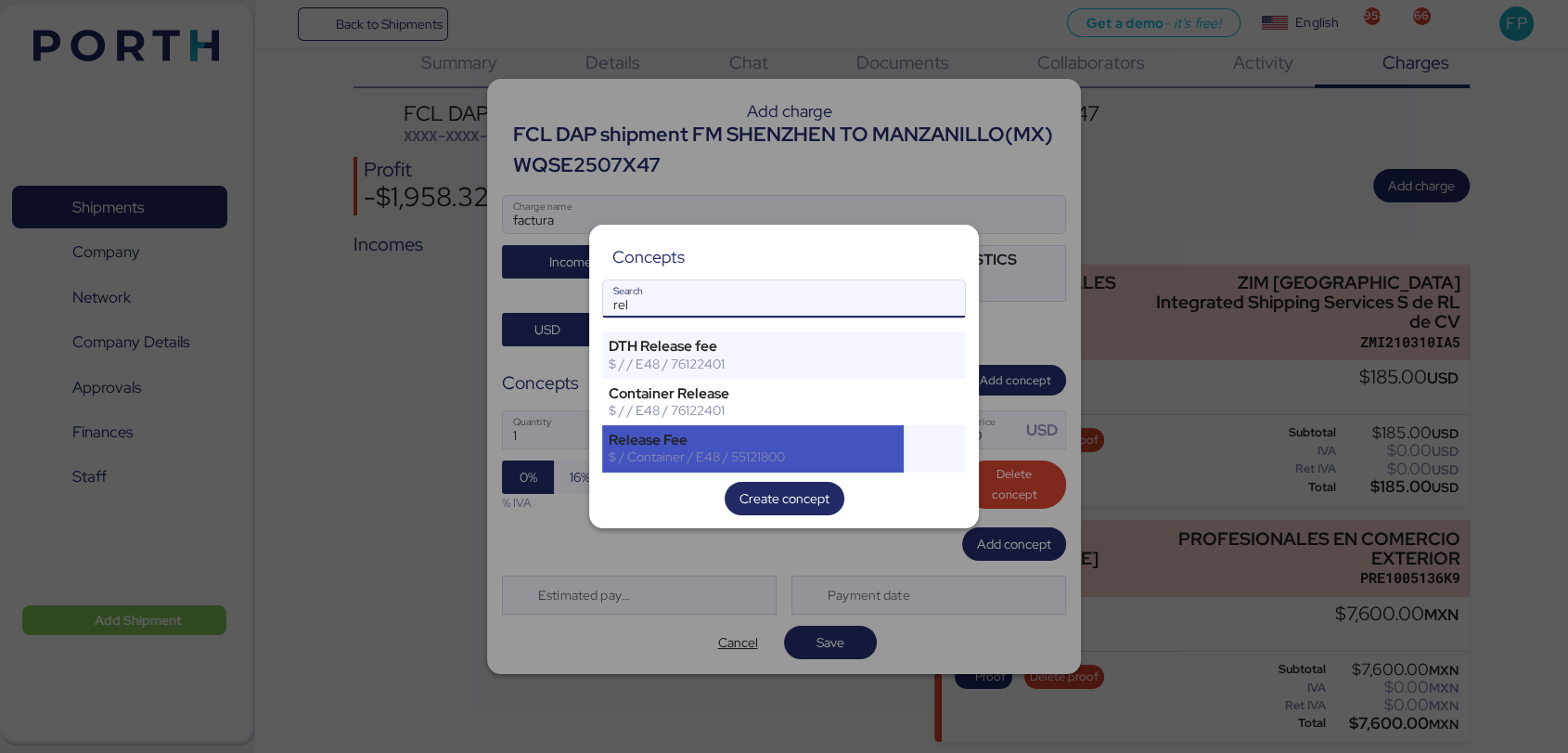
type input "rel"
click at [728, 428] on div "Release Fee $ / Container / E48 / 55121800" at bounding box center [753, 448] width 302 height 46
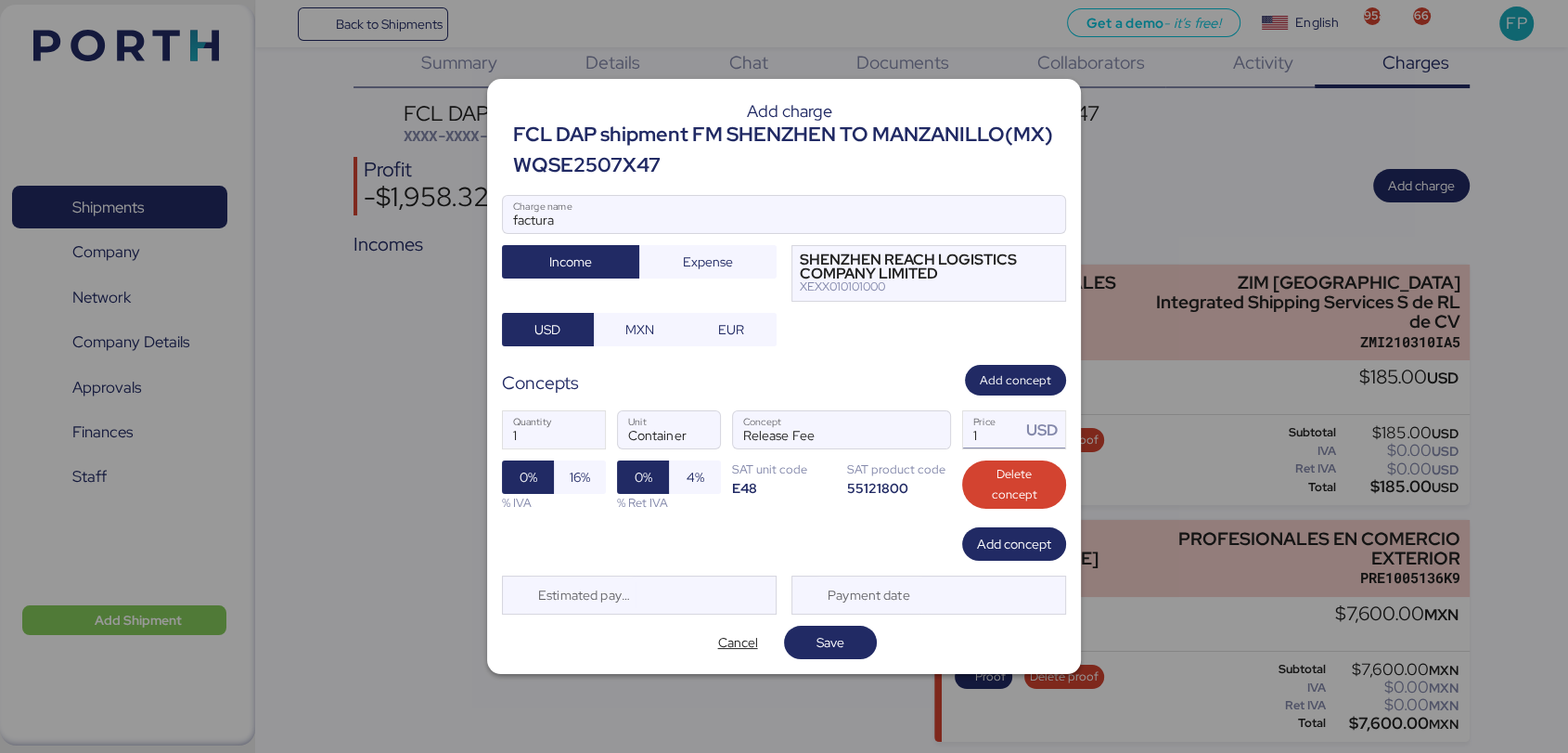
click at [969, 434] on input "1" at bounding box center [992, 430] width 58 height 38
type input "172"
click at [820, 640] on span "Save" at bounding box center [830, 641] width 28 height 22
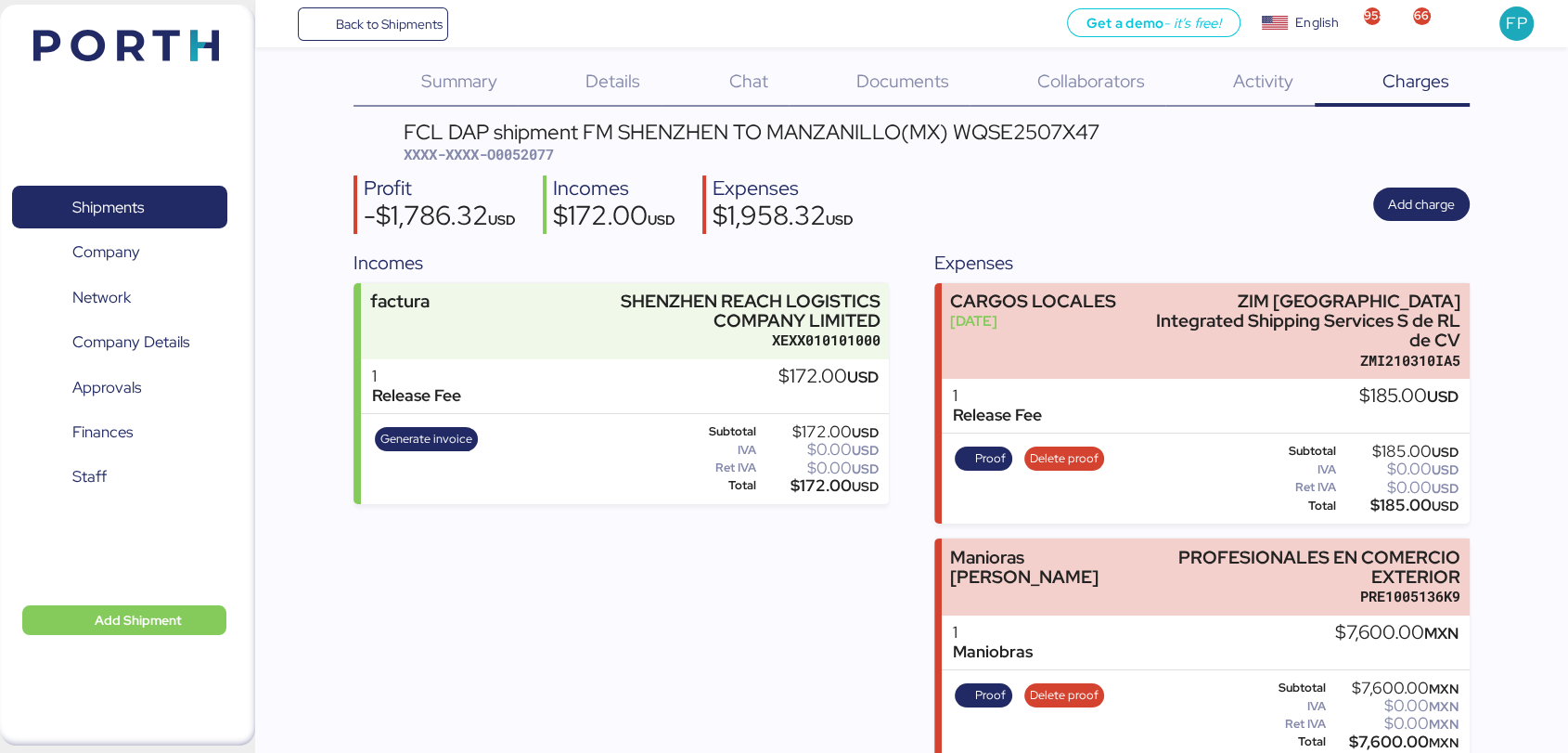
scroll to position [72, 0]
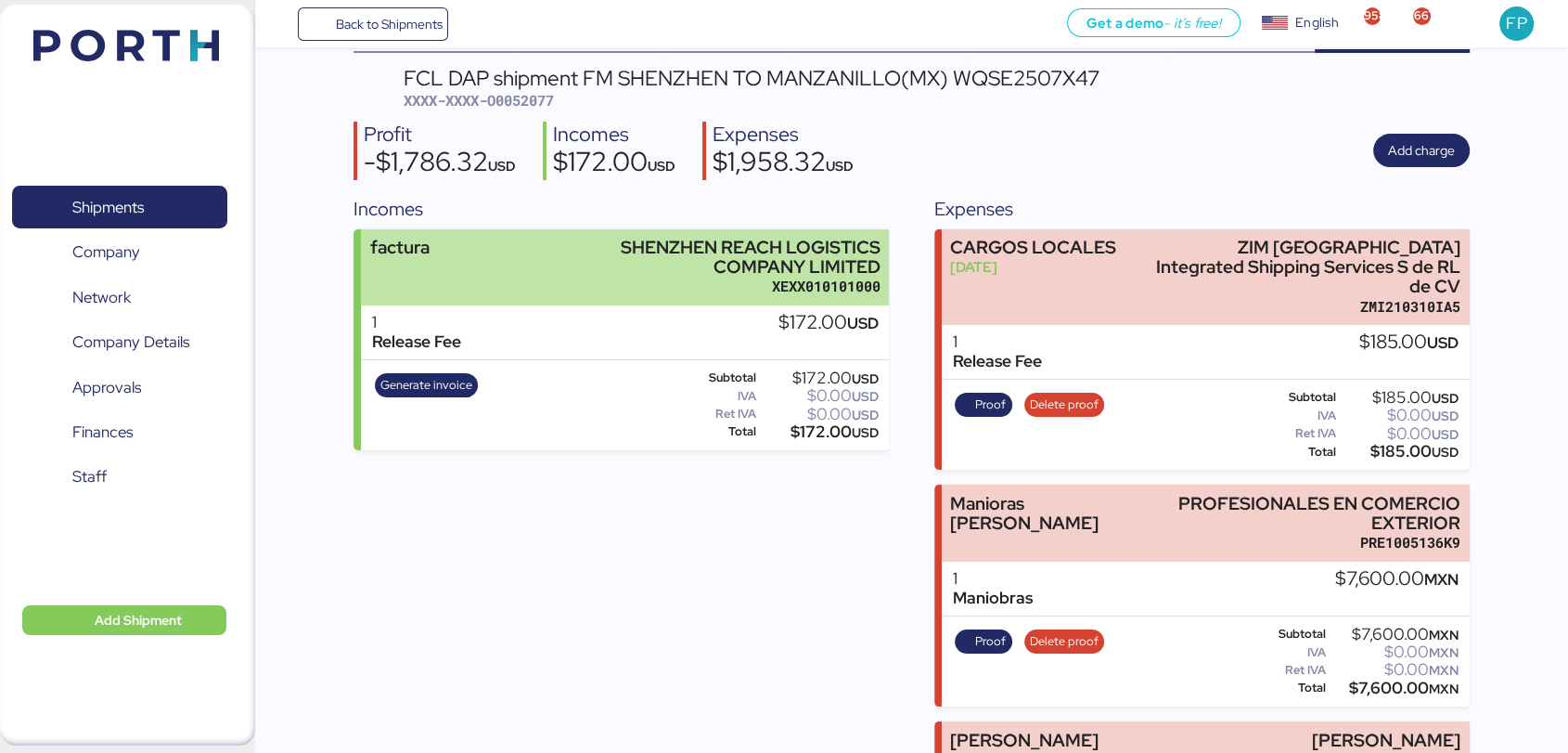
click at [658, 293] on div "XEXX010101000" at bounding box center [727, 287] width 307 height 19
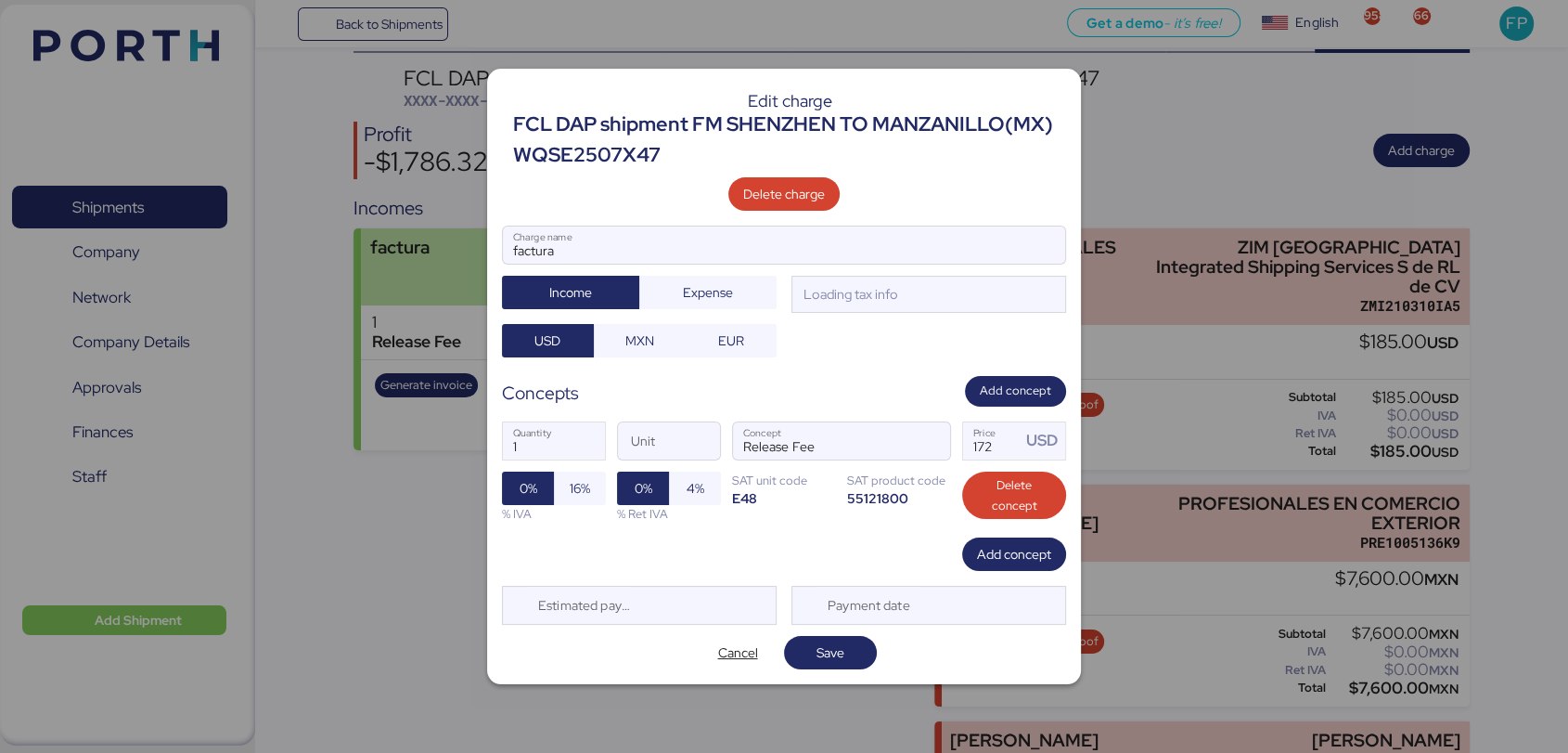
scroll to position [0, 0]
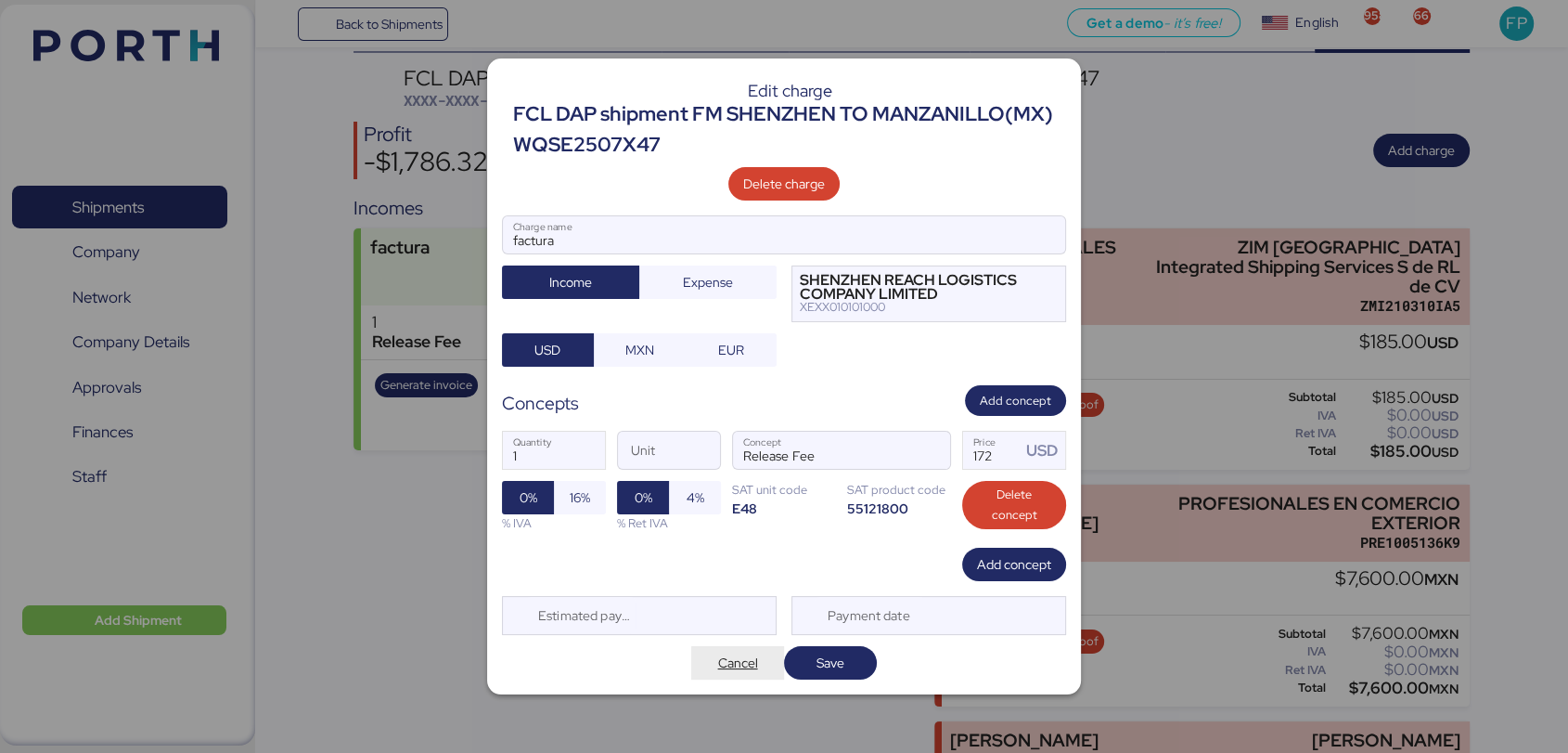
click at [737, 662] on span "Cancel" at bounding box center [738, 663] width 40 height 22
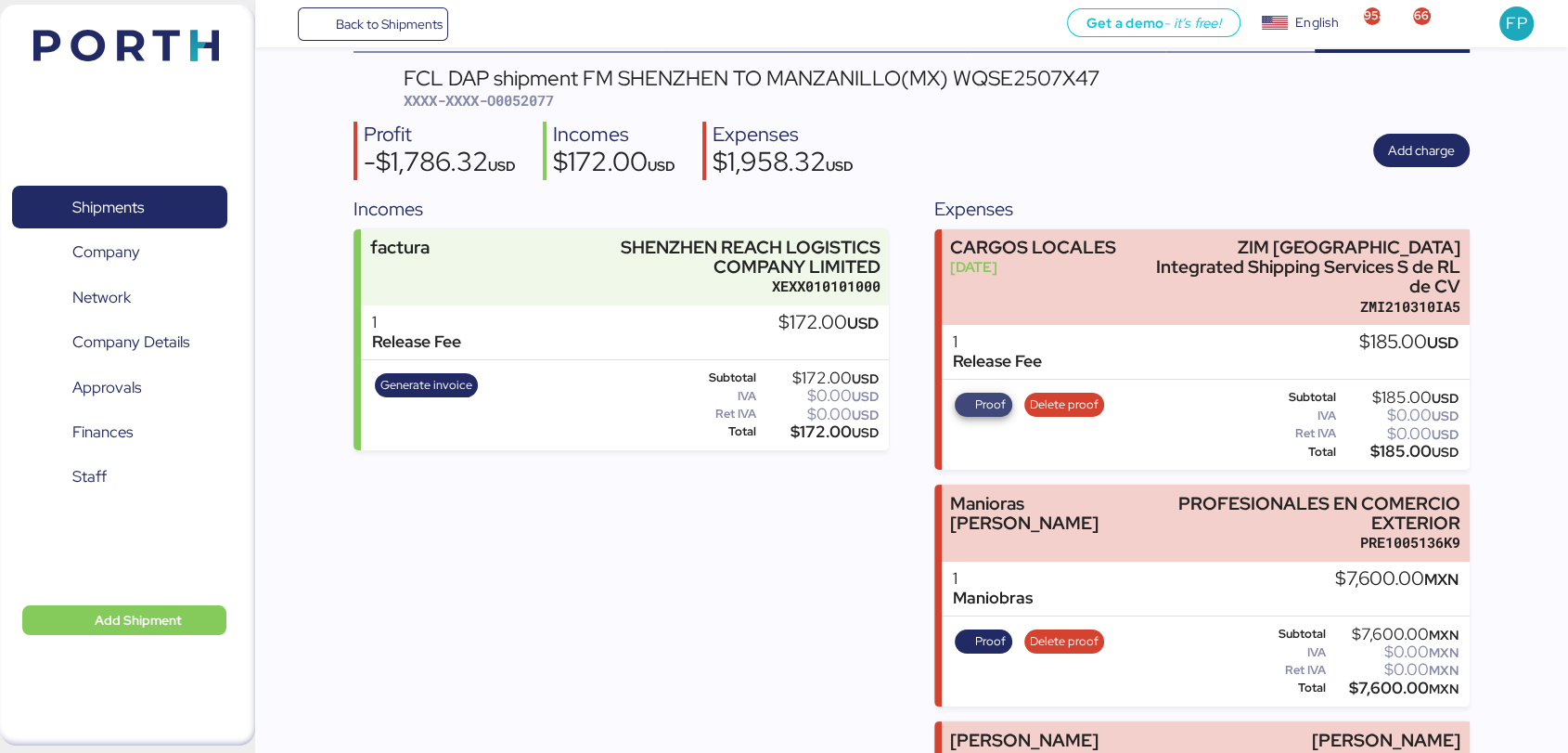
click at [985, 394] on span "Proof" at bounding box center [990, 404] width 31 height 20
click at [534, 101] on span "XXXX-XXXX-O0052077" at bounding box center [479, 100] width 150 height 18
